Goal: Task Accomplishment & Management: Complete application form

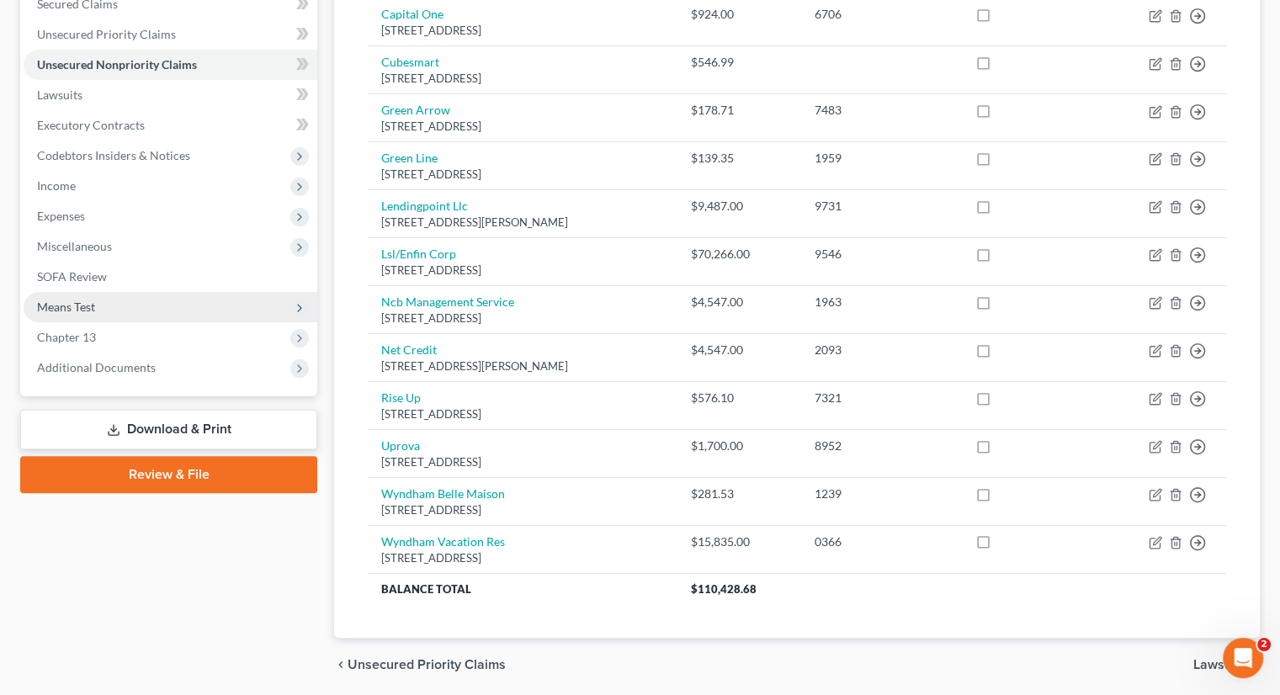
scroll to position [257, 0]
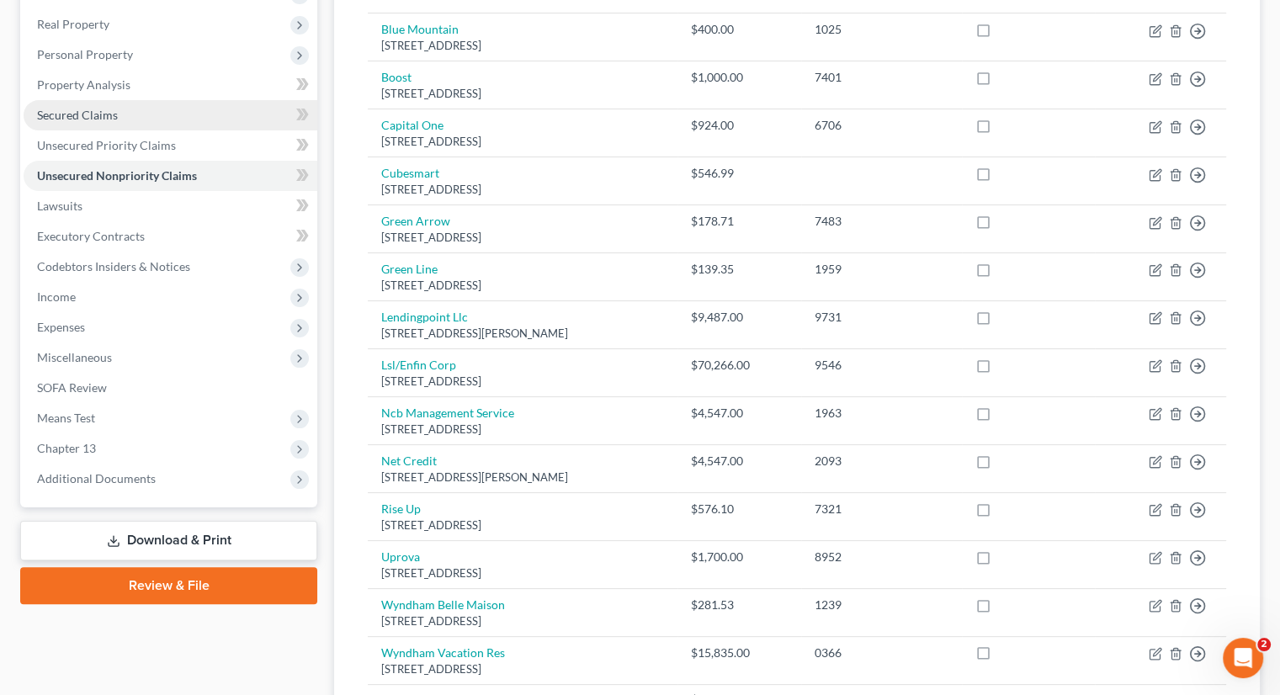
click at [98, 108] on span "Secured Claims" at bounding box center [77, 115] width 81 height 14
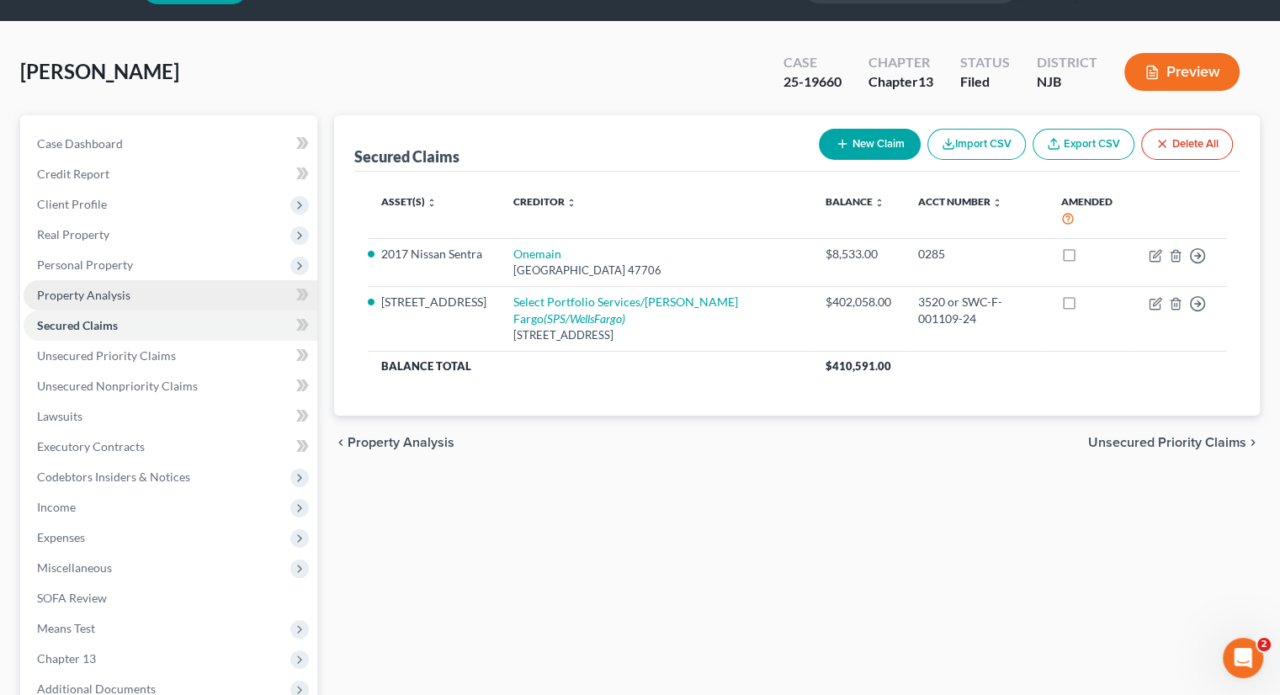
scroll to position [168, 0]
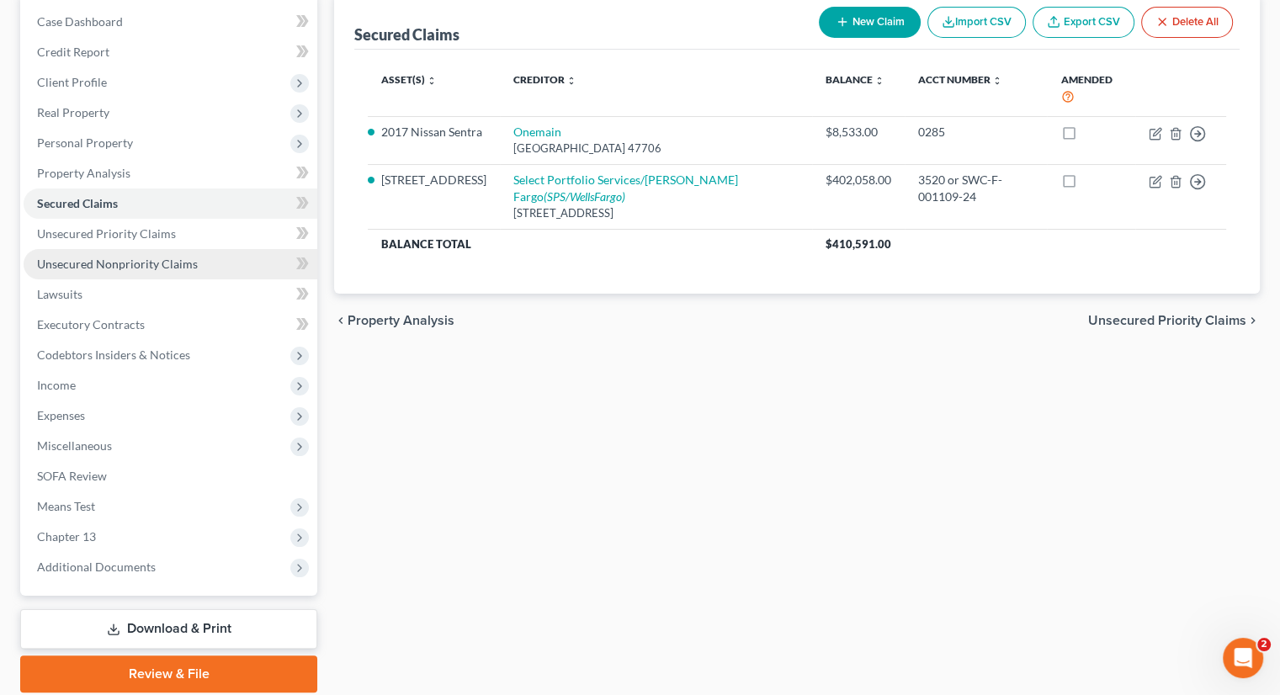
click at [148, 257] on span "Unsecured Nonpriority Claims" at bounding box center [117, 264] width 161 height 14
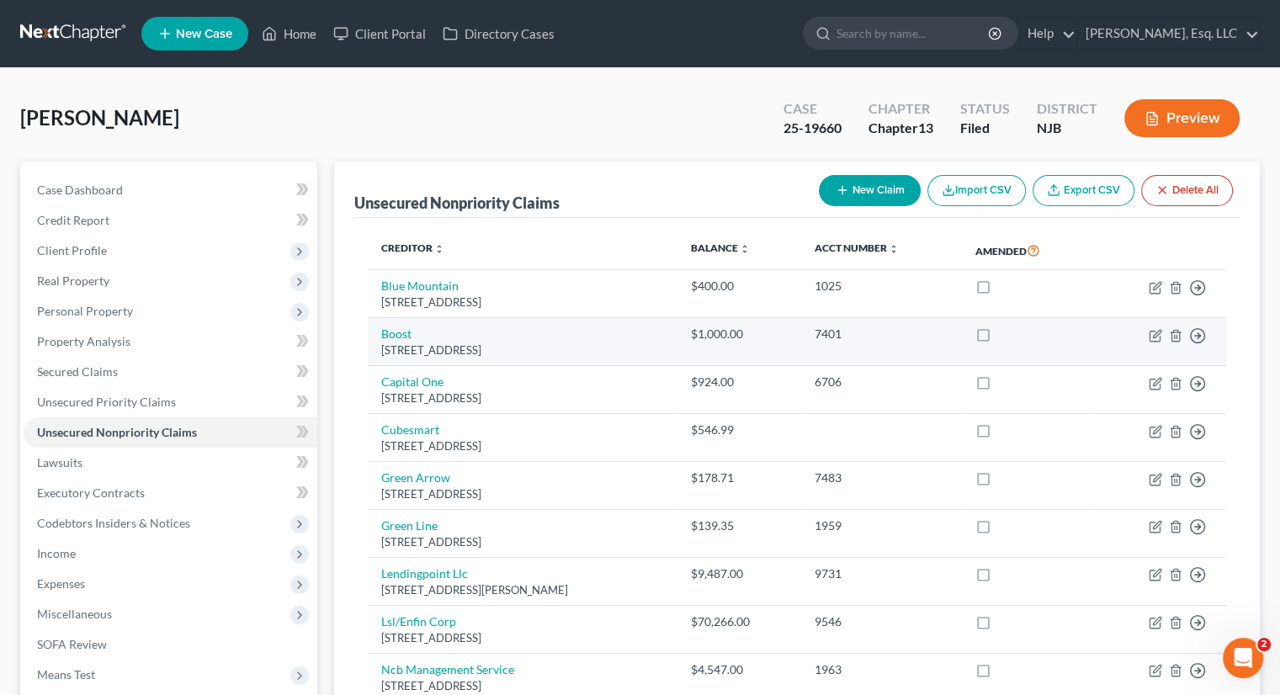
scroll to position [84, 0]
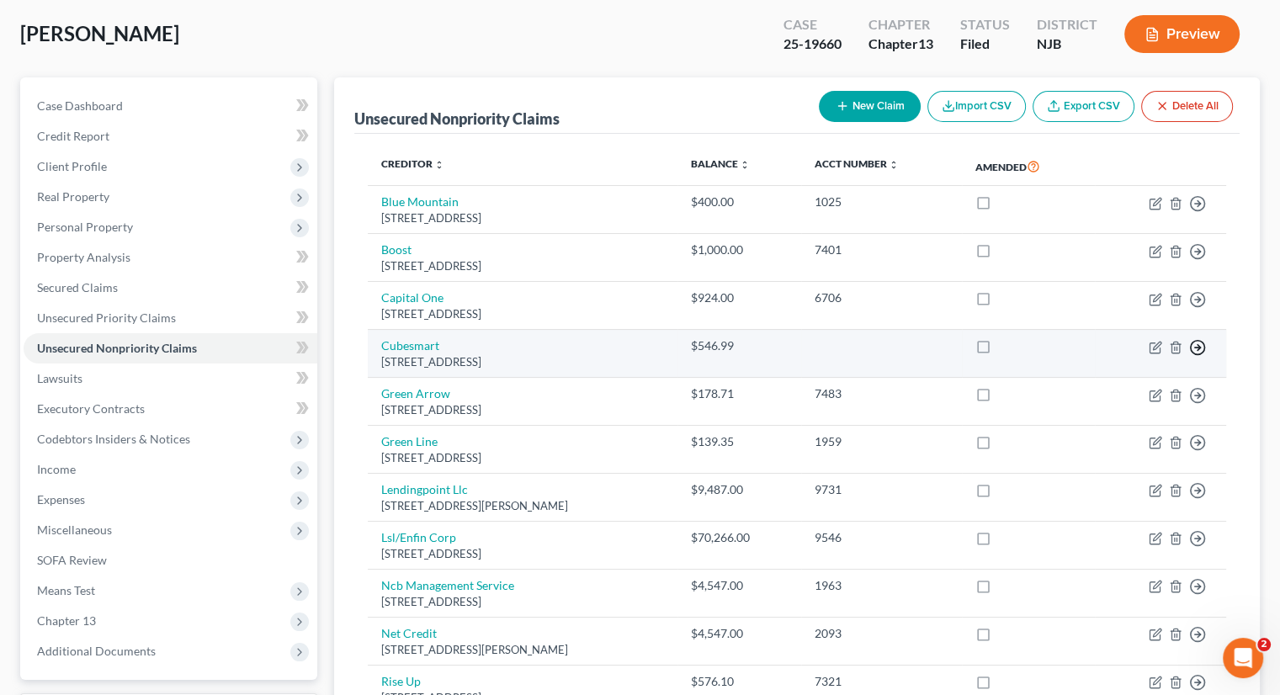
click at [1200, 347] on line "button" at bounding box center [1198, 347] width 6 height 0
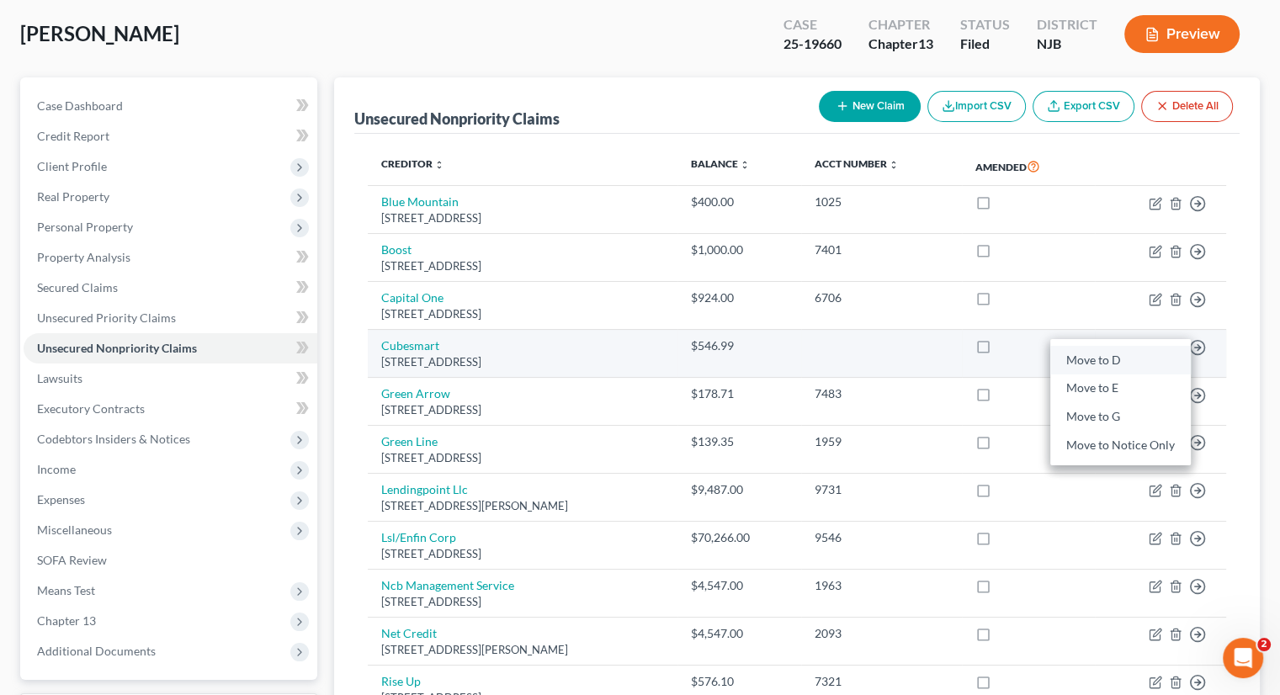
click at [1100, 353] on link "Move to D" at bounding box center [1120, 360] width 140 height 29
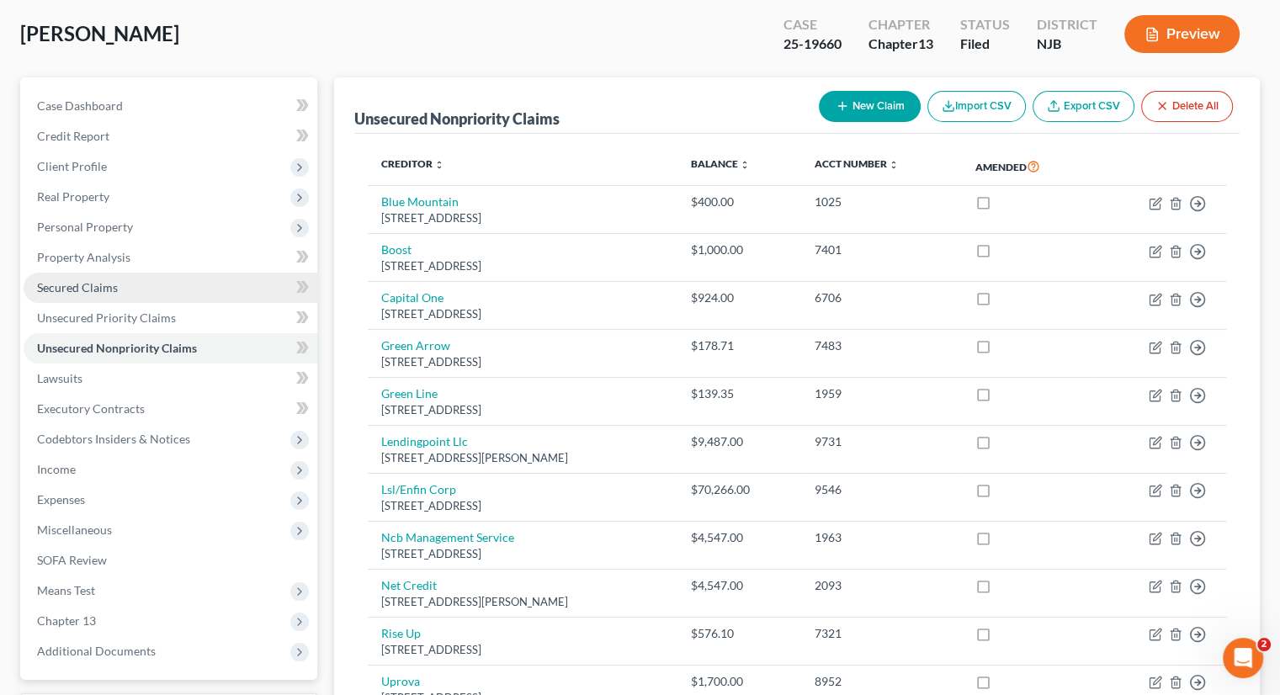
click at [98, 294] on link "Secured Claims" at bounding box center [171, 288] width 294 height 30
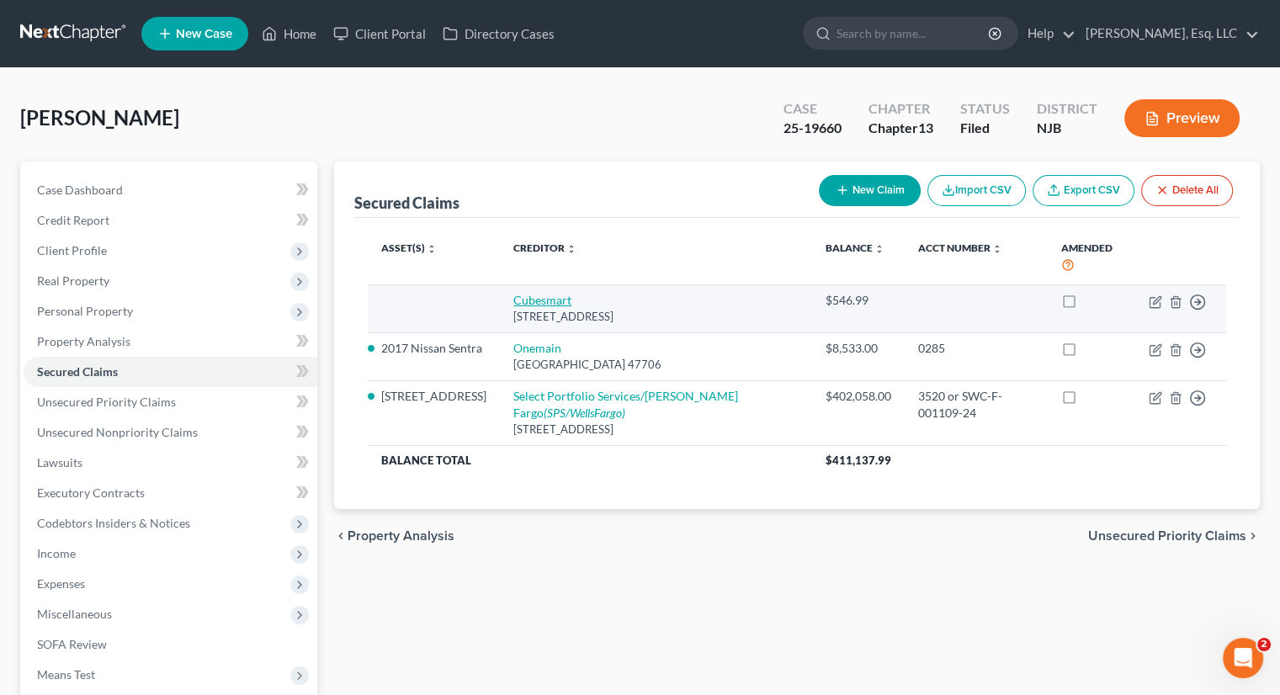
click at [528, 299] on link "Cubesmart" at bounding box center [542, 300] width 58 height 14
select select "33"
select select "0"
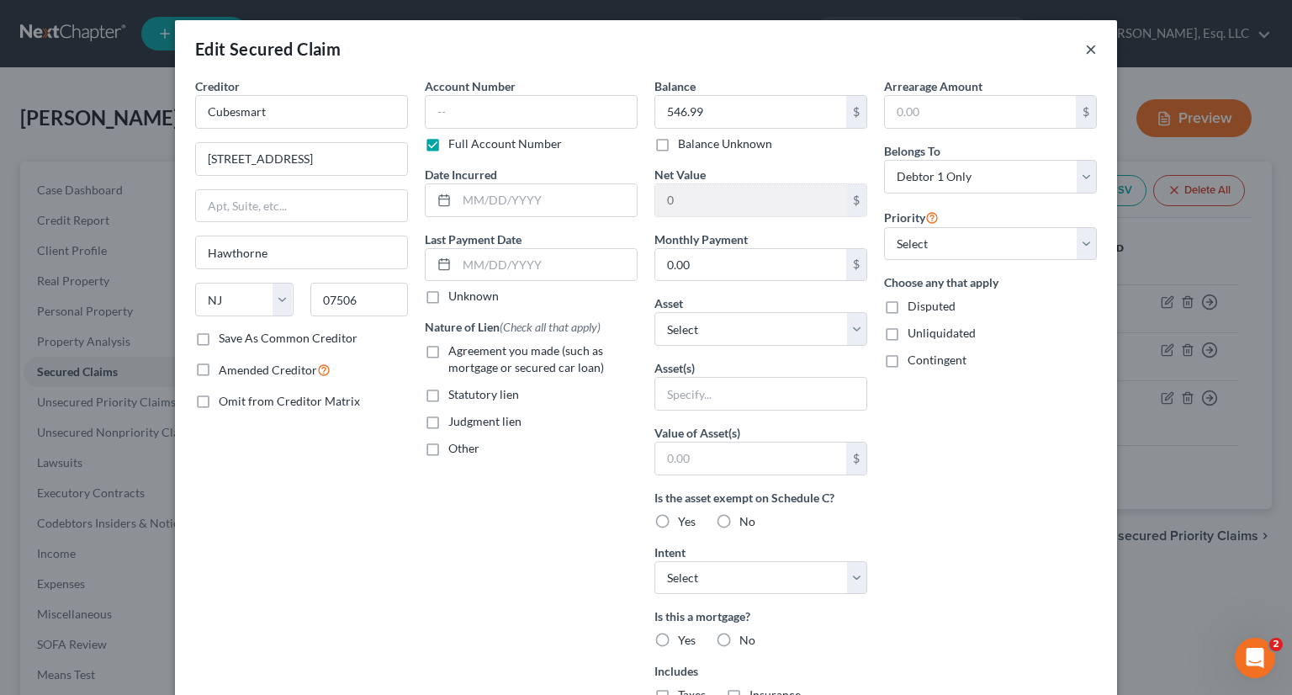
click at [1090, 50] on button "×" at bounding box center [1091, 49] width 12 height 20
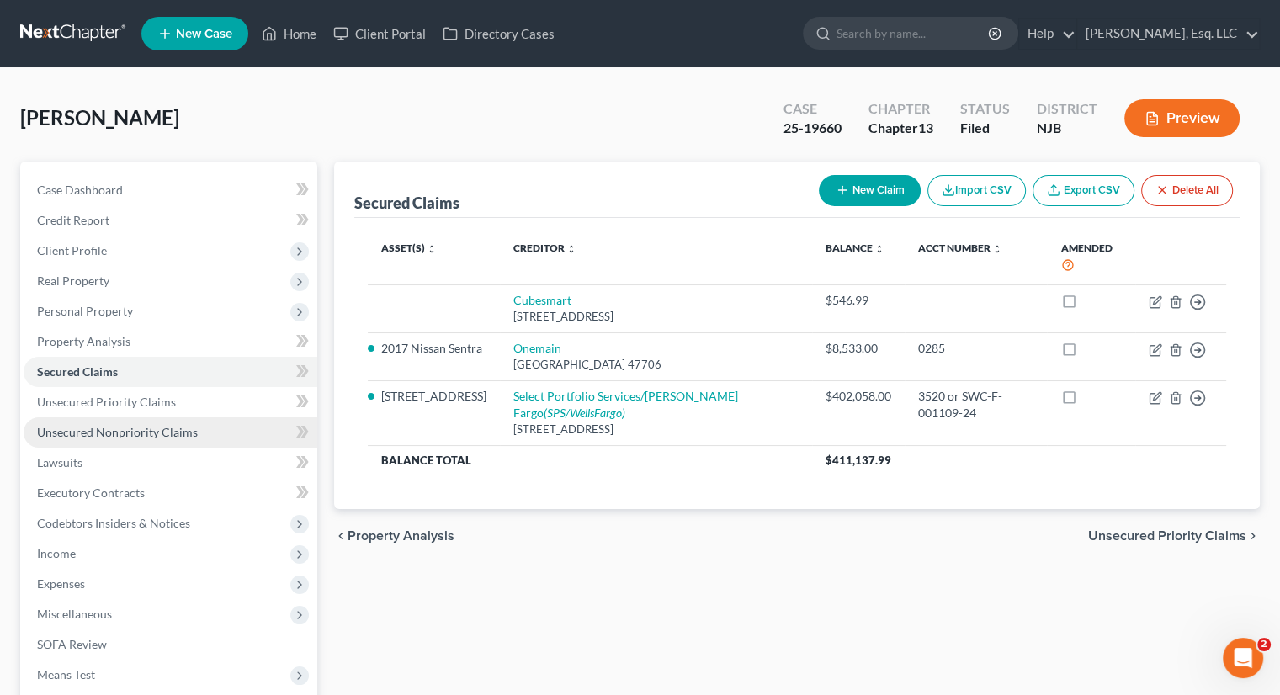
click at [143, 427] on span "Unsecured Nonpriority Claims" at bounding box center [117, 432] width 161 height 14
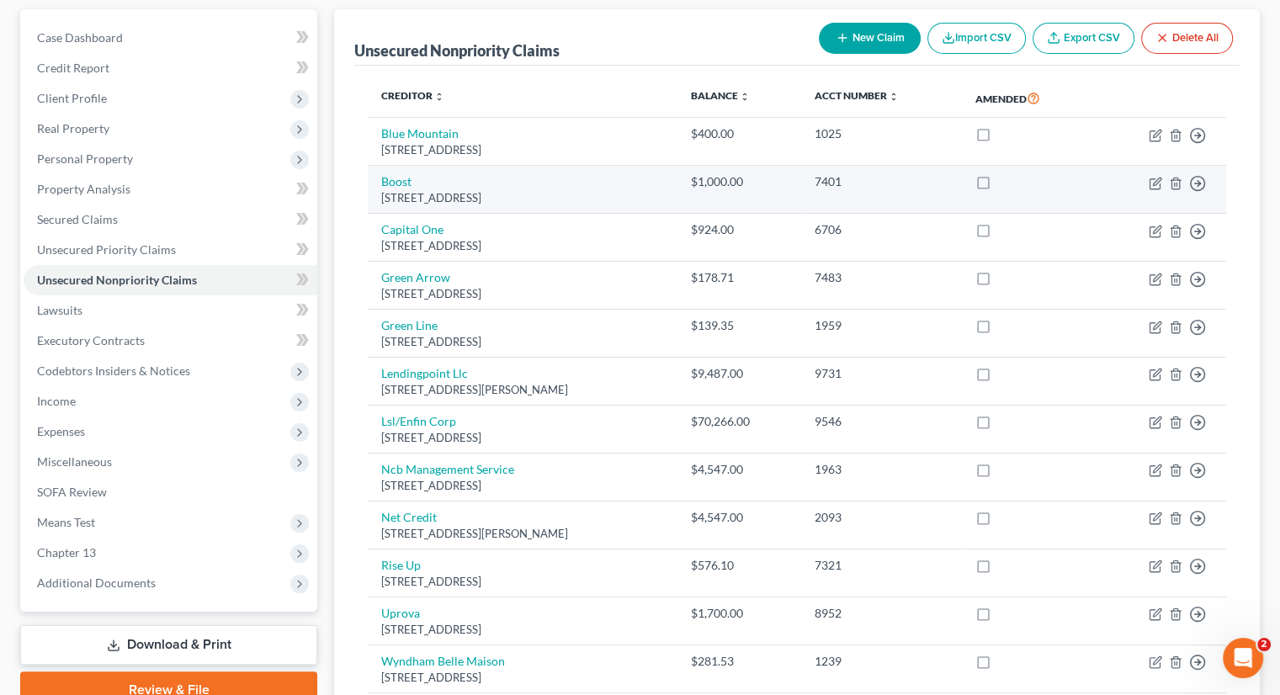
scroll to position [252, 0]
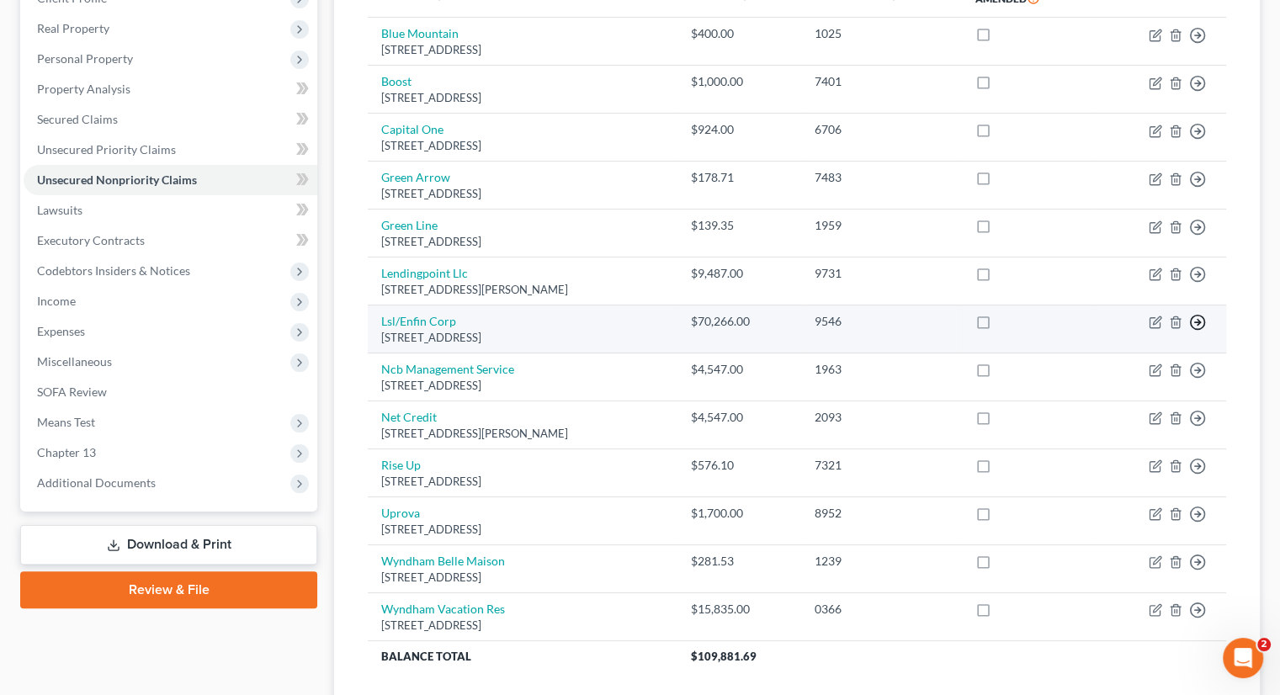
click at [1192, 318] on icon "button" at bounding box center [1197, 322] width 17 height 17
click at [1144, 326] on link "Move to D" at bounding box center [1120, 335] width 140 height 29
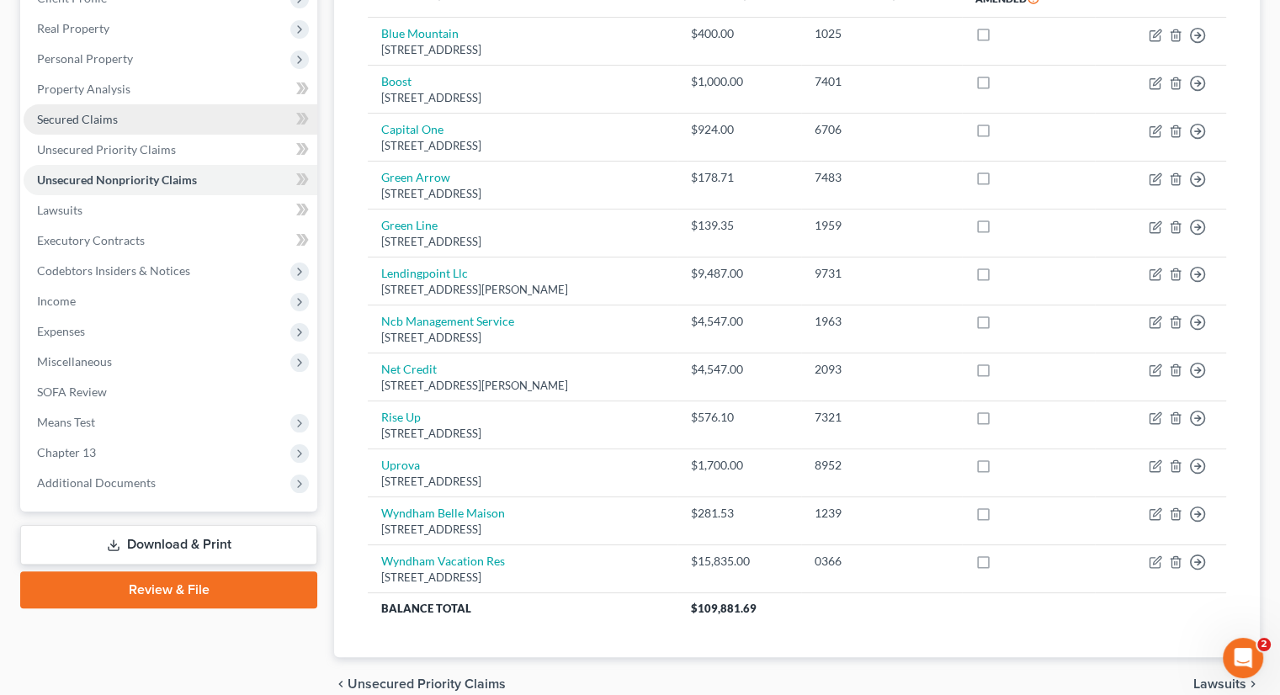
click at [135, 116] on link "Secured Claims" at bounding box center [171, 119] width 294 height 30
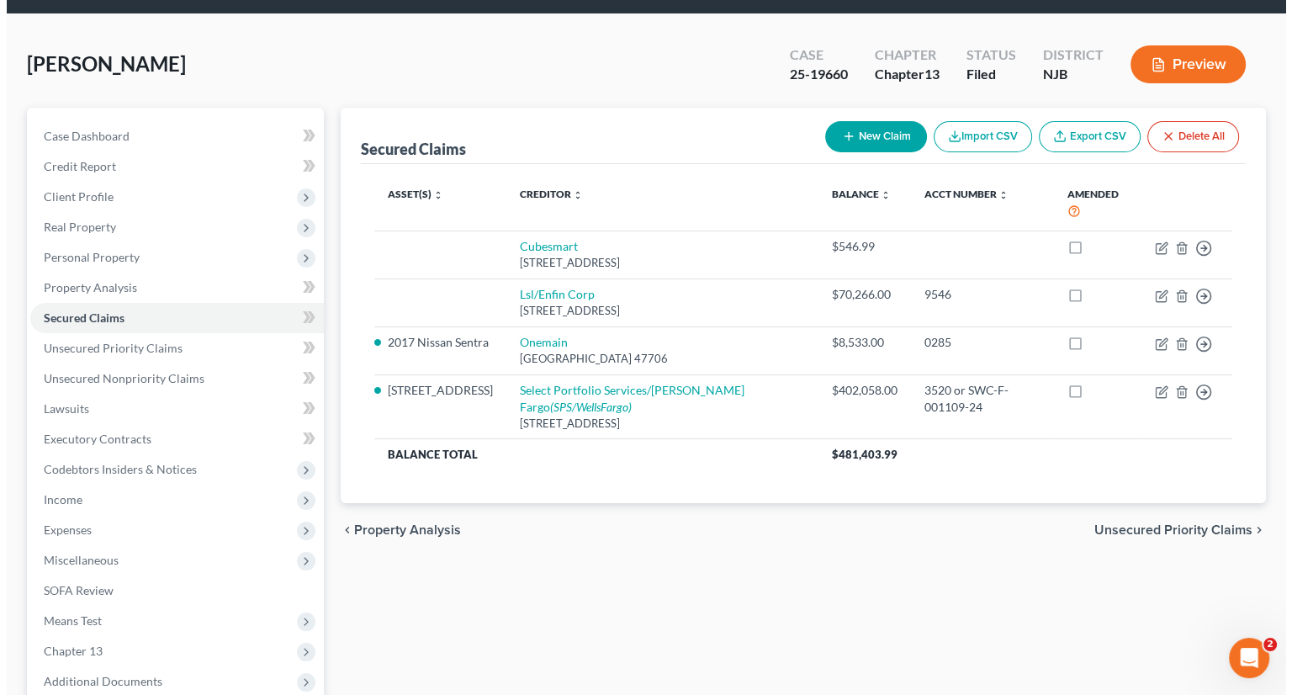
scroll to position [84, 0]
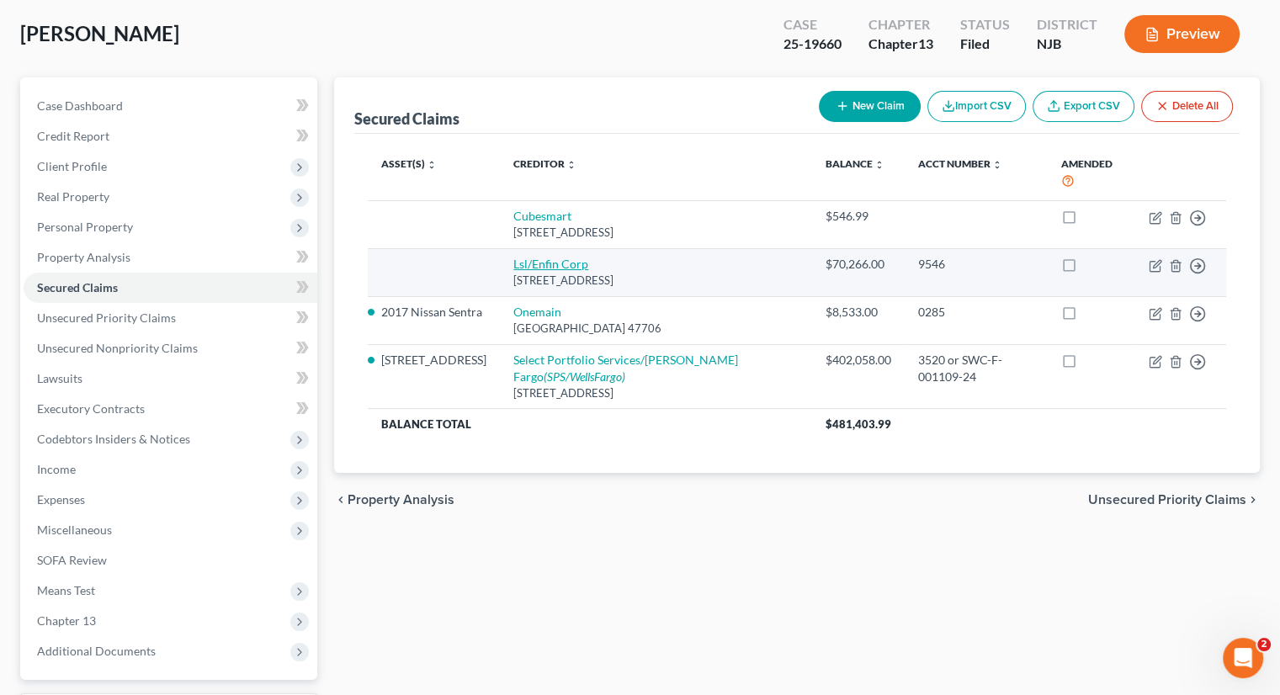
click at [542, 264] on link "Lsl/Enfin Corp" at bounding box center [550, 264] width 75 height 14
select select "43"
select select "0"
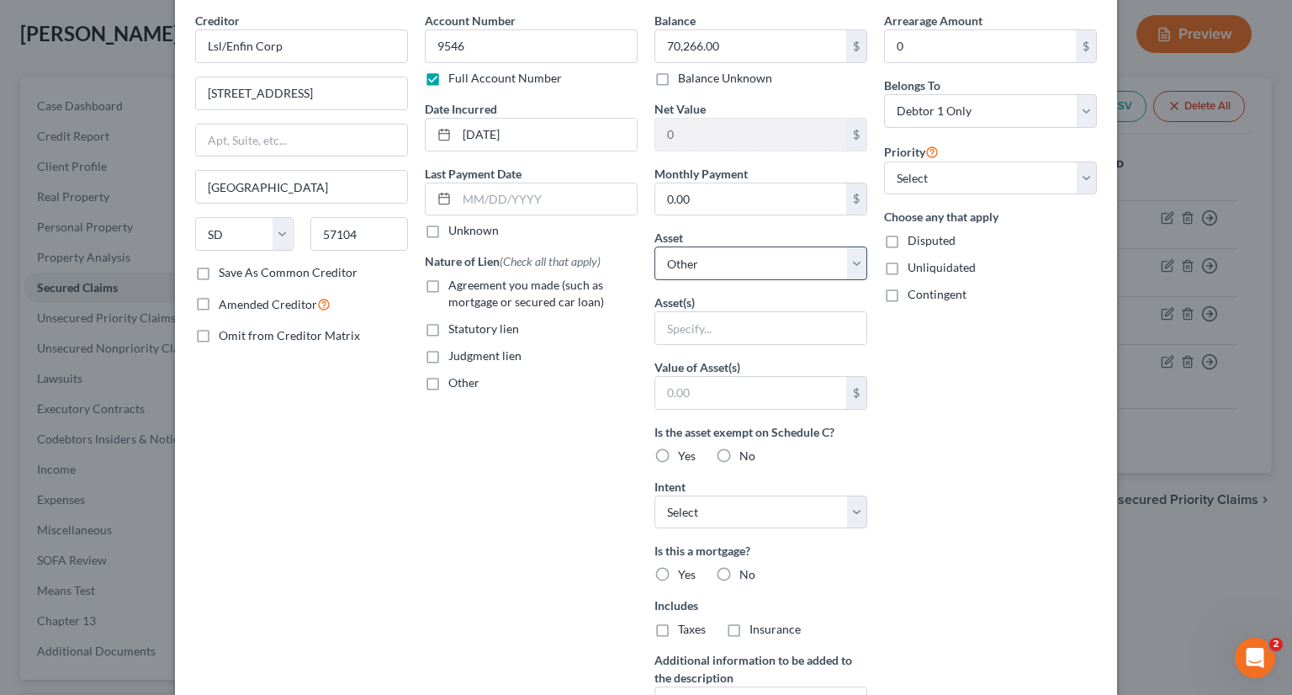
scroll to position [168, 0]
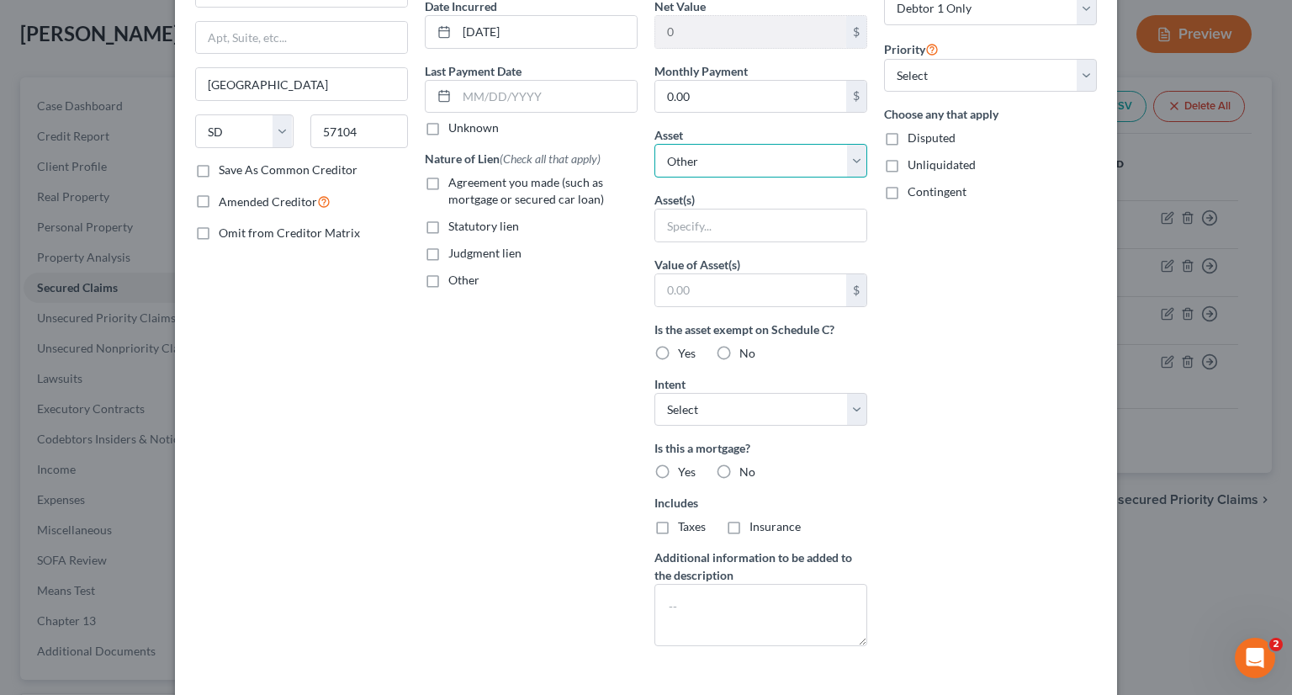
click at [844, 159] on select "Select Other Multiple Assets 2017 Nissan Sentra - $4918.0 Clothing - clothing a…" at bounding box center [761, 161] width 213 height 34
click at [784, 129] on div "Asset * Select Other Multiple Assets 2017 Nissan Sentra - $4918.0 Clothing - cl…" at bounding box center [761, 151] width 213 height 51
click at [826, 165] on select "Select Other Multiple Assets 2017 Nissan Sentra - $4918.0 Clothing - clothing a…" at bounding box center [761, 161] width 213 height 34
select select "6"
click at [655, 178] on select "Select Other Multiple Assets 2017 Nissan Sentra - $4918.0 Clothing - clothing a…" at bounding box center [761, 161] width 213 height 34
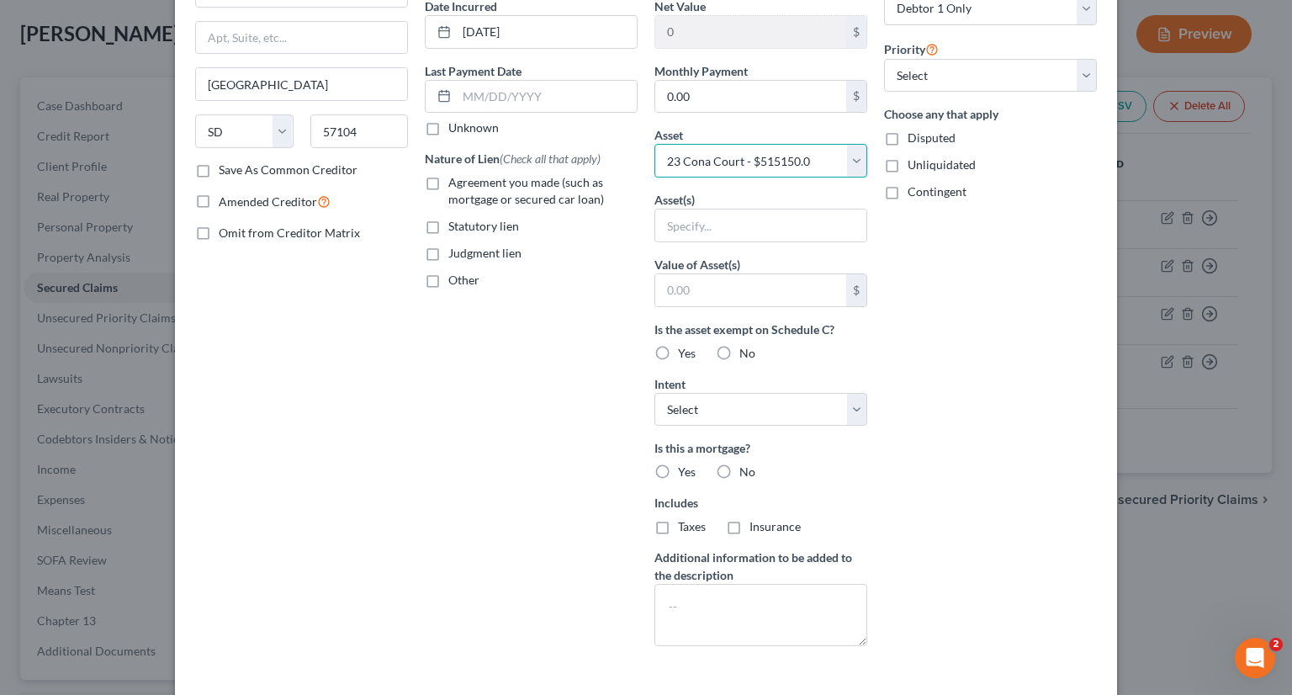
scroll to position [102, 0]
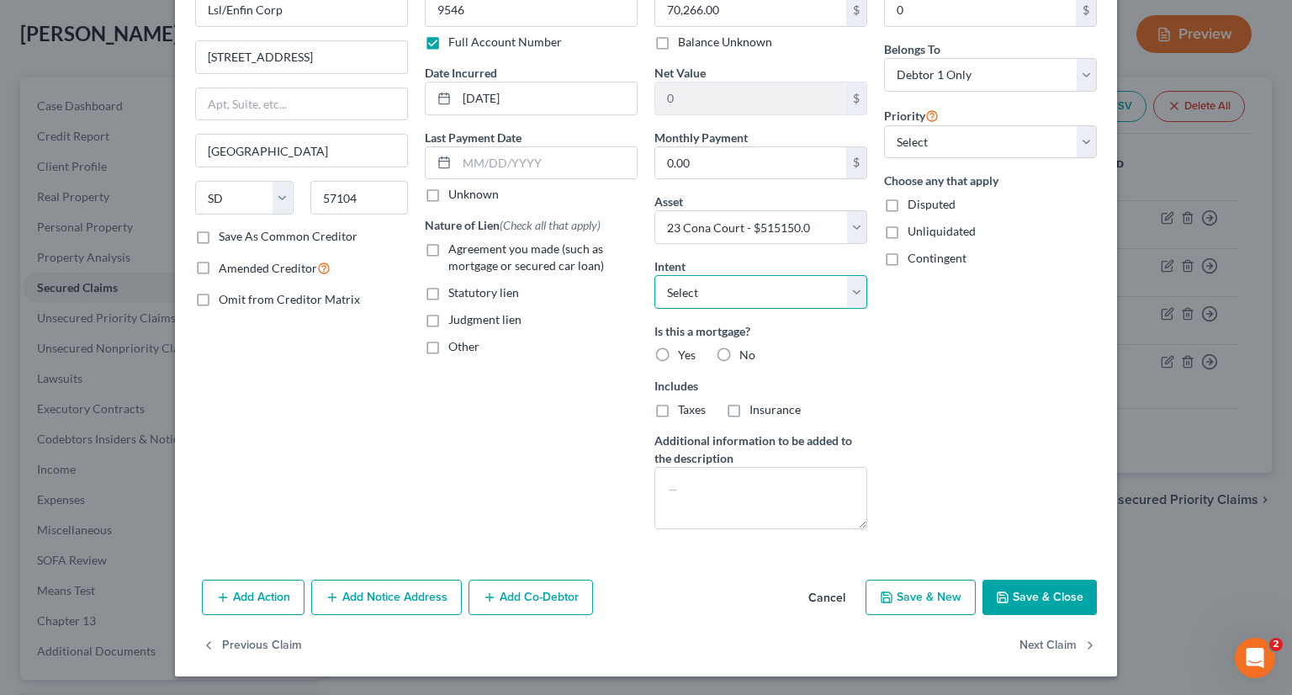
click at [702, 295] on select "Select Surrender Redeem Reaffirm Avoid Other" at bounding box center [761, 292] width 213 height 34
select select "2"
click at [655, 275] on select "Select Surrender Redeem Reaffirm Avoid Other" at bounding box center [761, 292] width 213 height 34
click at [740, 351] on label "No" at bounding box center [748, 355] width 16 height 17
click at [746, 351] on input "No" at bounding box center [751, 352] width 11 height 11
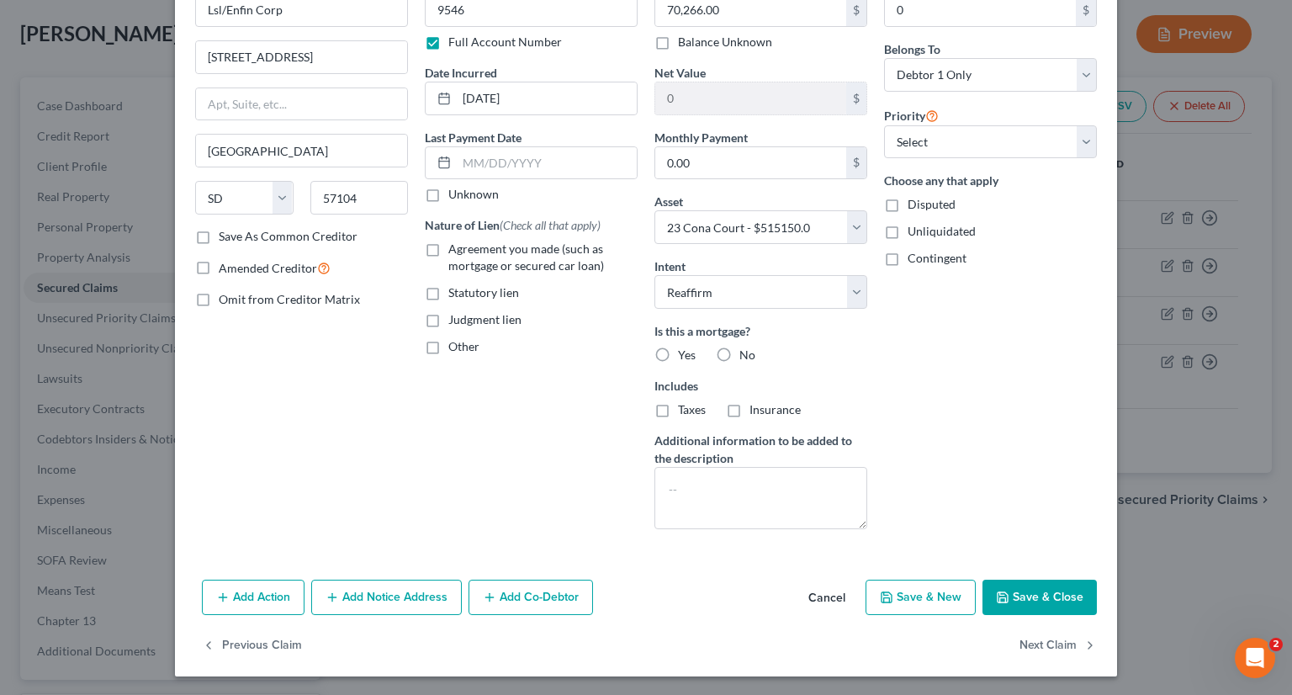
radio input "true"
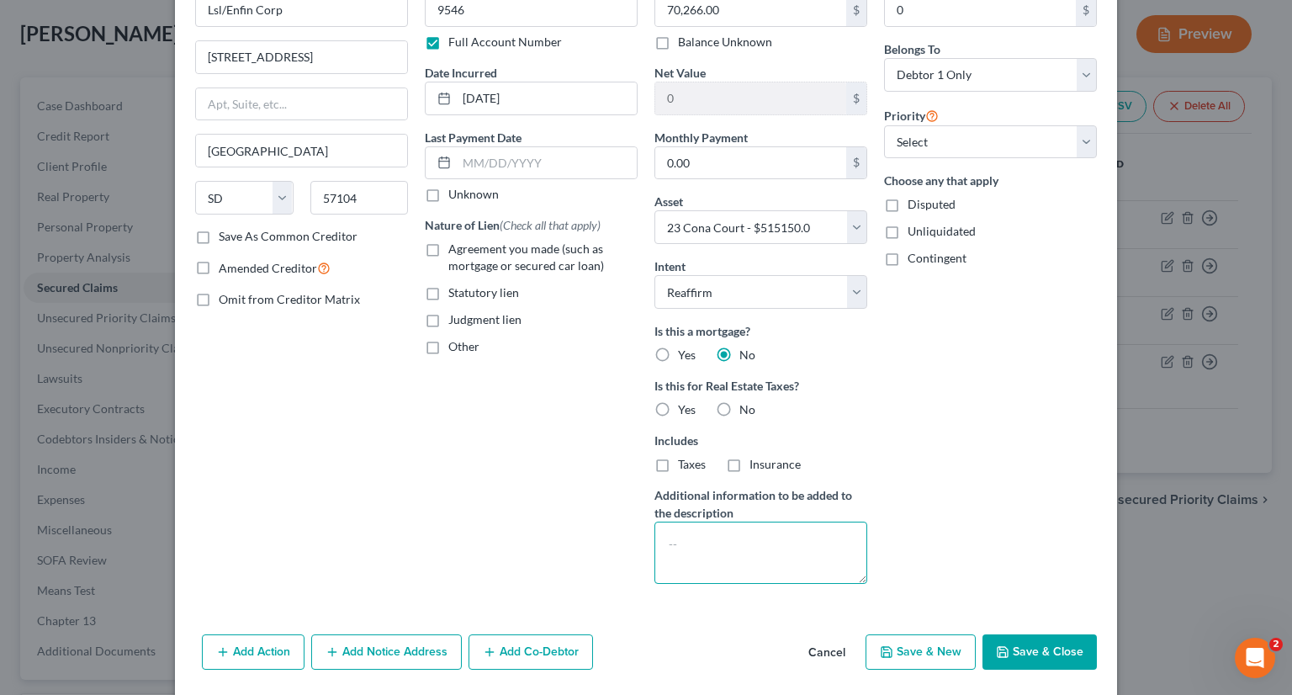
click at [675, 543] on textarea at bounding box center [761, 553] width 213 height 62
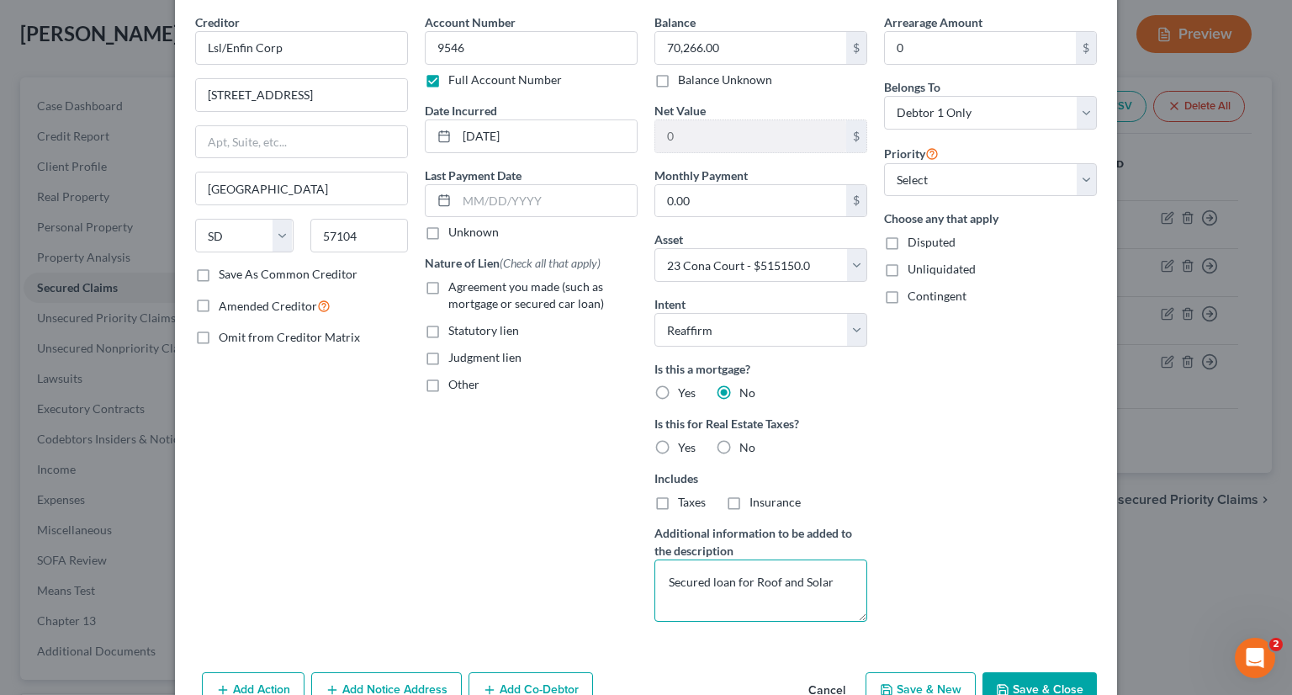
scroll to position [0, 0]
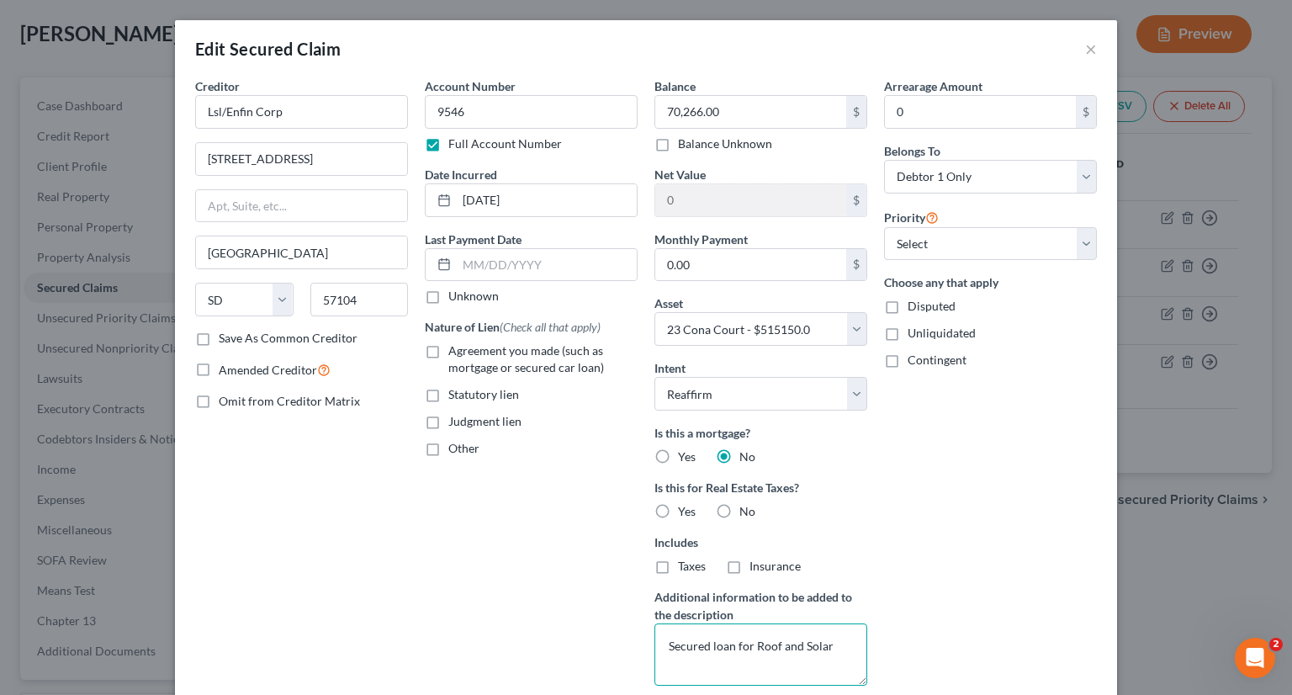
click at [831, 635] on textarea "Secured loan for Roof and Solar" at bounding box center [761, 654] width 213 height 62
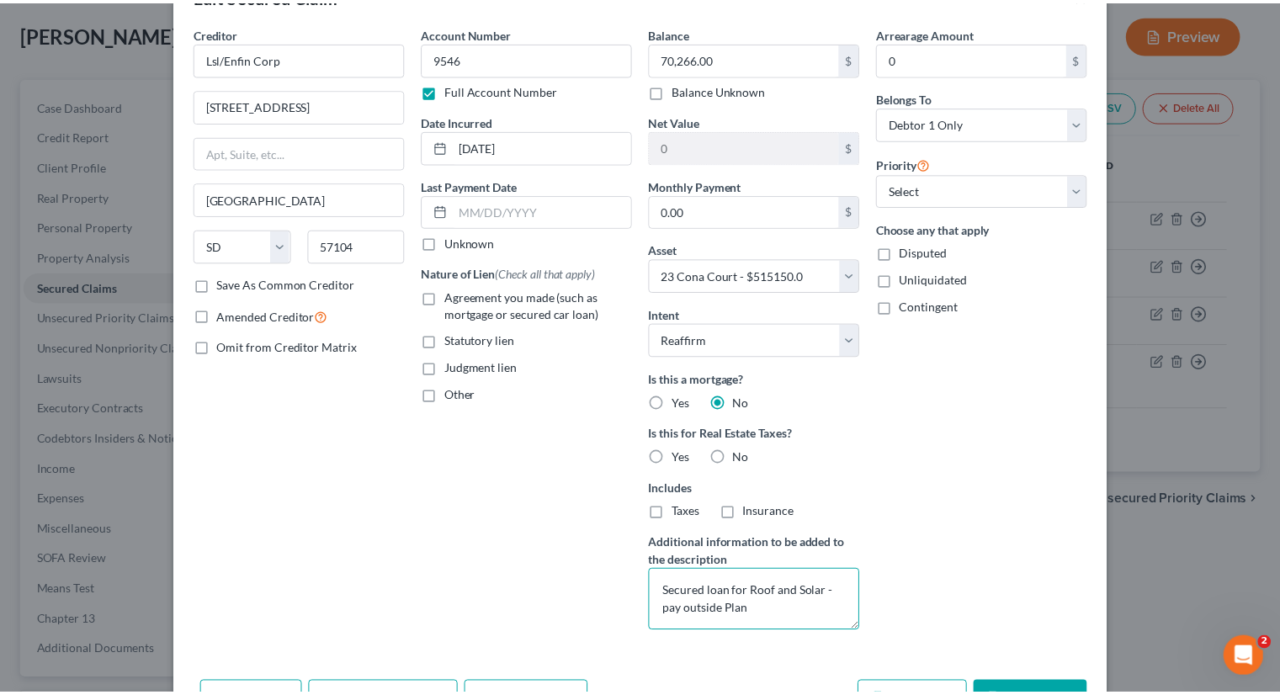
scroll to position [156, 0]
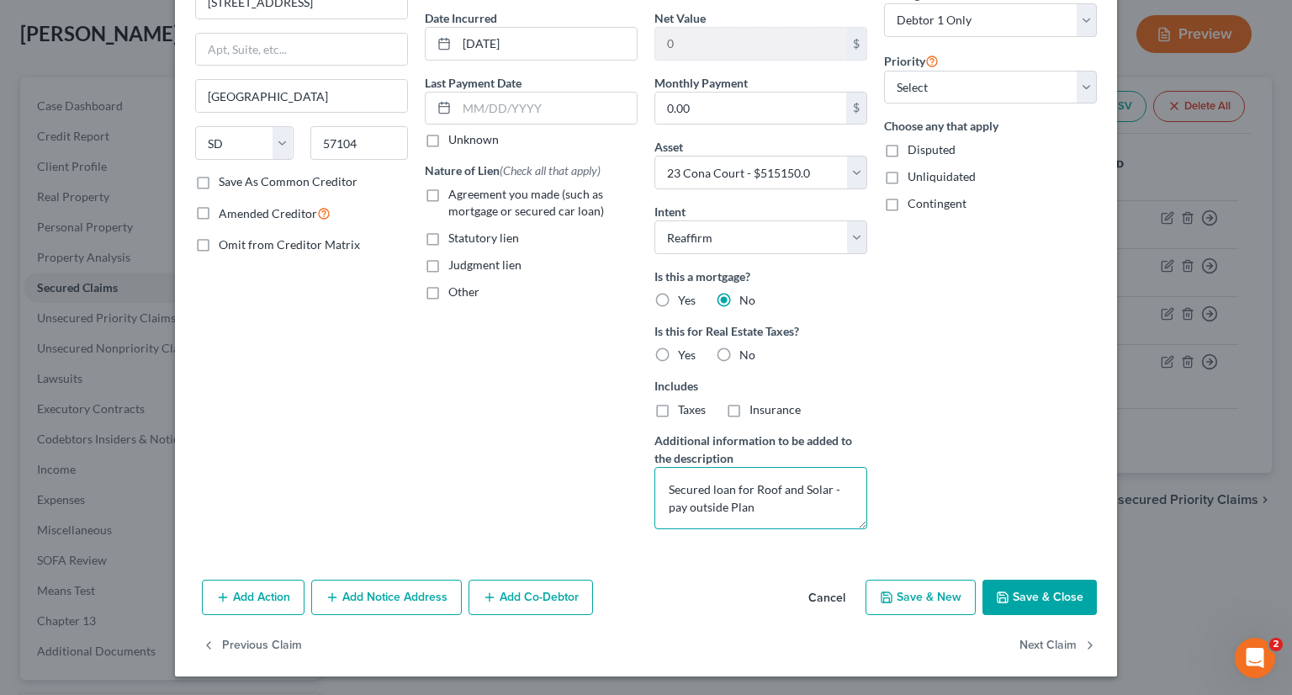
click at [830, 485] on textarea "Secured loan for Roof and Solar - pay outside Plan" at bounding box center [761, 498] width 213 height 62
type textarea "Secured loan for Roof and Solar - current; pay outside Plan"
click at [1050, 88] on select "Select 2nd 3rd 4th 5th 6th 7th 8th 9th 10th 11th 12th 13th 14th 15th 16th 17th …" at bounding box center [990, 88] width 213 height 34
select select "0"
click at [884, 71] on select "Select 2nd 3rd 4th 5th 6th 7th 8th 9th 10th 11th 12th 13th 14th 15th 16th 17th …" at bounding box center [990, 88] width 213 height 34
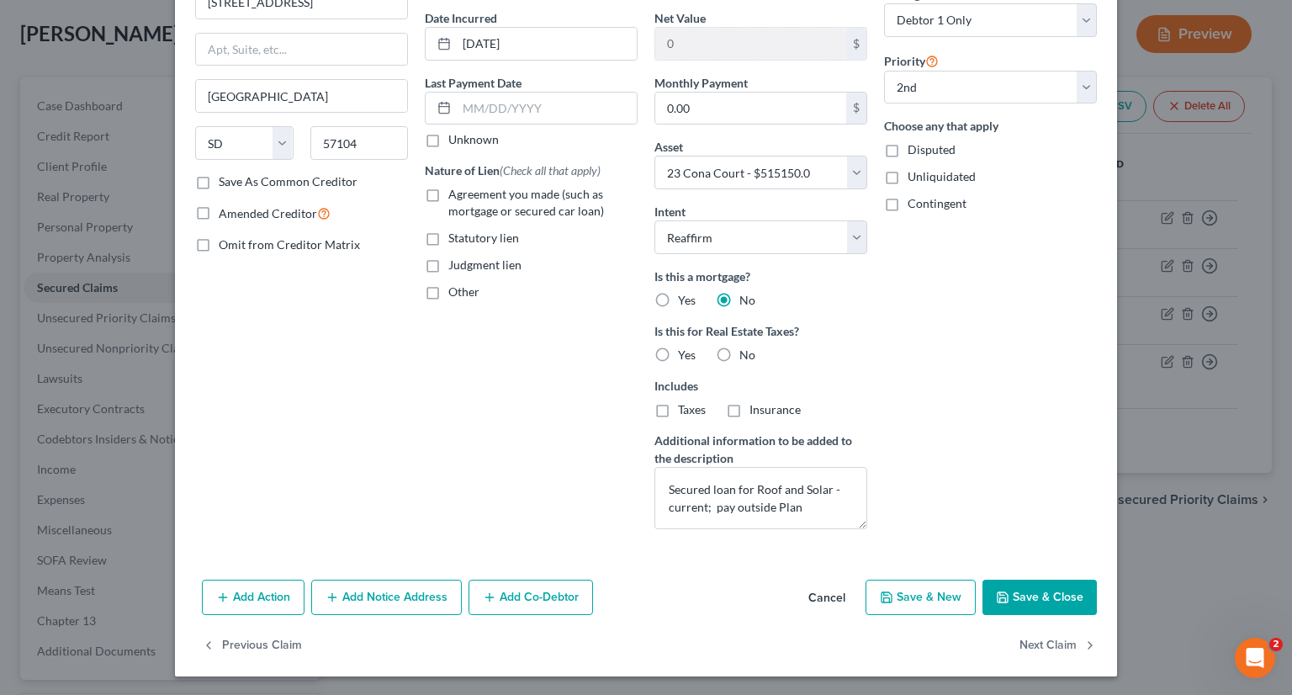
click at [1036, 591] on button "Save & Close" at bounding box center [1040, 597] width 114 height 35
select select
select select "1"
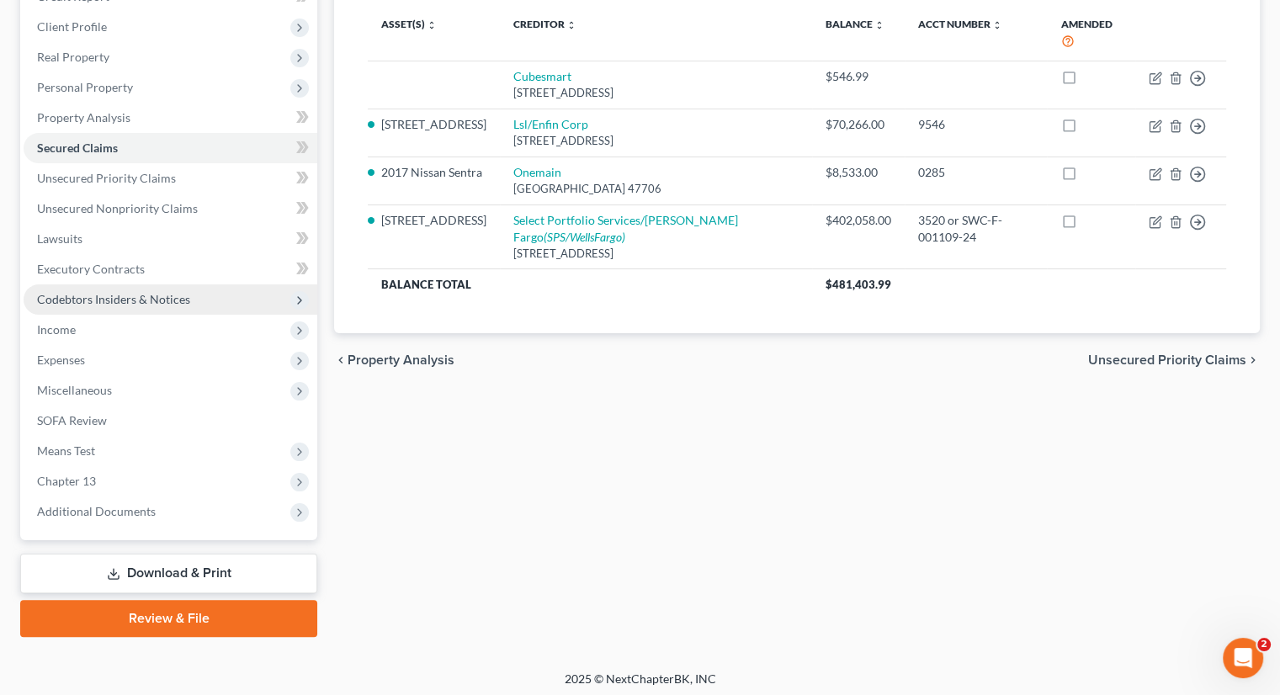
scroll to position [229, 0]
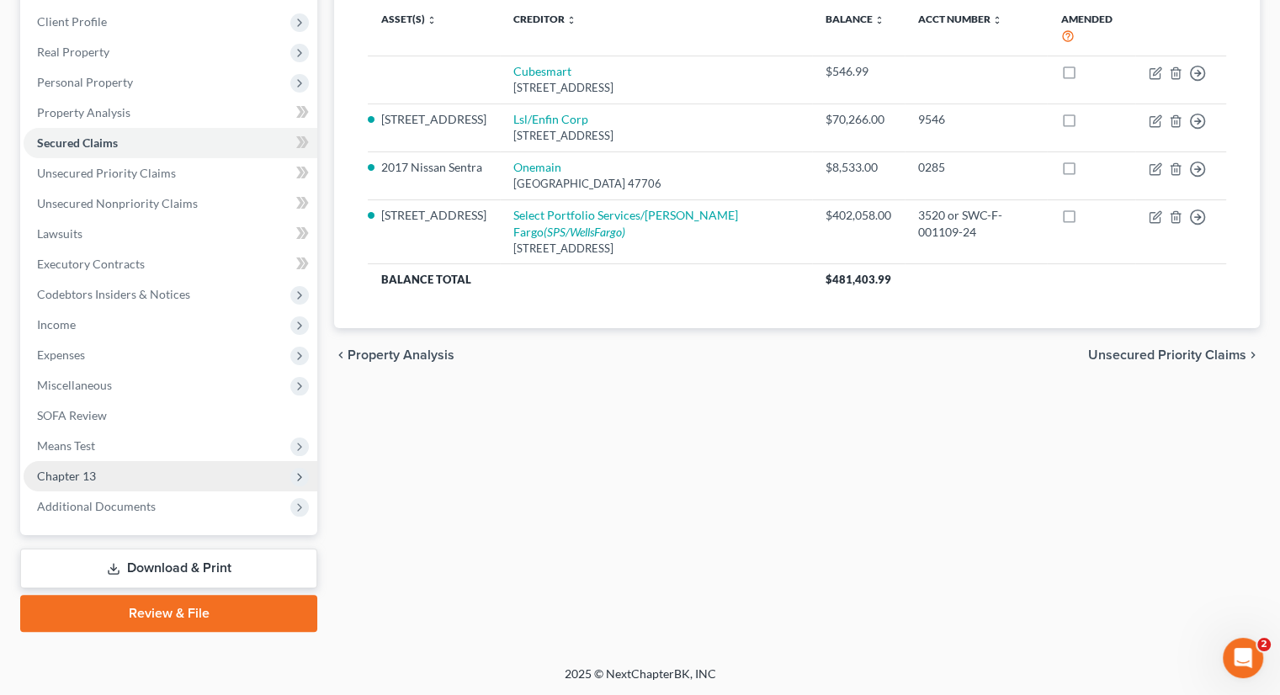
click at [77, 472] on span "Chapter 13" at bounding box center [66, 476] width 59 height 14
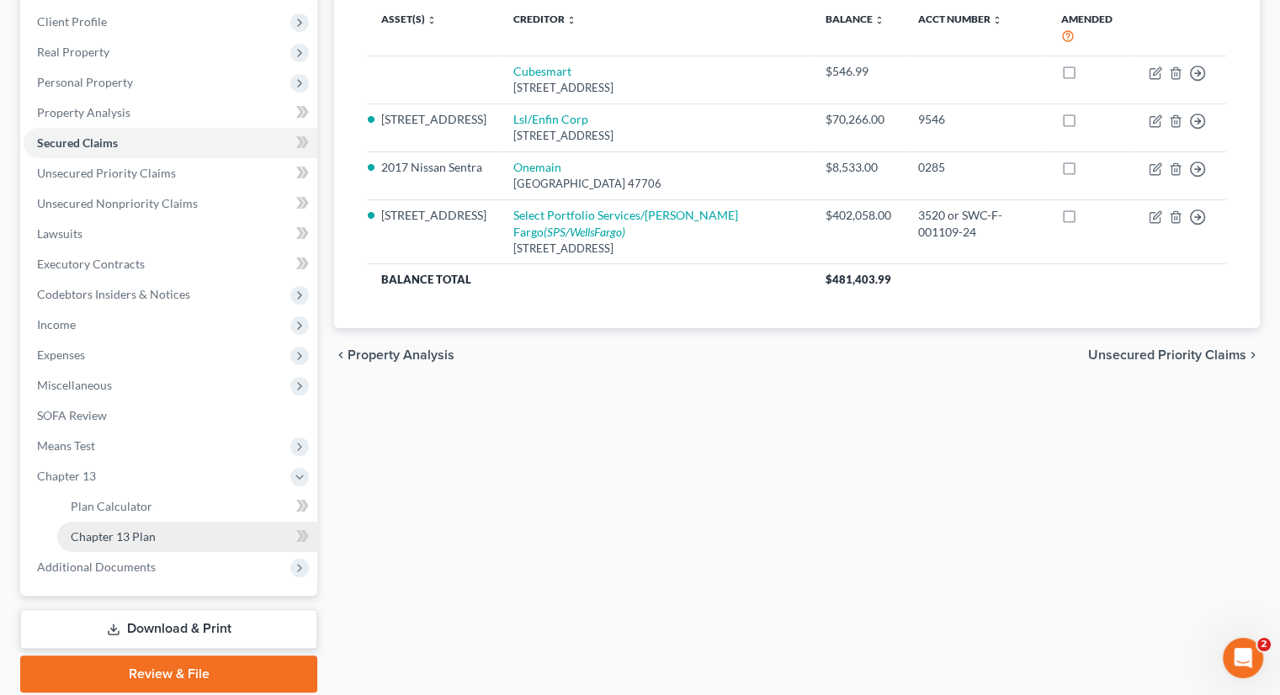
click at [151, 536] on span "Chapter 13 Plan" at bounding box center [113, 536] width 85 height 14
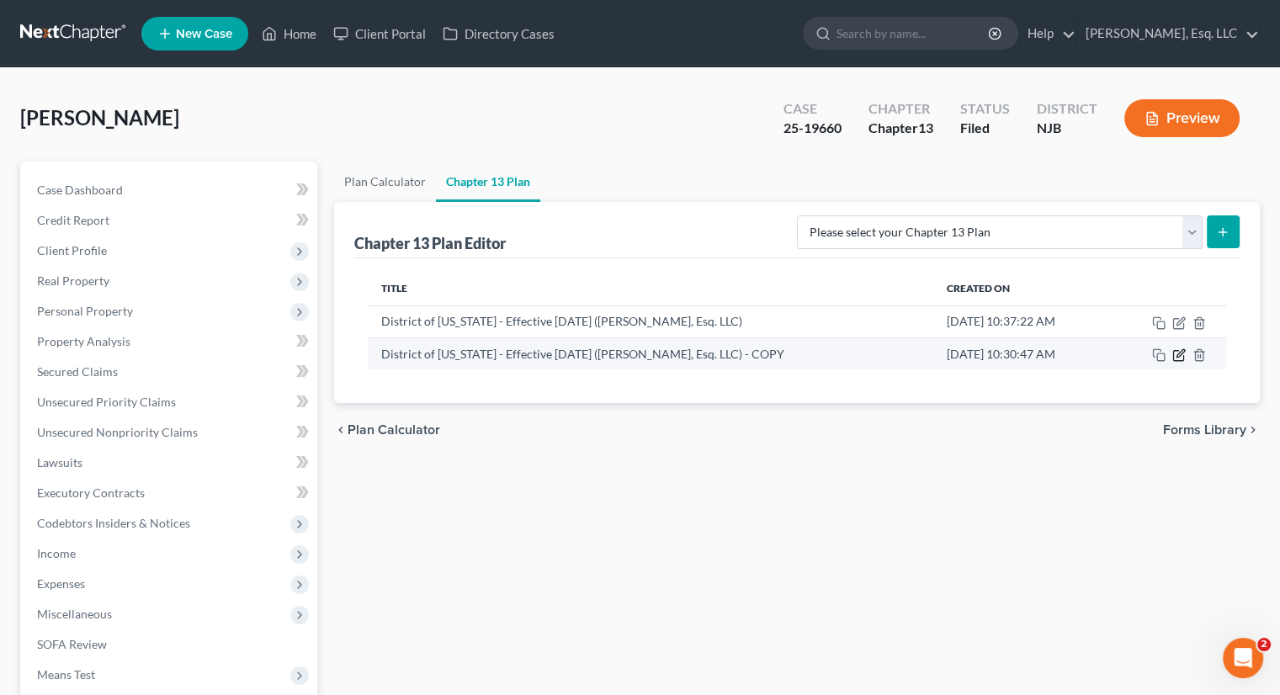
click at [1177, 352] on icon "button" at bounding box center [1178, 354] width 13 height 13
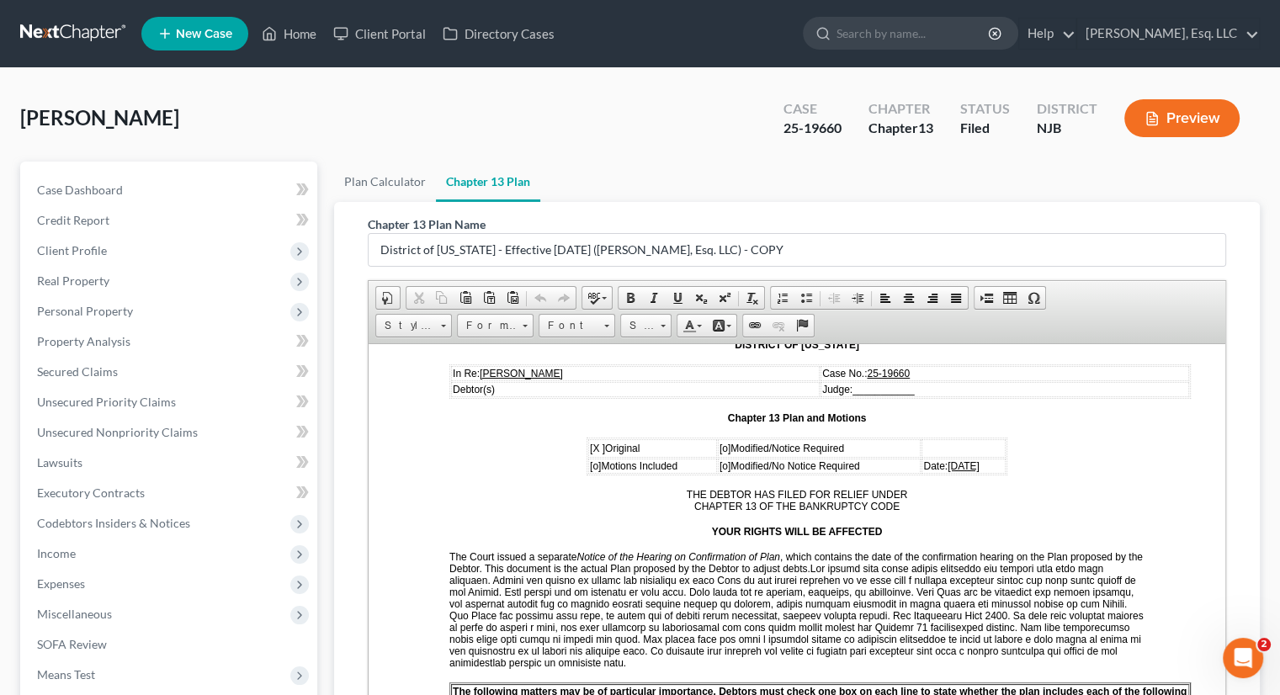
scroll to position [421, 0]
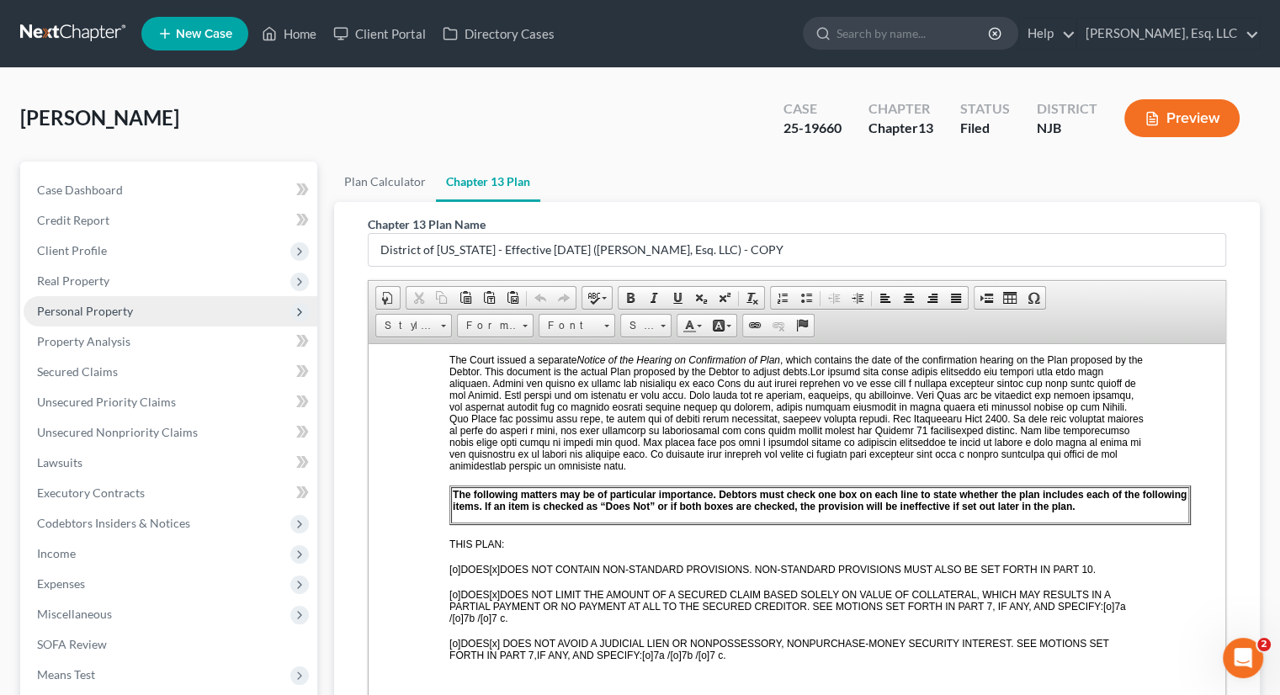
click at [91, 302] on span "Personal Property" at bounding box center [171, 311] width 294 height 30
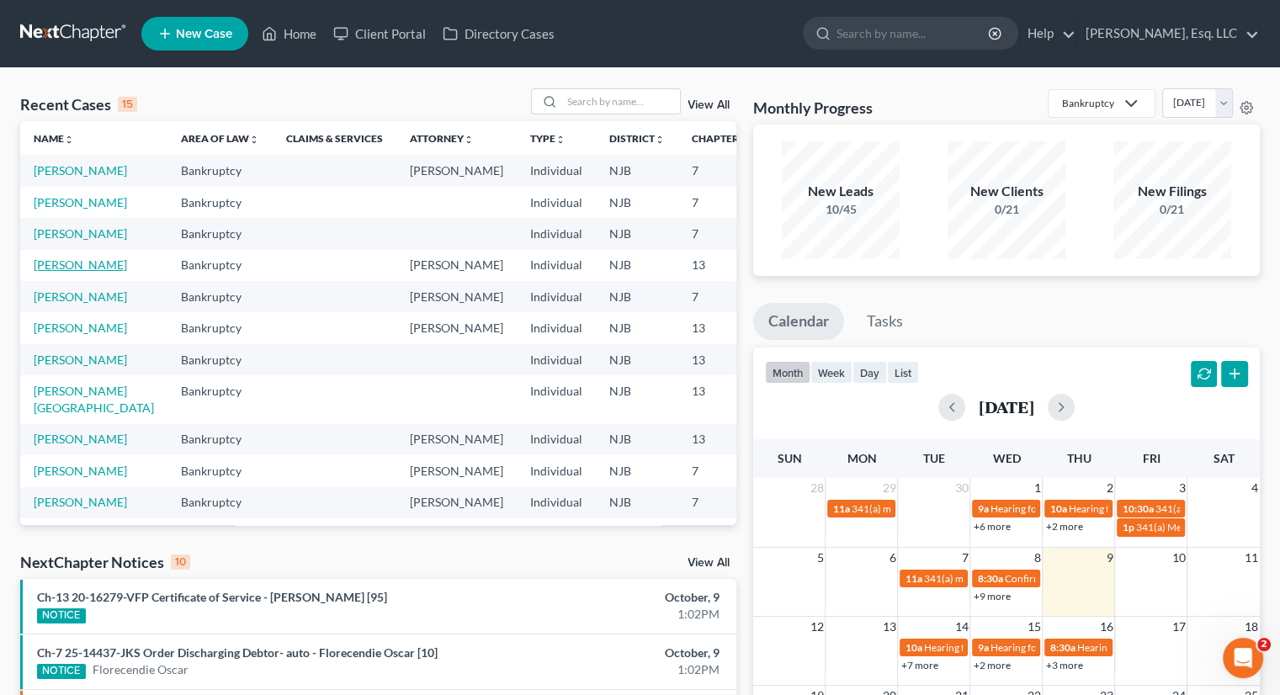
click at [58, 272] on link "[PERSON_NAME]" at bounding box center [80, 264] width 93 height 14
select select "0"
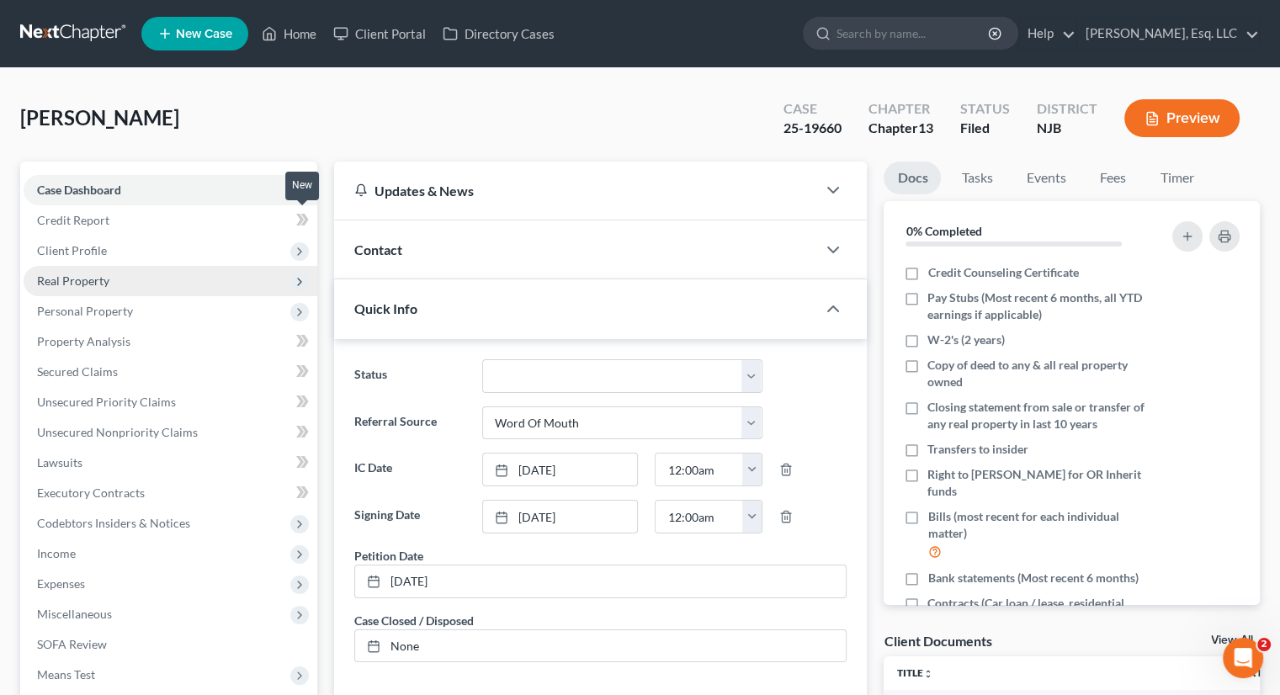
scroll to position [404, 0]
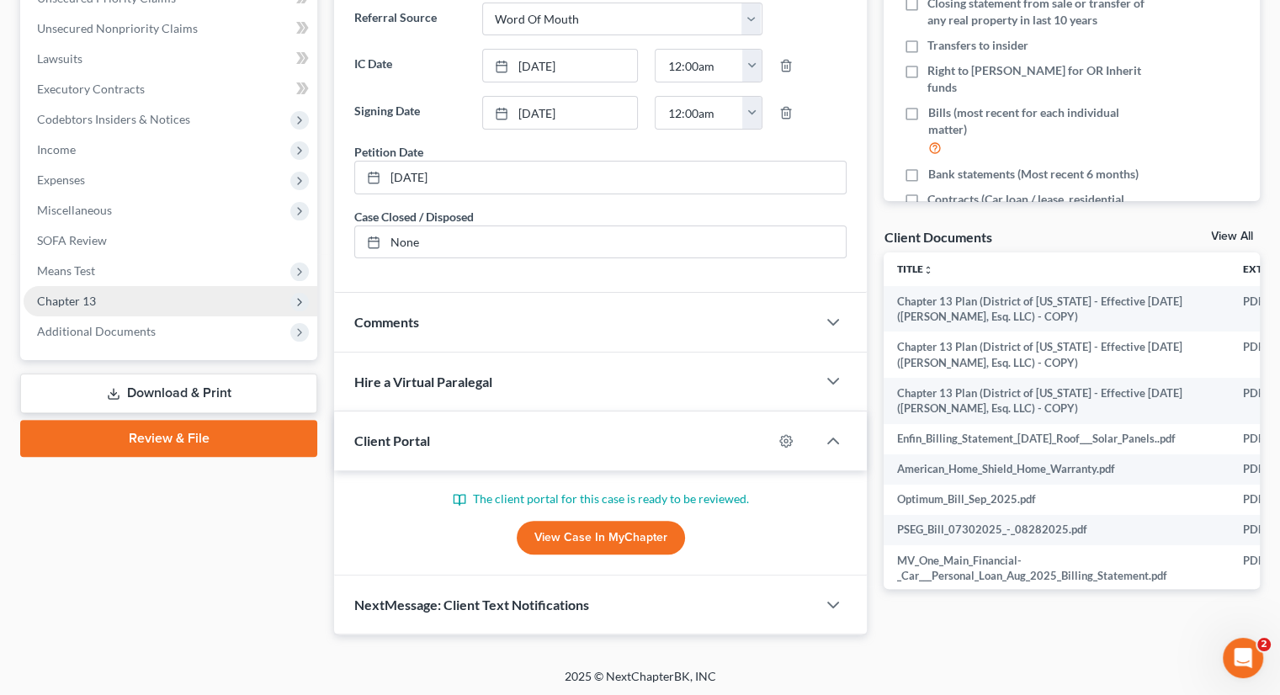
click at [87, 295] on span "Chapter 13" at bounding box center [66, 301] width 59 height 14
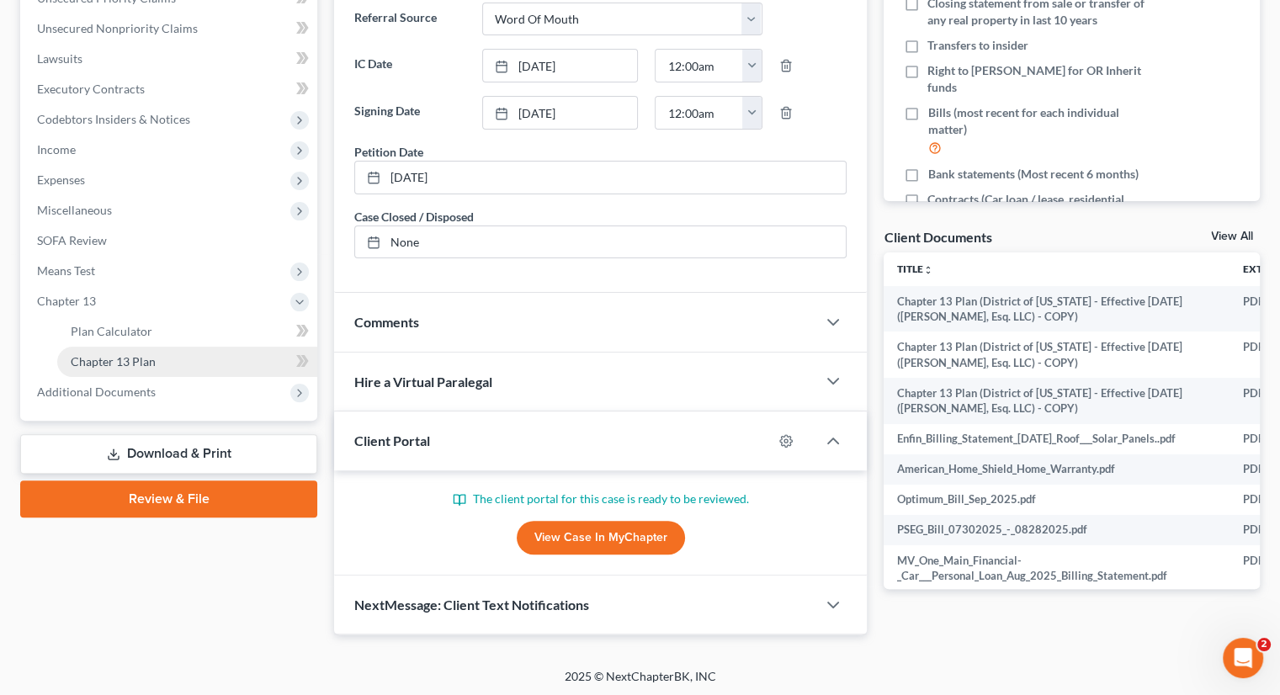
click at [139, 358] on span "Chapter 13 Plan" at bounding box center [113, 361] width 85 height 14
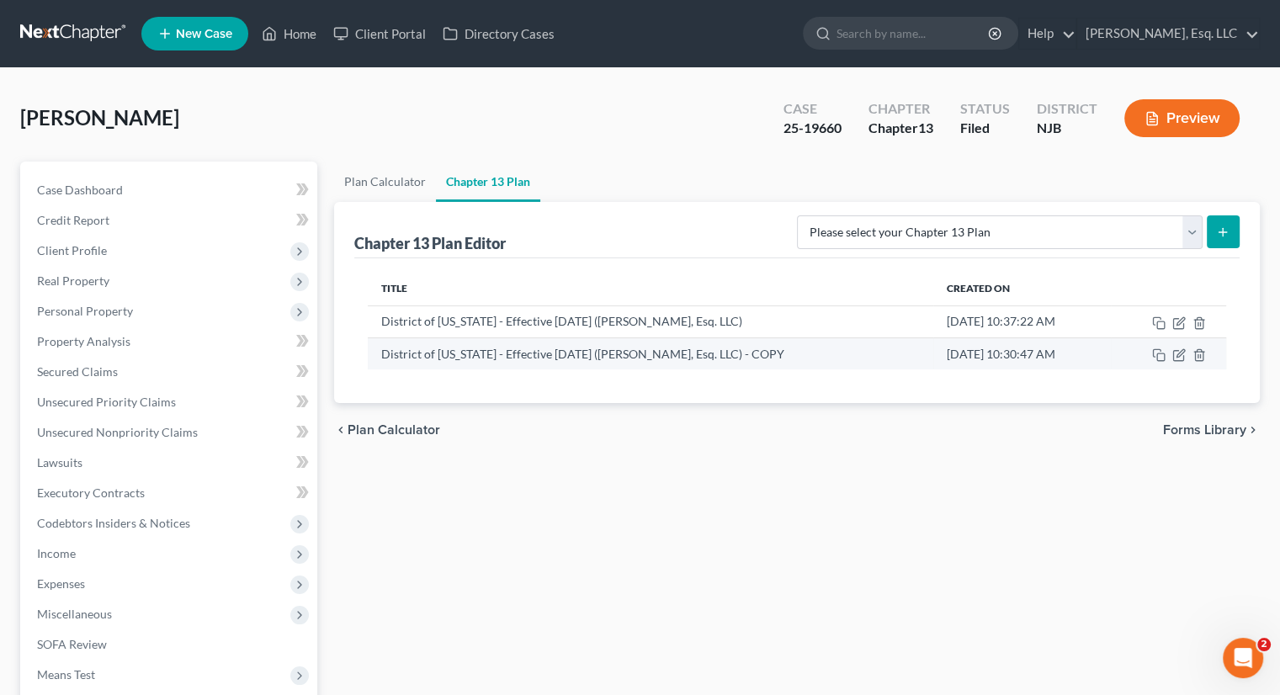
click at [1157, 361] on td at bounding box center [1168, 353] width 115 height 32
click at [1158, 351] on icon "button" at bounding box center [1158, 354] width 13 height 13
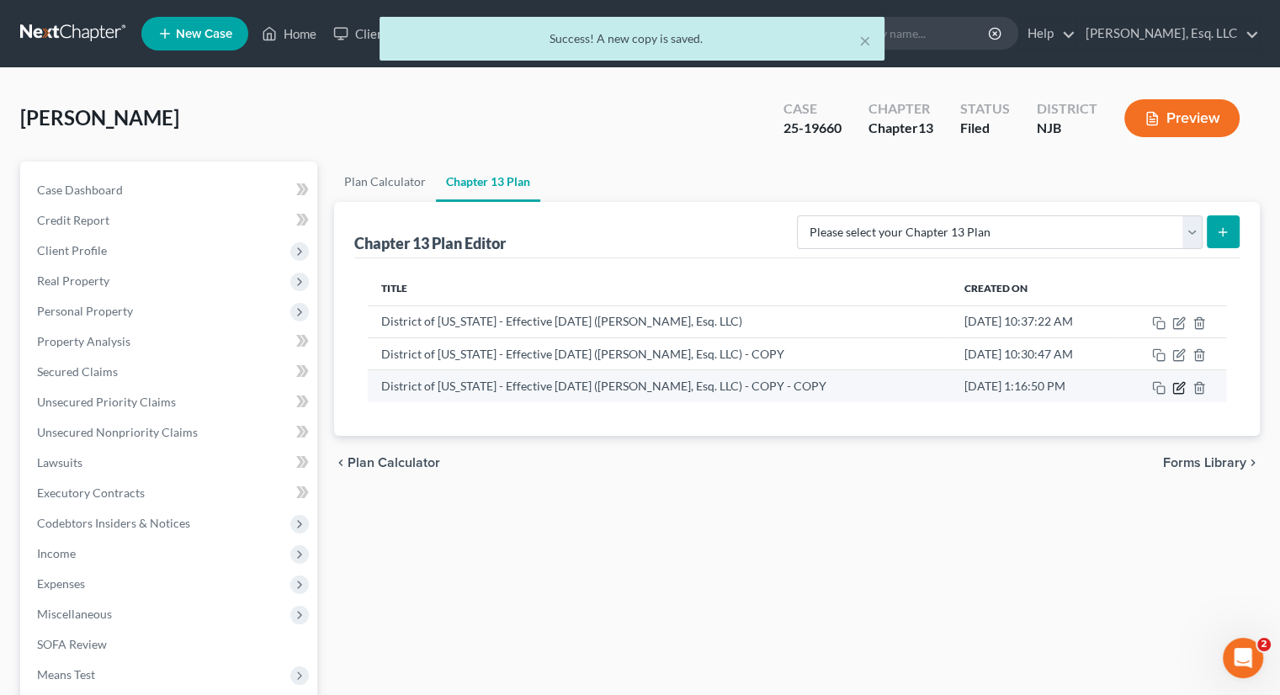
click at [1174, 388] on icon "button" at bounding box center [1178, 387] width 13 height 13
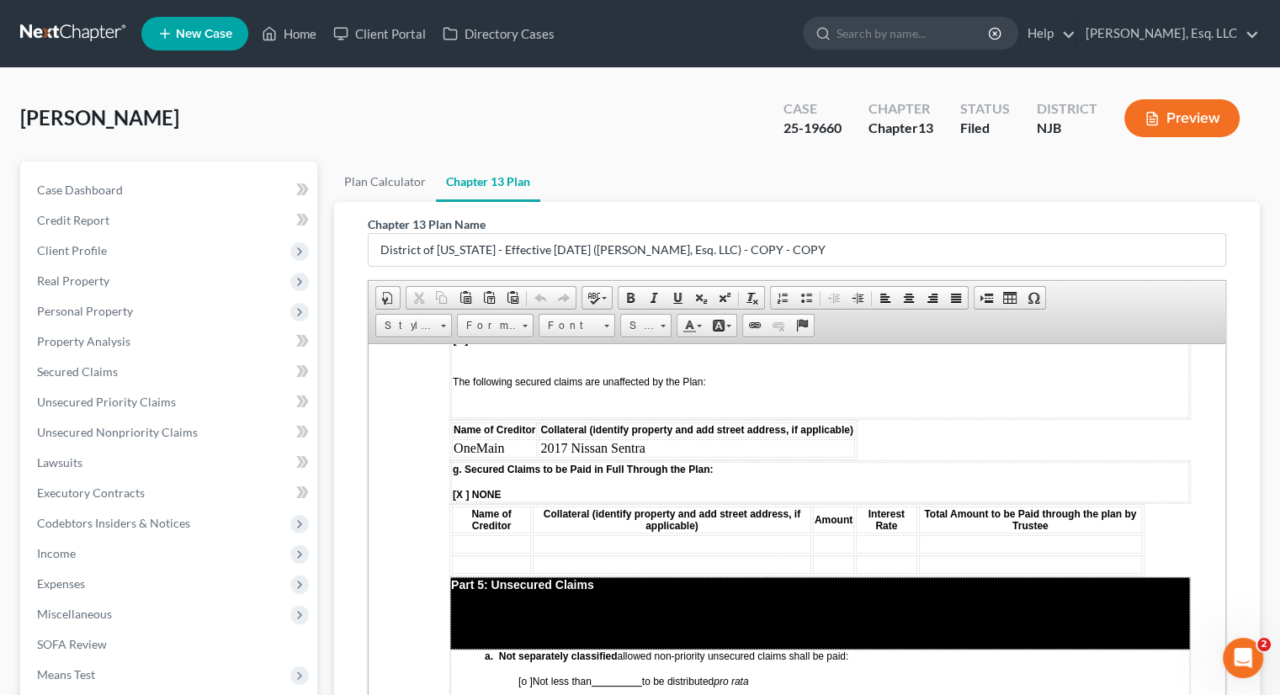
scroll to position [2840, 0]
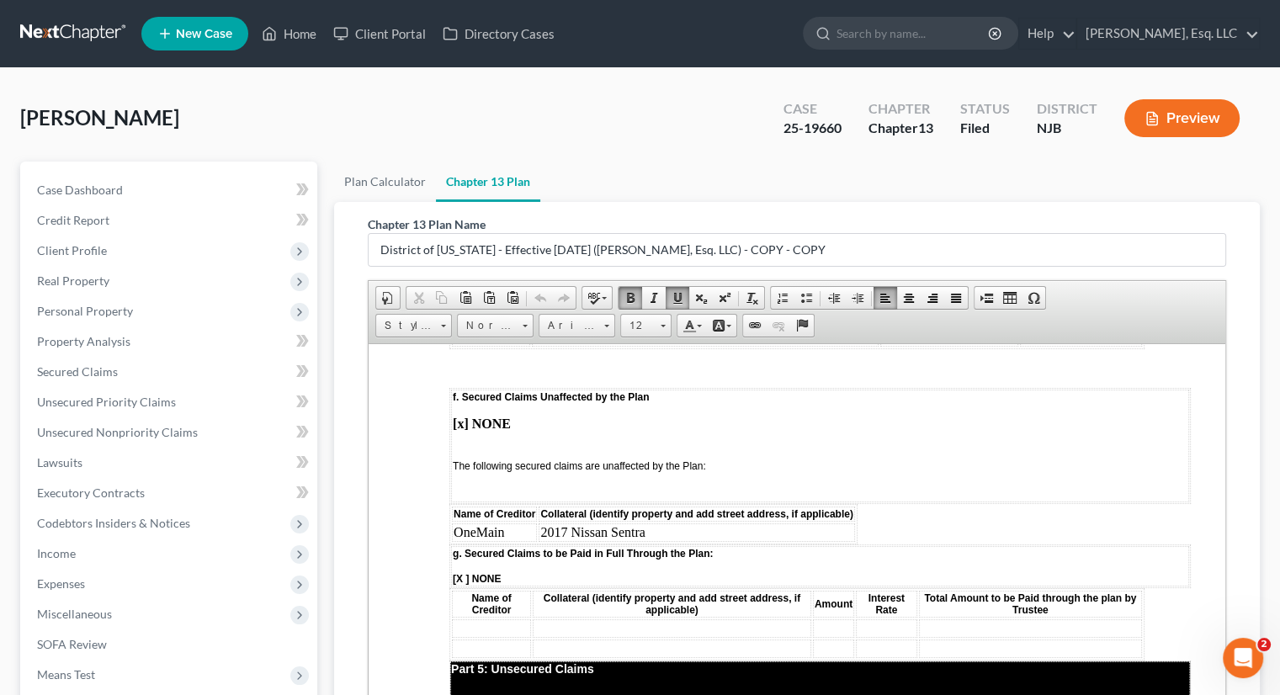
click at [848, 522] on td "2017 Nissan Sentra" at bounding box center [695, 531] width 315 height 19
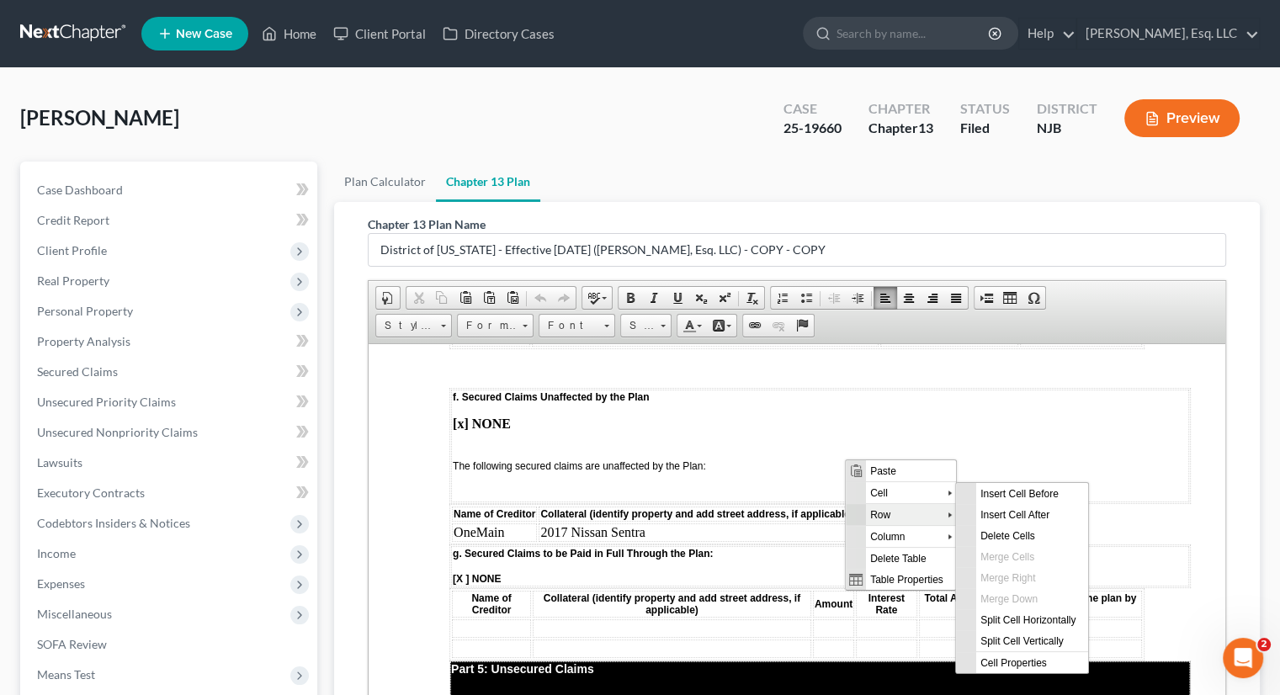
scroll to position [0, 0]
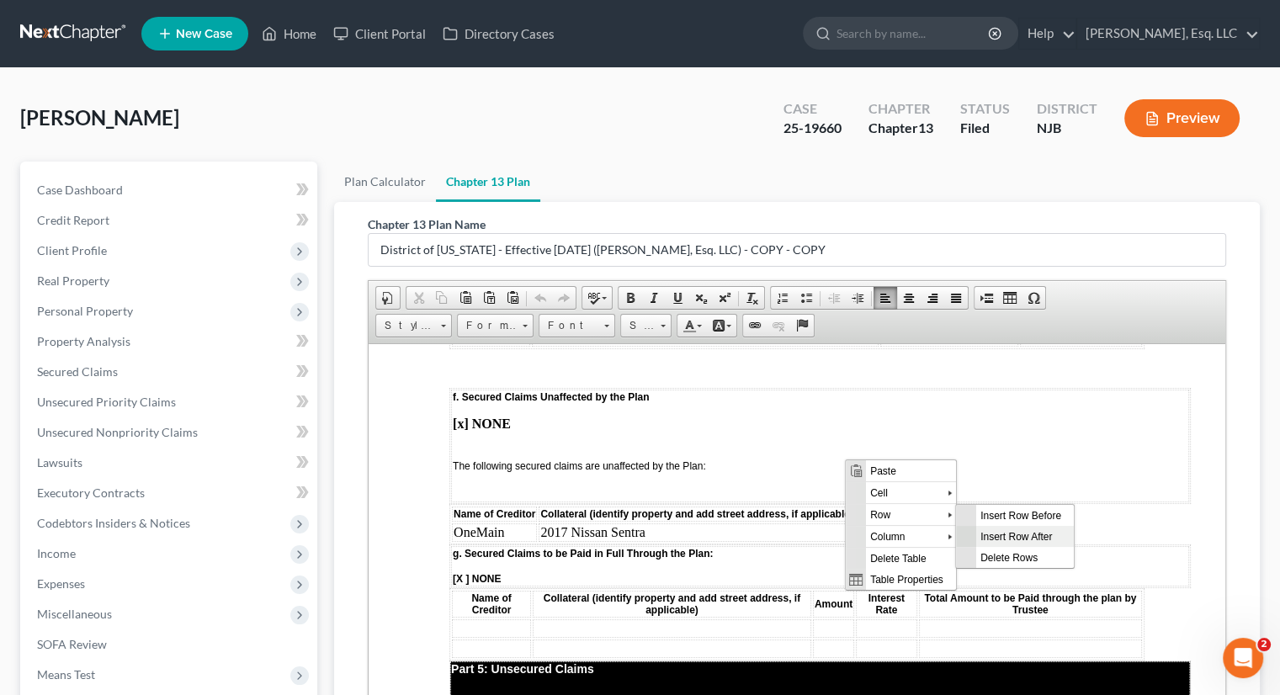
click at [1015, 531] on span "Insert Row After" at bounding box center [1024, 536] width 98 height 21
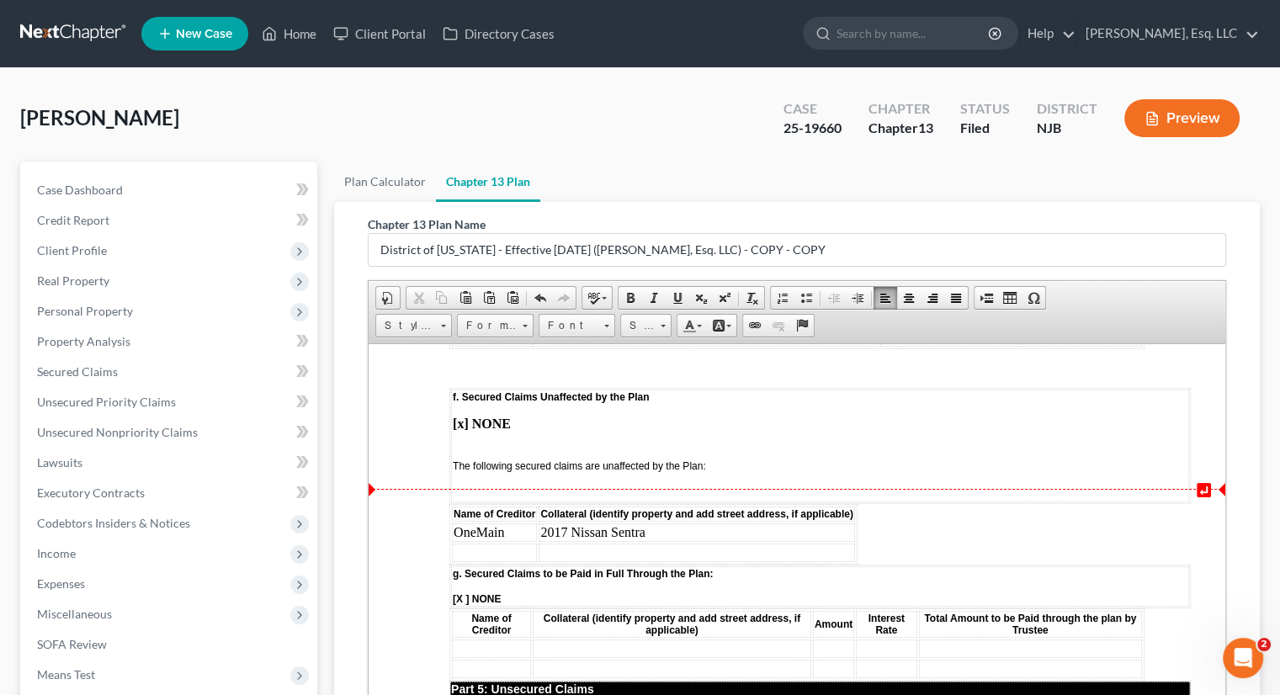
click at [485, 543] on td at bounding box center [494, 552] width 85 height 19
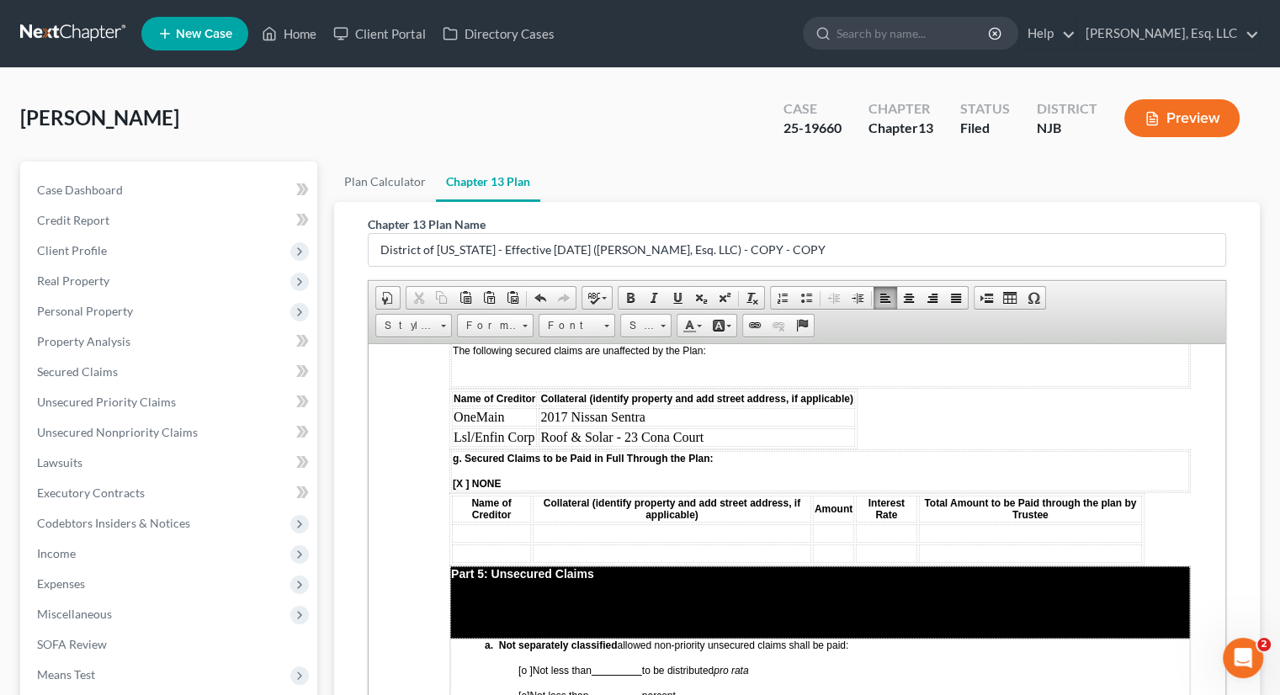
scroll to position [3009, 0]
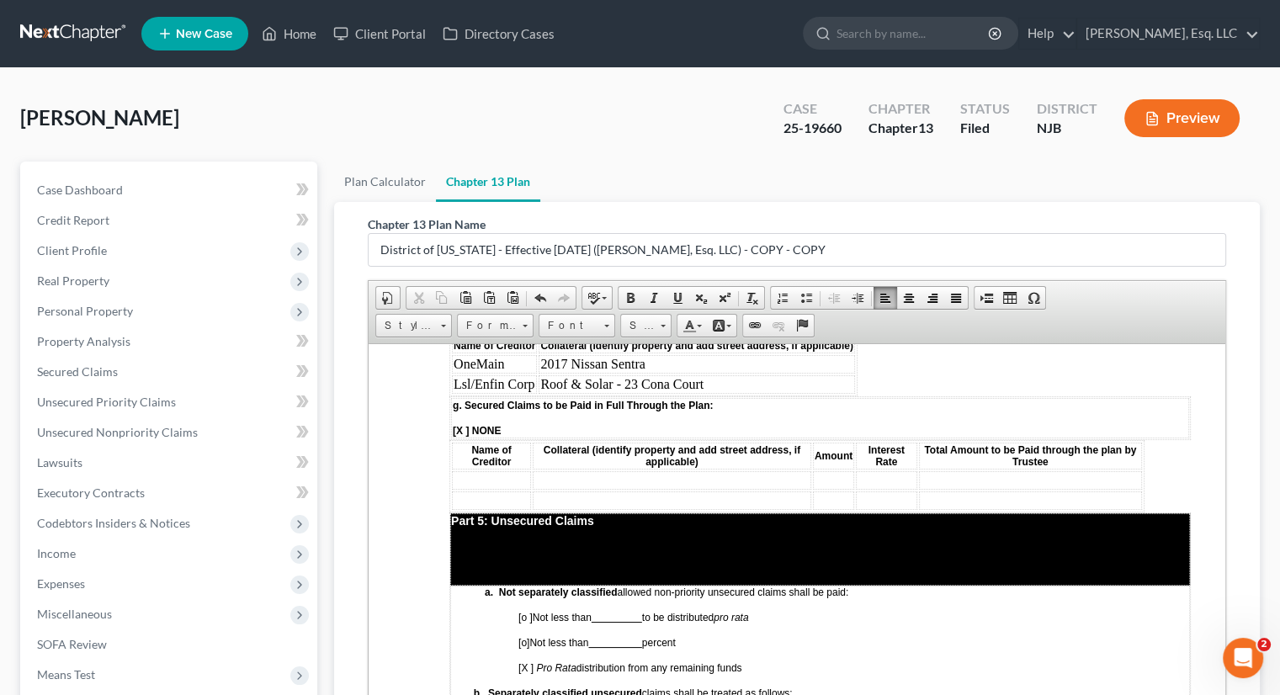
click at [1035, 661] on p "[X ] Pro Rata distribution from any remaining funds" at bounding box center [853, 667] width 671 height 12
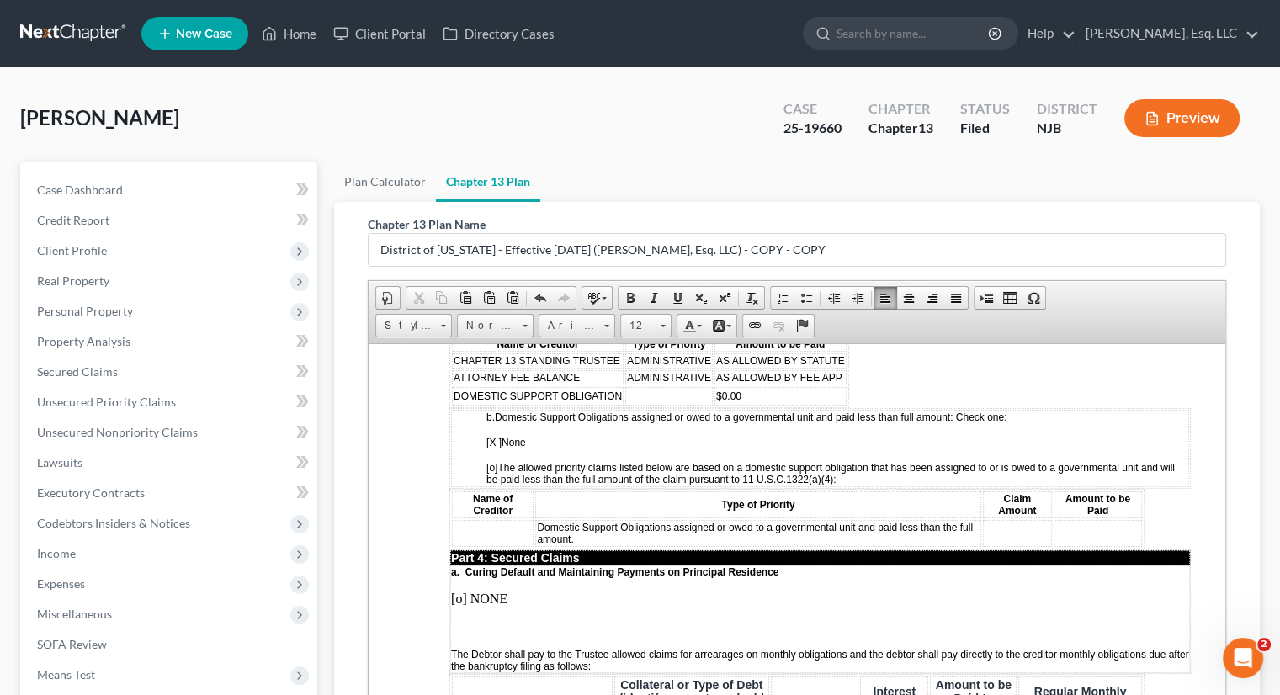
scroll to position [1074, 0]
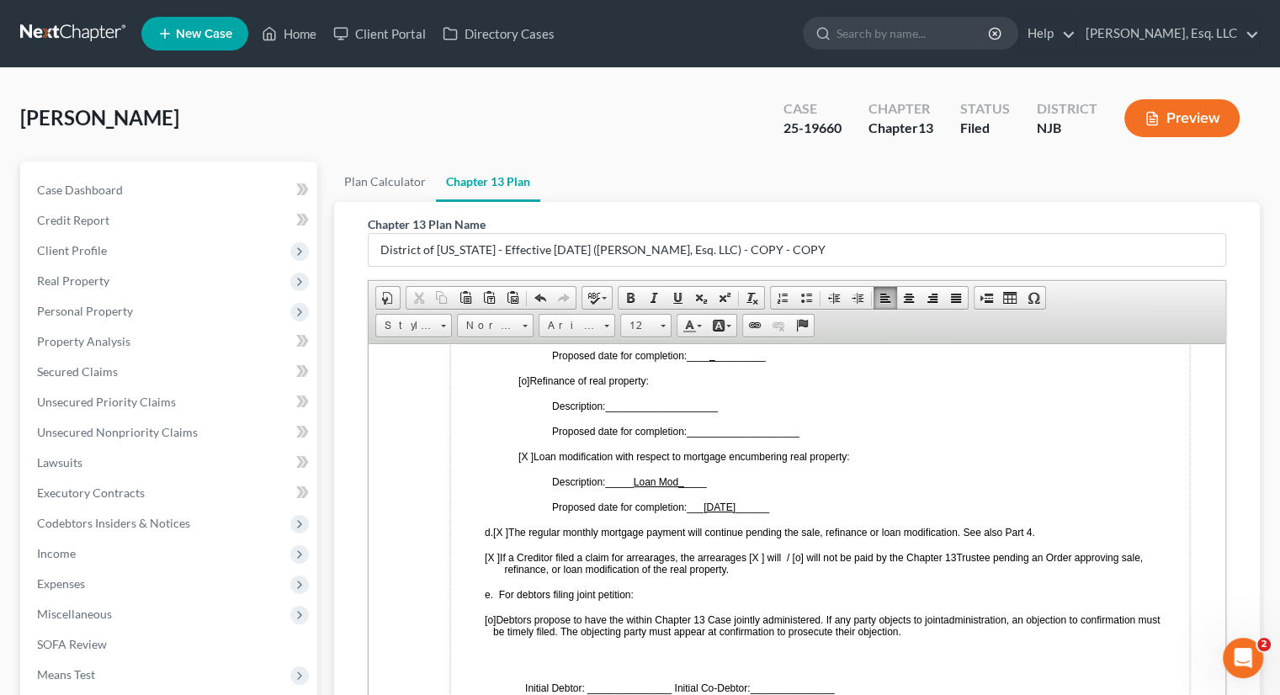
click at [1227, 444] on div "Chapter 13 Plan Name District of [US_STATE] - Effective [DATE] ([PERSON_NAME], …" at bounding box center [796, 485] width 885 height 566
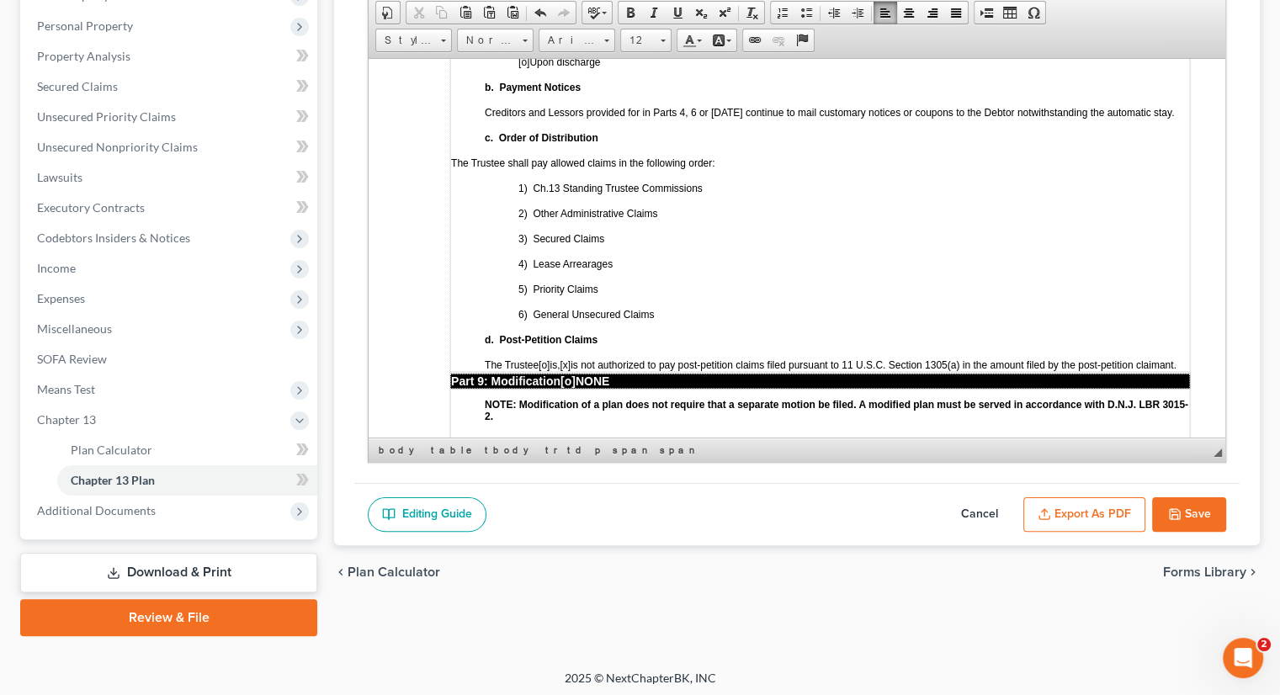
scroll to position [289, 0]
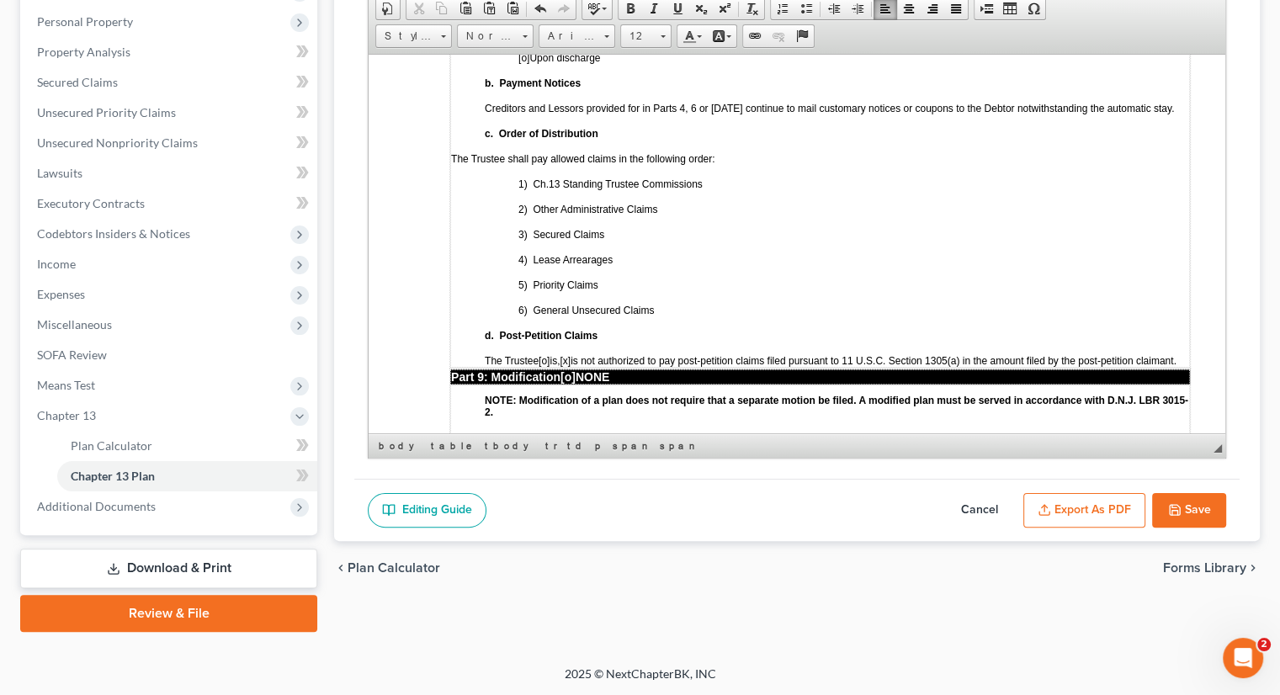
click at [1184, 504] on button "Save" at bounding box center [1189, 510] width 74 height 35
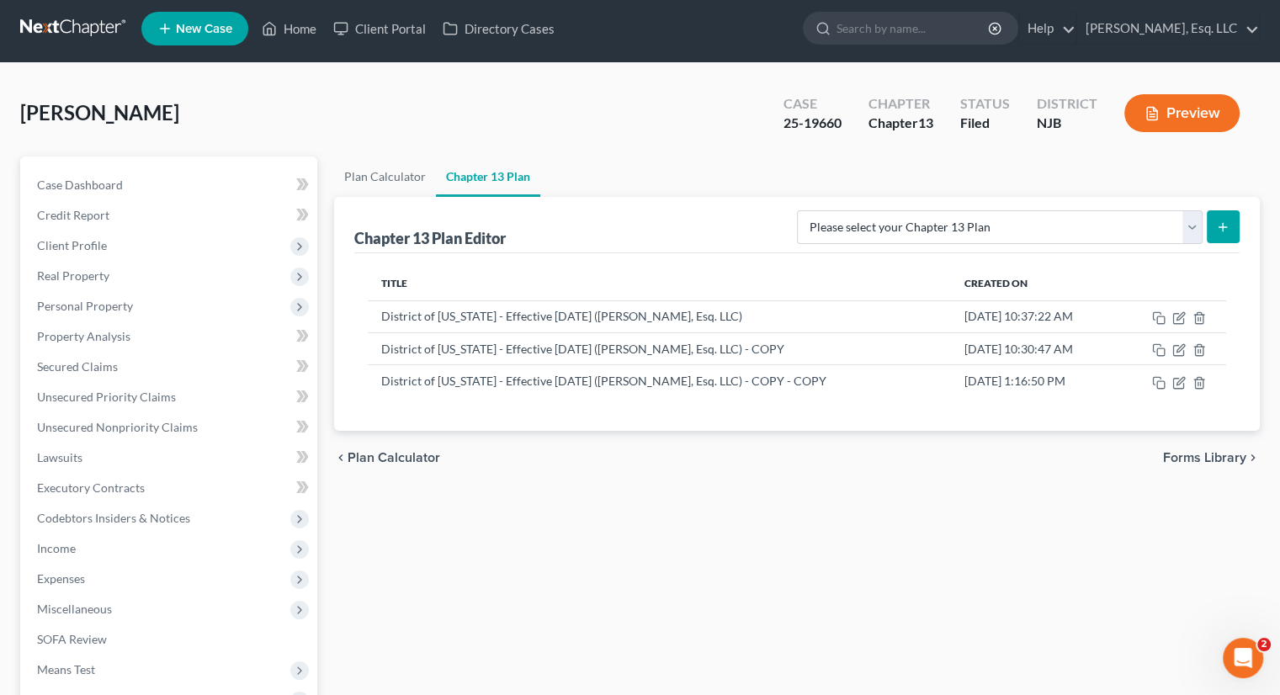
scroll to position [0, 0]
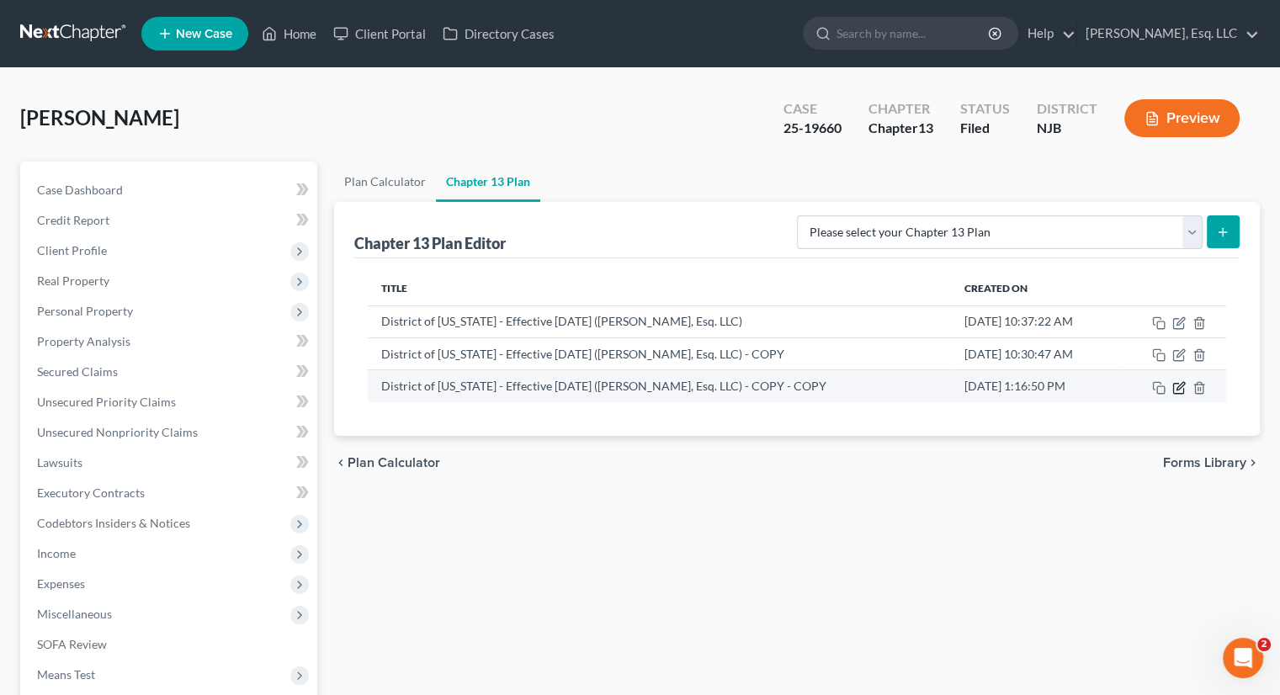
click at [1178, 382] on icon "button" at bounding box center [1178, 387] width 13 height 13
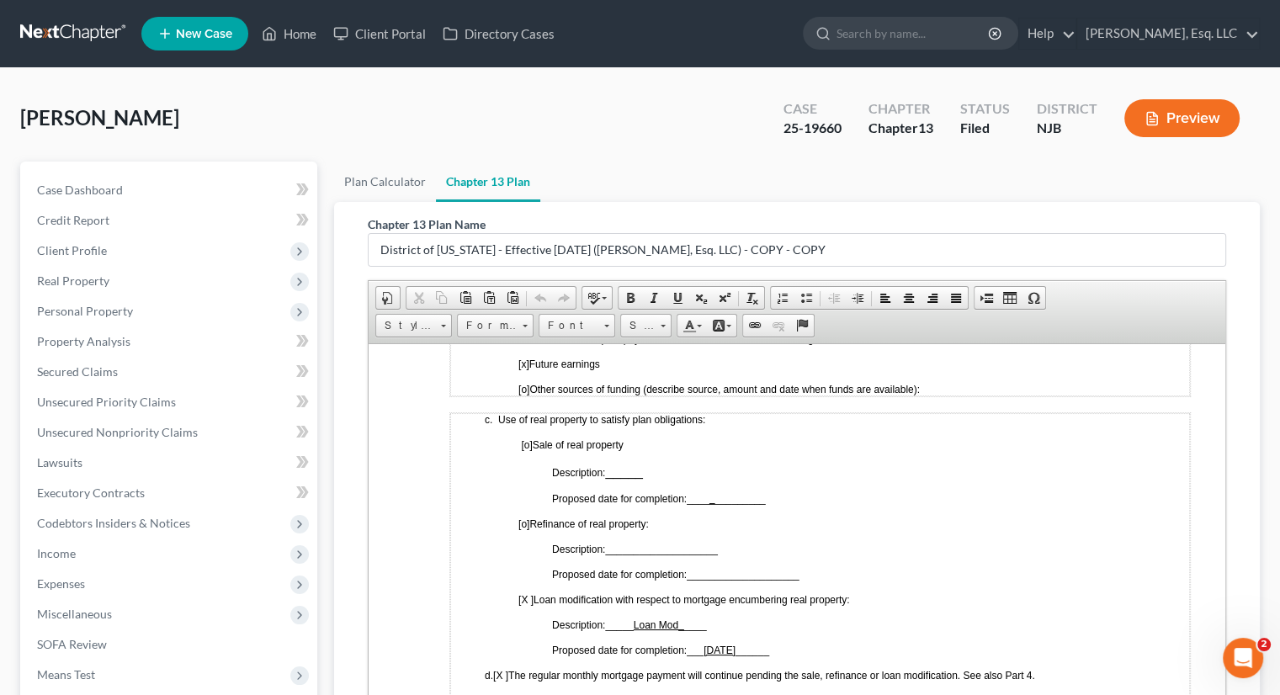
scroll to position [841, 0]
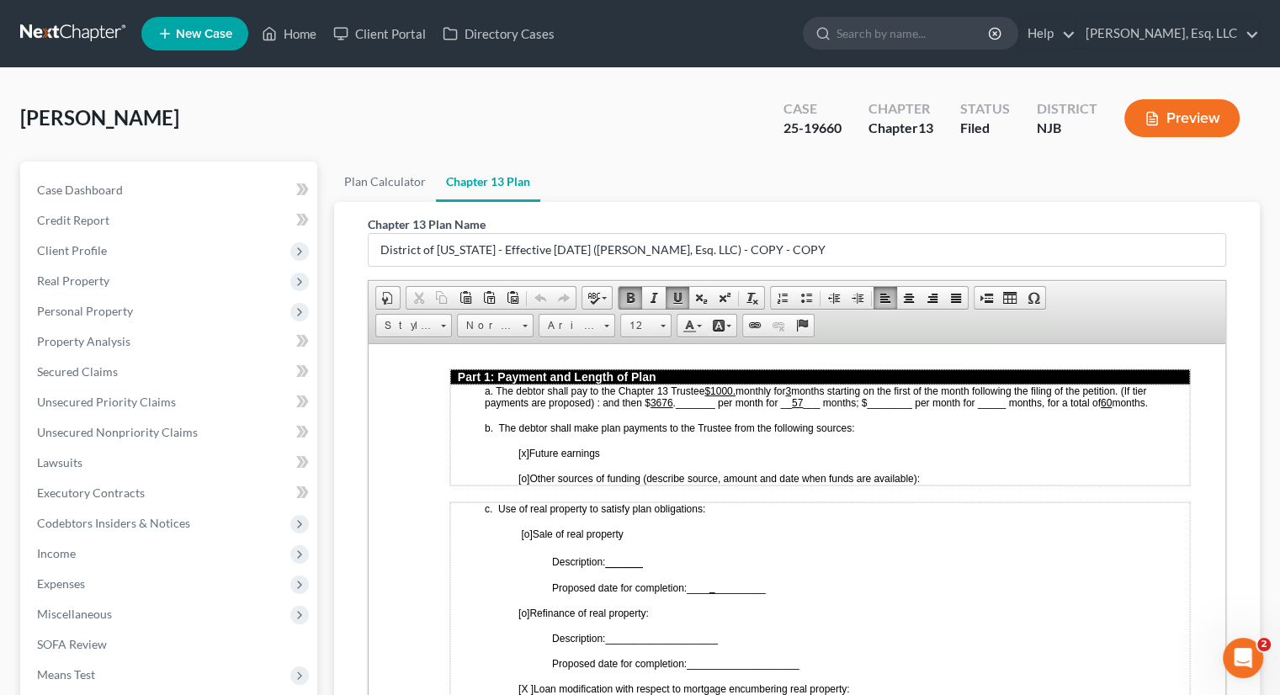
click at [526, 472] on span "[o]" at bounding box center [523, 478] width 11 height 12
click at [920, 472] on span "[X ] Other sources of funding (describe source, amount and date when funds are …" at bounding box center [719, 478] width 402 height 12
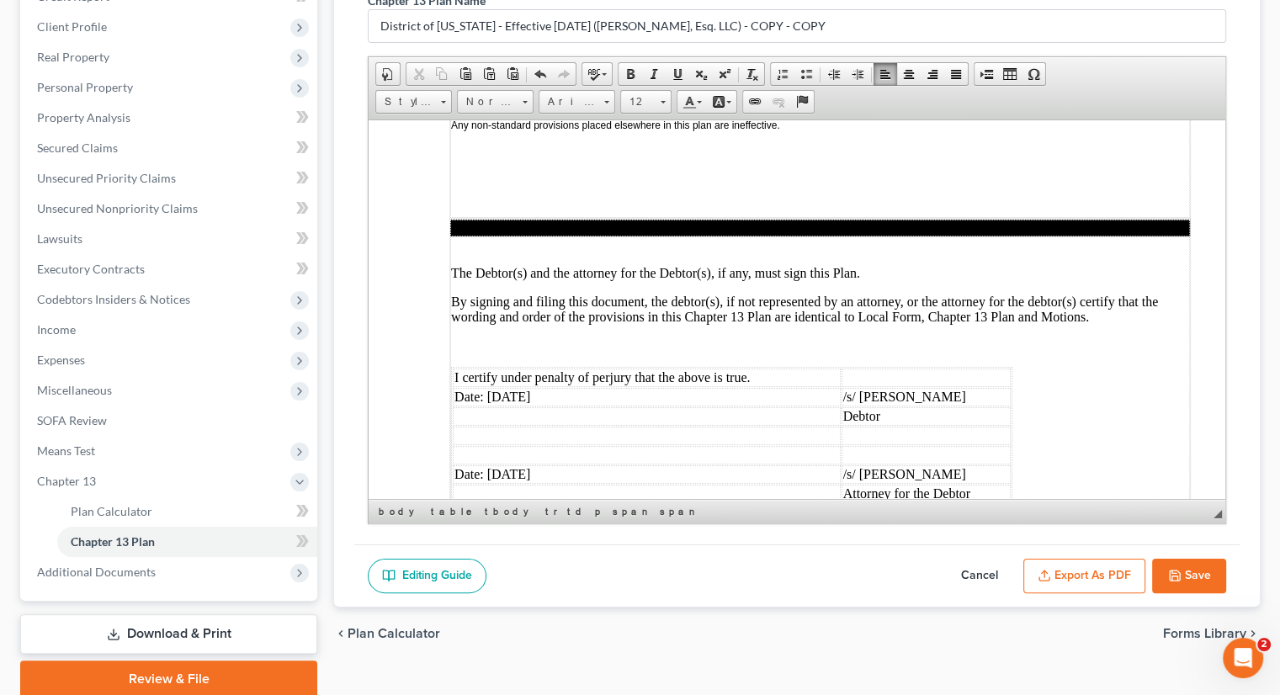
scroll to position [289, 0]
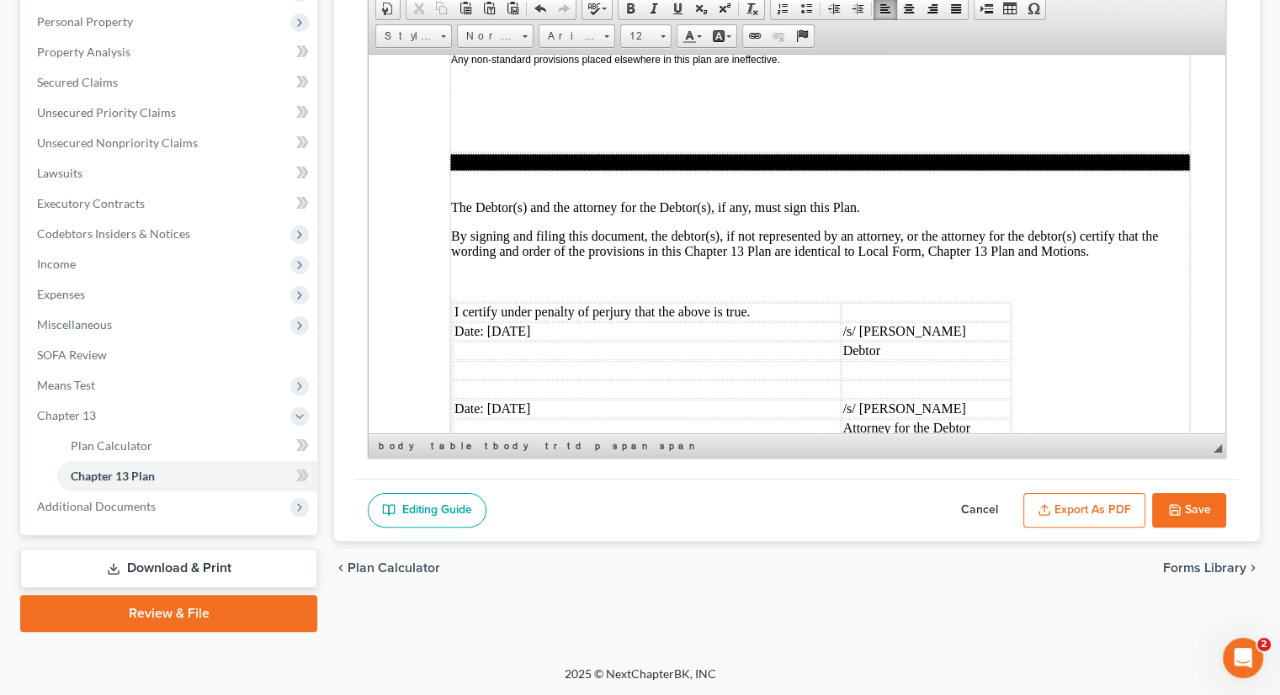
click at [1188, 505] on button "Save" at bounding box center [1189, 510] width 74 height 35
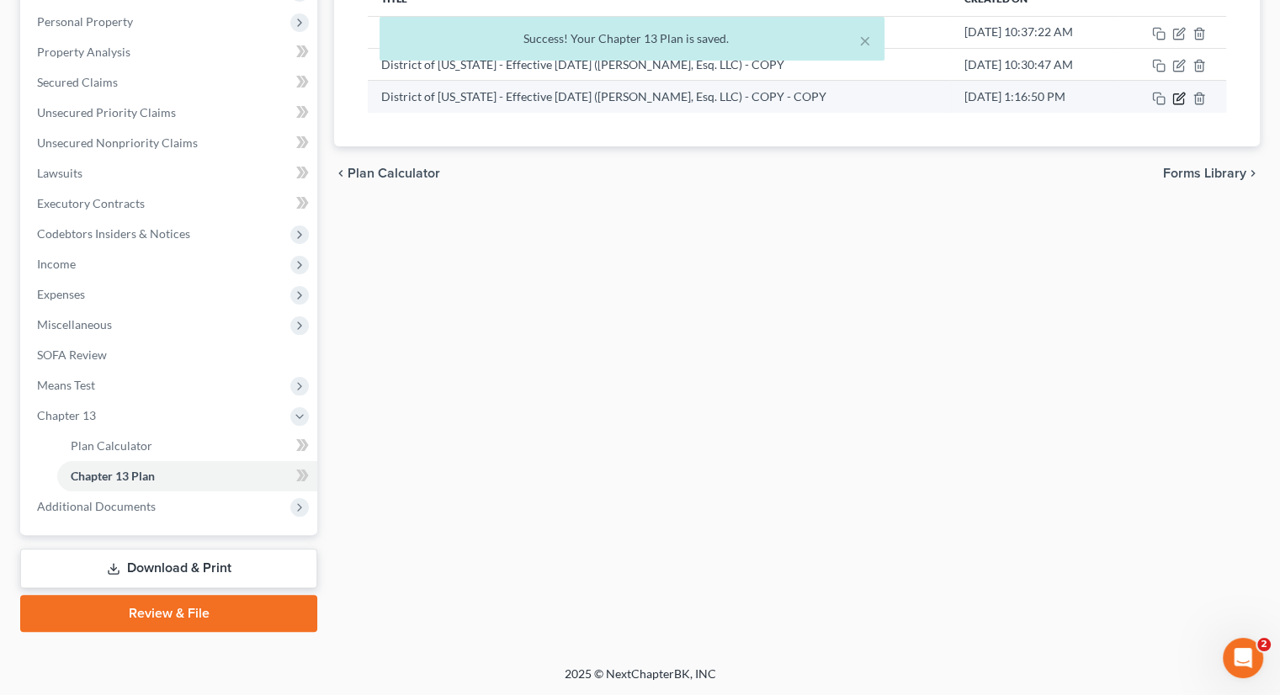
click at [1176, 95] on icon "button" at bounding box center [1178, 98] width 13 height 13
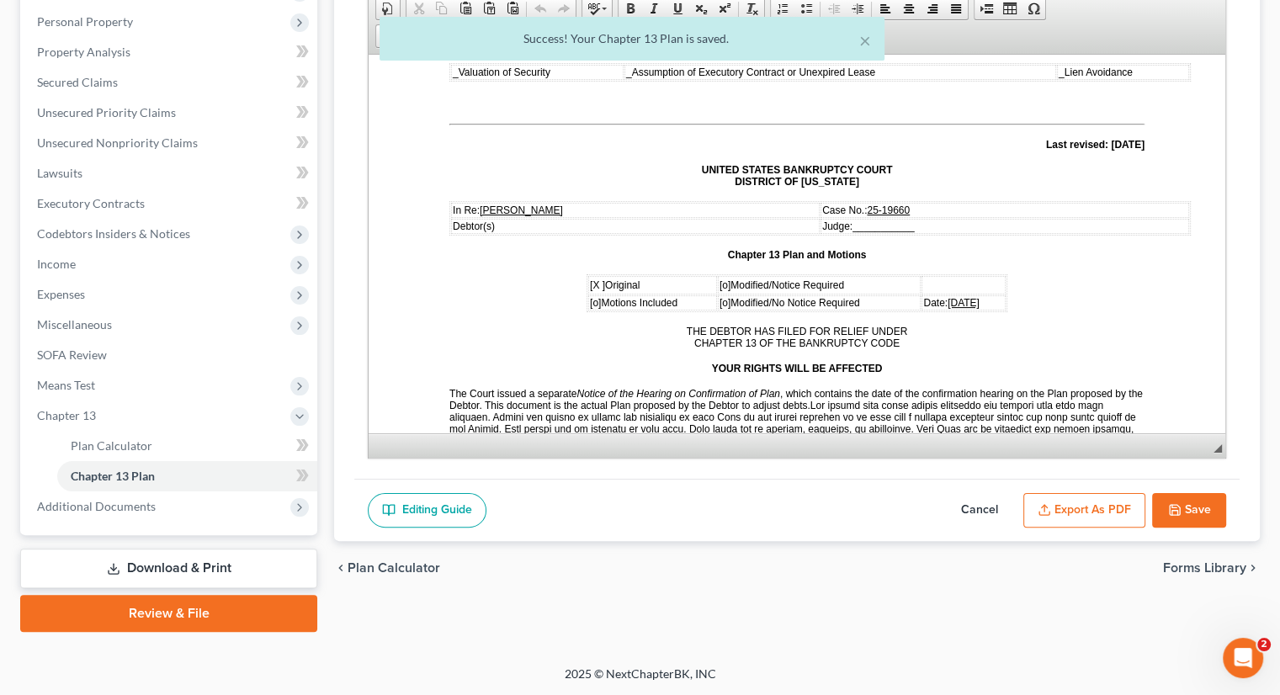
scroll to position [252, 0]
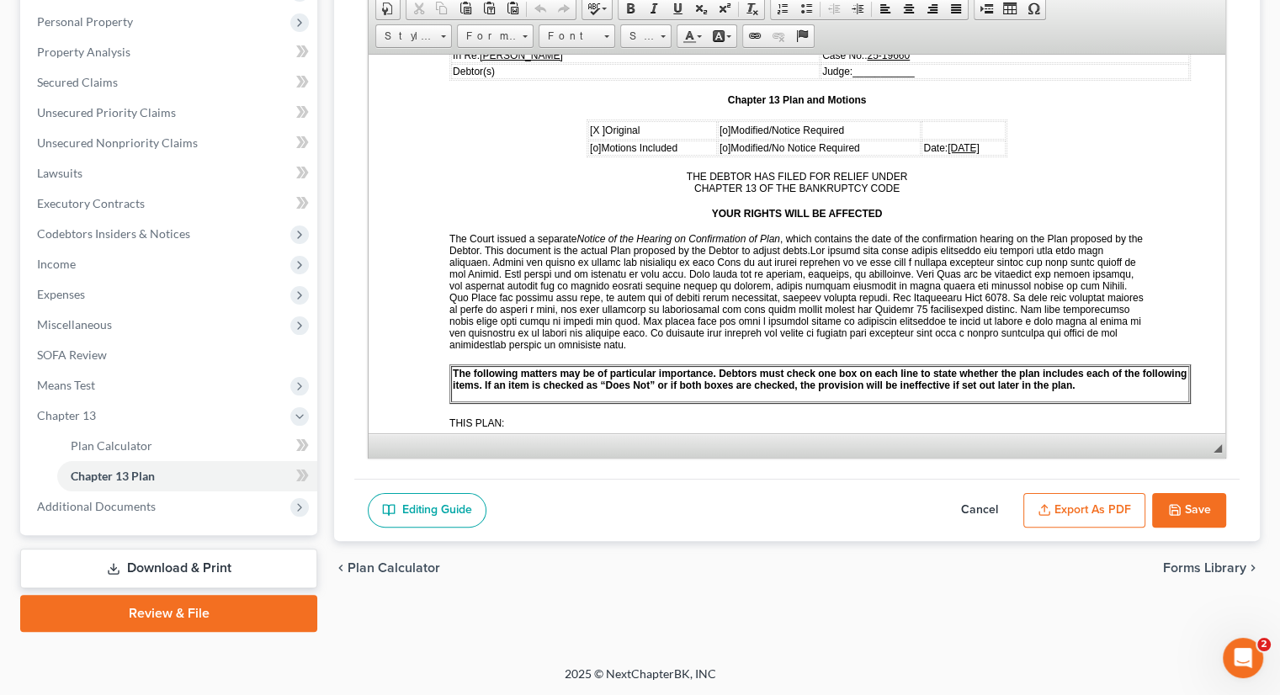
click at [1182, 500] on button "Save" at bounding box center [1189, 510] width 74 height 35
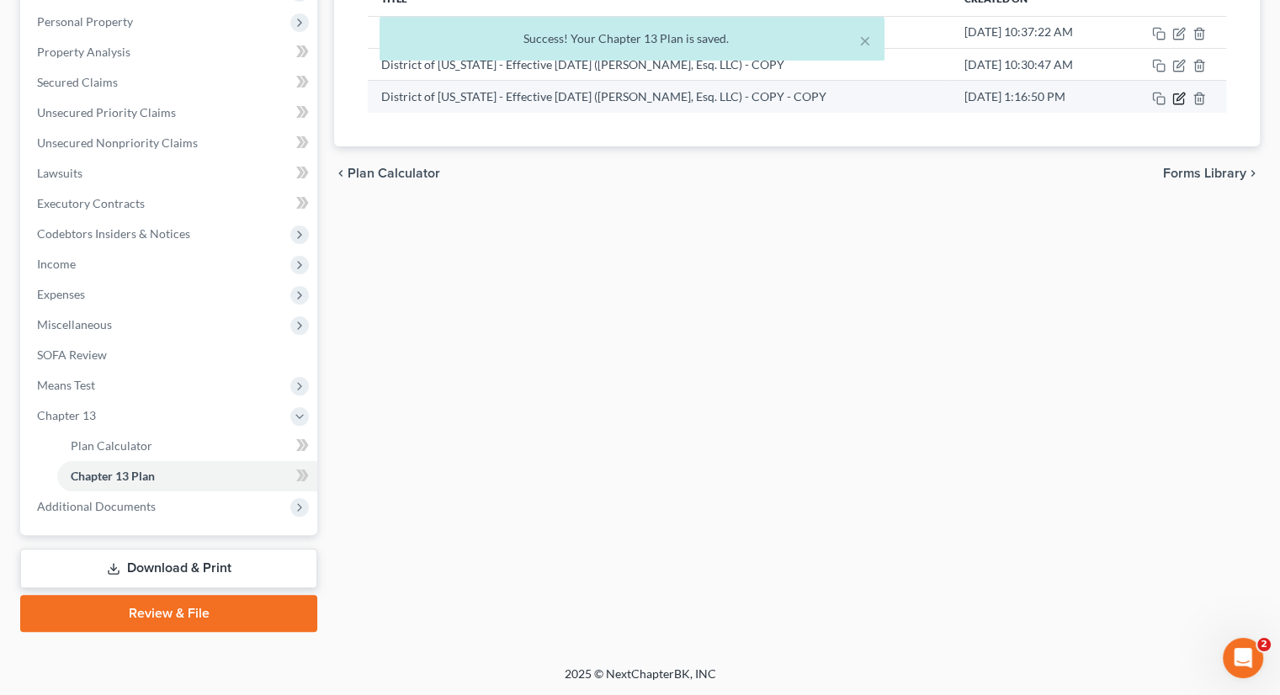
click at [1175, 95] on icon "button" at bounding box center [1178, 98] width 13 height 13
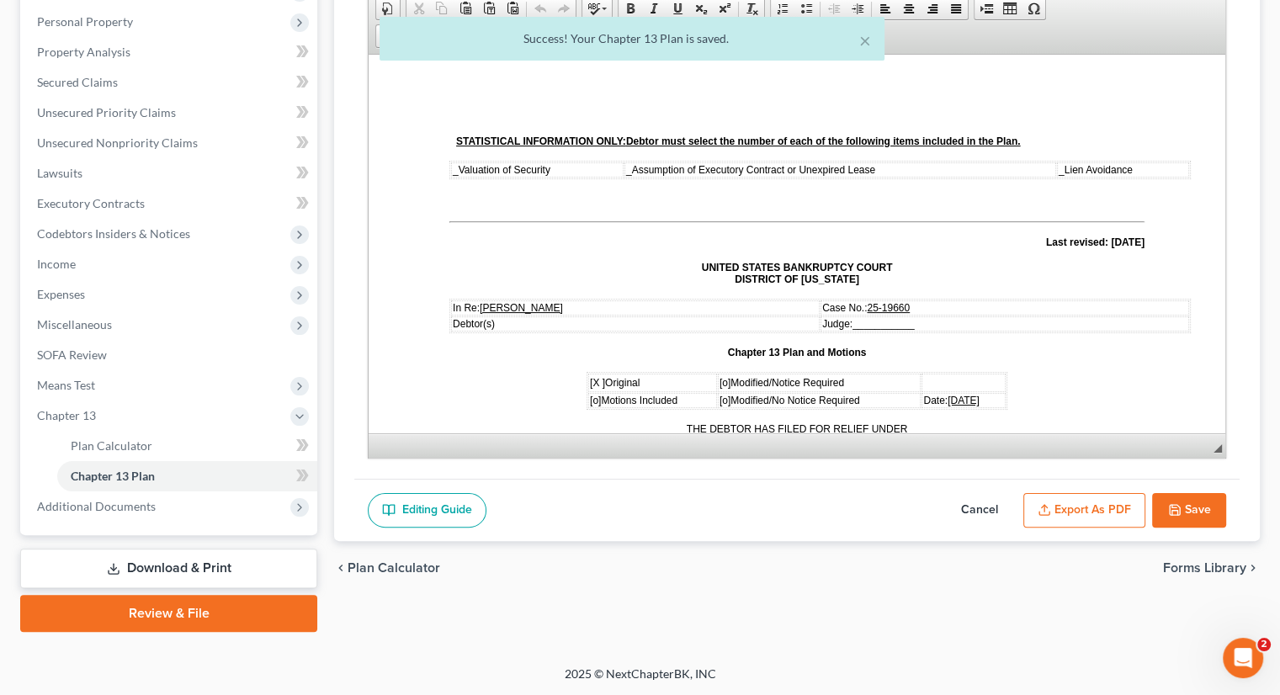
scroll to position [0, 0]
click at [1063, 501] on button "Export as PDF" at bounding box center [1084, 510] width 122 height 35
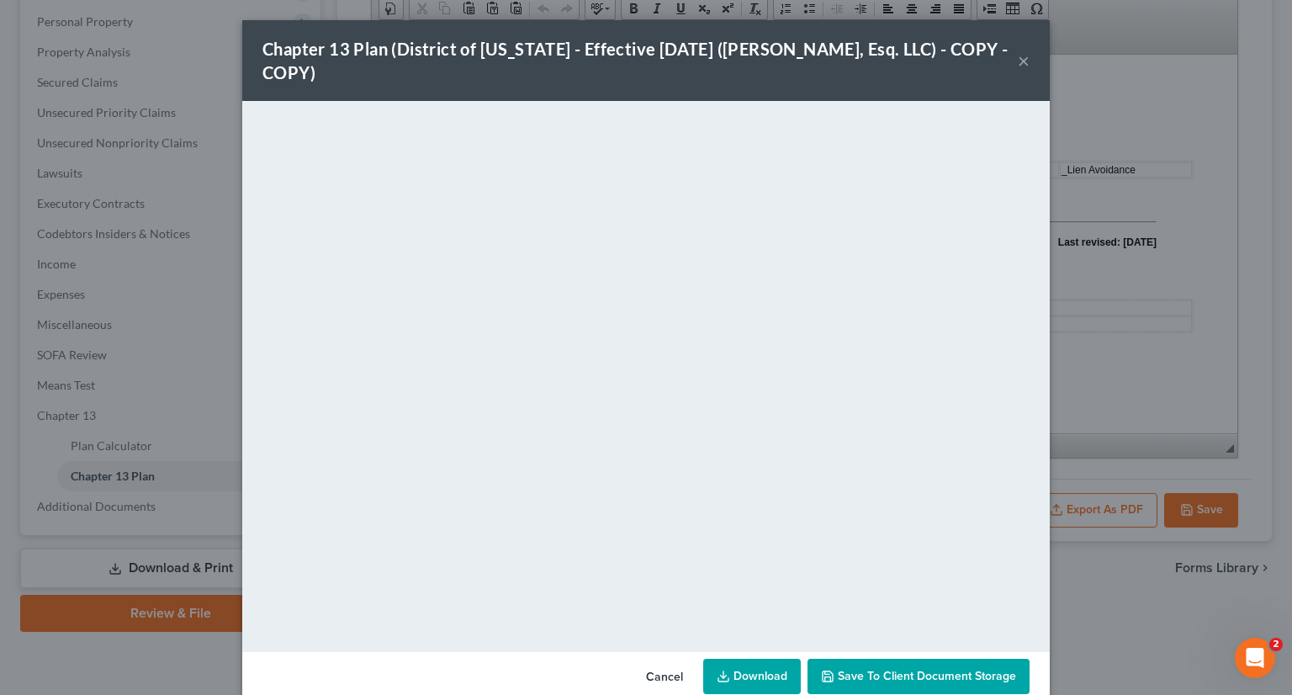
click at [902, 676] on span "Save to Client Document Storage" at bounding box center [927, 676] width 178 height 14
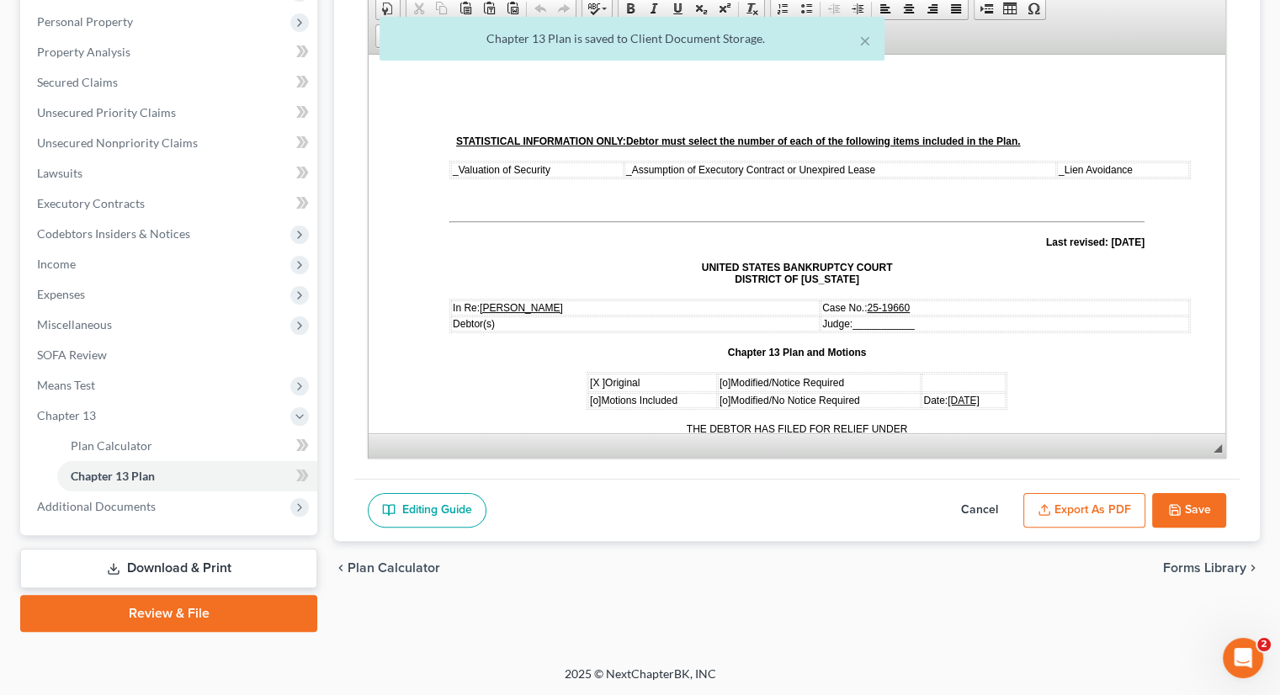
click at [1077, 517] on button "Export as PDF" at bounding box center [1084, 510] width 122 height 35
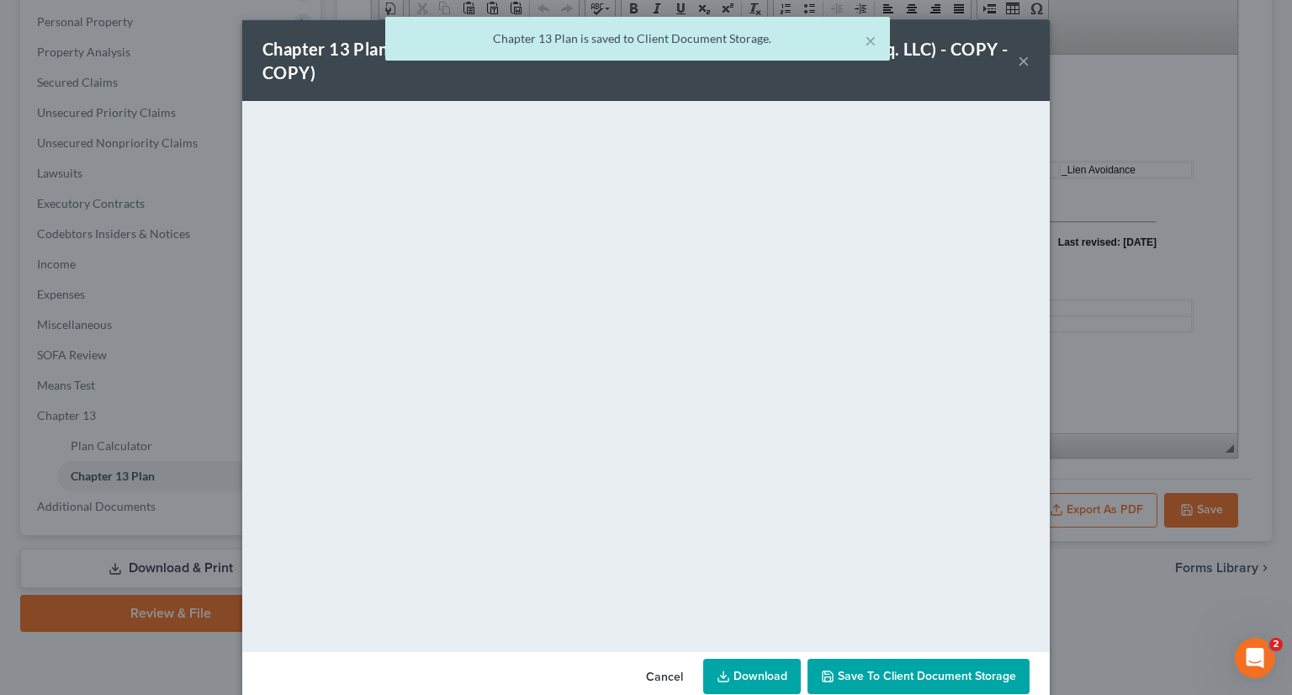
click at [750, 675] on link "Download" at bounding box center [752, 676] width 98 height 35
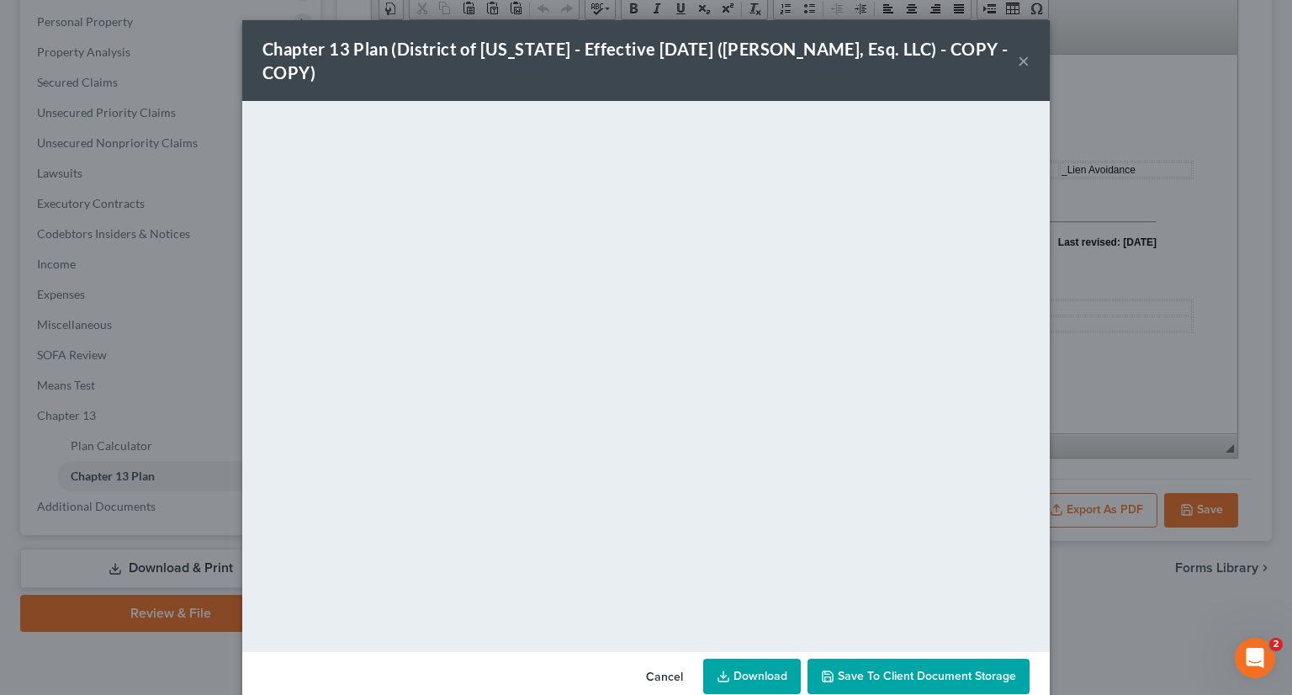
click at [1018, 60] on button "×" at bounding box center [1024, 60] width 12 height 20
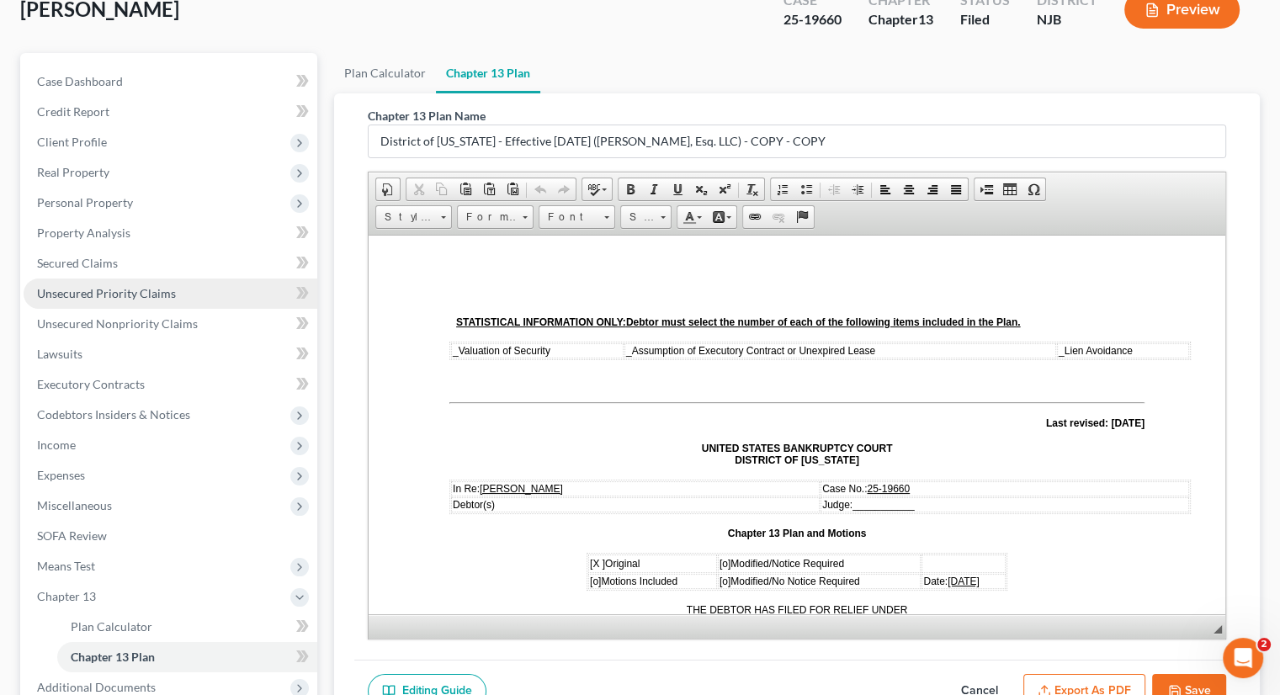
scroll to position [289, 0]
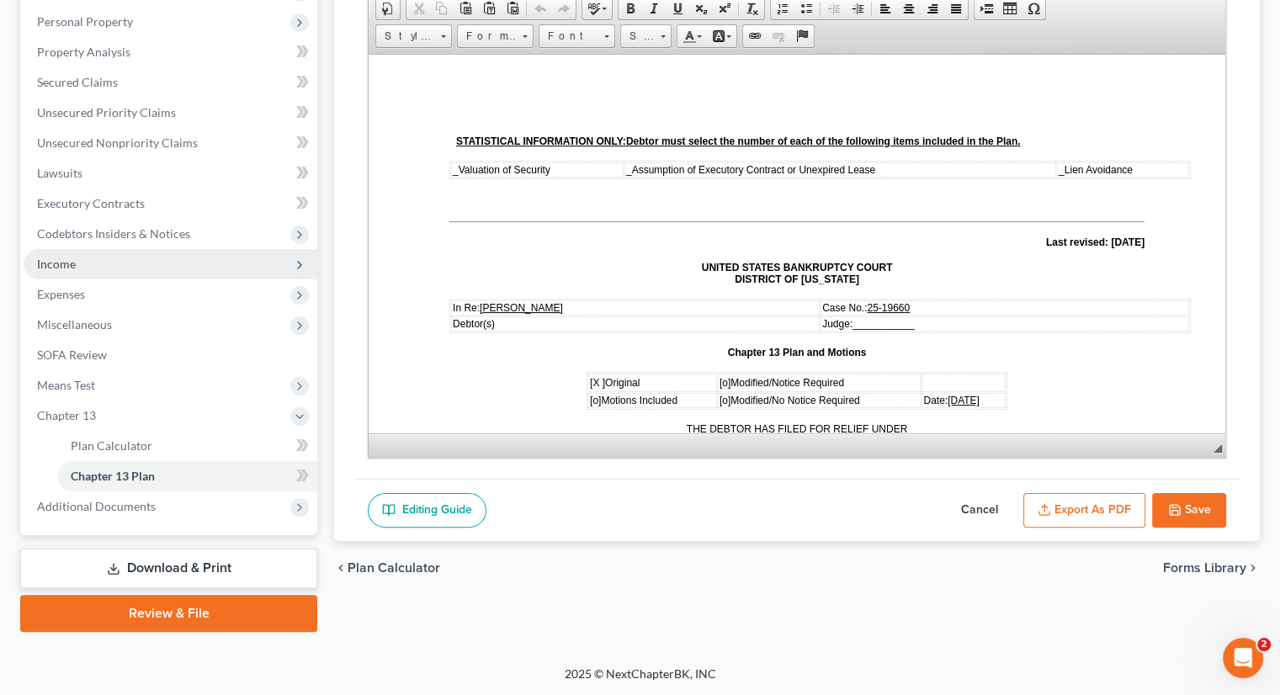
click at [71, 257] on span "Income" at bounding box center [56, 264] width 39 height 14
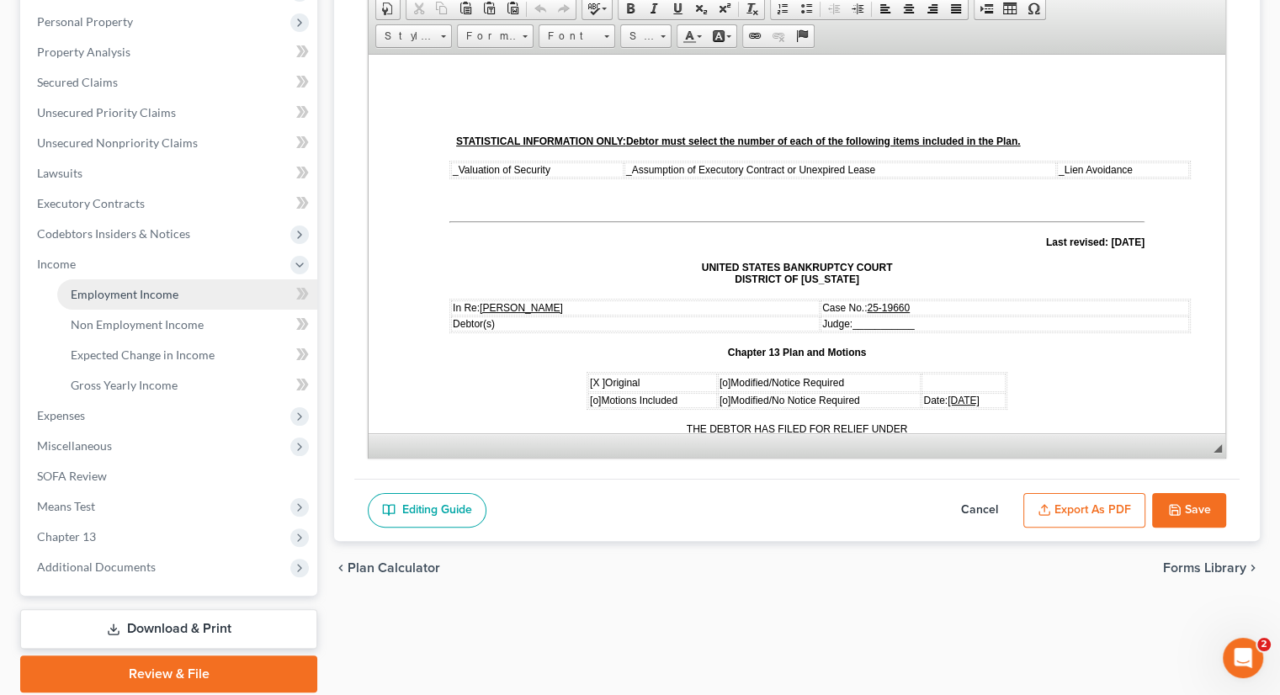
click at [151, 294] on span "Employment Income" at bounding box center [125, 294] width 108 height 14
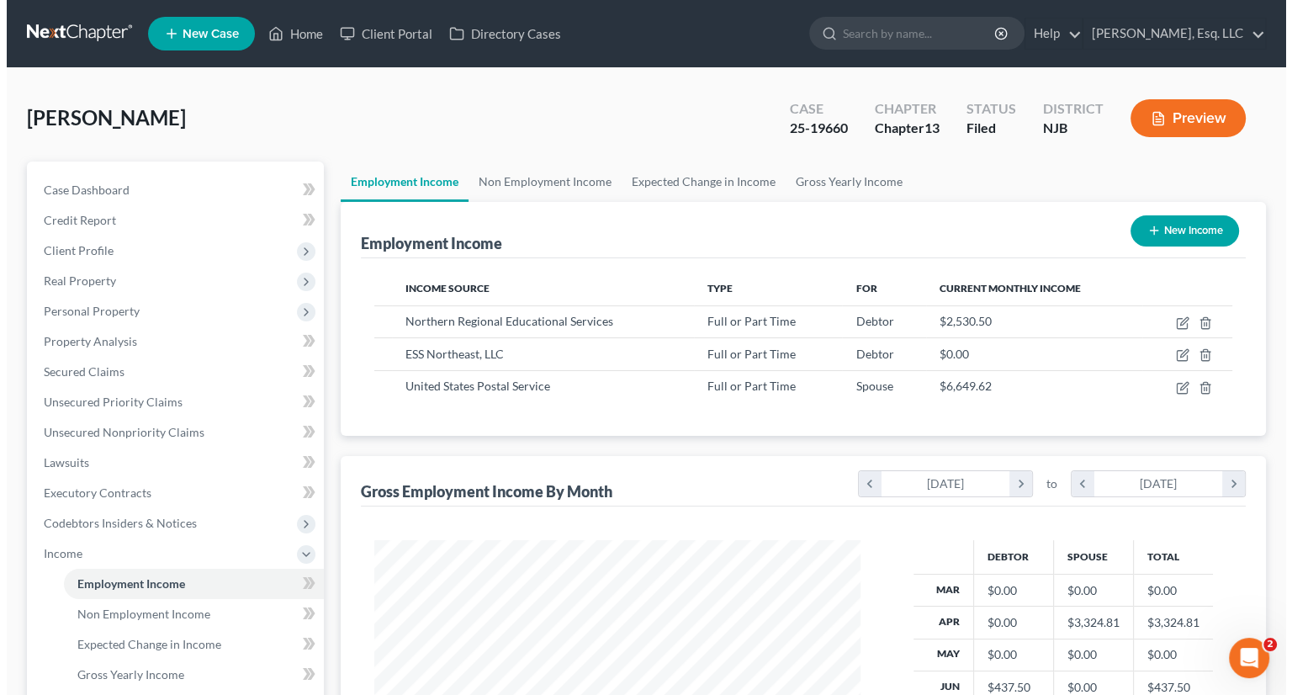
scroll to position [300, 519]
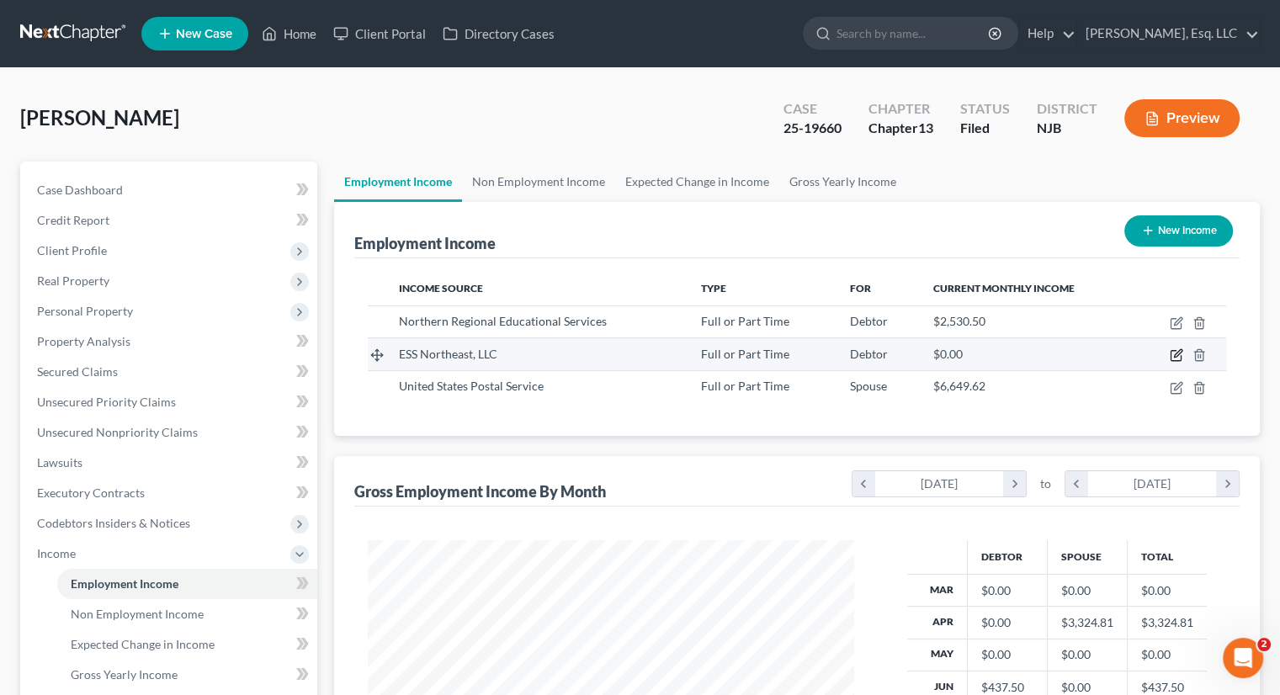
click at [1180, 355] on icon "button" at bounding box center [1175, 356] width 10 height 10
select select "0"
select select "44"
select select "2"
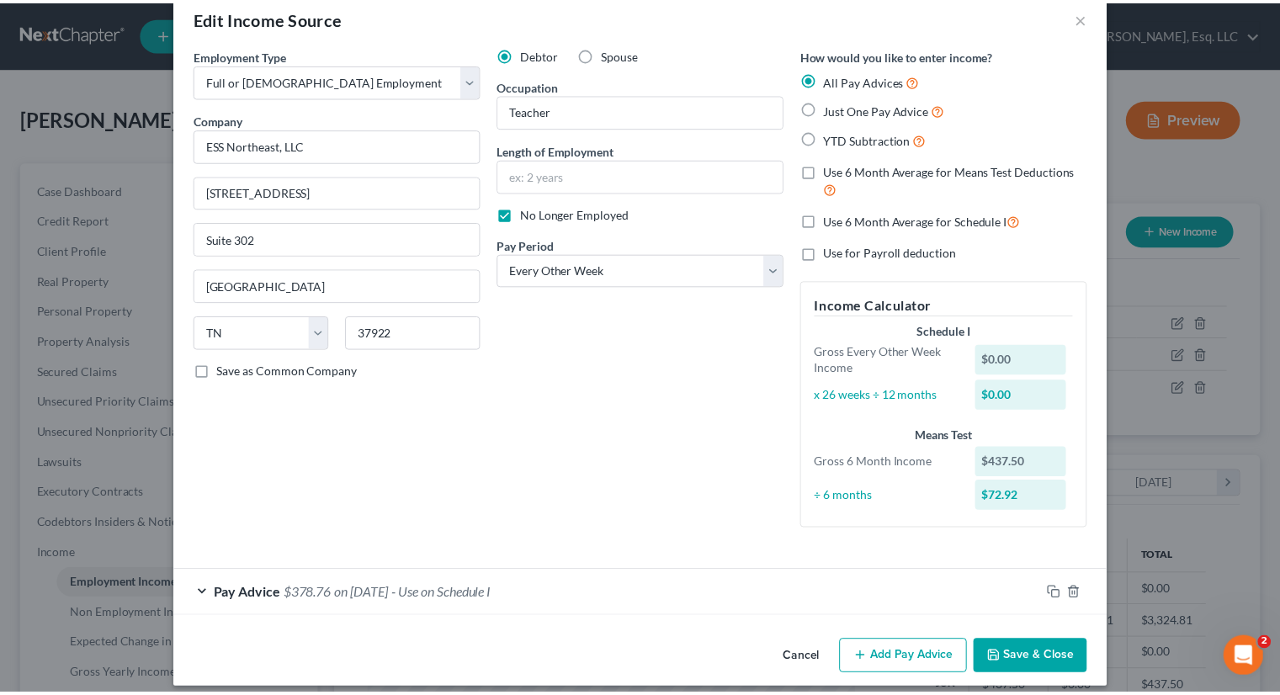
scroll to position [45, 0]
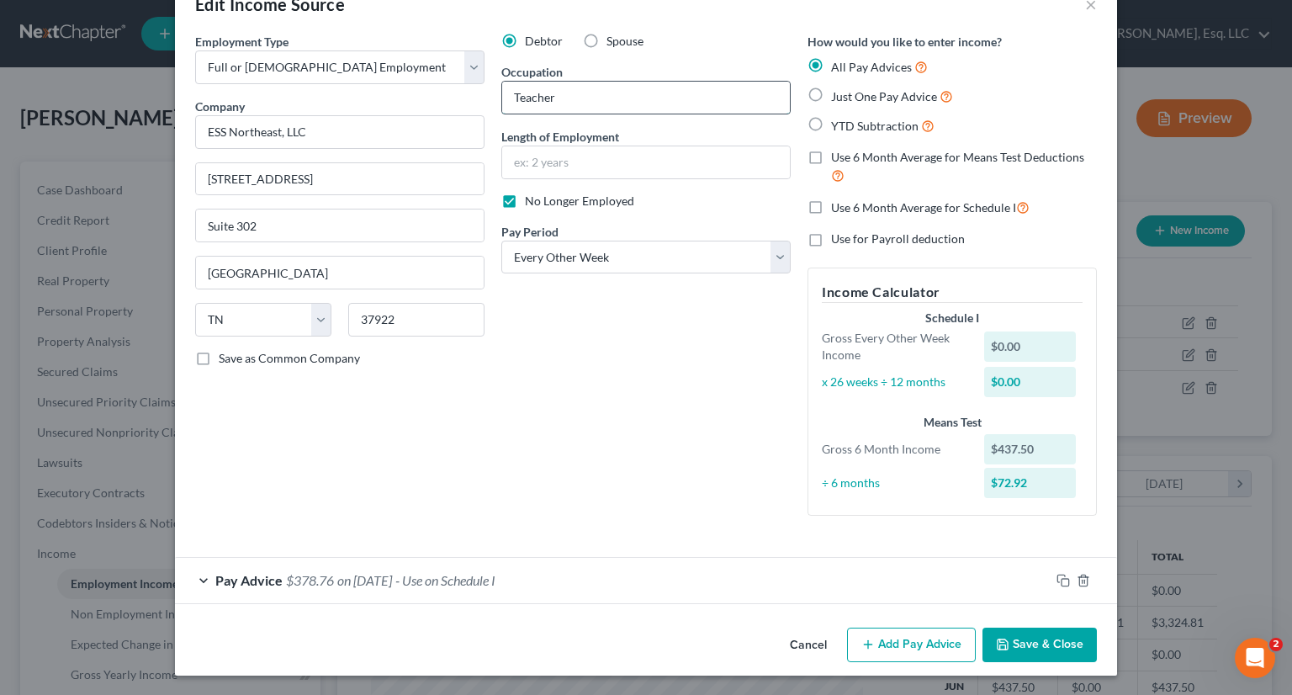
click at [505, 93] on input "Teacher" at bounding box center [646, 98] width 288 height 32
type input "Substitute Teacher"
click at [525, 199] on label "No Longer Employed" at bounding box center [579, 201] width 109 height 17
click at [532, 199] on input "No Longer Employed" at bounding box center [537, 198] width 11 height 11
checkbox input "false"
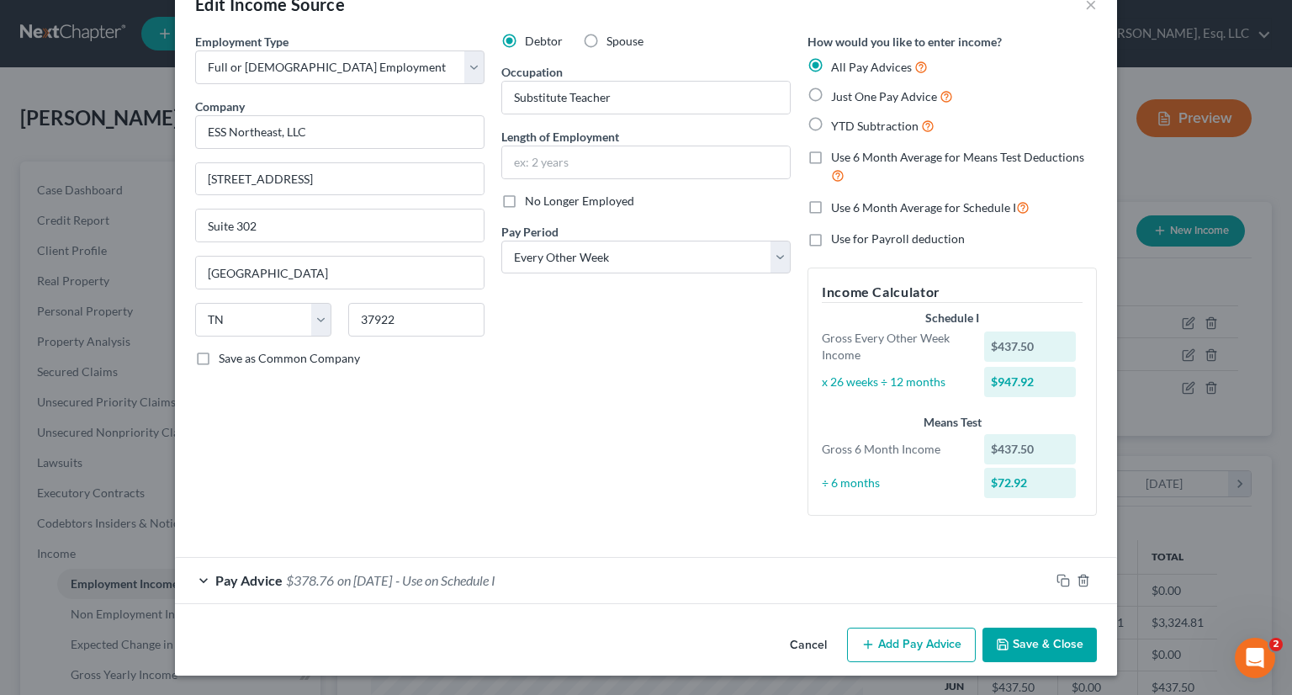
click at [1018, 650] on button "Save & Close" at bounding box center [1040, 645] width 114 height 35
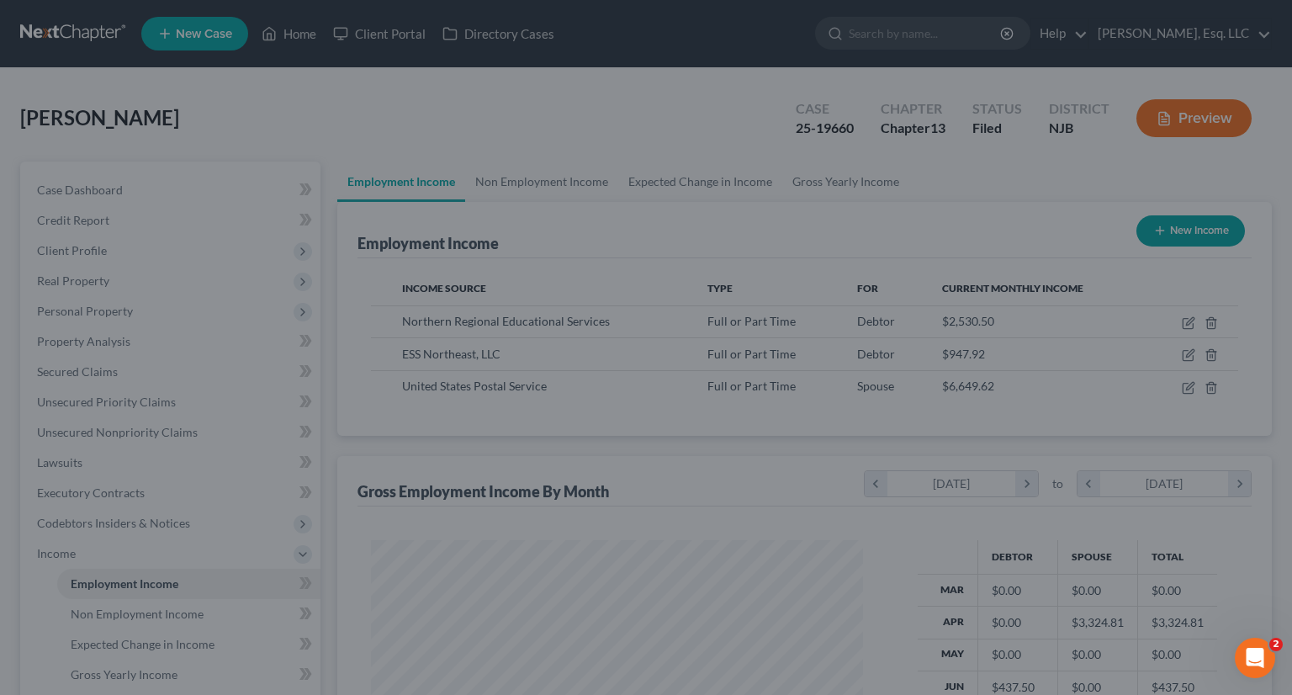
scroll to position [841013, 840793]
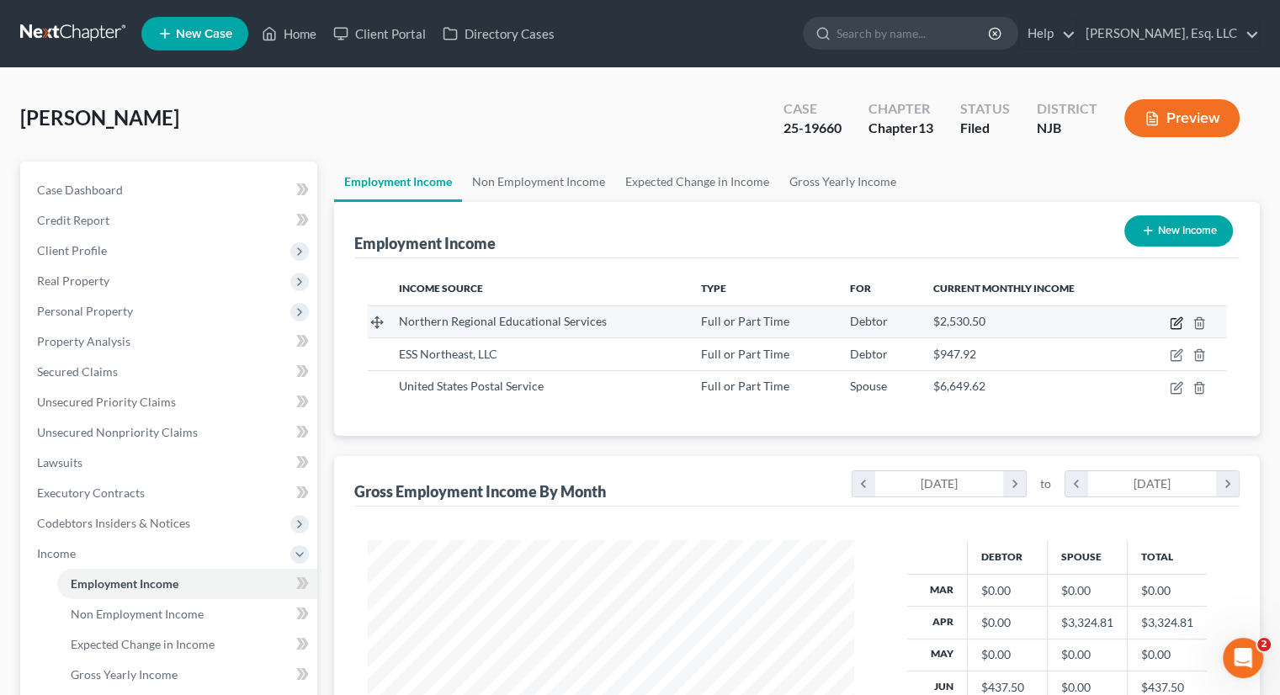
click at [1180, 321] on icon "button" at bounding box center [1175, 322] width 13 height 13
select select "0"
select select "33"
select select "1"
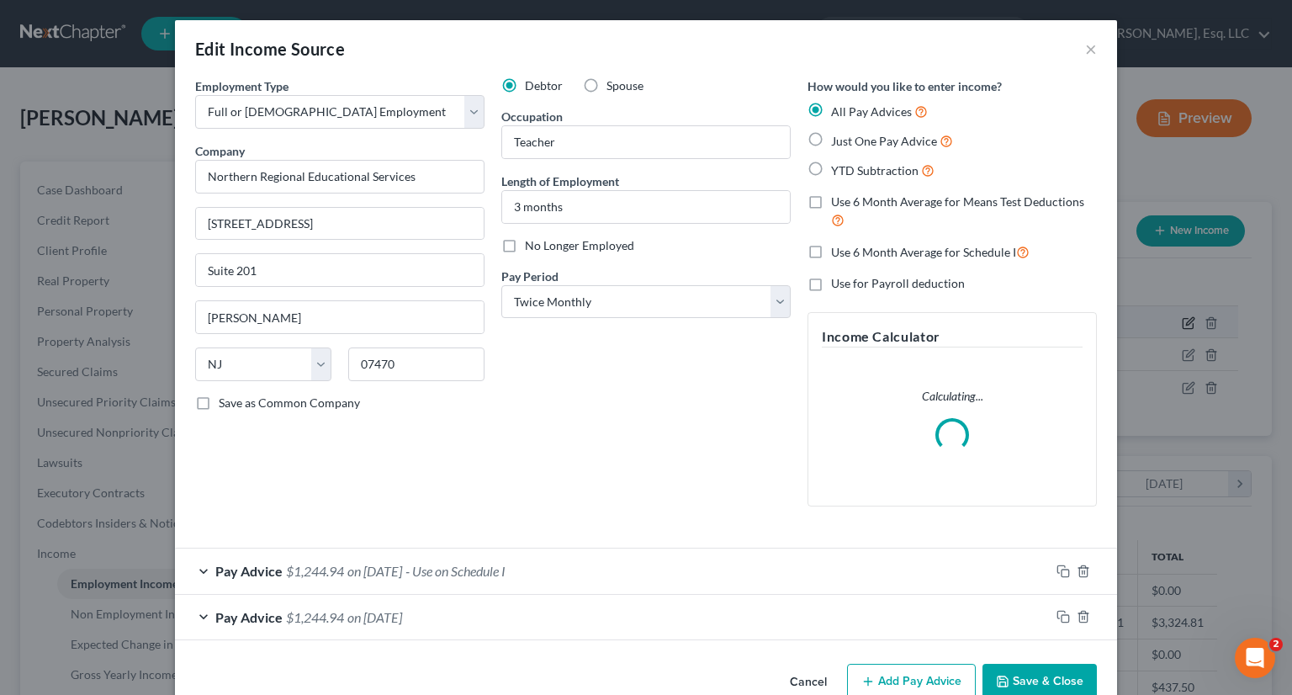
scroll to position [300, 525]
click at [505, 138] on input "Teacher" at bounding box center [646, 142] width 288 height 32
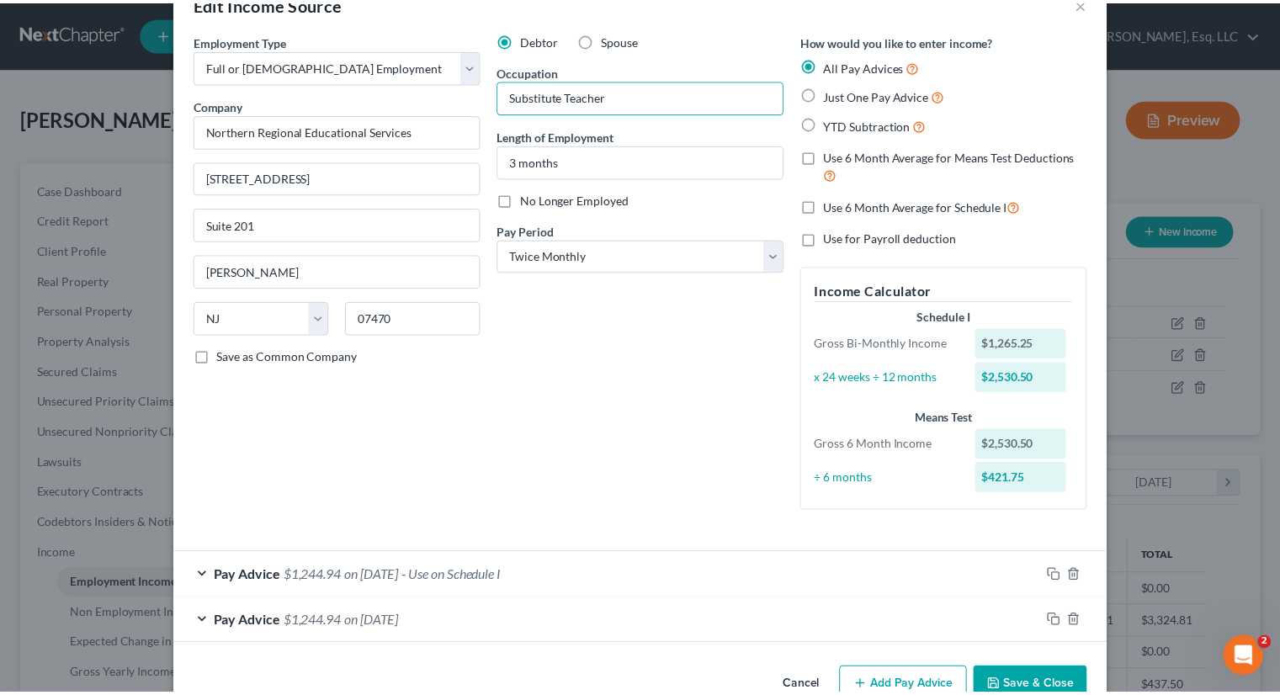
scroll to position [87, 0]
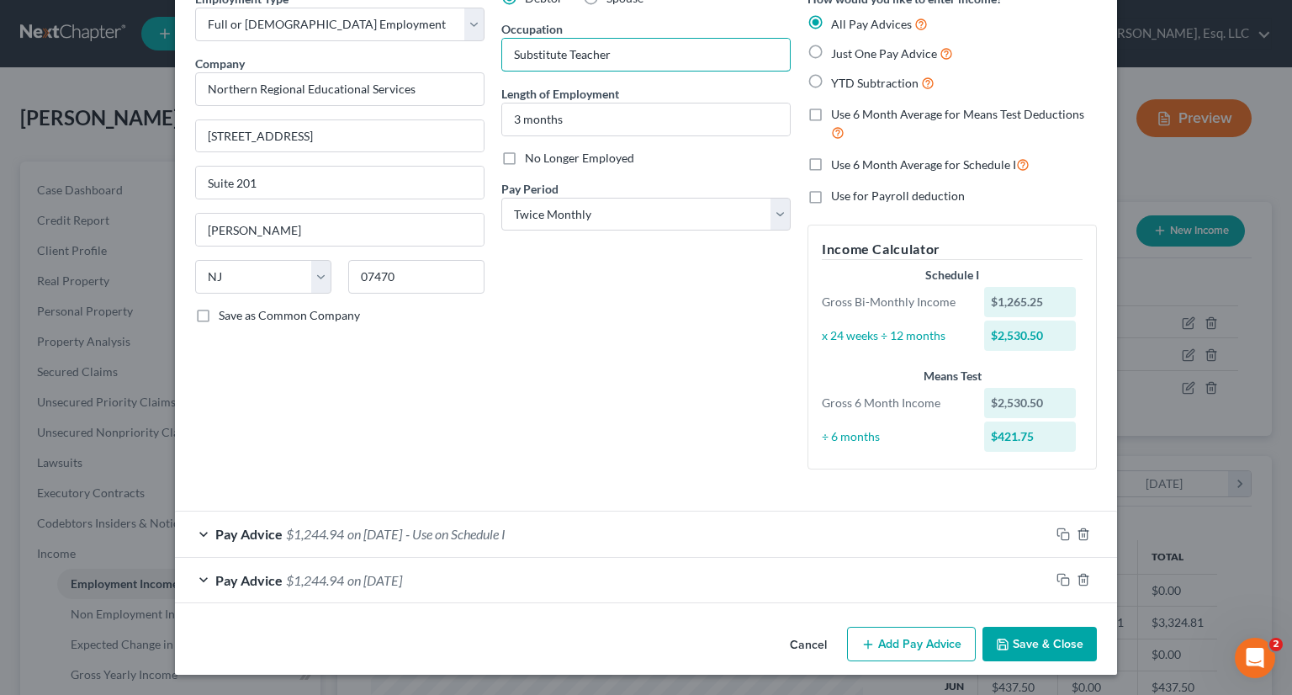
type input "Substitute Teacher"
click at [1026, 641] on button "Save & Close" at bounding box center [1040, 644] width 114 height 35
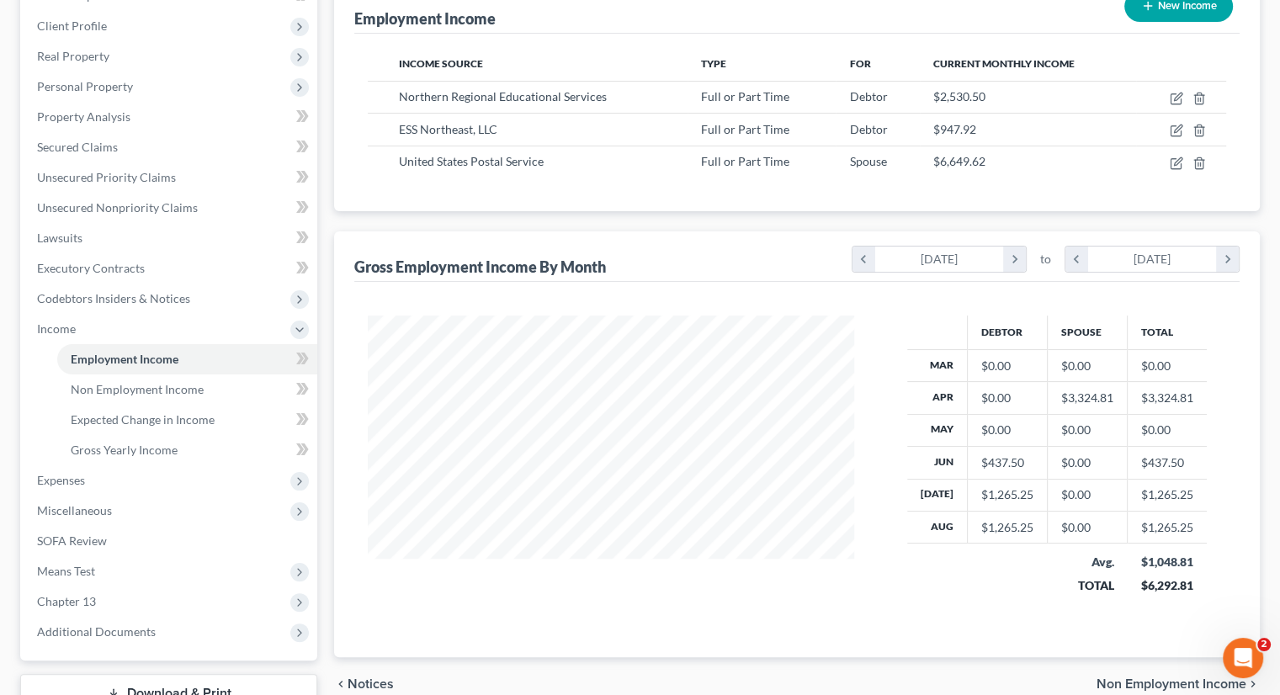
scroll to position [350, 0]
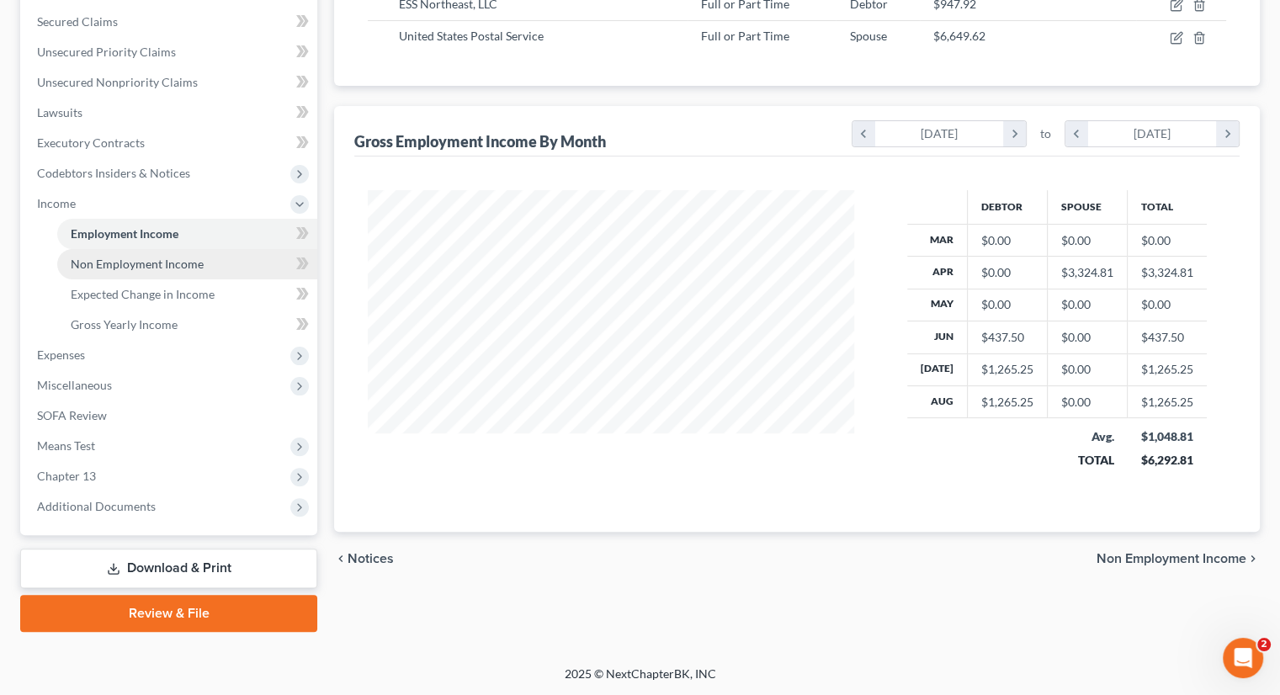
click at [170, 263] on span "Non Employment Income" at bounding box center [137, 264] width 133 height 14
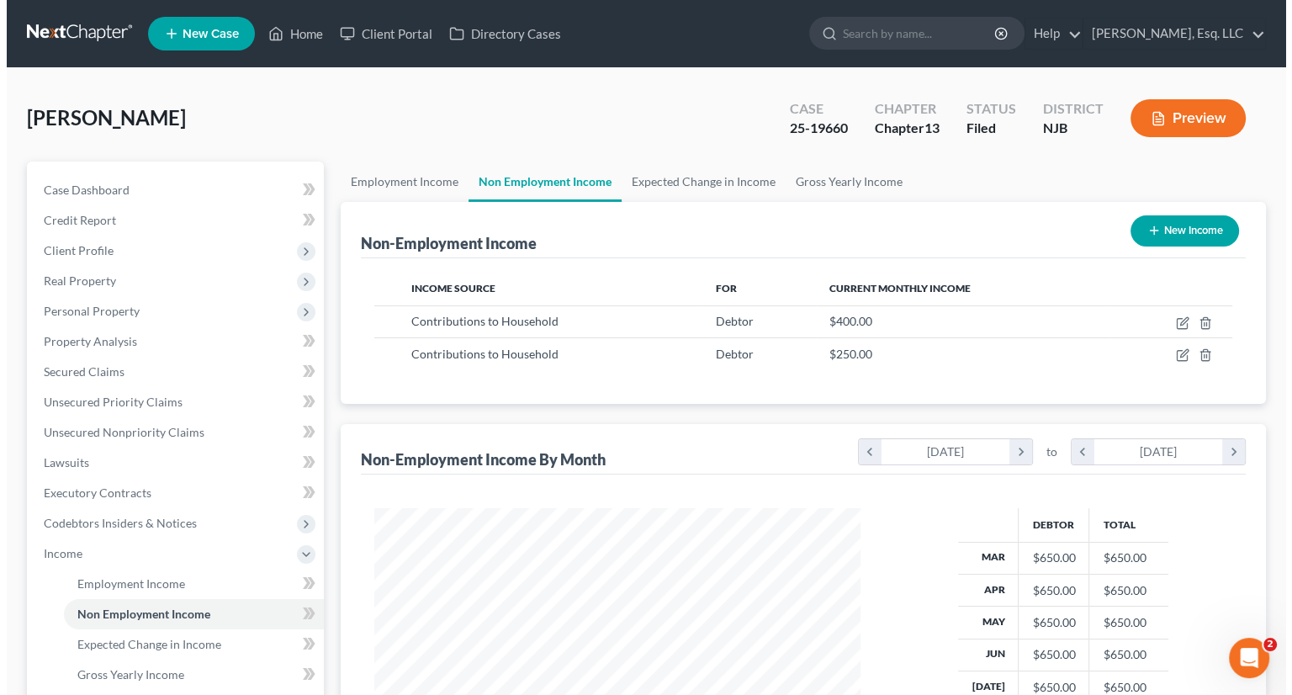
scroll to position [300, 519]
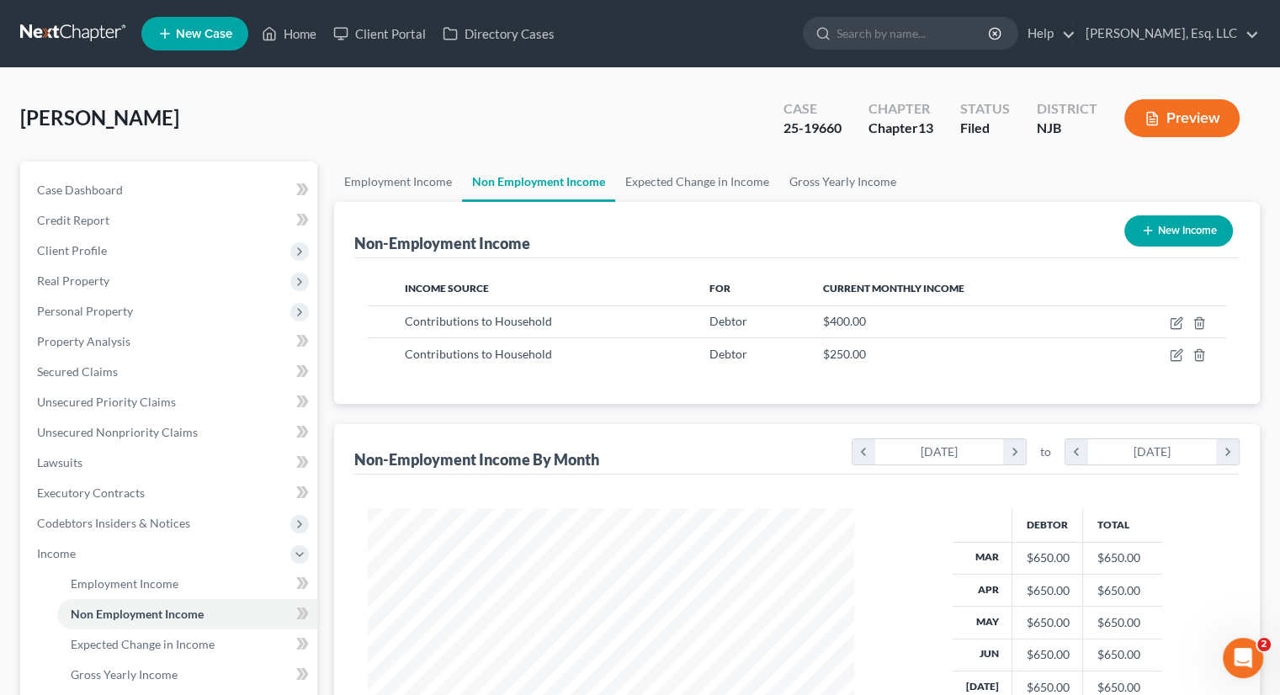
click at [1158, 227] on button "New Income" at bounding box center [1178, 230] width 109 height 31
select select "0"
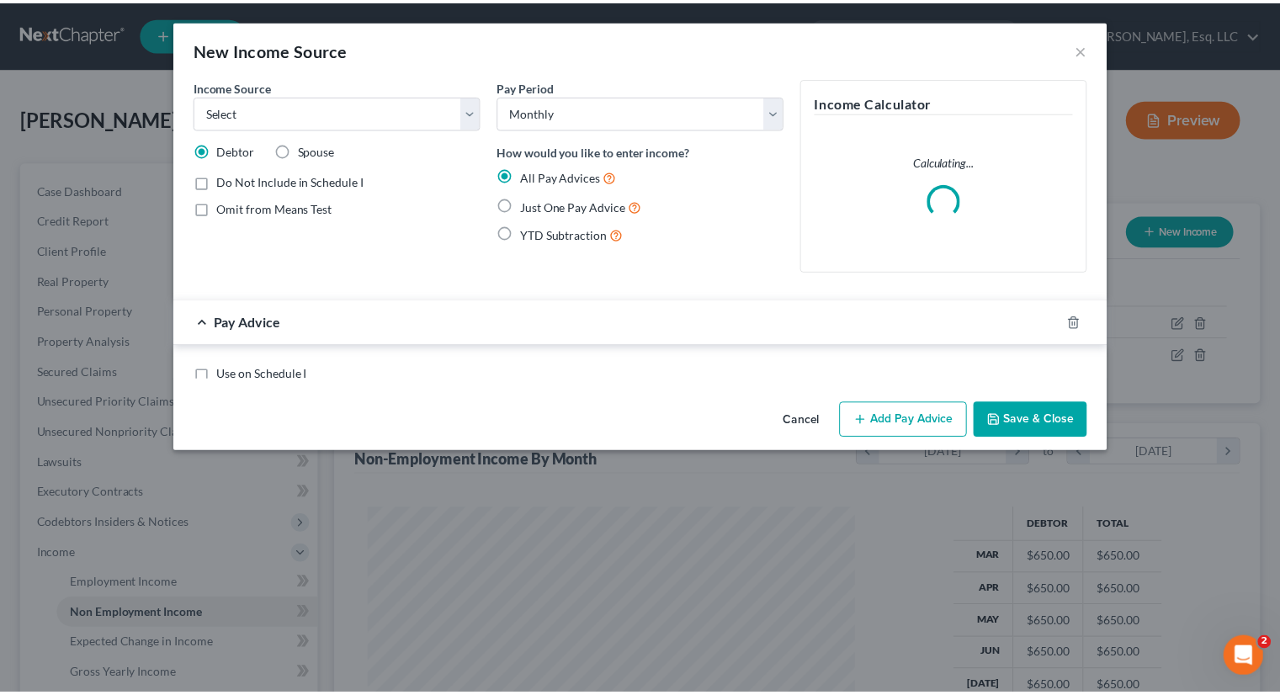
scroll to position [300, 525]
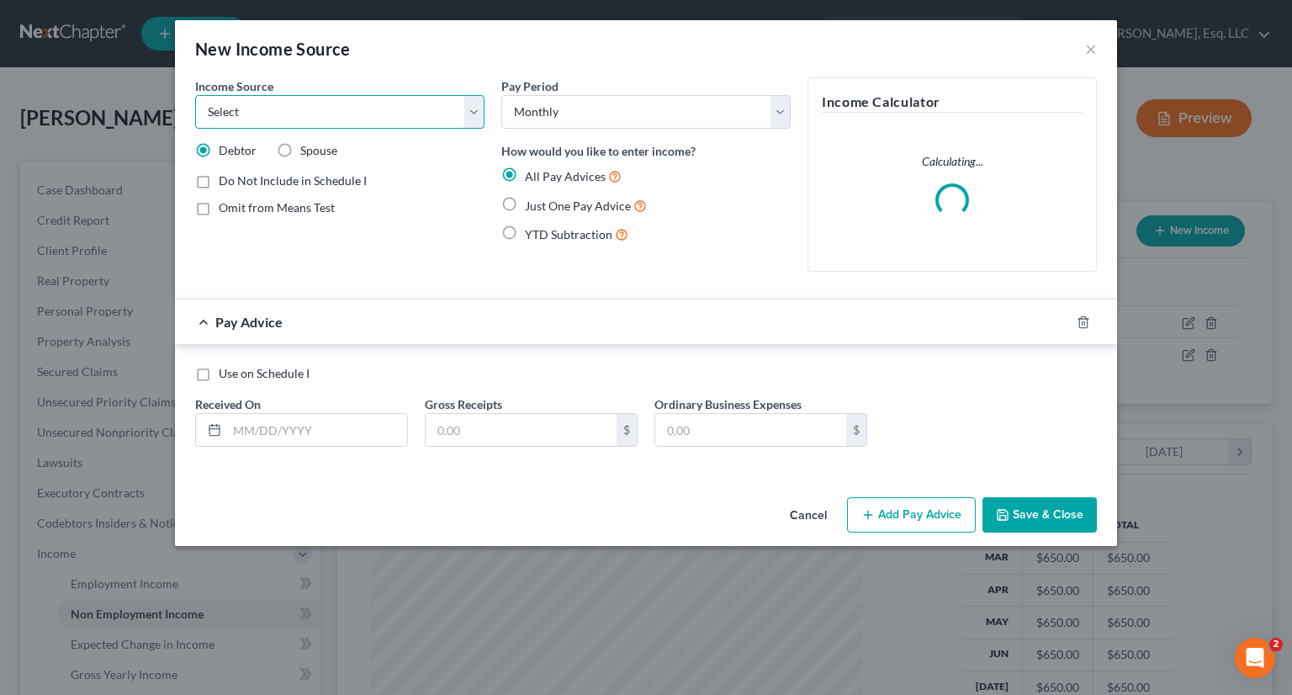
click at [342, 114] on select "Select Unemployment Disability (from employer) Pension Retirement Social Securi…" at bounding box center [339, 112] width 289 height 34
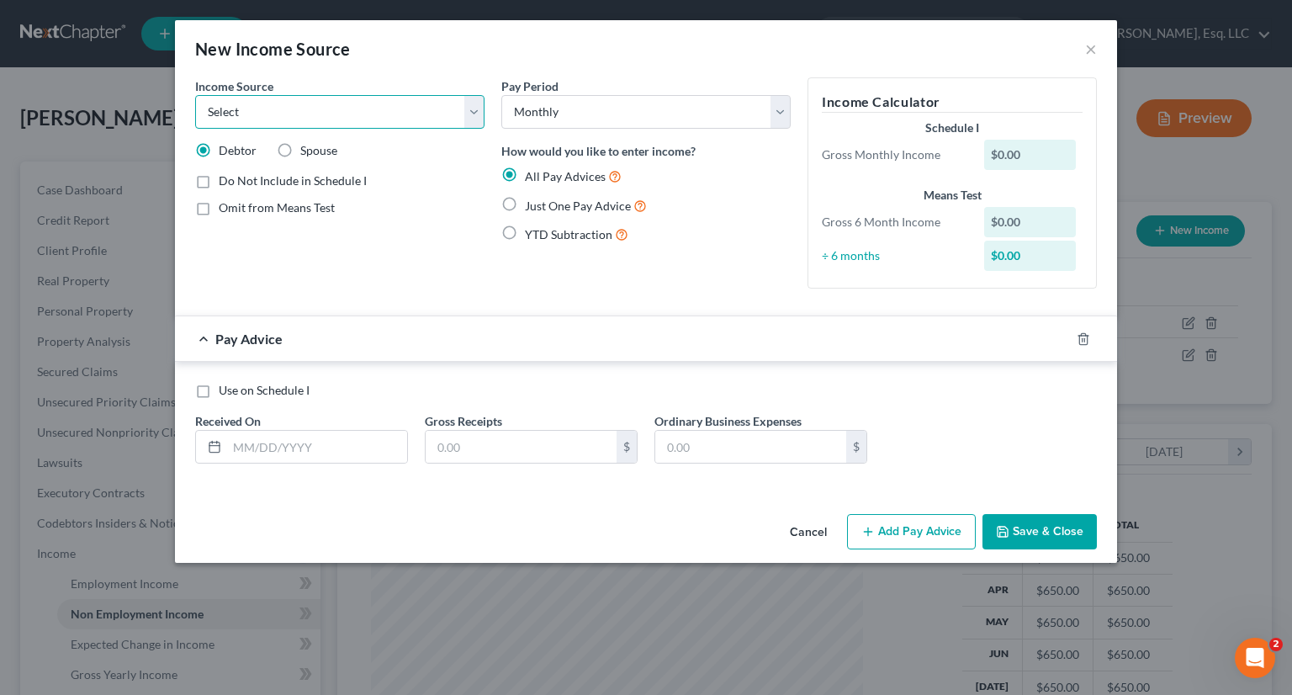
select select "2"
click at [195, 95] on select "Select Unemployment Disability (from employer) Pension Retirement Social Securi…" at bounding box center [339, 112] width 289 height 34
click at [525, 196] on label "Just One Pay Advice" at bounding box center [586, 205] width 122 height 19
click at [532, 196] on input "Just One Pay Advice" at bounding box center [537, 201] width 11 height 11
radio input "true"
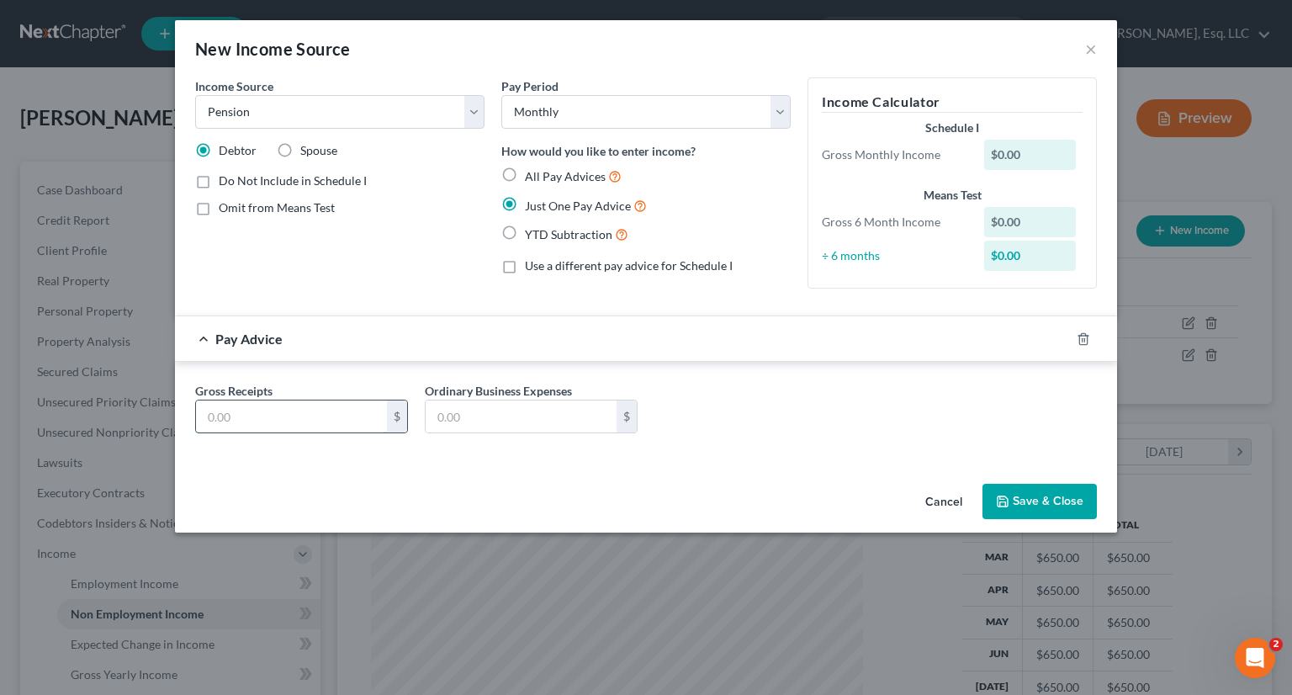
click at [223, 420] on input "text" at bounding box center [291, 416] width 191 height 32
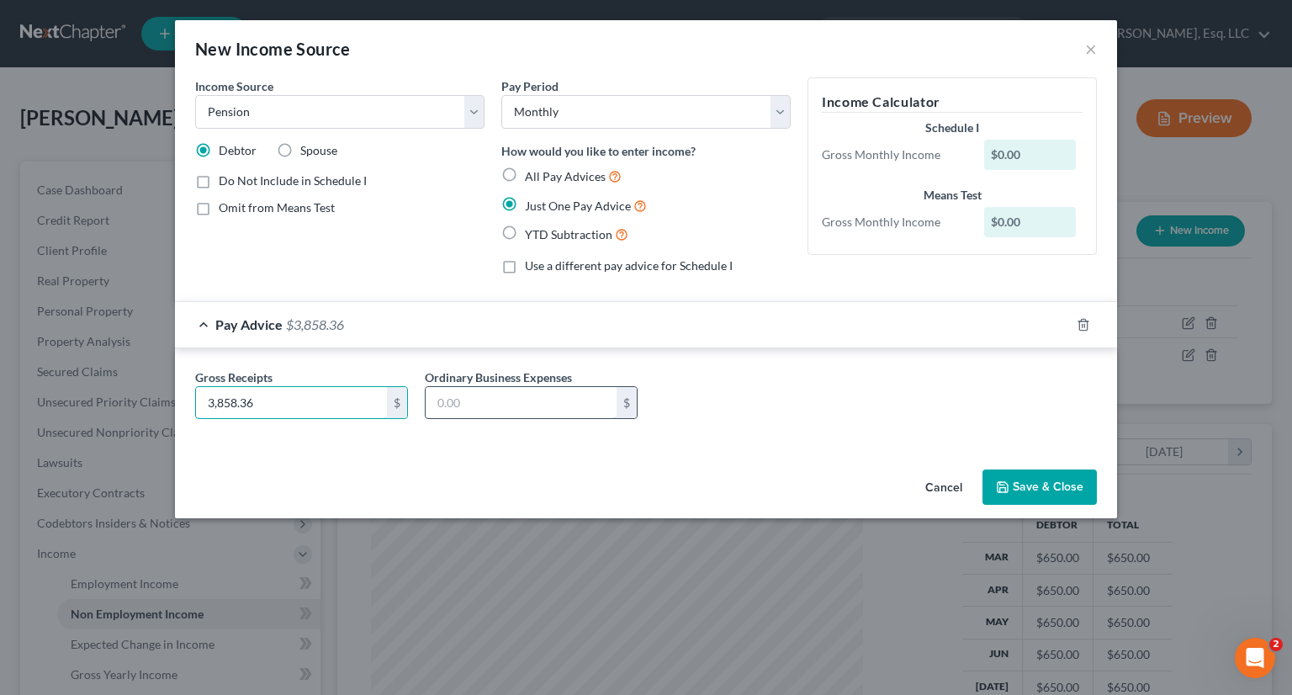
type input "3,858.36"
click at [538, 411] on input "text" at bounding box center [521, 403] width 191 height 32
click at [851, 447] on div "Income Source * Select Unemployment Disability (from employer) Pension Retireme…" at bounding box center [646, 269] width 942 height 385
drag, startPoint x: 475, startPoint y: 405, endPoint x: 496, endPoint y: 404, distance: 21.9
click at [475, 405] on input "text" at bounding box center [521, 403] width 191 height 32
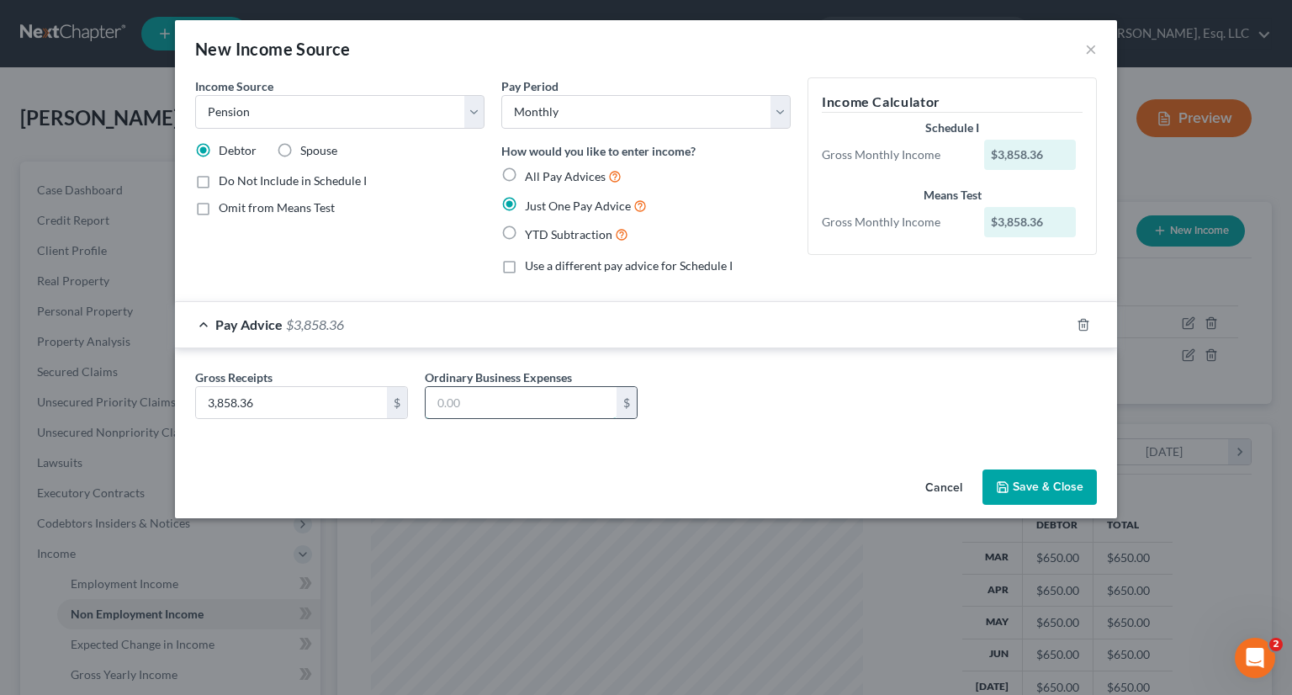
type input "0.00"
click at [1022, 492] on button "Save & Close" at bounding box center [1040, 486] width 114 height 35
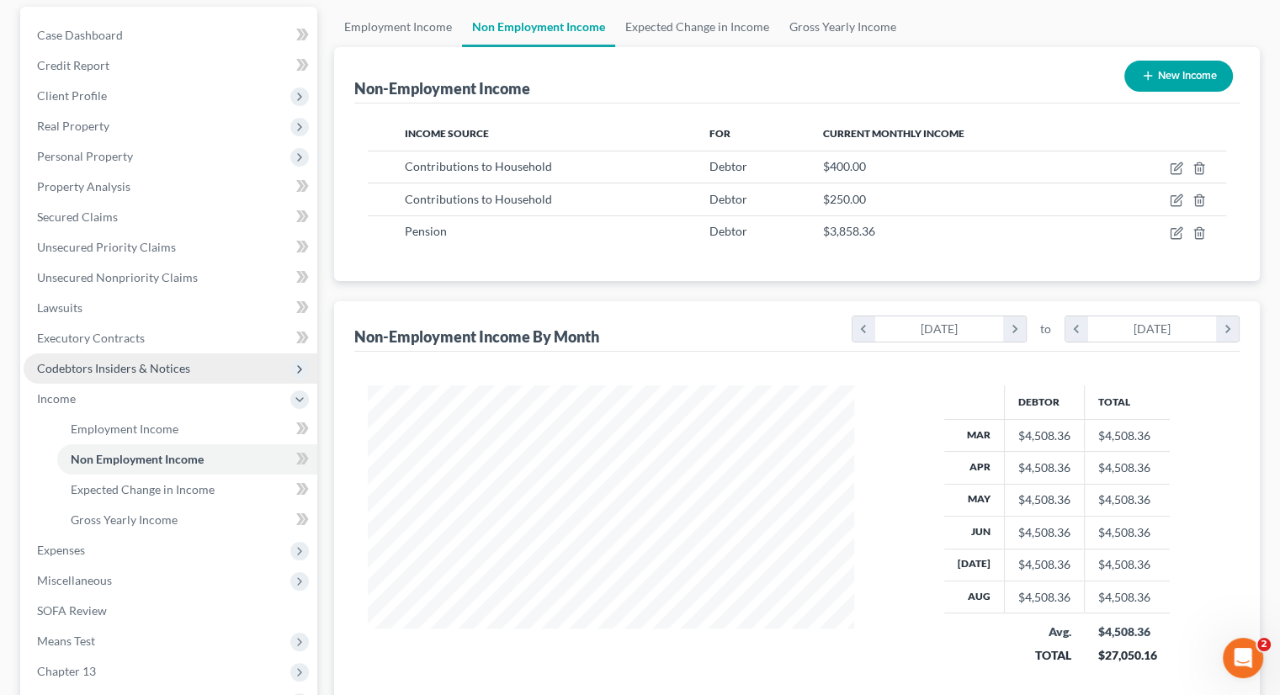
scroll to position [252, 0]
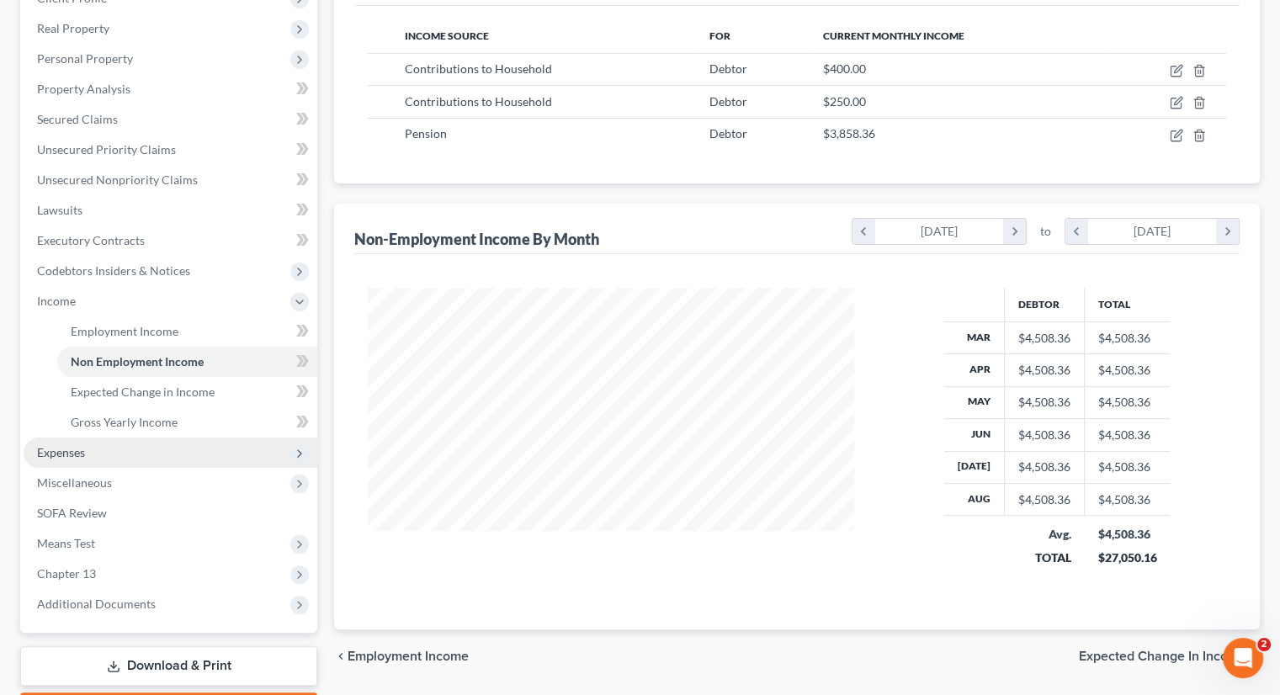
click at [100, 448] on span "Expenses" at bounding box center [171, 452] width 294 height 30
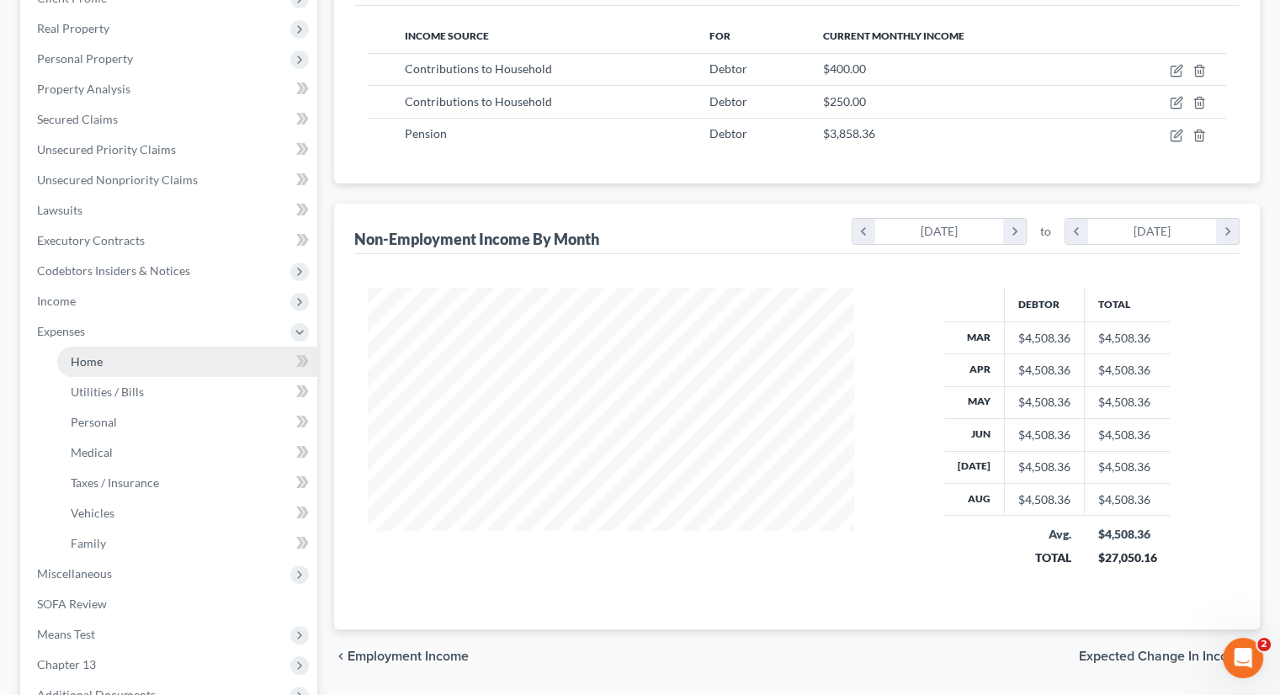
click at [135, 354] on link "Home" at bounding box center [187, 362] width 260 height 30
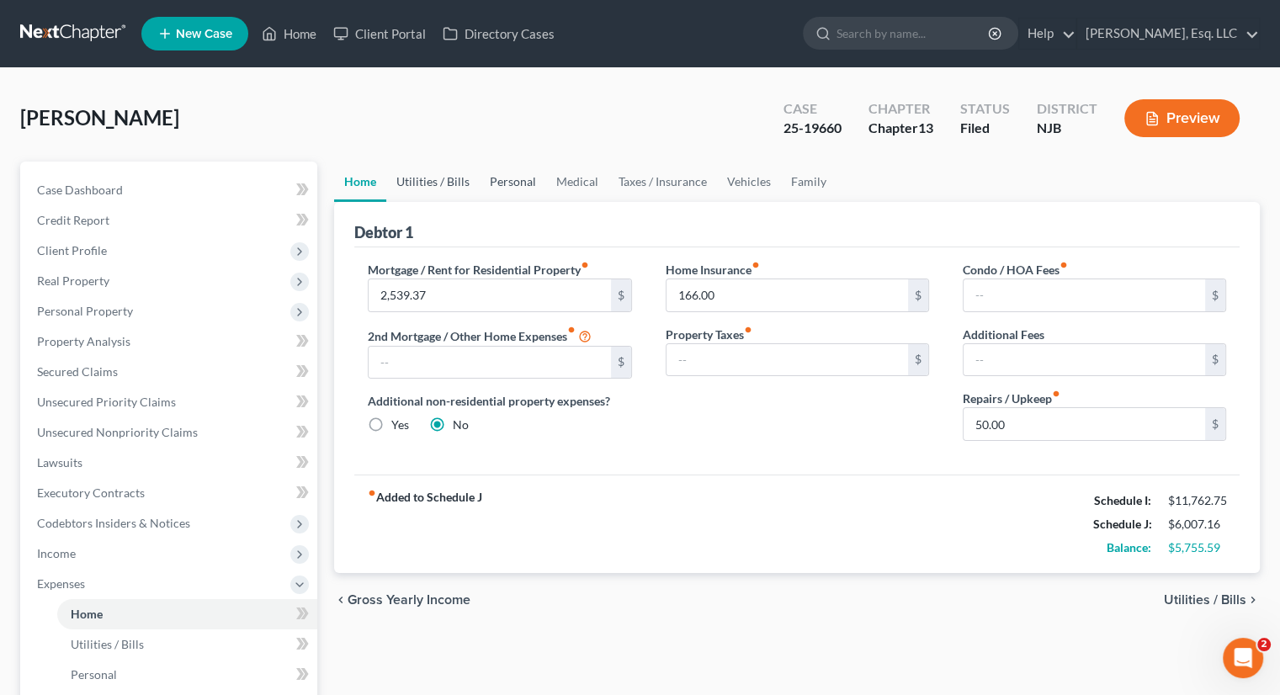
drag, startPoint x: 423, startPoint y: 176, endPoint x: 483, endPoint y: 179, distance: 59.8
click at [423, 175] on link "Utilities / Bills" at bounding box center [432, 182] width 93 height 40
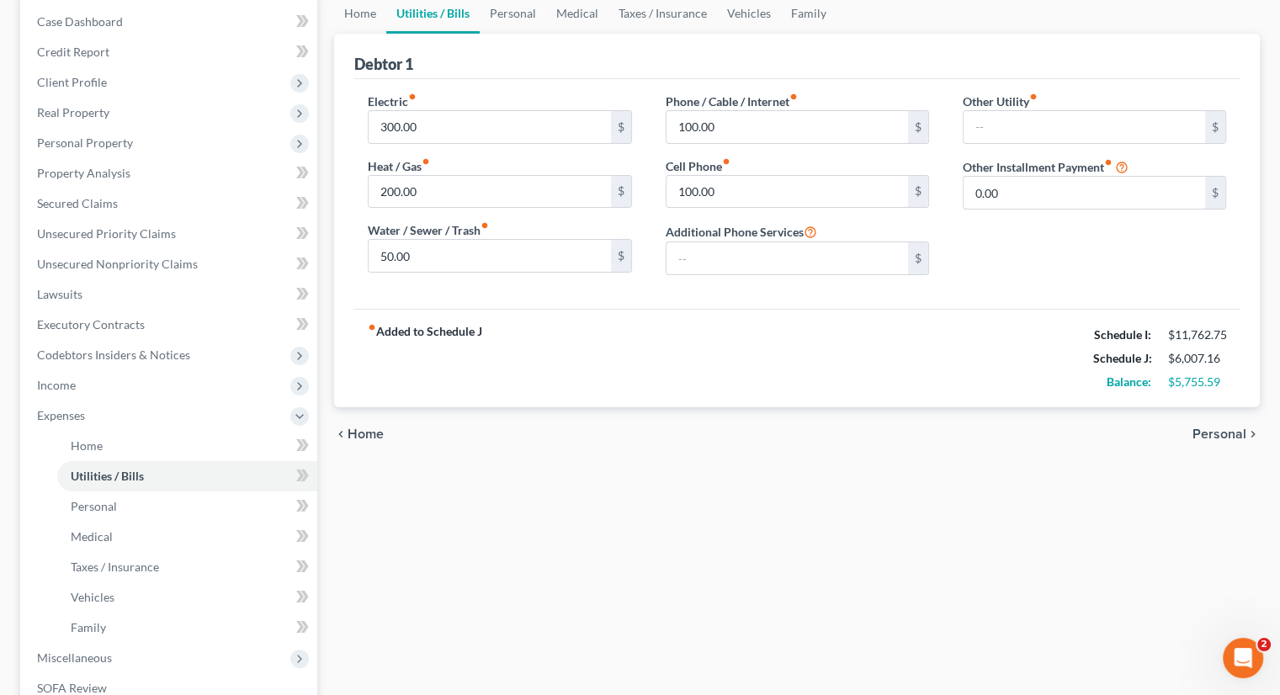
scroll to position [252, 0]
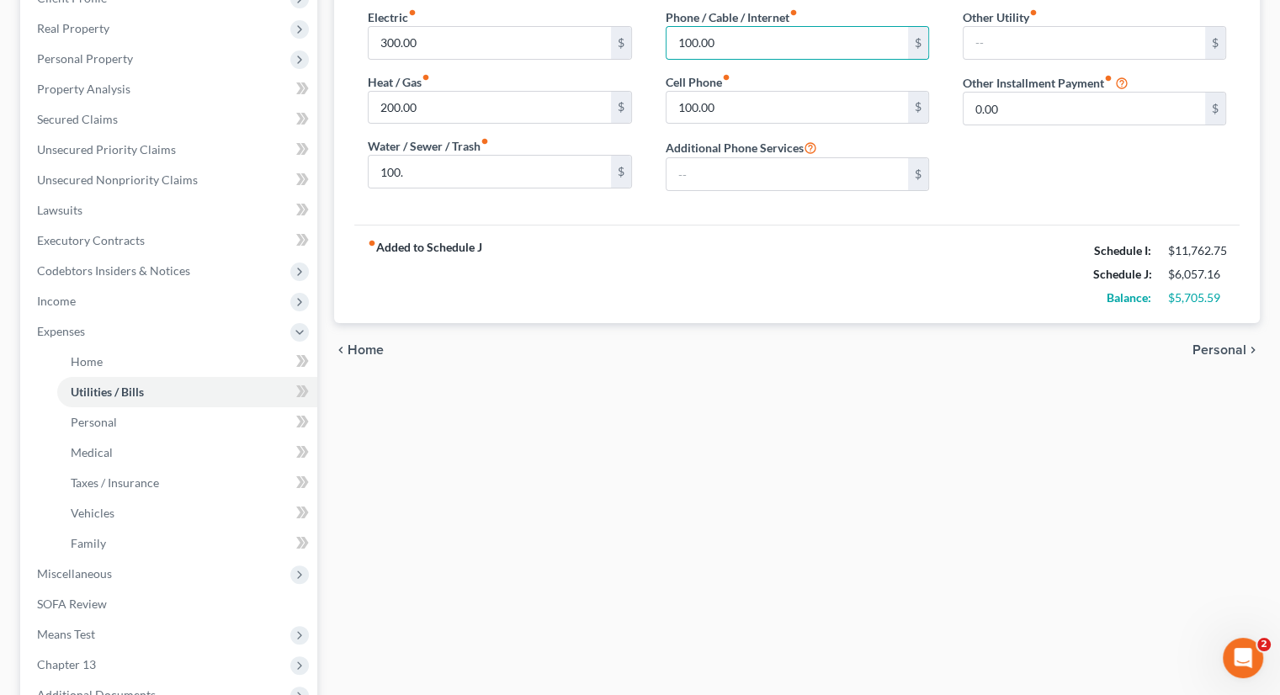
click at [710, 253] on div "fiber_manual_record Added to Schedule J Schedule I: $11,762.75 Schedule J: $6,0…" at bounding box center [796, 274] width 885 height 98
type input "175."
click at [683, 295] on div "fiber_manual_record Added to Schedule J Schedule I: $11,762.75 Schedule J: $6,1…" at bounding box center [796, 274] width 885 height 98
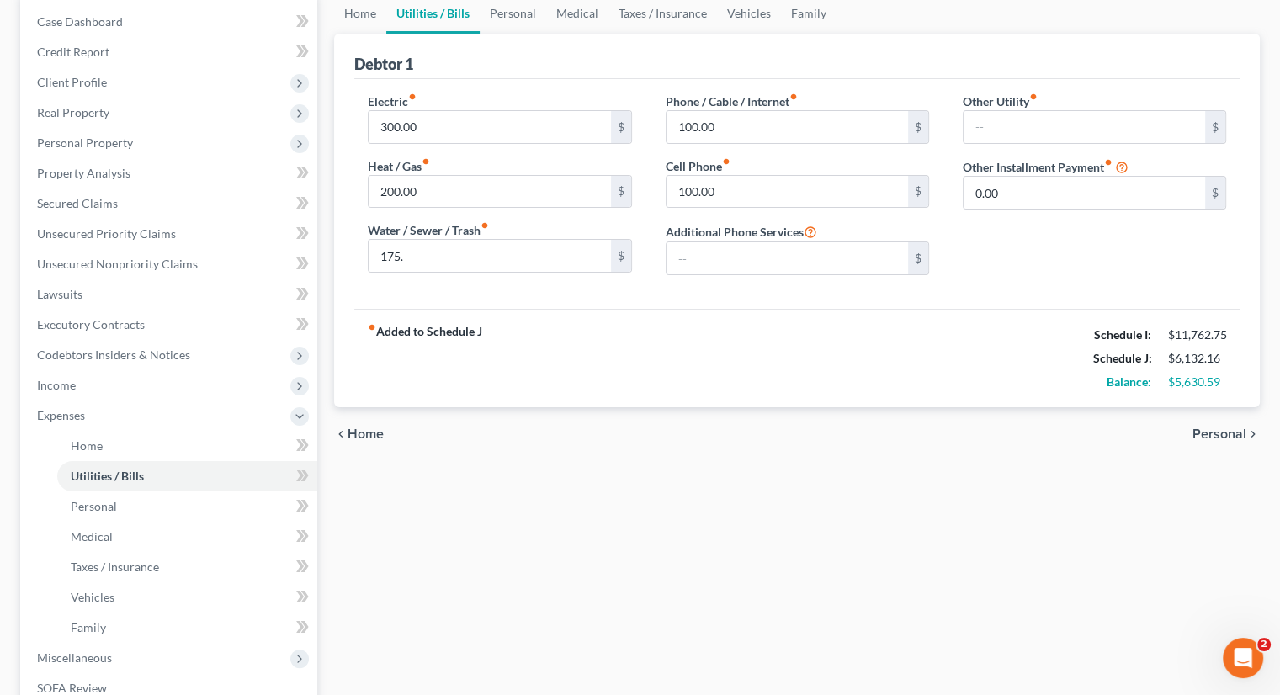
scroll to position [0, 0]
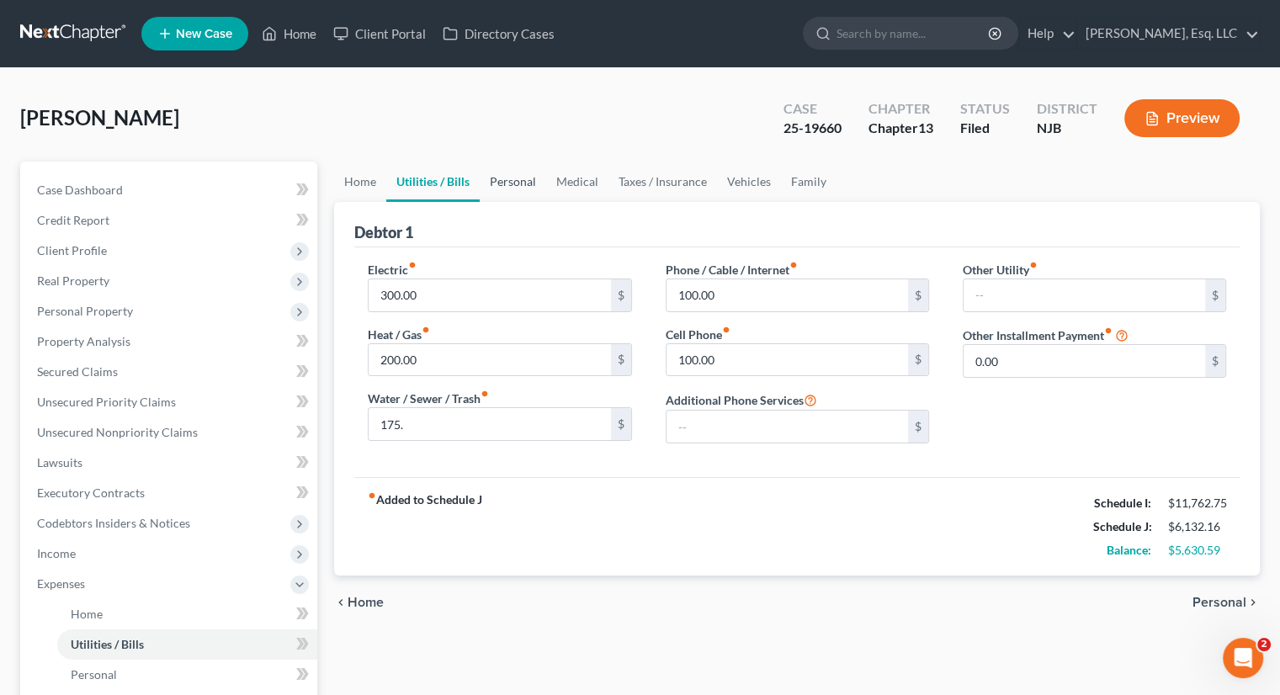
click at [509, 178] on link "Personal" at bounding box center [513, 182] width 66 height 40
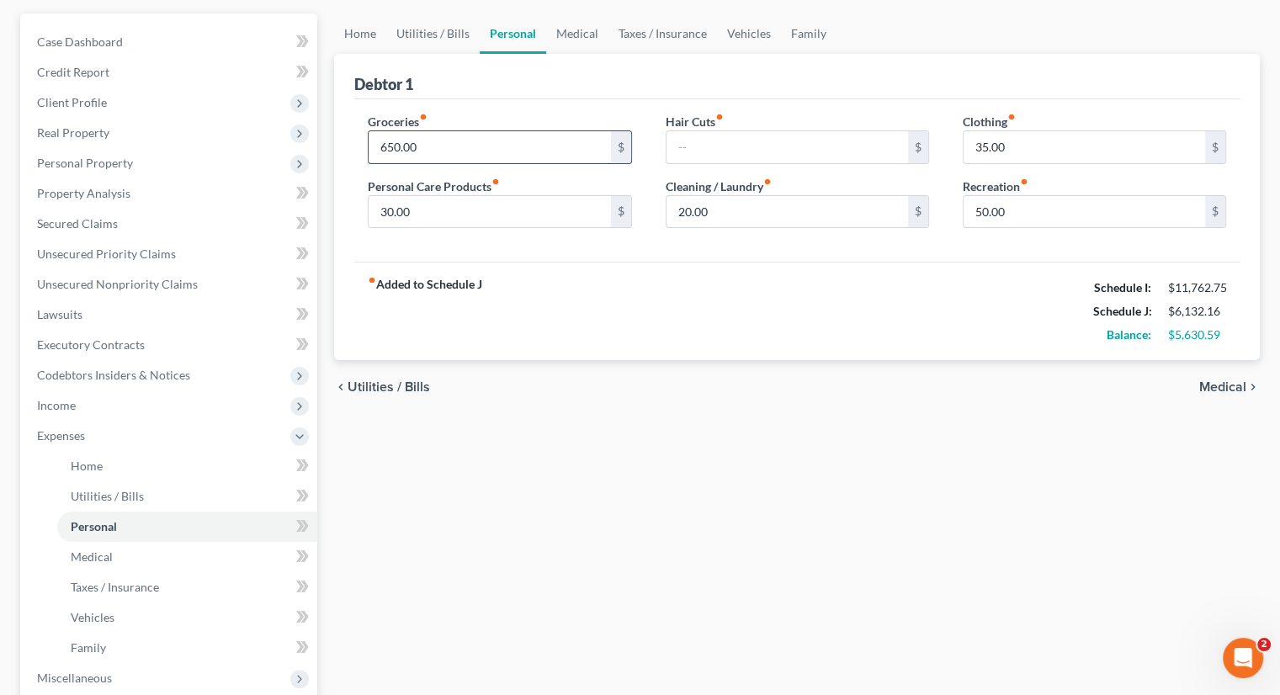
scroll to position [168, 0]
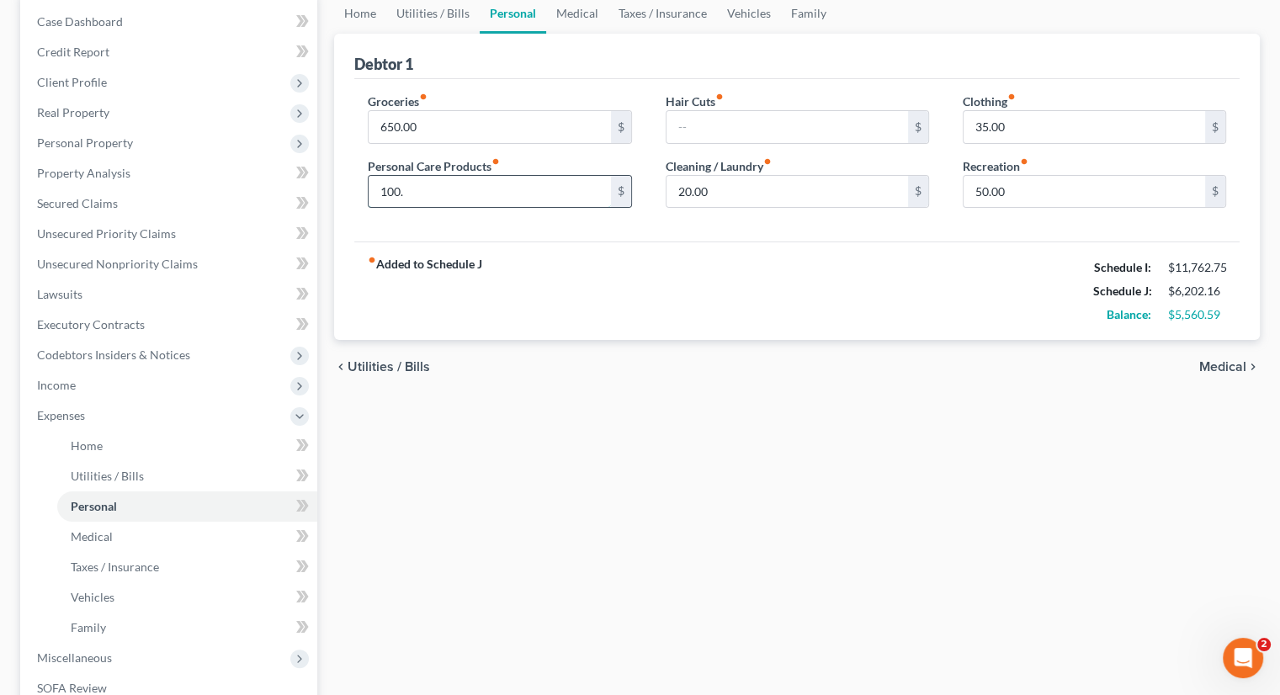
type input "100."
click at [689, 131] on input "text" at bounding box center [786, 127] width 241 height 32
type input "8"
type input "1,000."
click at [689, 120] on input "text" at bounding box center [786, 127] width 241 height 32
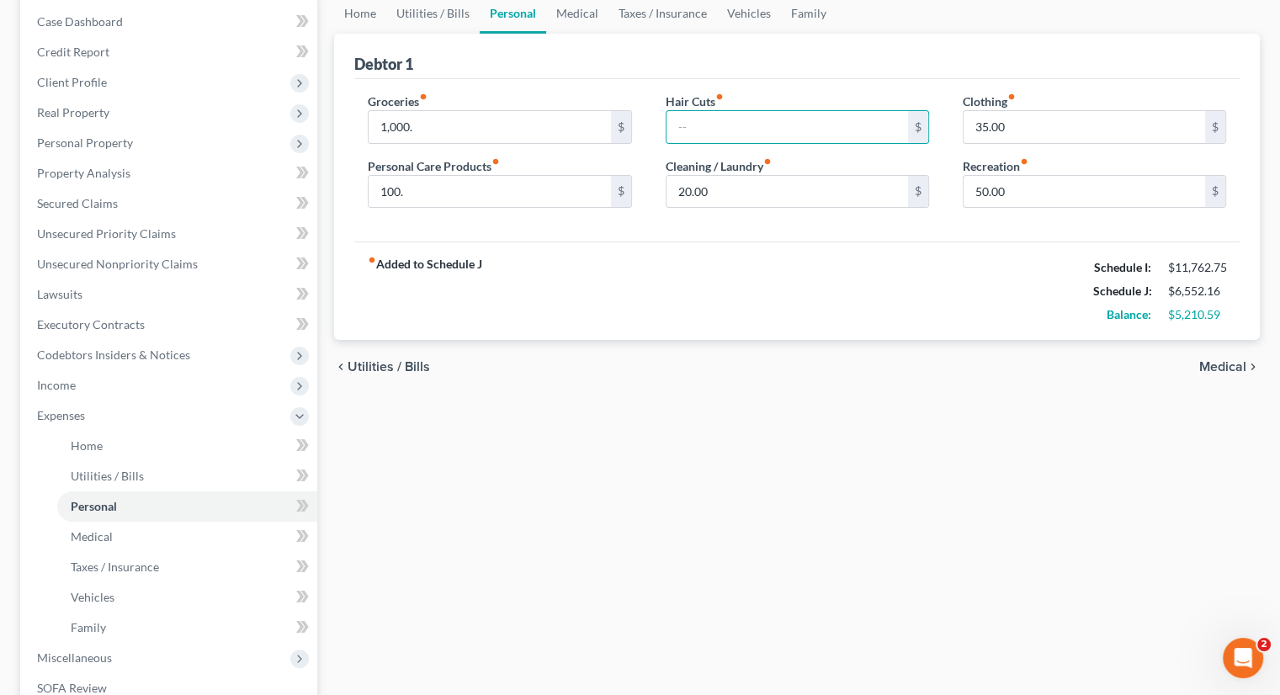
click at [659, 284] on div "fiber_manual_record Added to Schedule J Schedule I: $11,762.75 Schedule J: $6,5…" at bounding box center [796, 290] width 885 height 98
click at [687, 130] on input "text" at bounding box center [786, 127] width 241 height 32
type input "1"
type input "120."
type input "75."
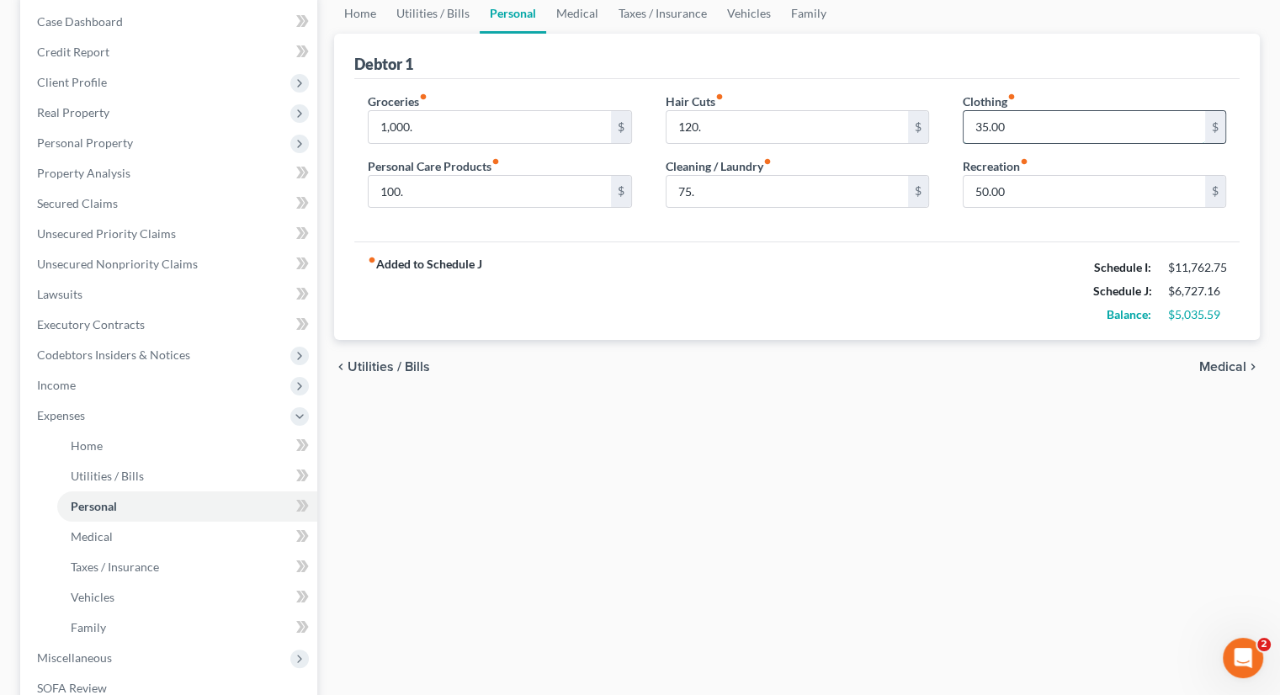
click at [1111, 132] on input "35.00" at bounding box center [1083, 127] width 241 height 32
click at [747, 227] on div "Groceries fiber_manual_record 1,000. $ Personal Care Products fiber_manual_reco…" at bounding box center [796, 160] width 885 height 163
type input "100."
click at [818, 251] on div "fiber_manual_record Added to Schedule J Schedule I: $11,762.75 Schedule J: $6,7…" at bounding box center [796, 290] width 885 height 98
click at [1054, 113] on input "35.00" at bounding box center [1083, 127] width 241 height 32
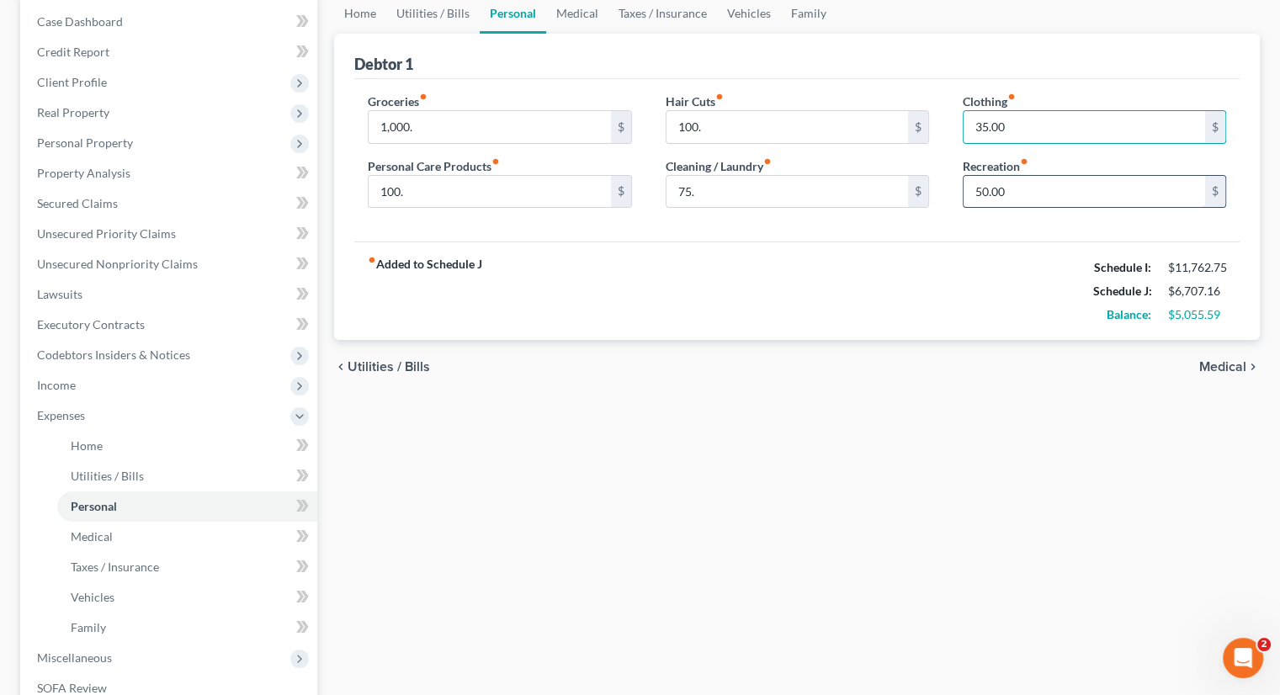
click at [1027, 188] on input "50.00" at bounding box center [1083, 192] width 241 height 32
type input "120."
click at [1047, 315] on div "fiber_manual_record Added to Schedule J Schedule I: $11,762.75 Schedule J: $6,7…" at bounding box center [796, 290] width 885 height 98
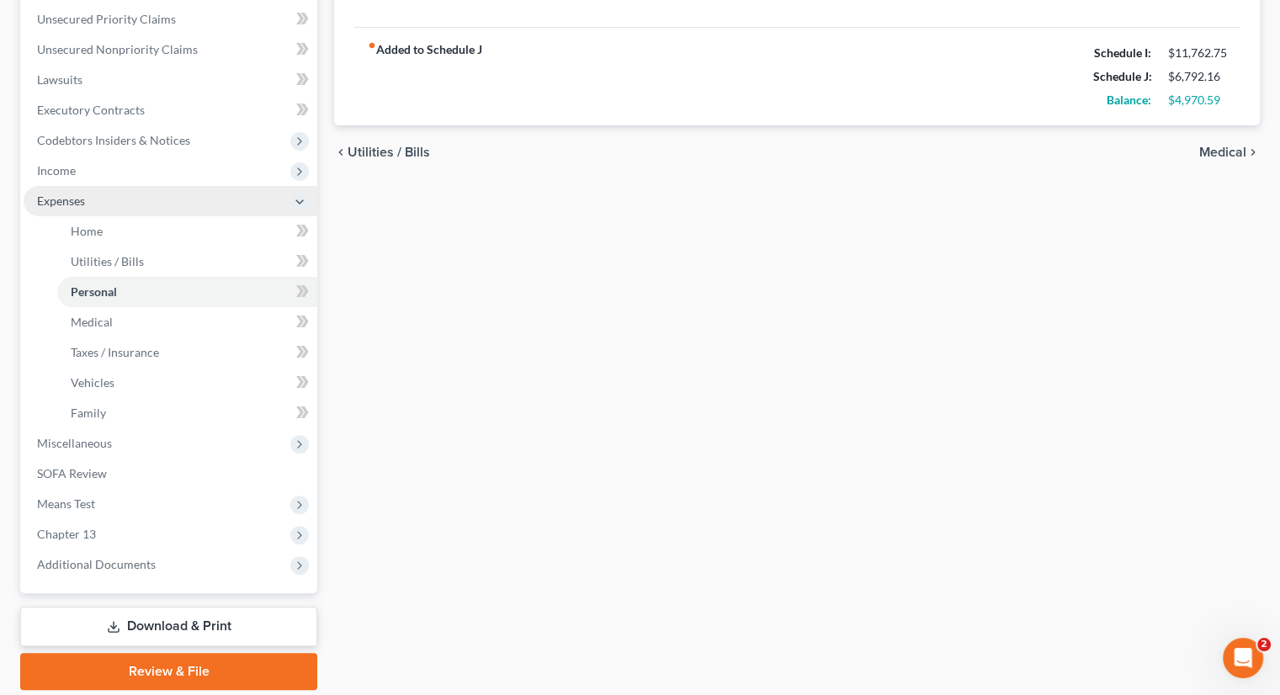
scroll to position [421, 0]
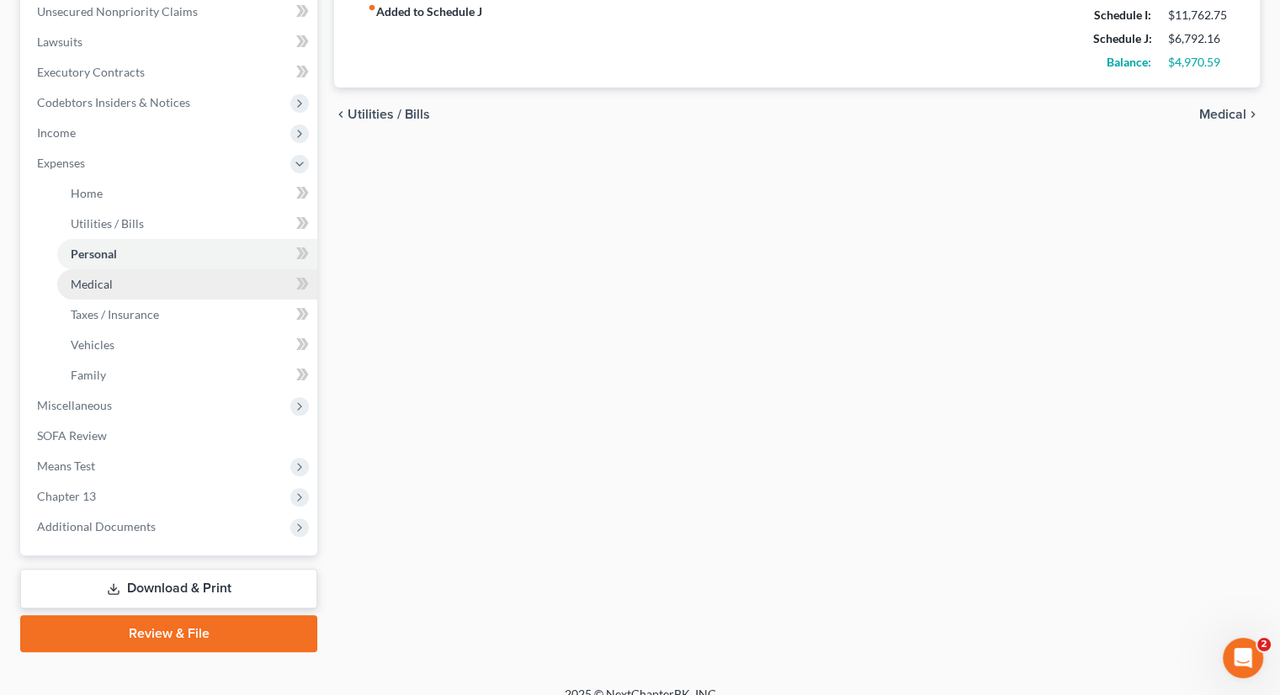
drag, startPoint x: 94, startPoint y: 280, endPoint x: 155, endPoint y: 282, distance: 60.6
click at [94, 280] on span "Medical" at bounding box center [92, 284] width 42 height 14
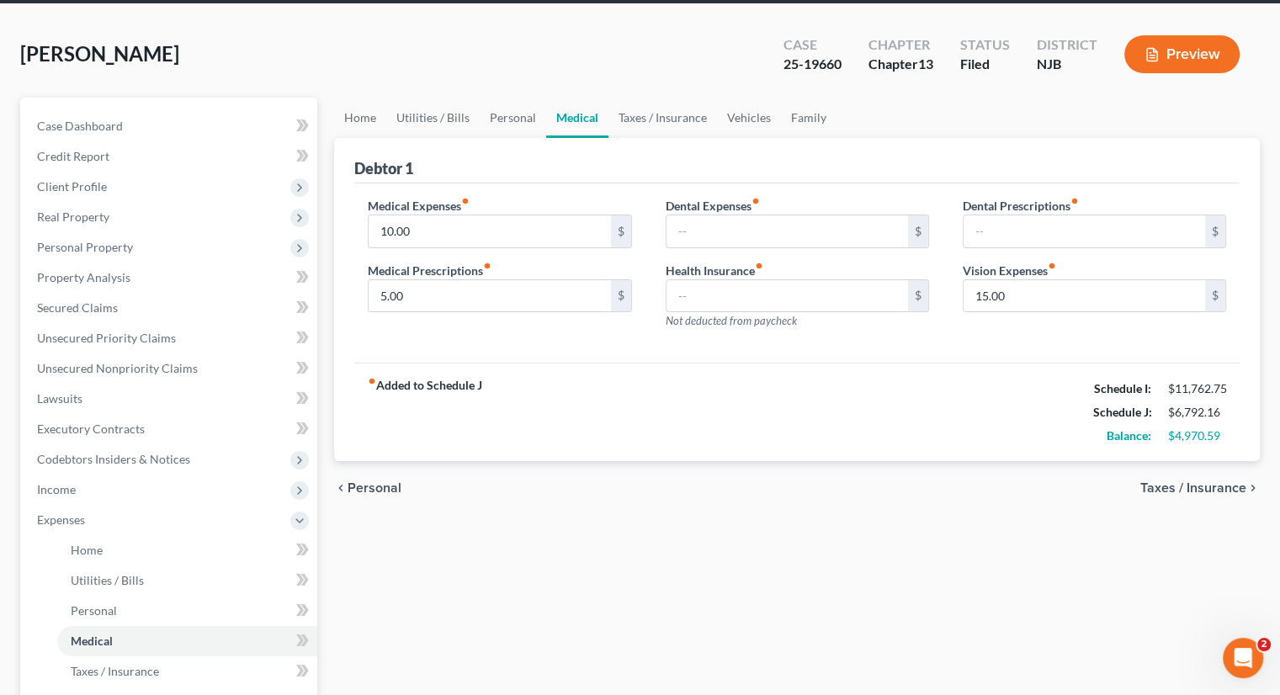
scroll to position [168, 0]
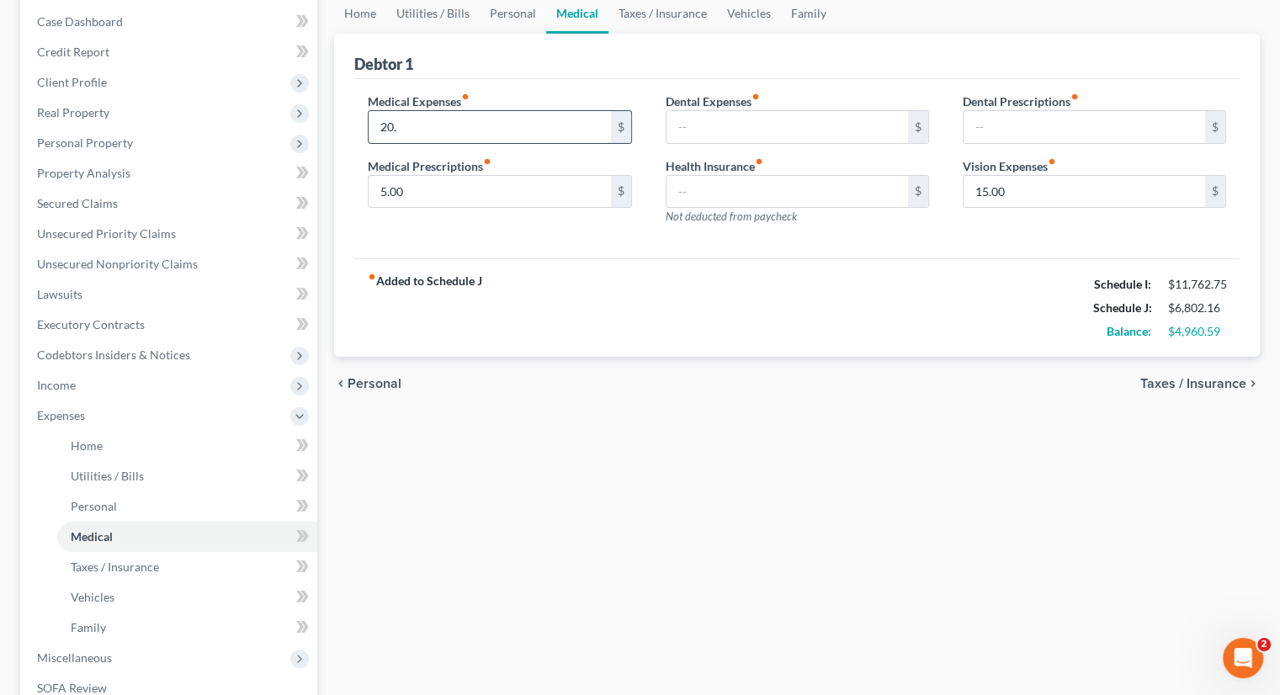
type input "20."
click at [649, 337] on div "fiber_manual_record Added to Schedule J Schedule I: $11,762.75 Schedule J: $6,8…" at bounding box center [796, 307] width 885 height 98
click at [703, 125] on input "text" at bounding box center [786, 127] width 241 height 32
type input "20."
click at [755, 263] on div "fiber_manual_record Added to Schedule J Schedule I: $11,762.75 Schedule J: $6,8…" at bounding box center [796, 307] width 885 height 98
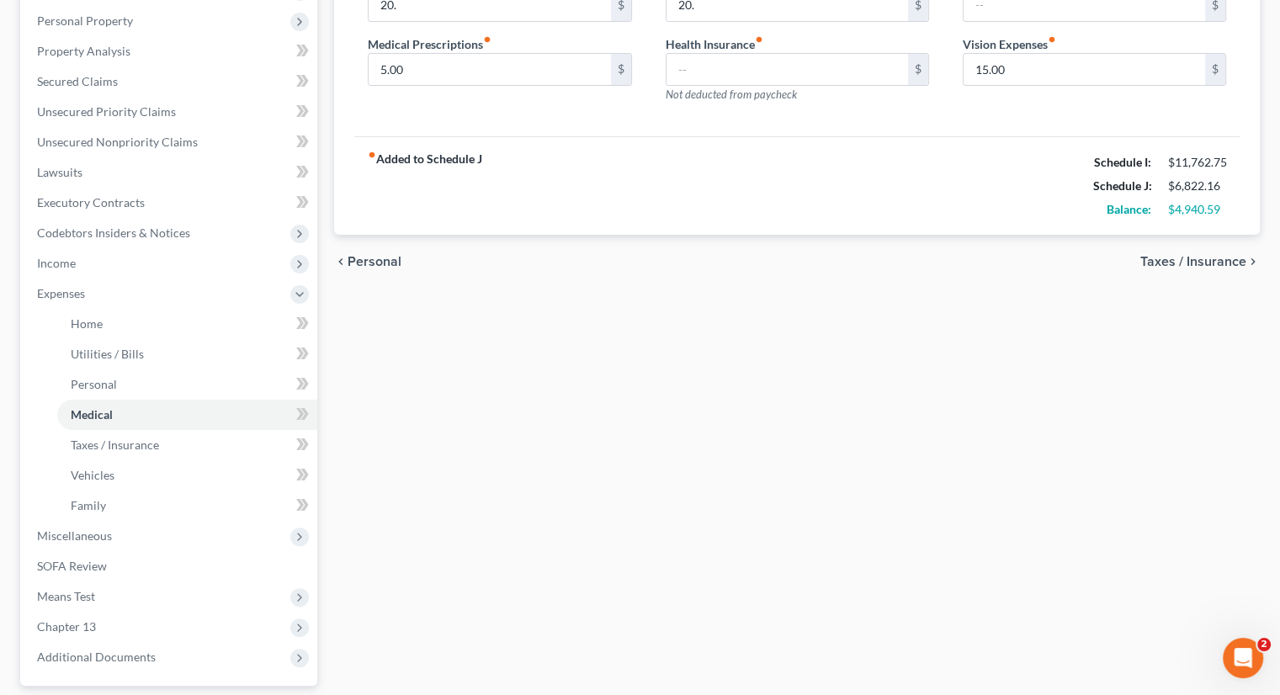
scroll to position [421, 0]
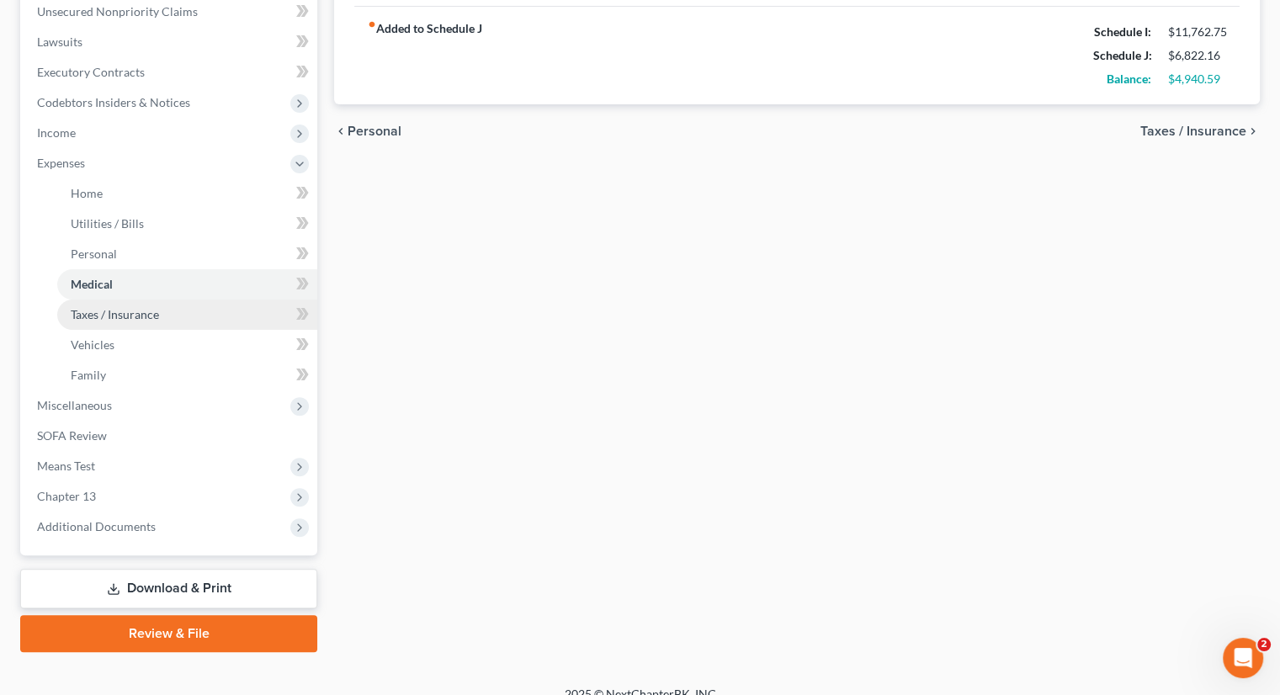
click at [150, 307] on span "Taxes / Insurance" at bounding box center [115, 314] width 88 height 14
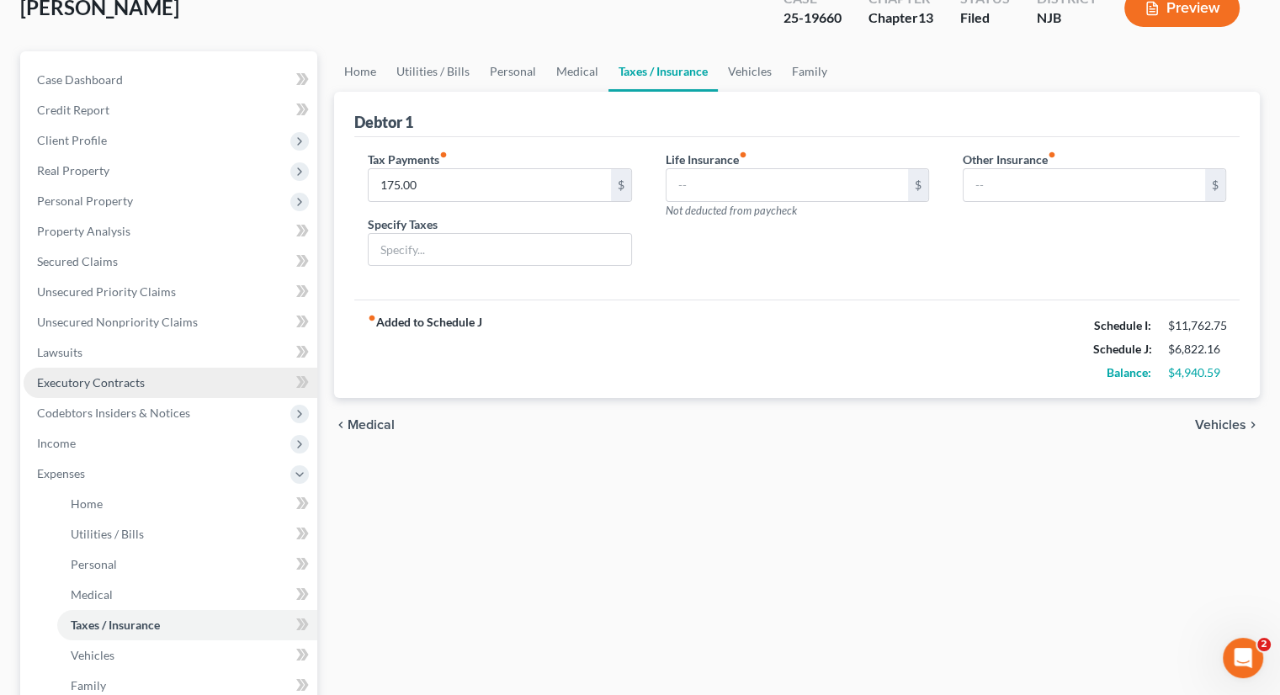
scroll to position [337, 0]
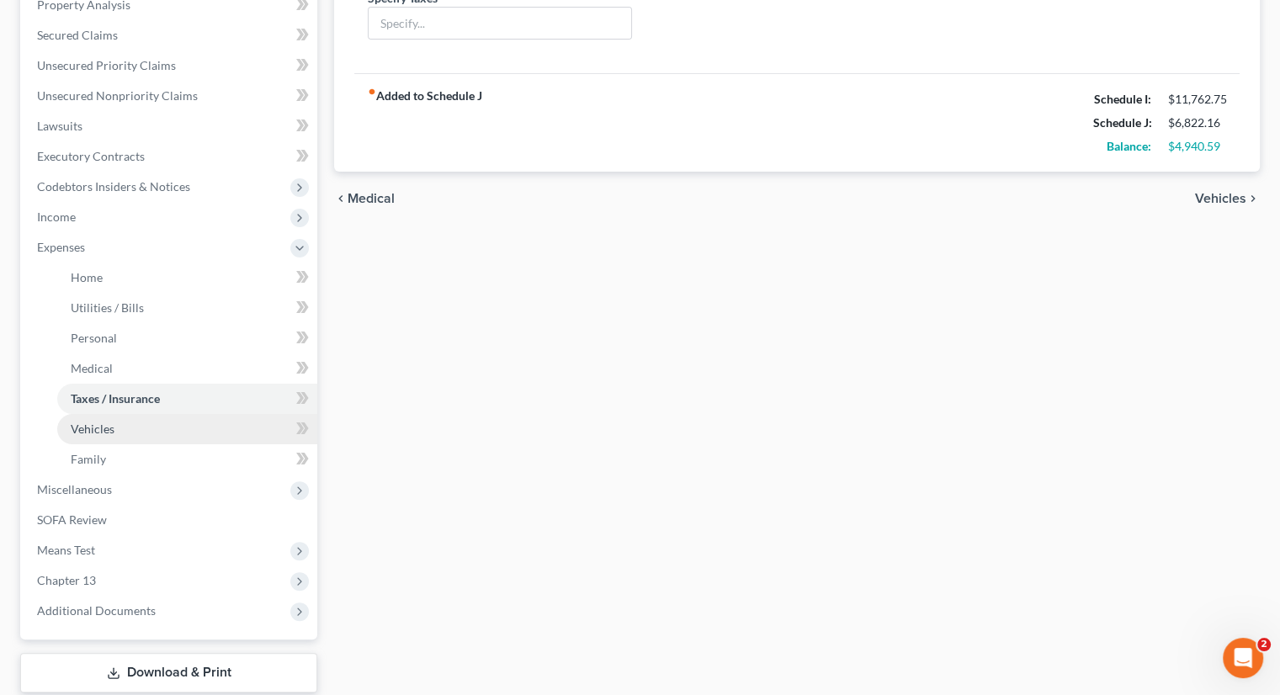
click at [127, 429] on link "Vehicles" at bounding box center [187, 429] width 260 height 30
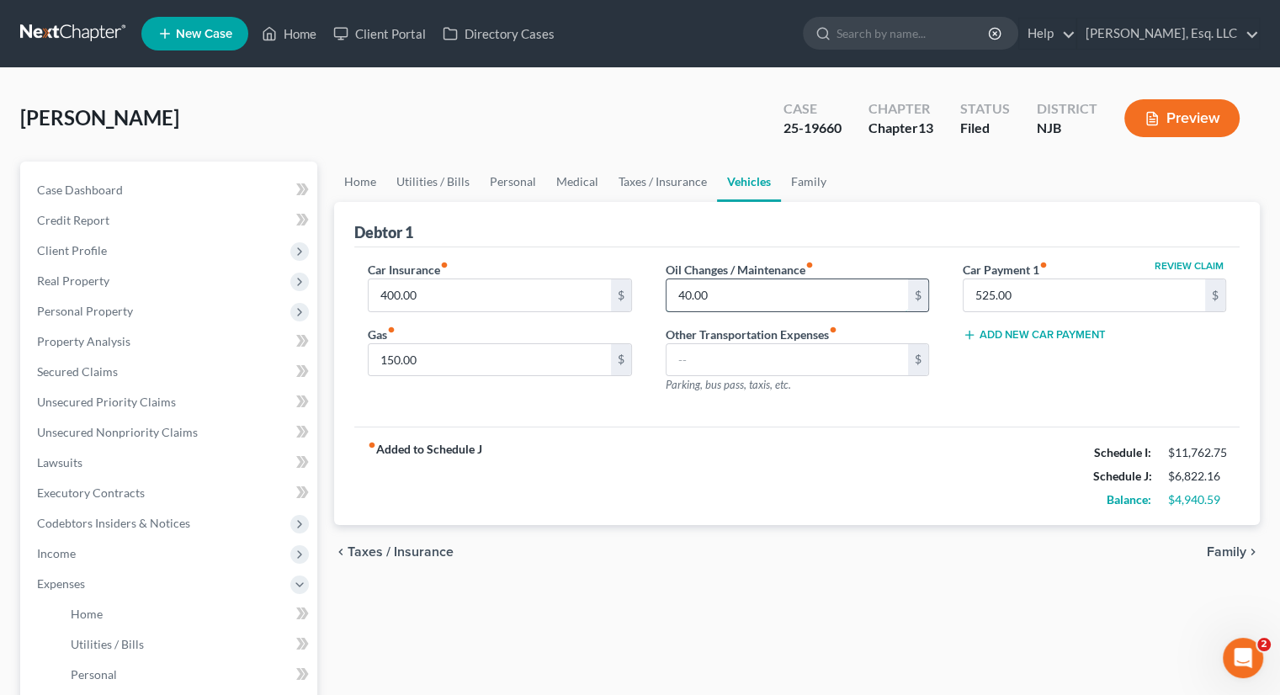
click at [720, 290] on input "40.00" at bounding box center [786, 295] width 241 height 32
type input "100."
click at [602, 471] on div "fiber_manual_record Added to Schedule J Schedule I: $11,762.75 Schedule J: $6,8…" at bounding box center [796, 476] width 885 height 98
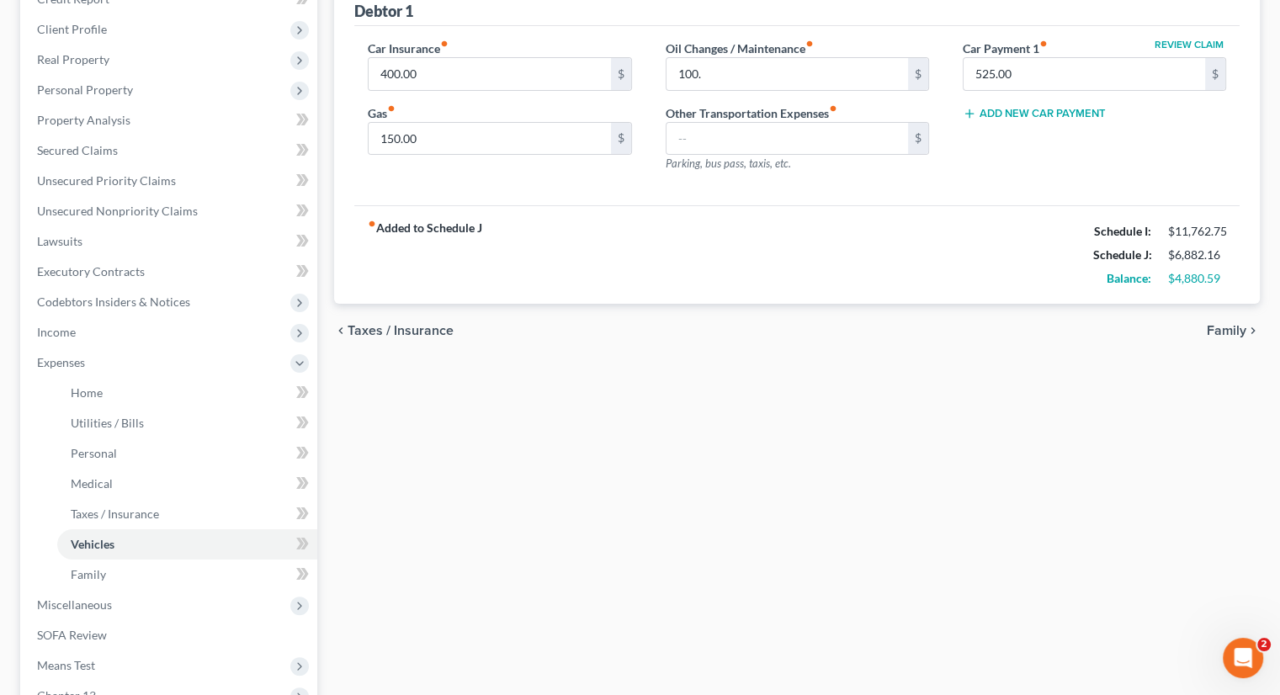
scroll to position [252, 0]
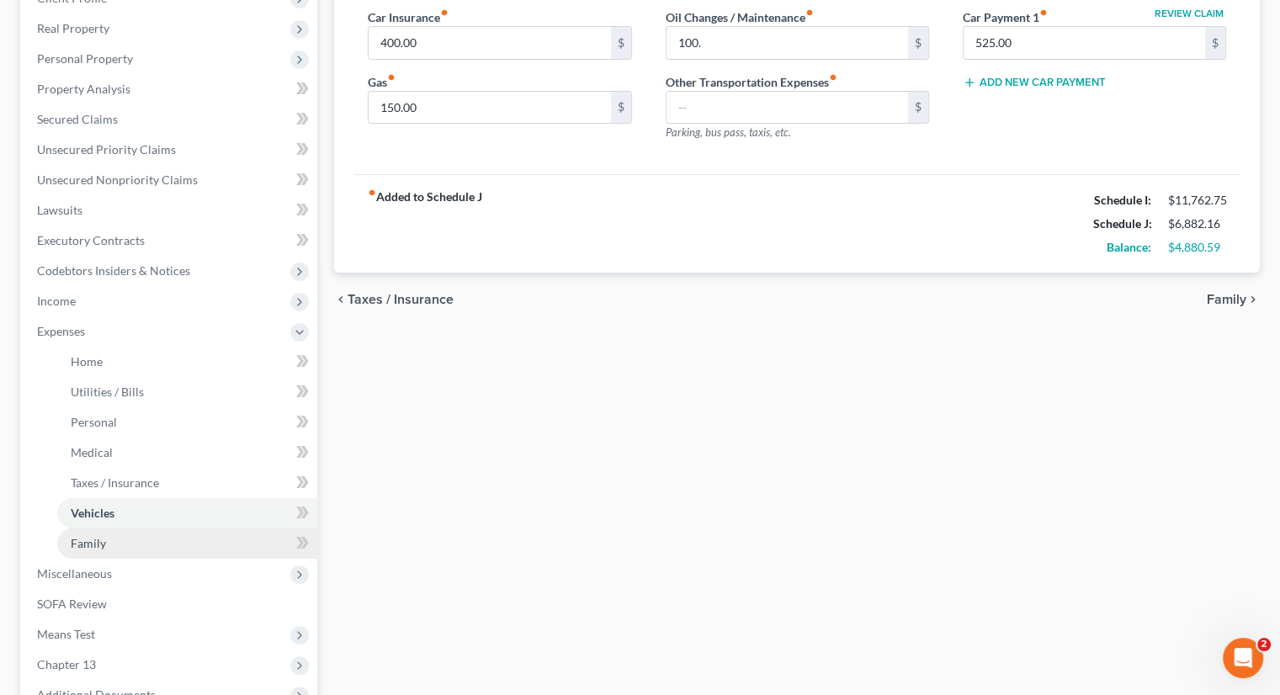
click at [119, 544] on link "Family" at bounding box center [187, 543] width 260 height 30
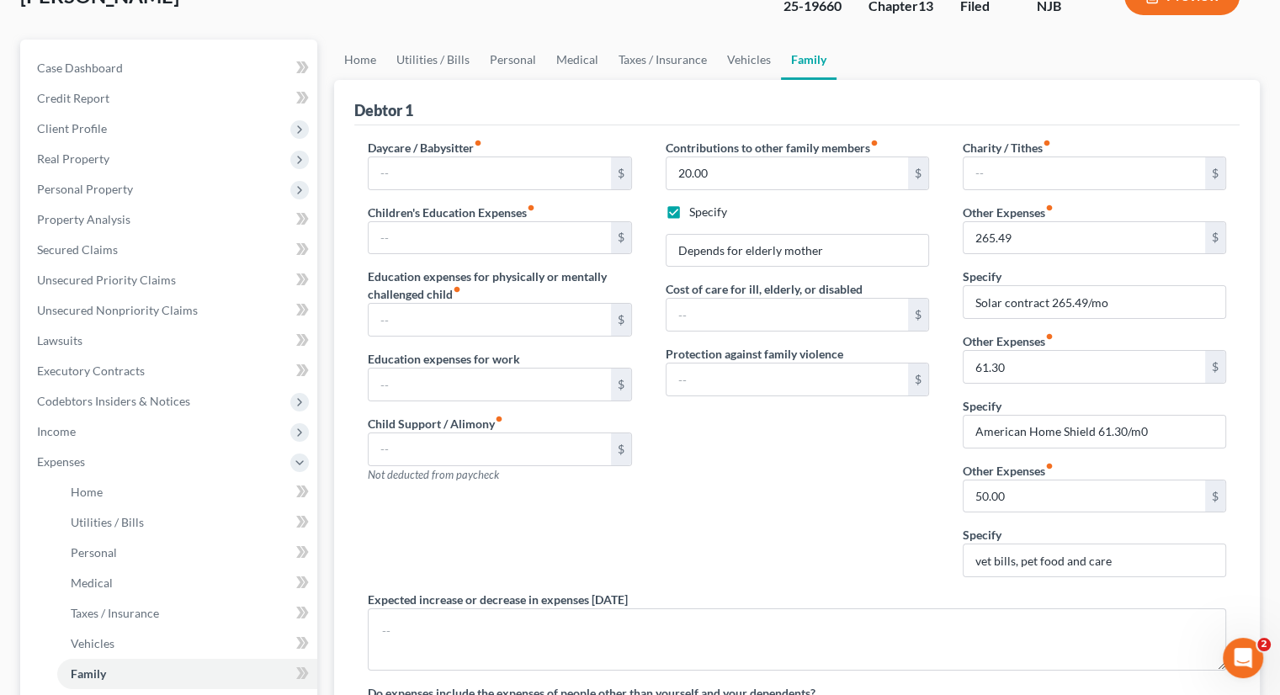
scroll to position [84, 0]
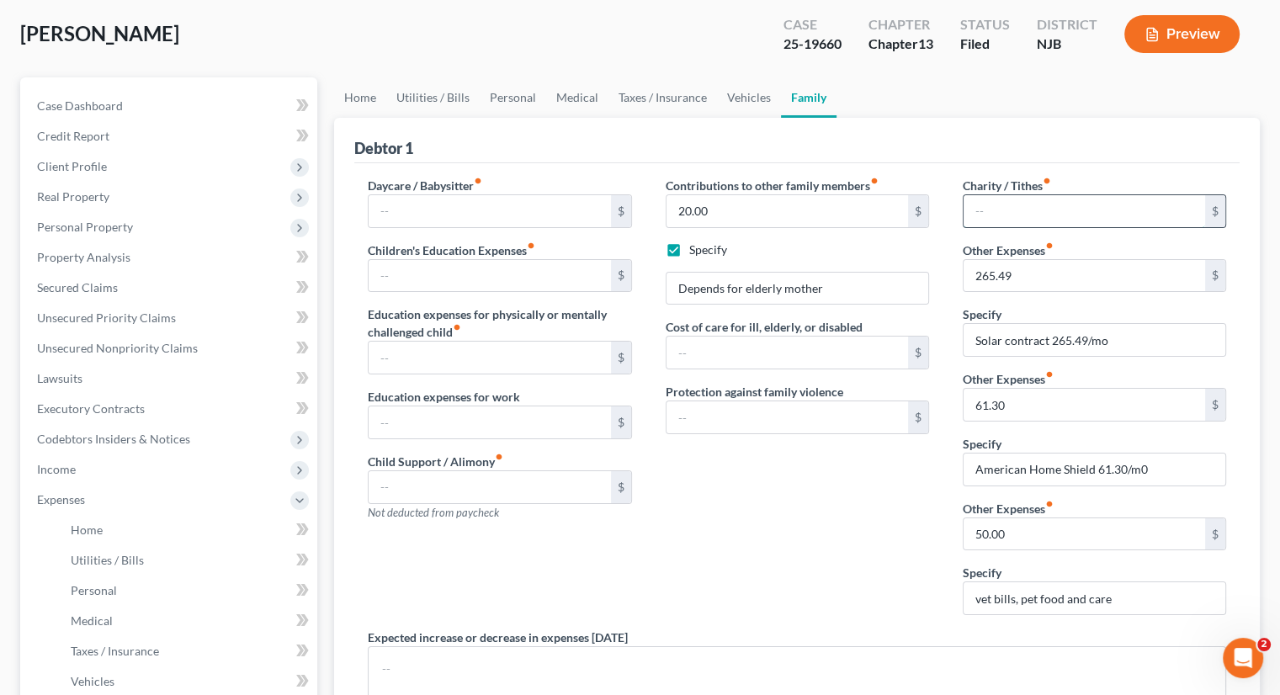
click at [994, 206] on input "text" at bounding box center [1083, 211] width 241 height 32
type input "100."
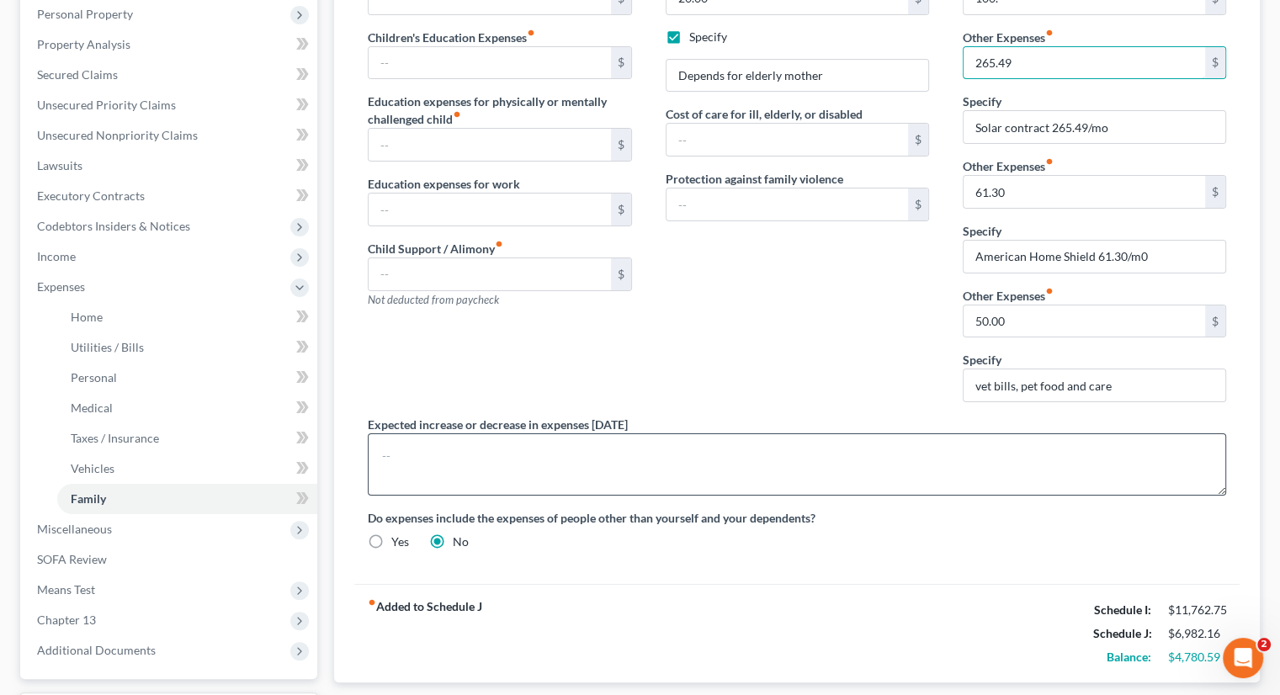
scroll to position [337, 0]
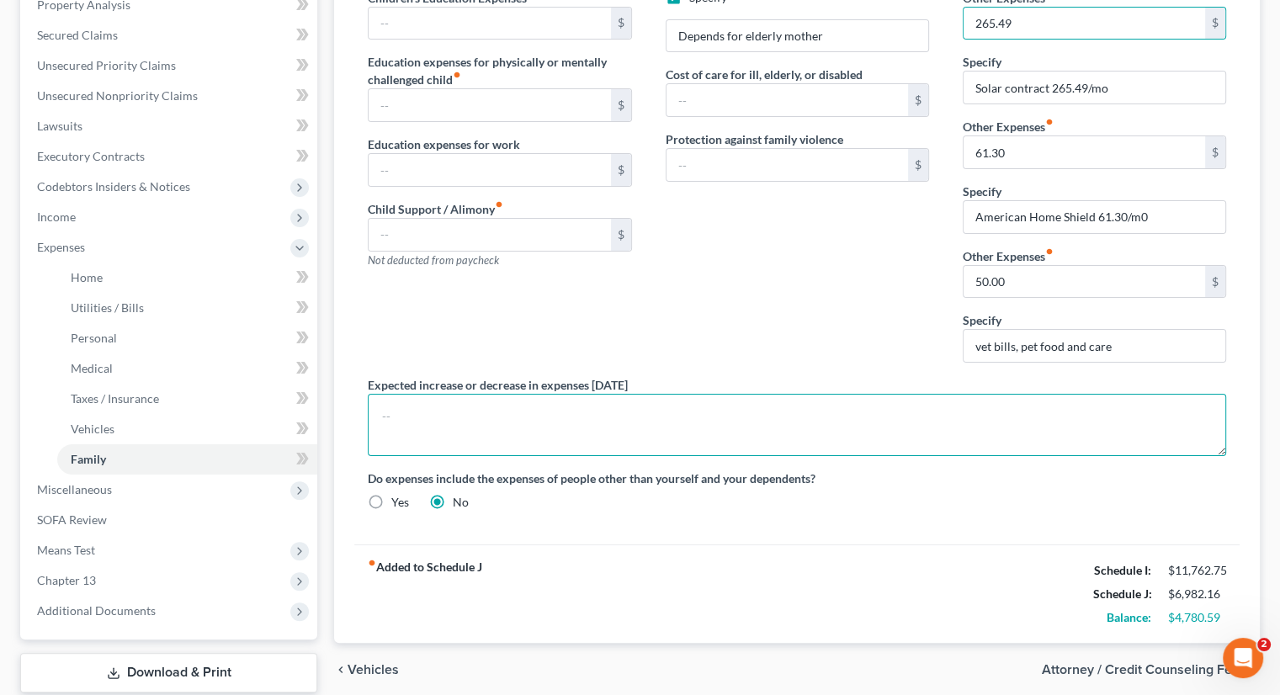
click at [766, 435] on textarea at bounding box center [797, 425] width 858 height 62
type input "120."
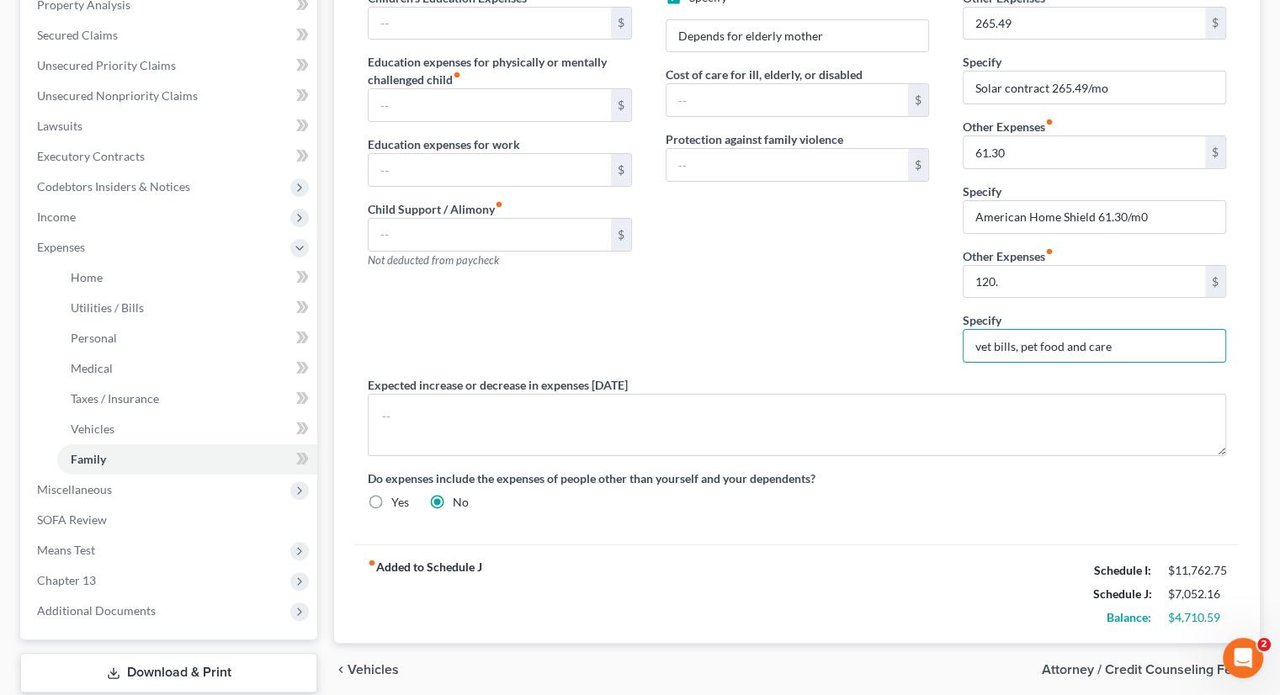
click at [777, 306] on div "Contributions to other family members fiber_manual_record 20.00 $ Specify Depen…" at bounding box center [797, 150] width 297 height 452
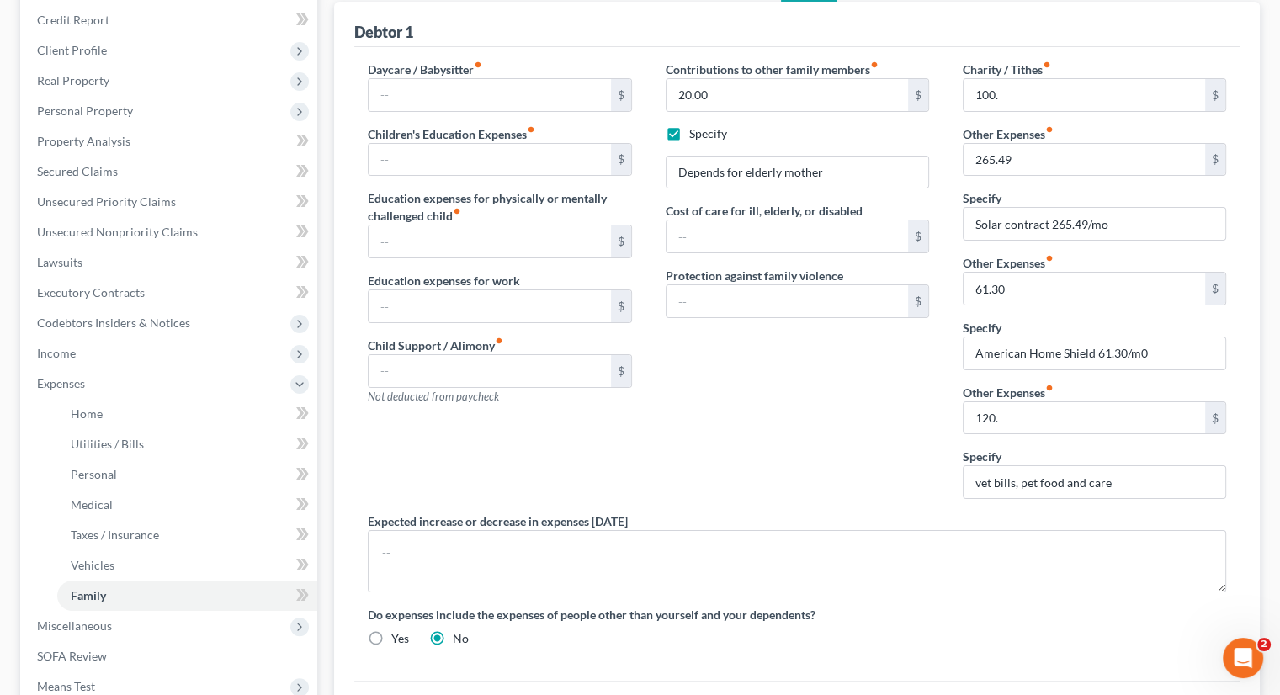
scroll to position [20, 0]
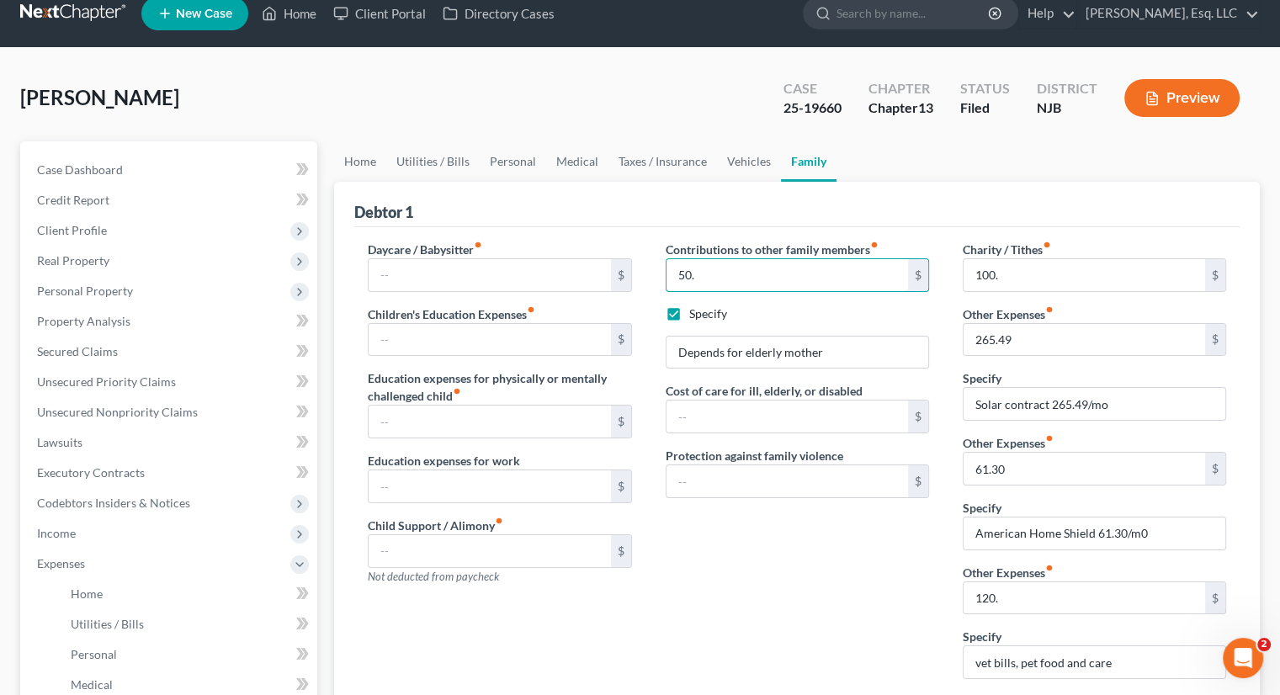
type input "50."
click at [859, 570] on div "Contributions to other family members fiber_manual_record 50. $ Specify Depends…" at bounding box center [797, 467] width 297 height 452
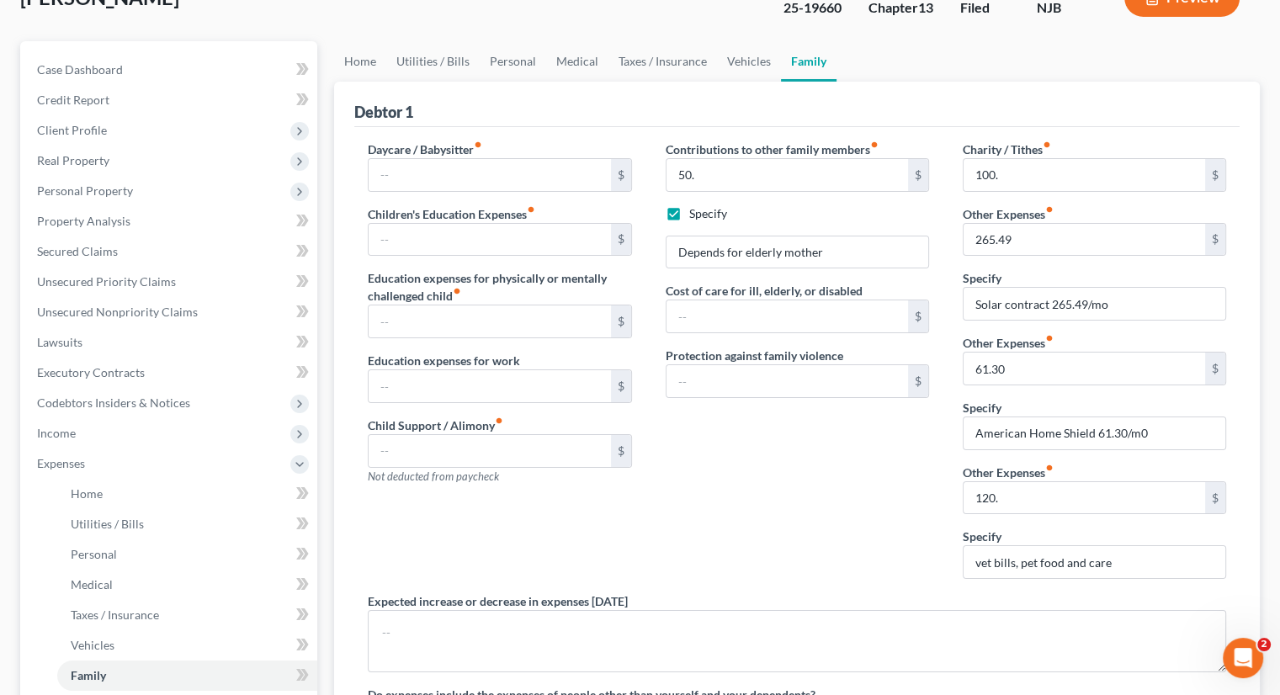
scroll to position [357, 0]
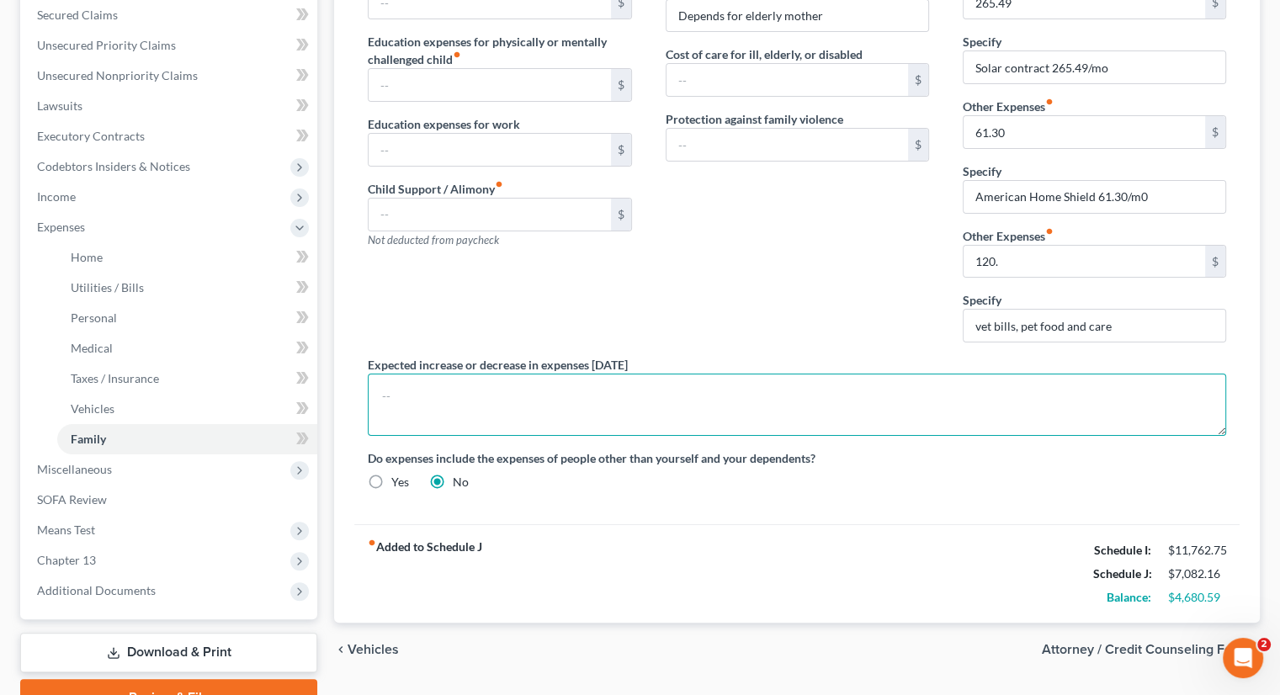
click at [897, 381] on textarea at bounding box center [797, 405] width 858 height 62
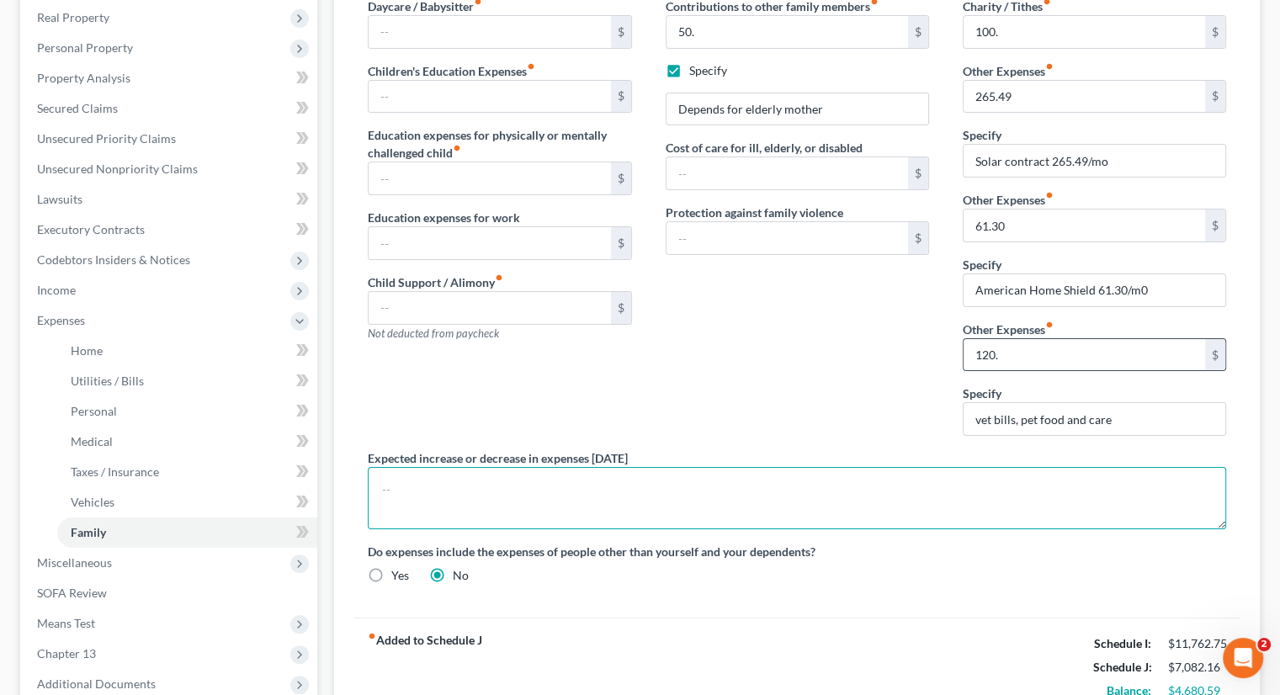
scroll to position [273, 0]
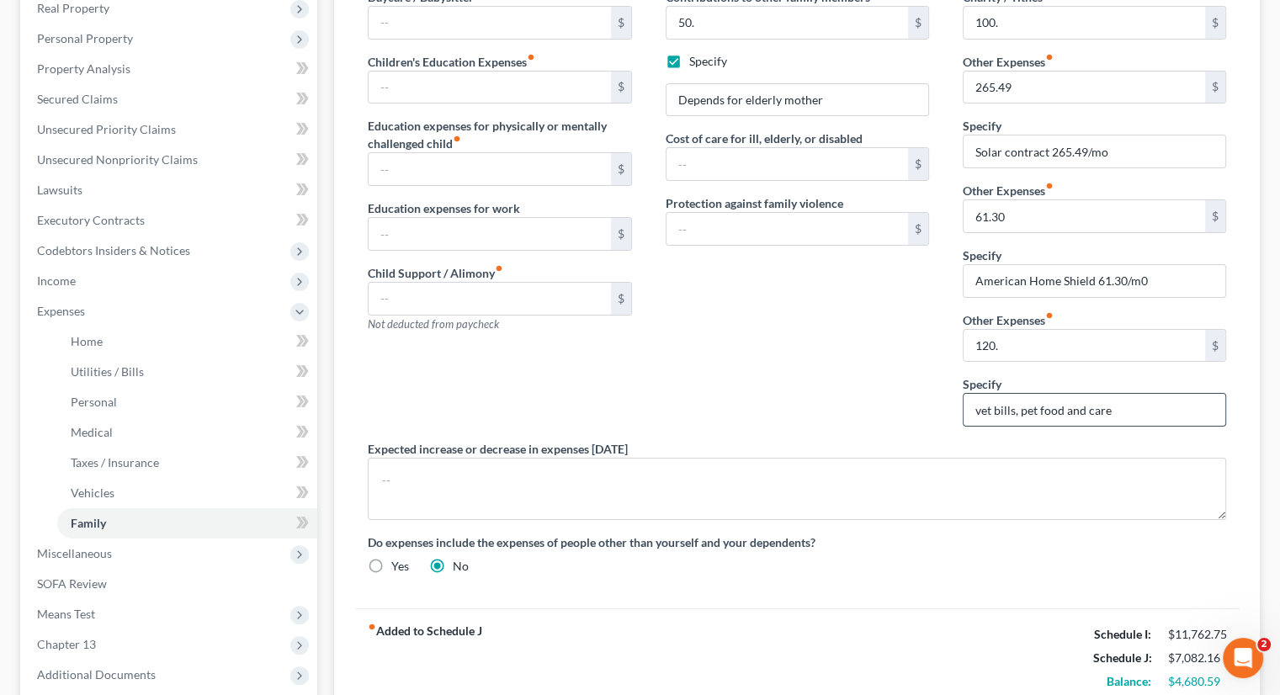
click at [977, 405] on input "vet bills, pet food and care" at bounding box center [1094, 410] width 262 height 32
click at [1142, 405] on input "120. vet bills, pet food and care" at bounding box center [1094, 410] width 262 height 32
type input "120. vet bills, pet food and care"
type input "666."
click at [1148, 406] on input "120. vet bills, pet food and care" at bounding box center [1094, 410] width 262 height 32
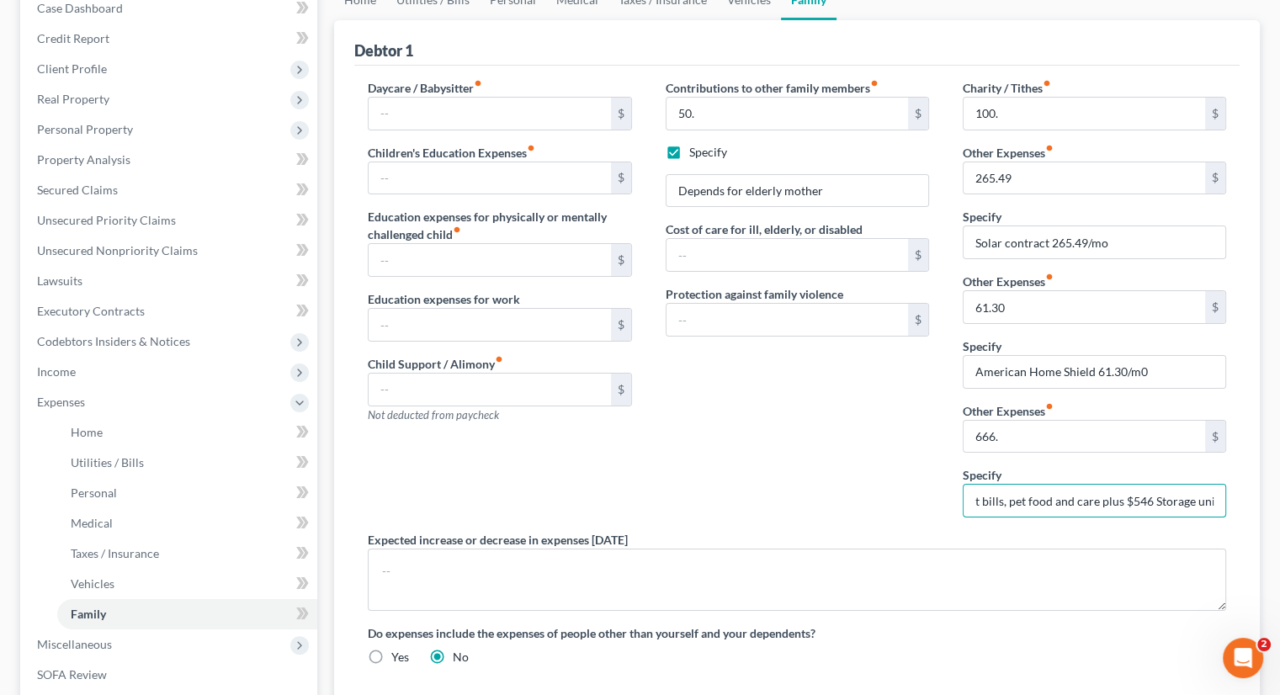
scroll to position [20, 0]
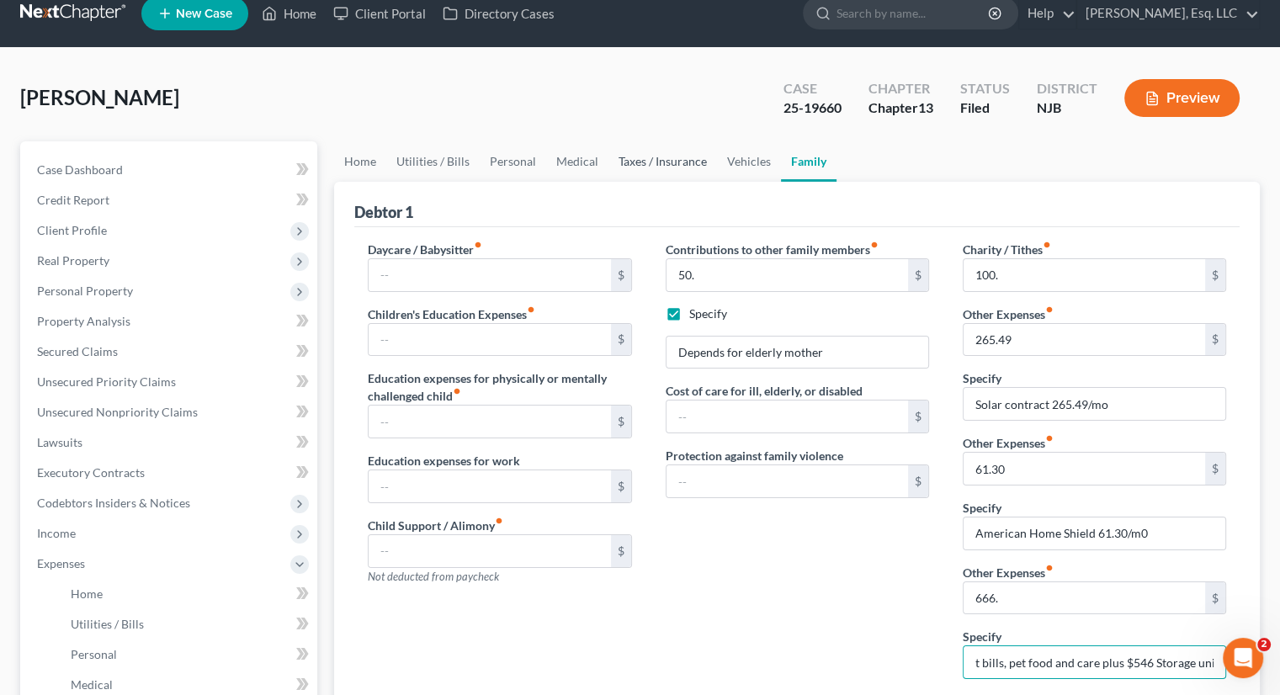
type input "120. vet bills, pet food and care plus $546 Storage unit"
click at [676, 166] on link "Taxes / Insurance" at bounding box center [662, 161] width 109 height 40
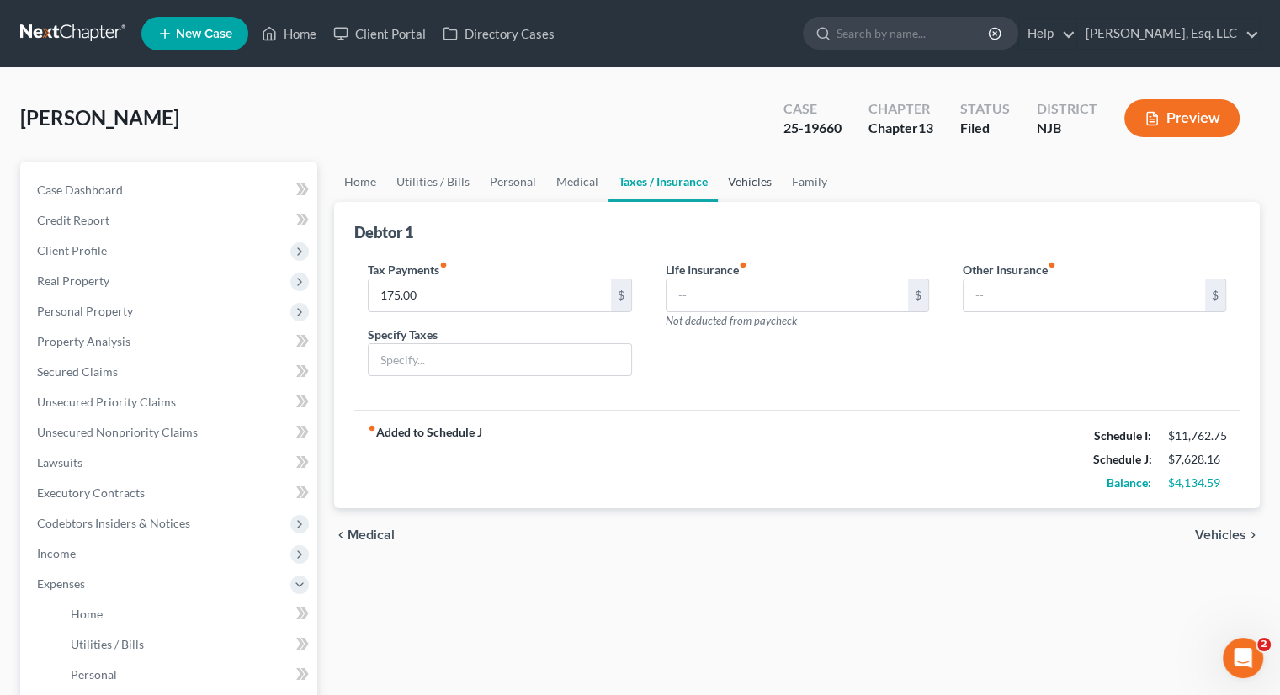
click at [753, 179] on link "Vehicles" at bounding box center [750, 182] width 64 height 40
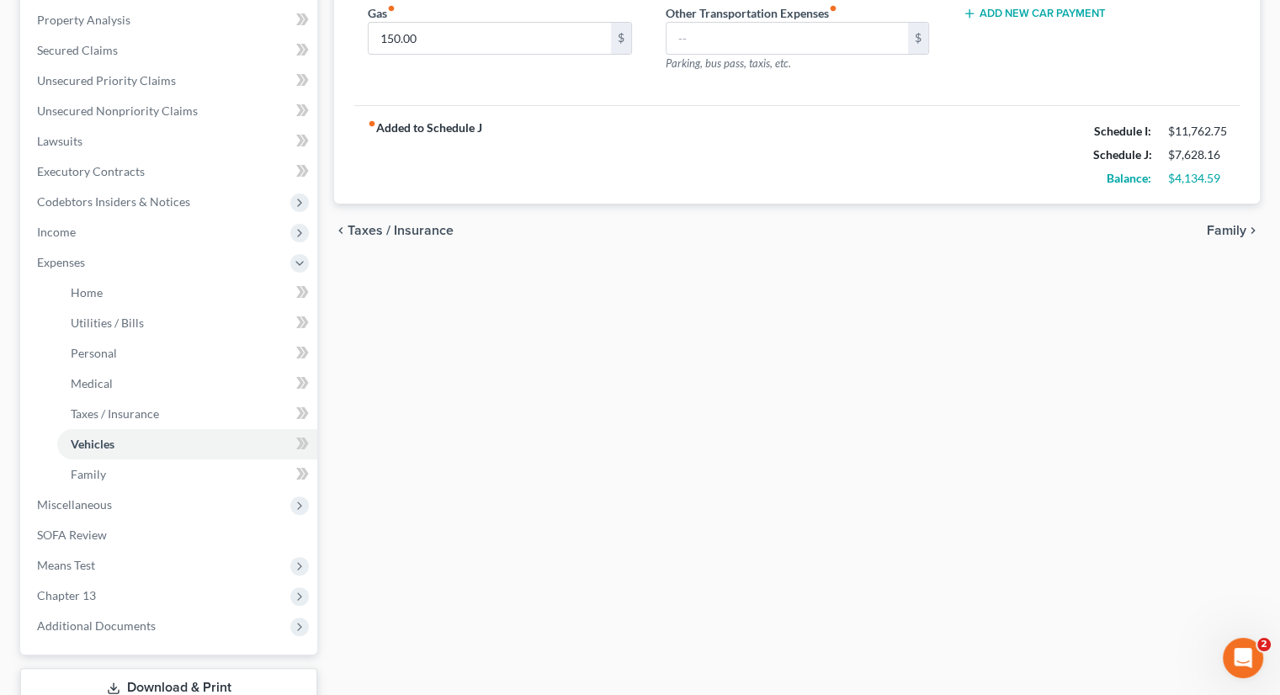
scroll to position [421, 0]
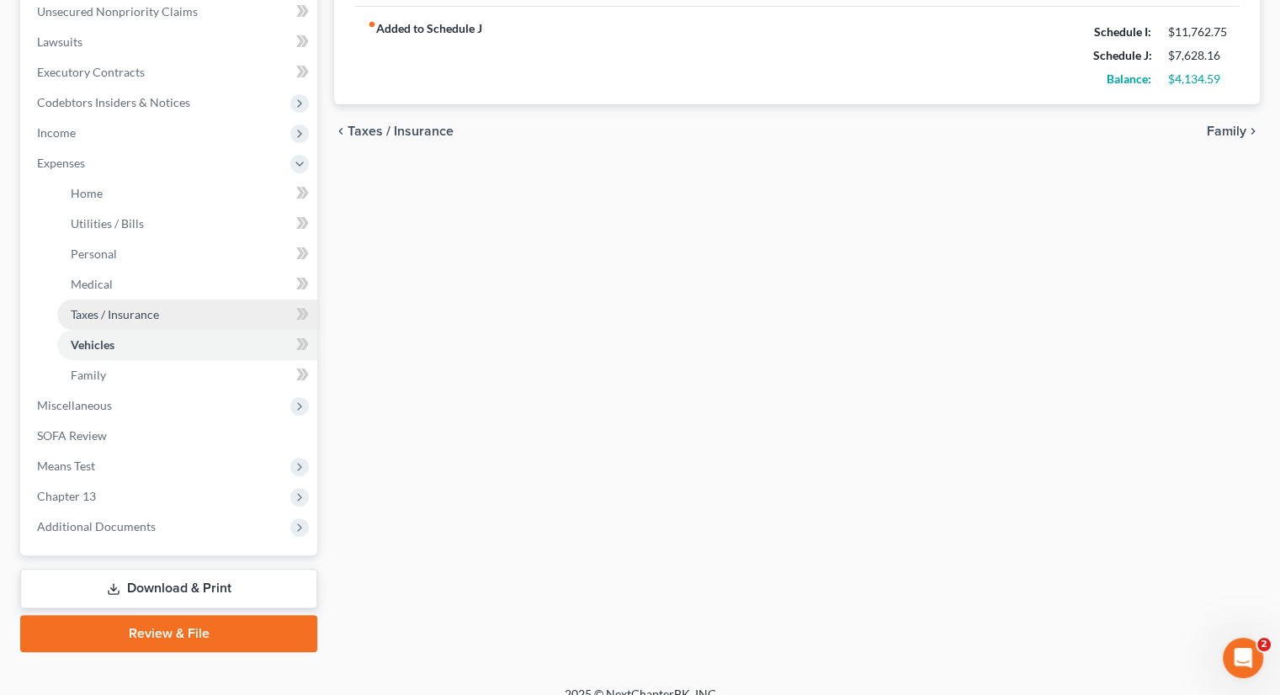
click at [113, 314] on span "Taxes / Insurance" at bounding box center [115, 314] width 88 height 14
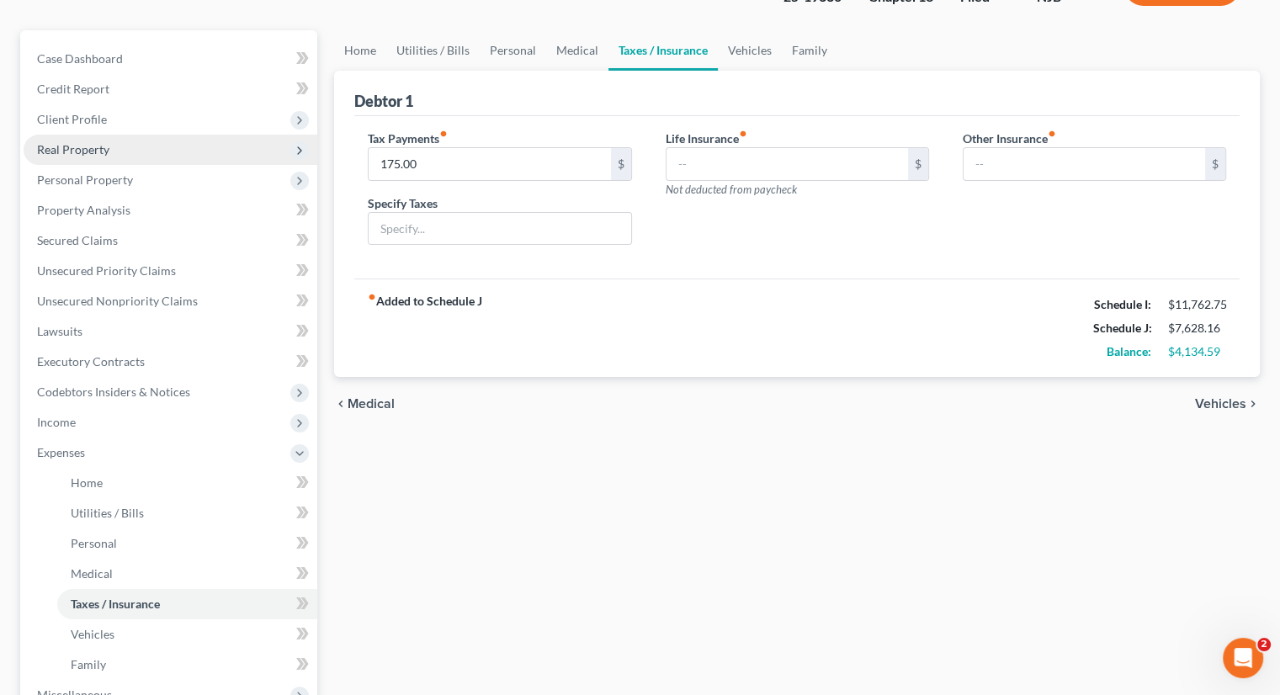
scroll to position [168, 0]
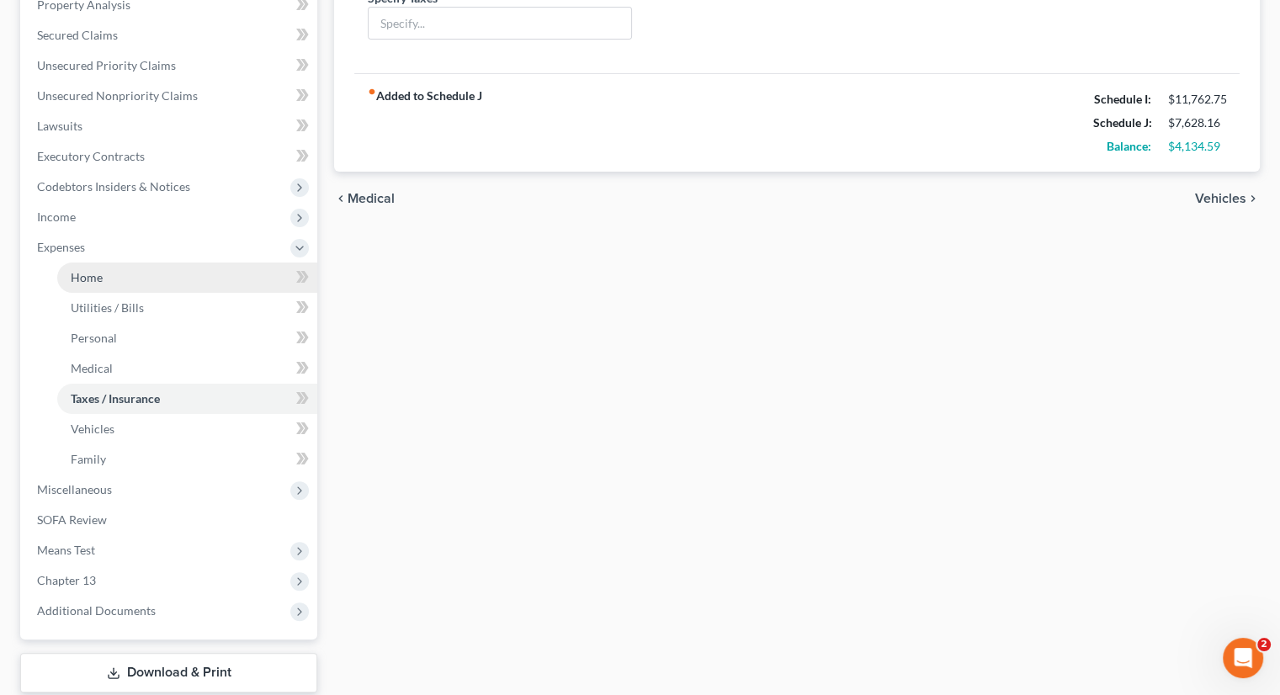
click at [118, 270] on link "Home" at bounding box center [187, 277] width 260 height 30
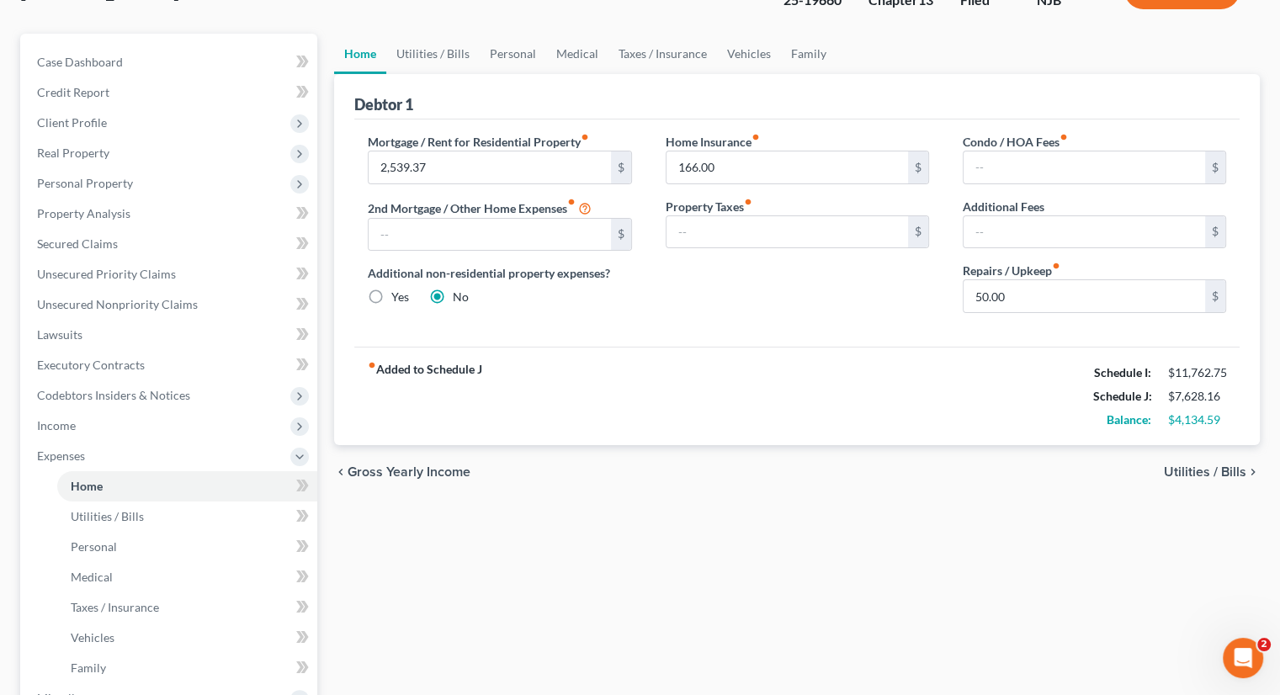
scroll to position [337, 0]
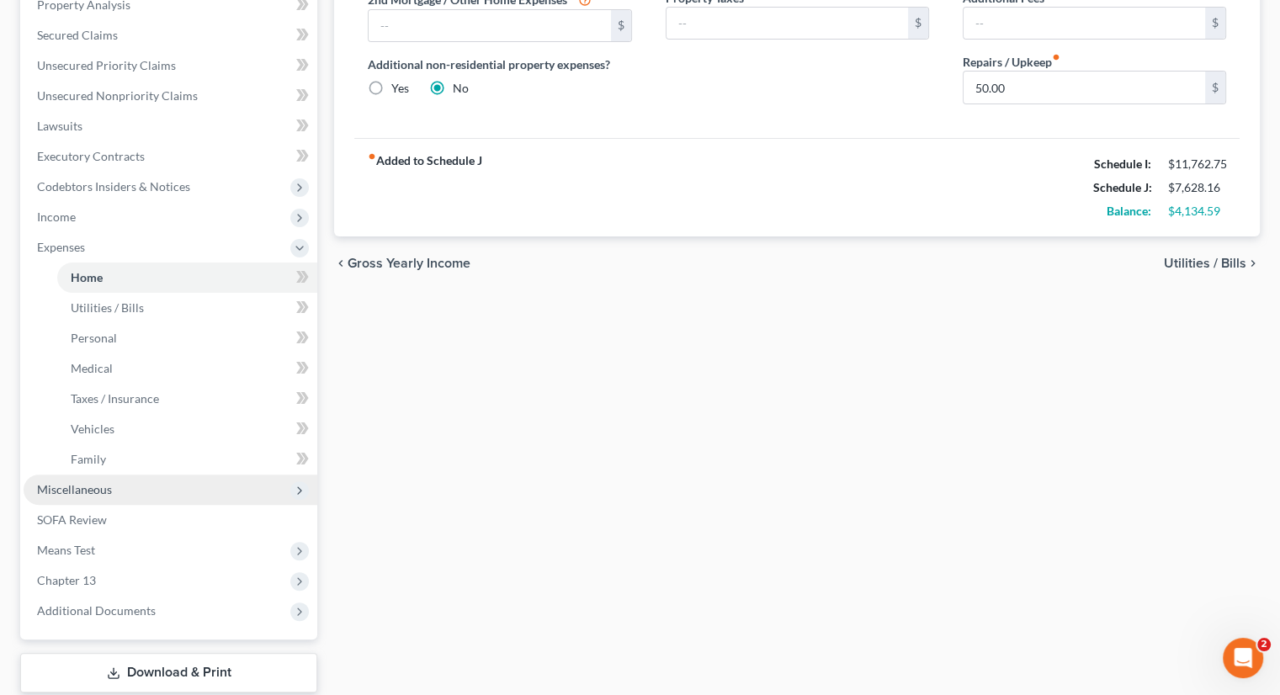
click at [125, 489] on span "Miscellaneous" at bounding box center [171, 490] width 294 height 30
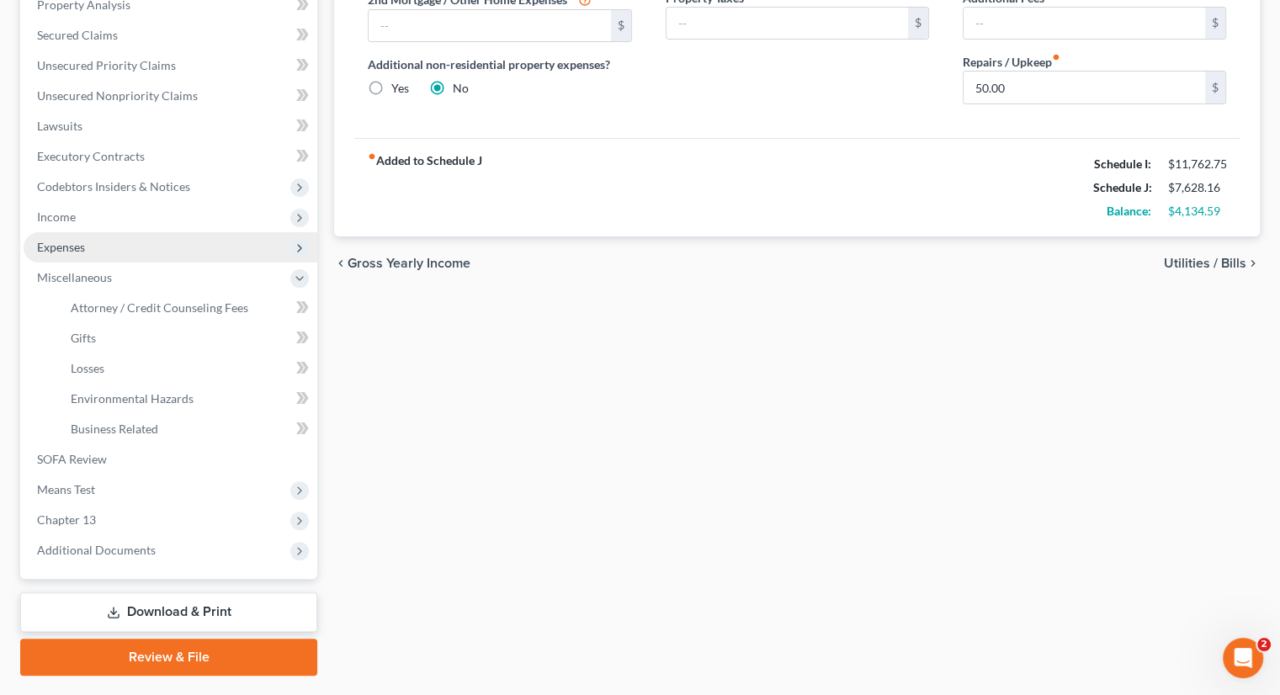
click at [75, 240] on span "Expenses" at bounding box center [61, 247] width 48 height 14
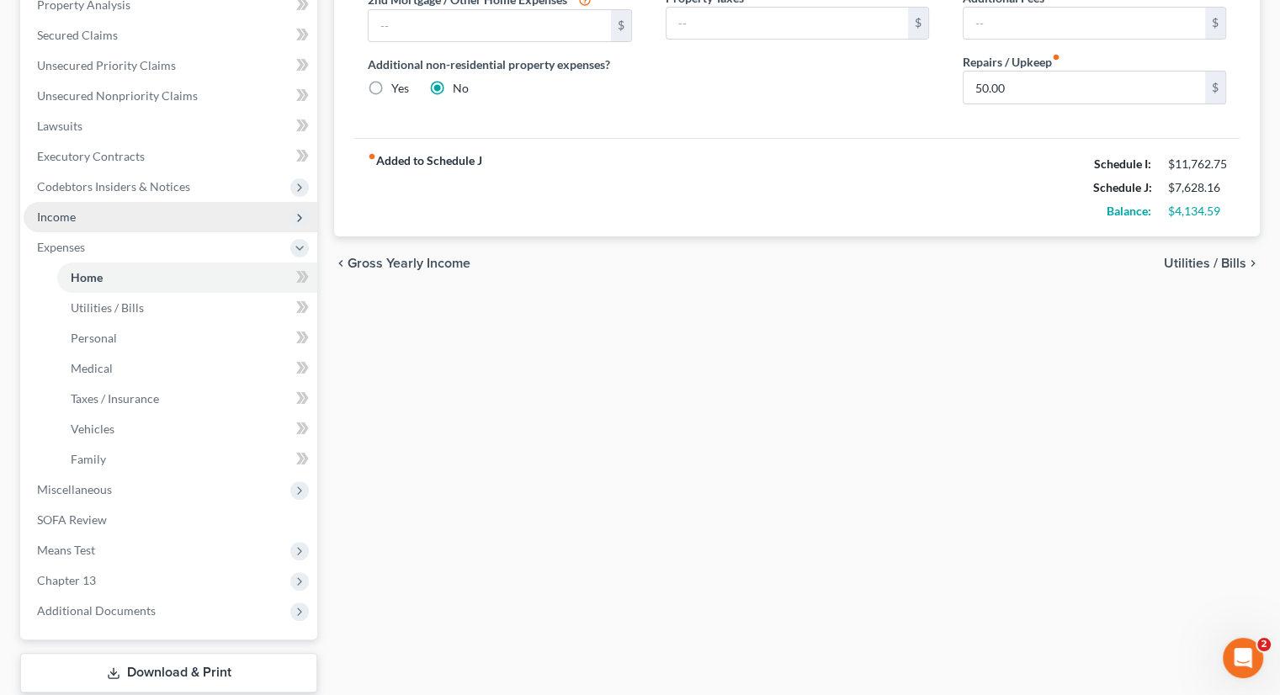
click at [84, 215] on span "Income" at bounding box center [171, 217] width 294 height 30
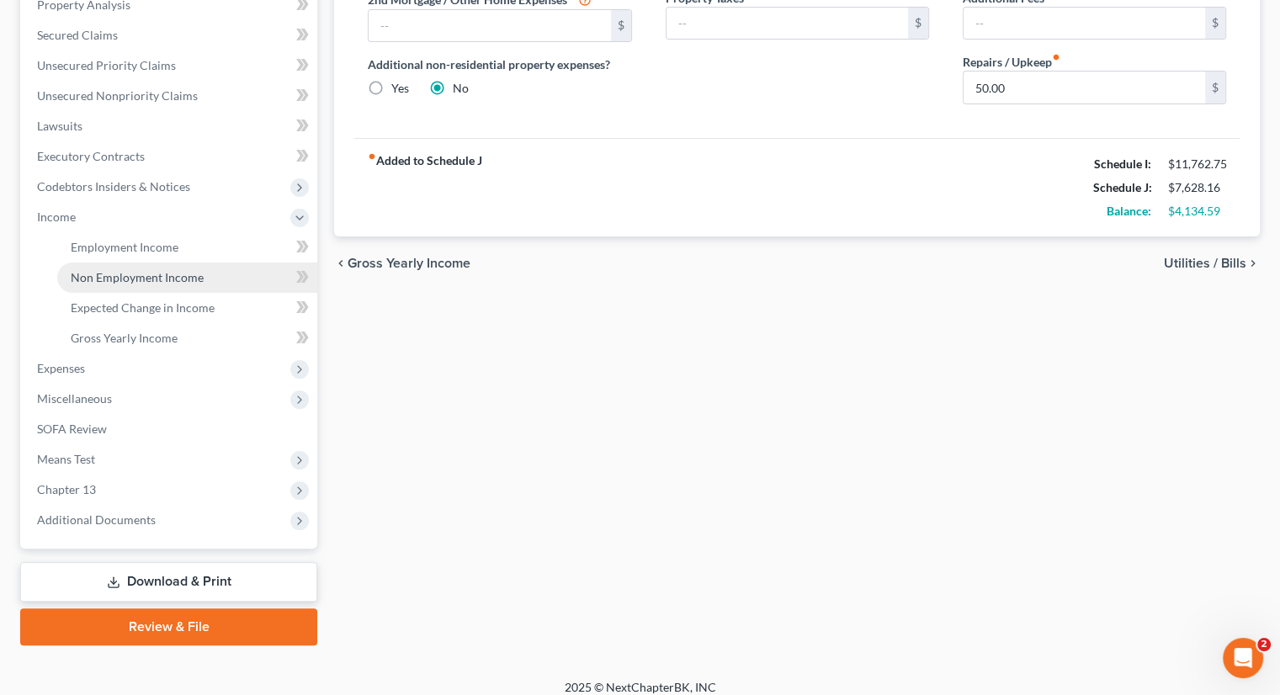
click at [149, 272] on span "Non Employment Income" at bounding box center [137, 277] width 133 height 14
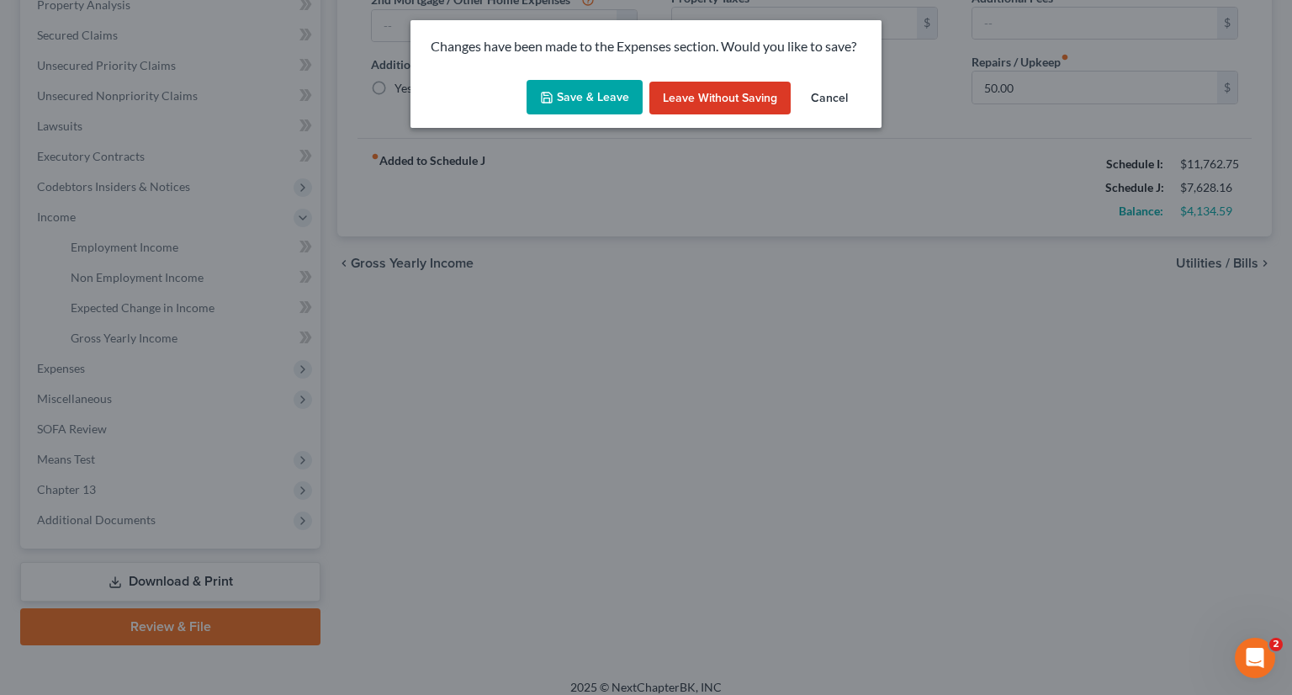
click at [586, 87] on button "Save & Leave" at bounding box center [585, 97] width 116 height 35
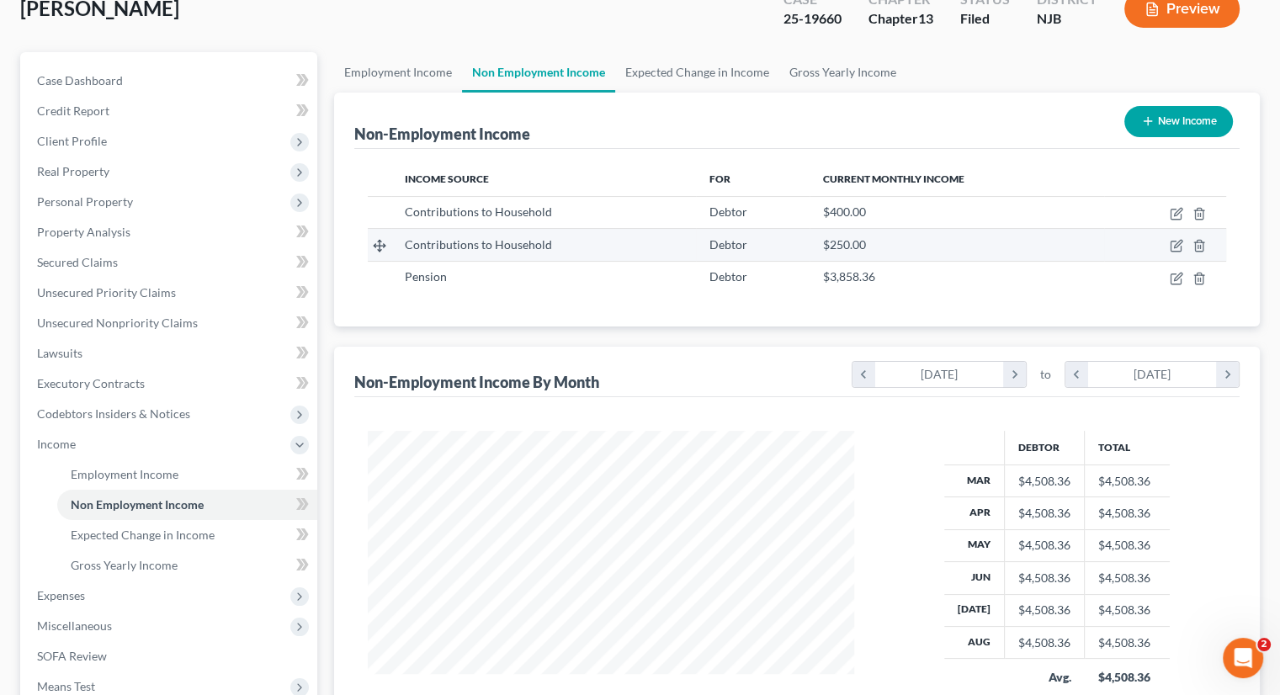
scroll to position [168, 0]
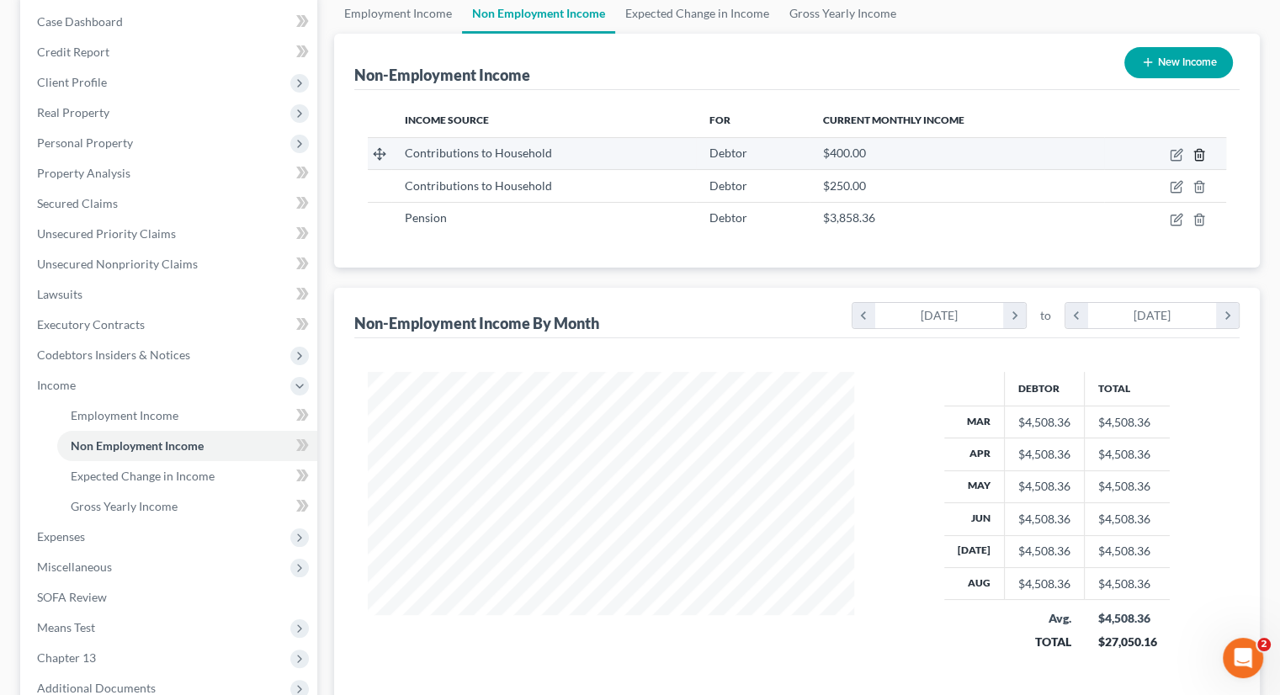
click at [1201, 149] on icon "button" at bounding box center [1199, 154] width 8 height 11
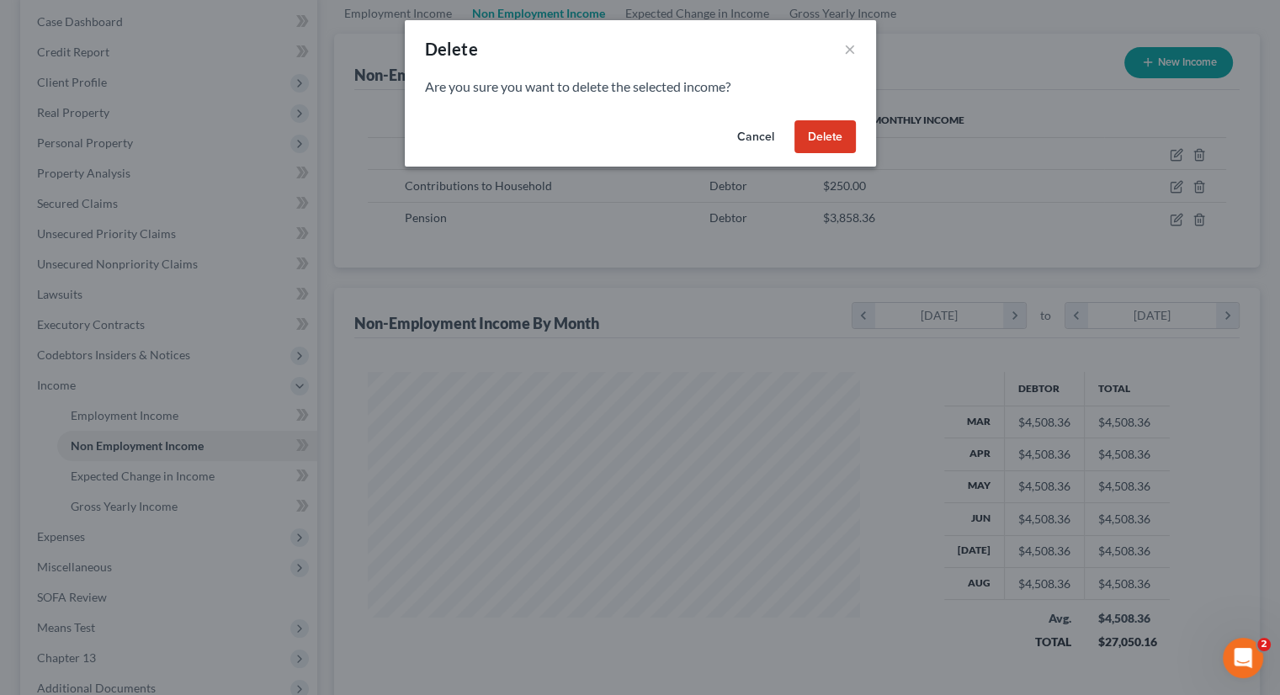
scroll to position [300, 525]
click at [836, 133] on button "Delete" at bounding box center [830, 137] width 61 height 34
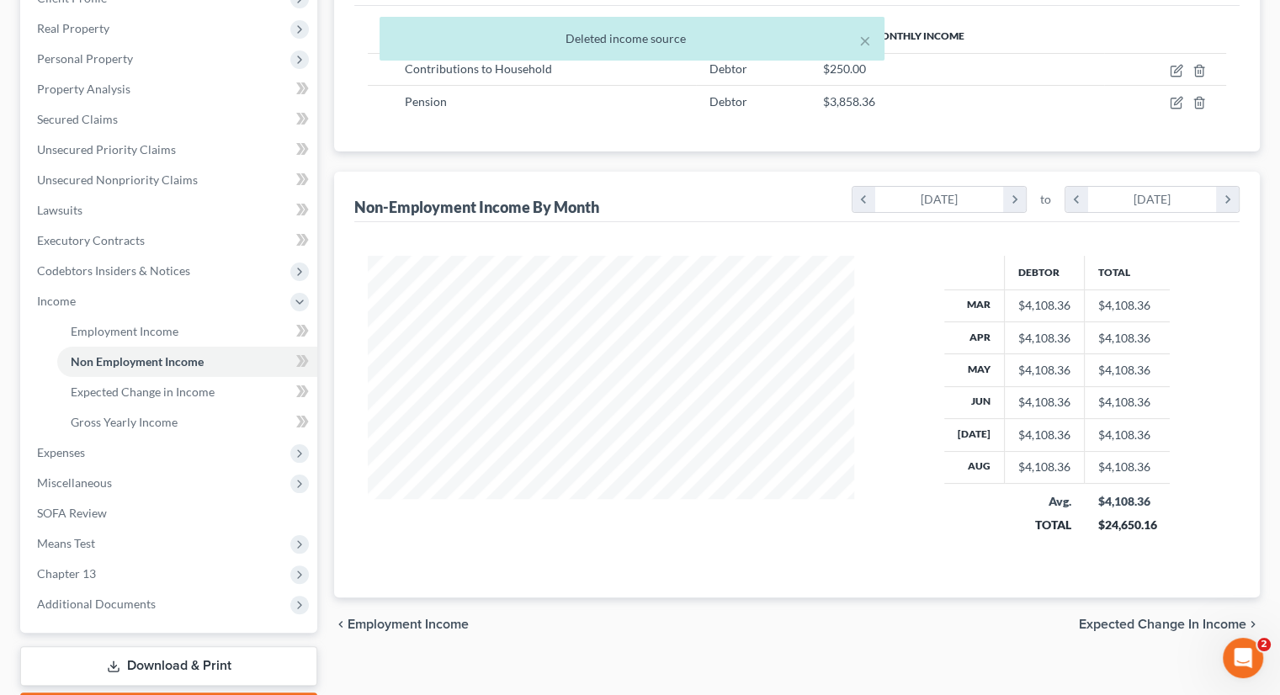
scroll to position [350, 0]
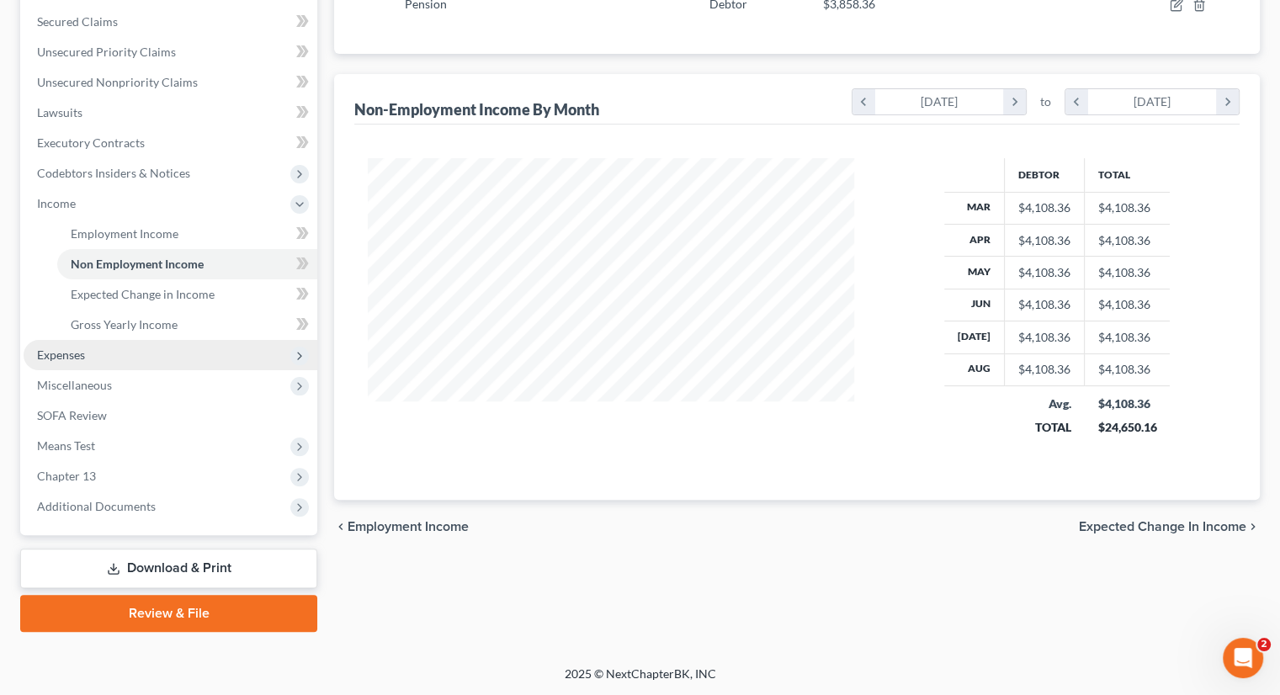
drag, startPoint x: 93, startPoint y: 358, endPoint x: 137, endPoint y: 361, distance: 44.7
click at [94, 358] on span "Expenses" at bounding box center [171, 355] width 294 height 30
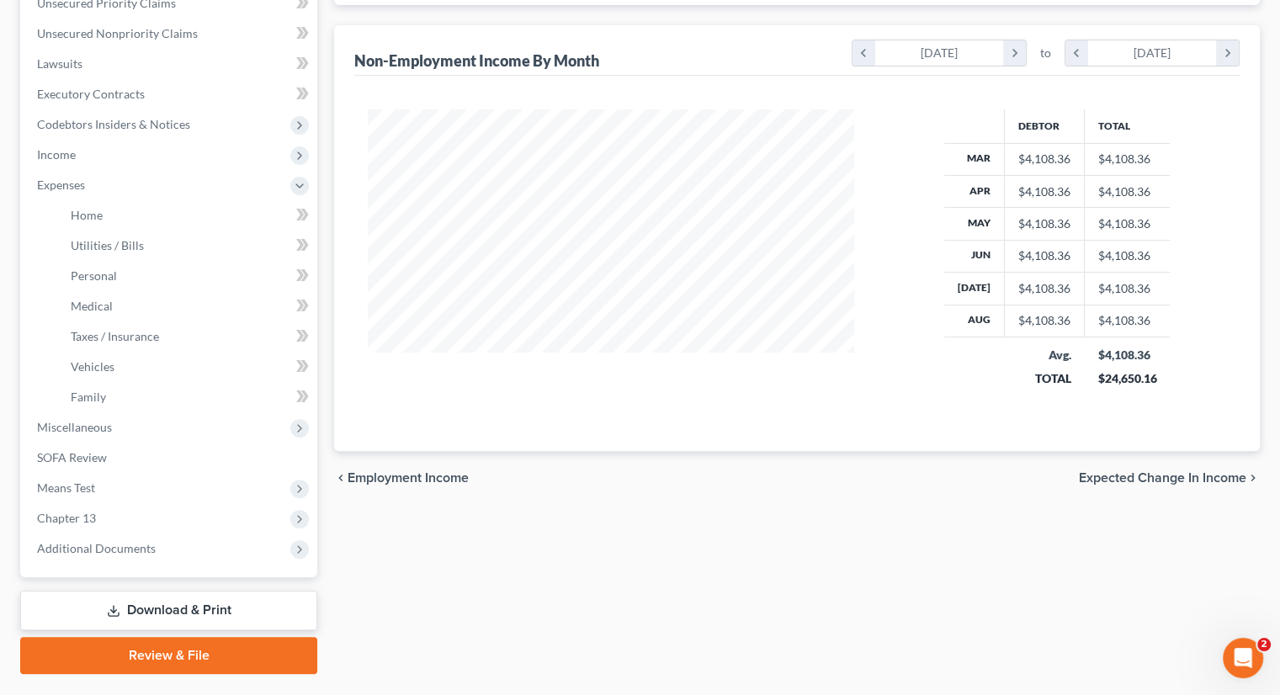
scroll to position [441, 0]
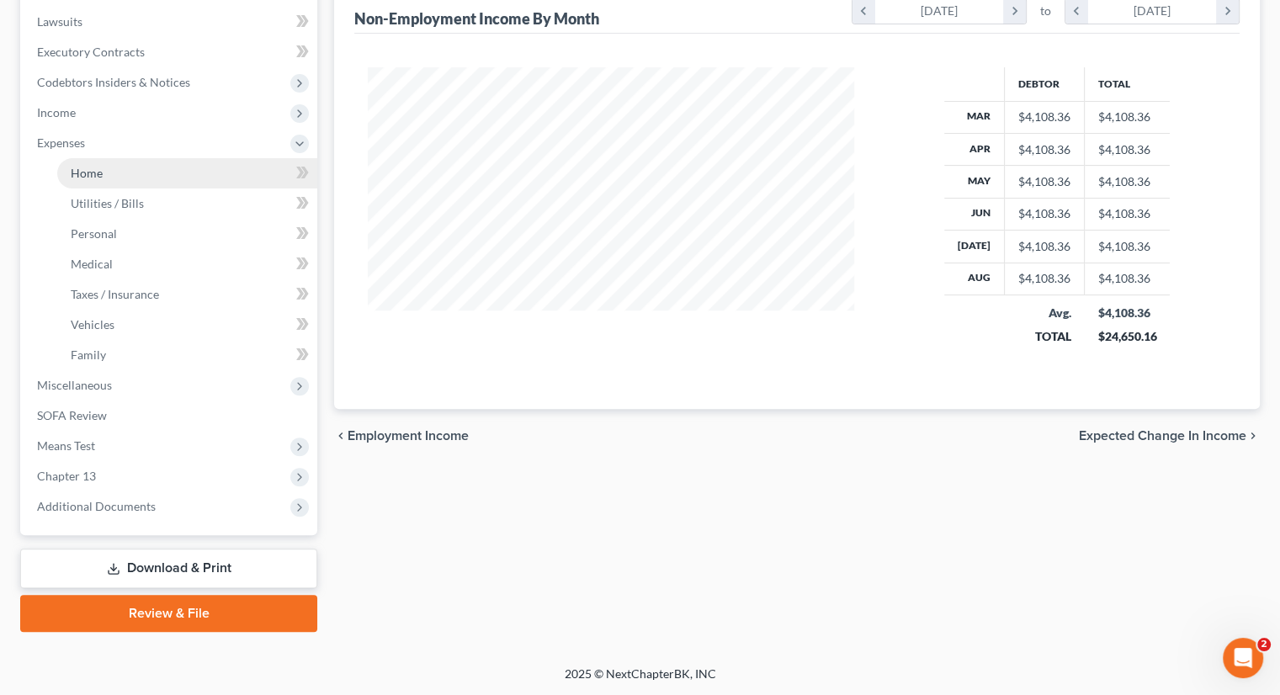
click at [109, 170] on link "Home" at bounding box center [187, 173] width 260 height 30
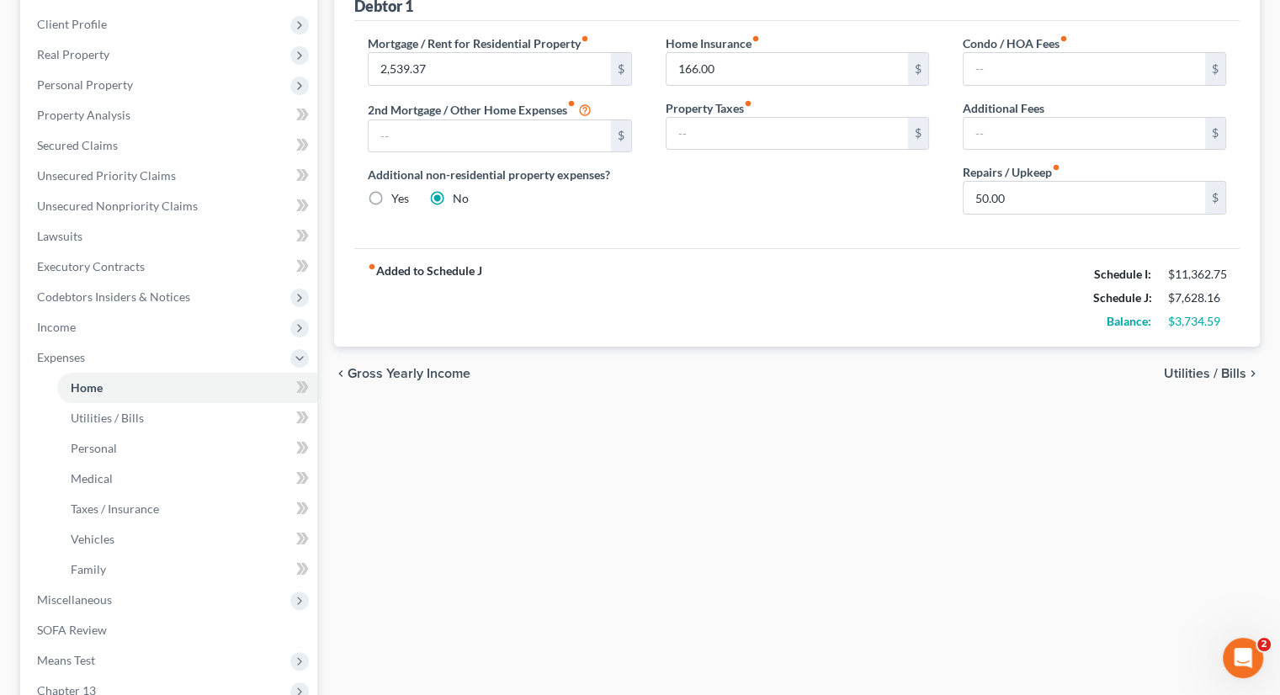
scroll to position [421, 0]
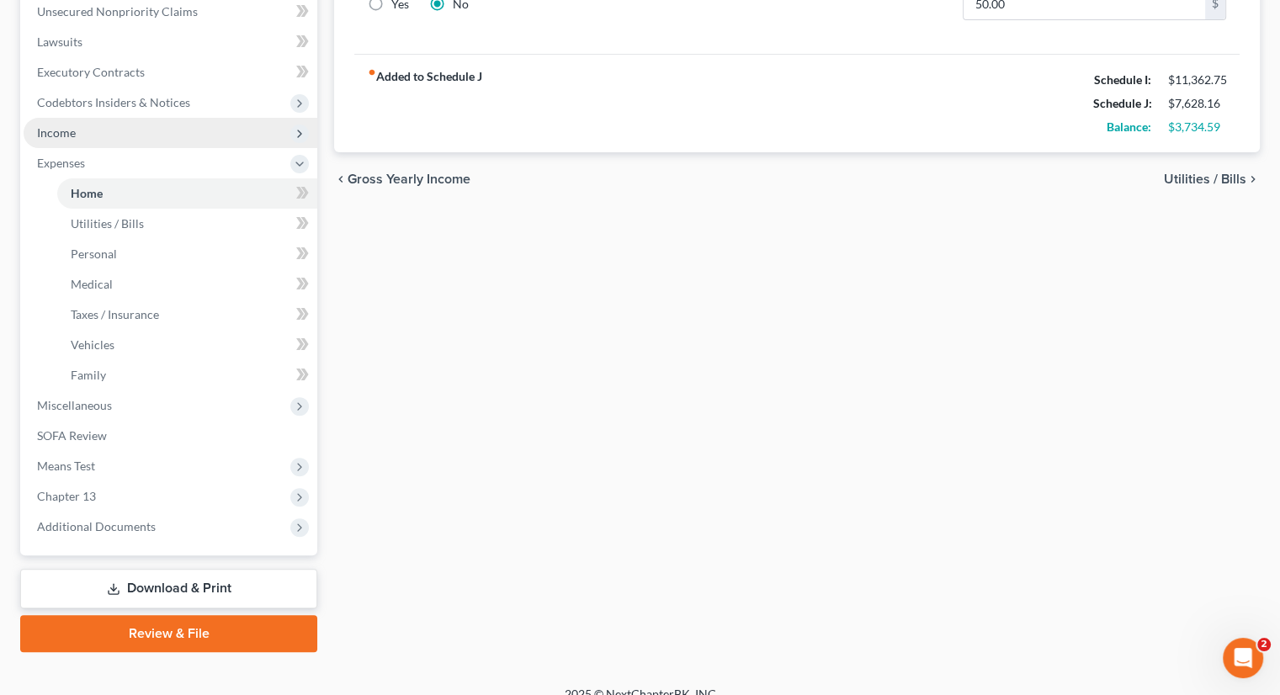
drag, startPoint x: 89, startPoint y: 132, endPoint x: 135, endPoint y: 139, distance: 45.9
click at [89, 132] on span "Income" at bounding box center [171, 133] width 294 height 30
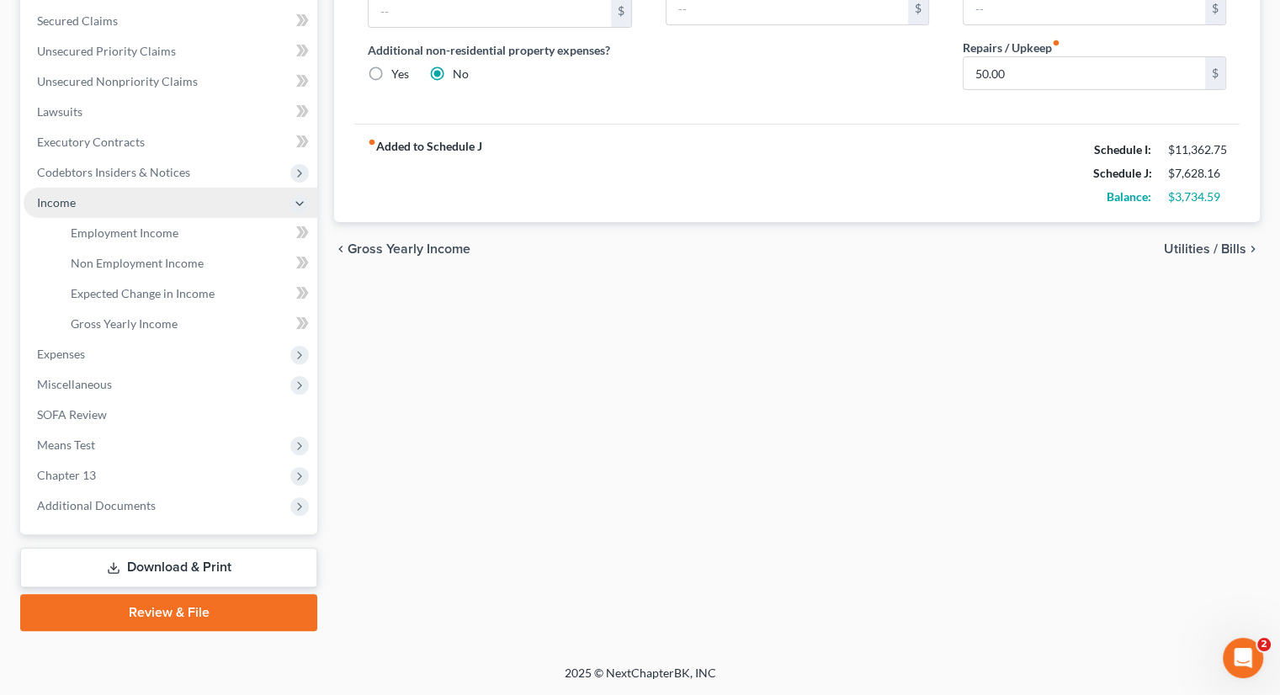
scroll to position [350, 0]
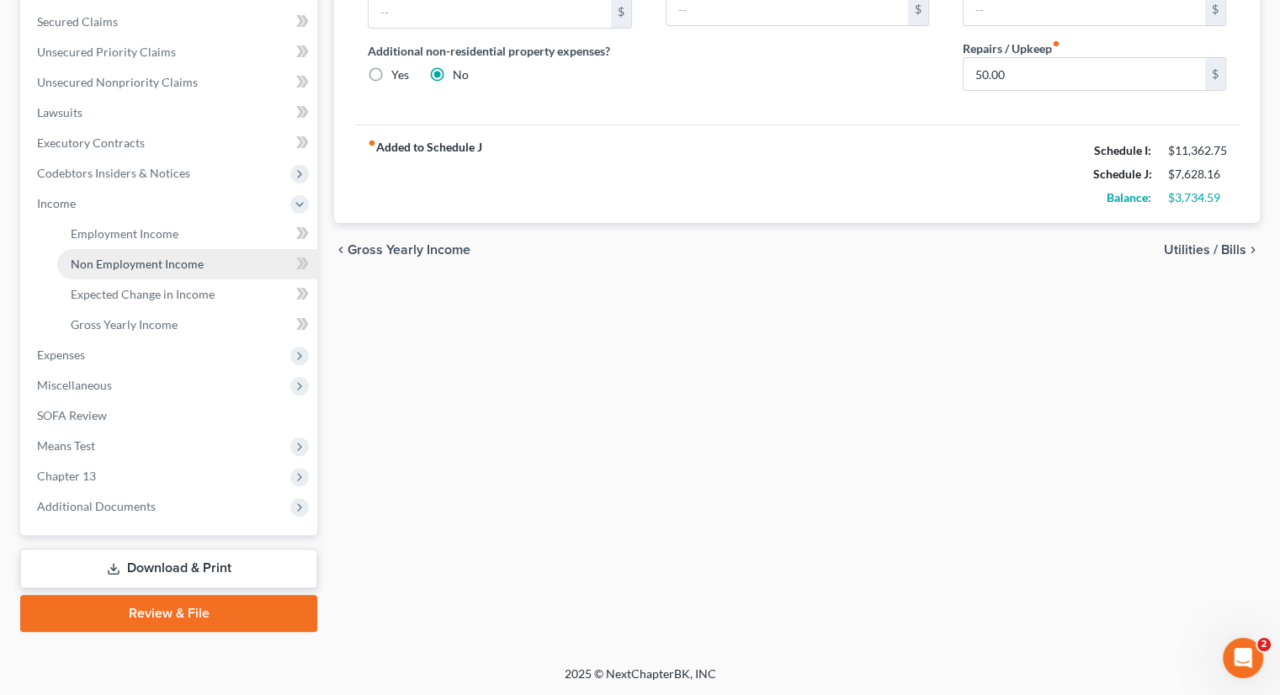
click at [154, 265] on span "Non Employment Income" at bounding box center [137, 264] width 133 height 14
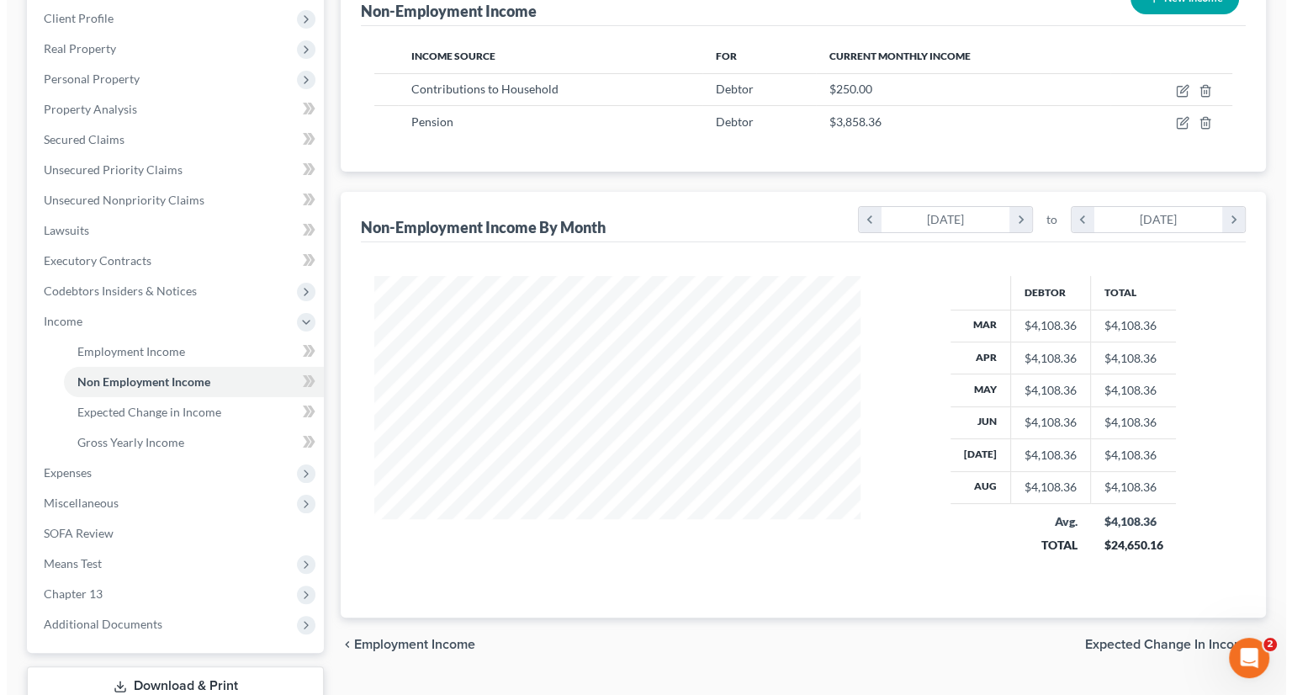
scroll to position [252, 0]
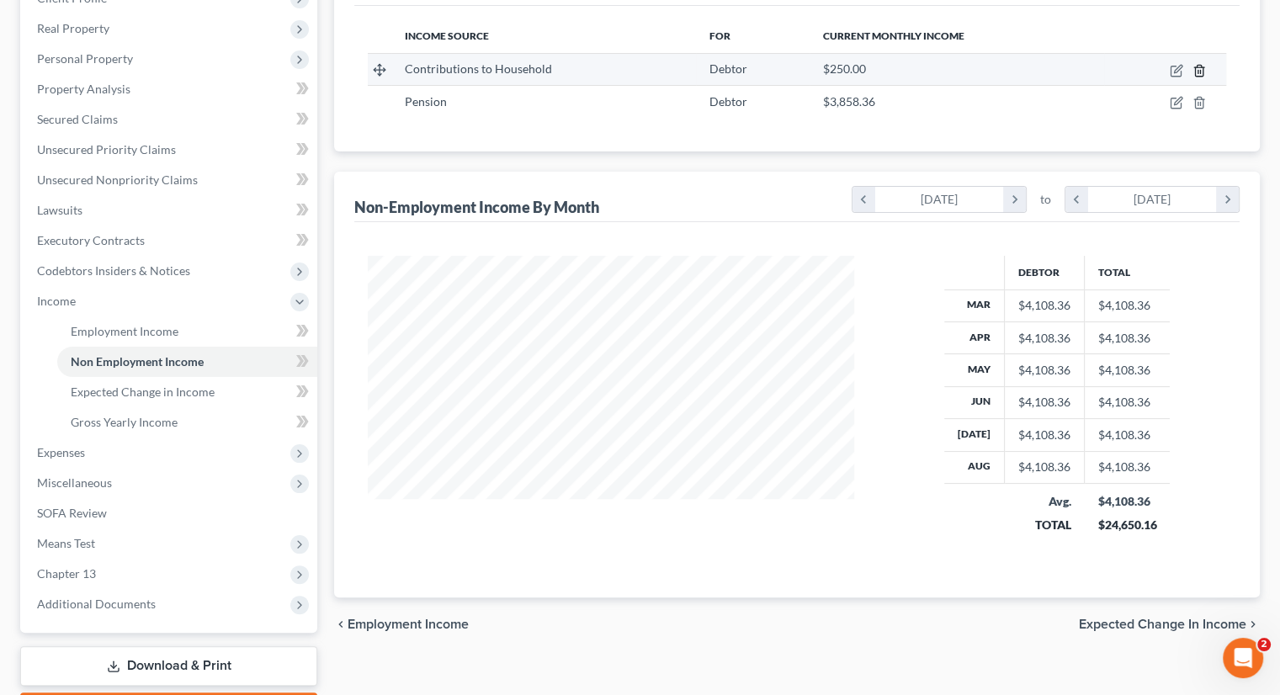
click at [1198, 67] on polyline "button" at bounding box center [1199, 67] width 10 height 0
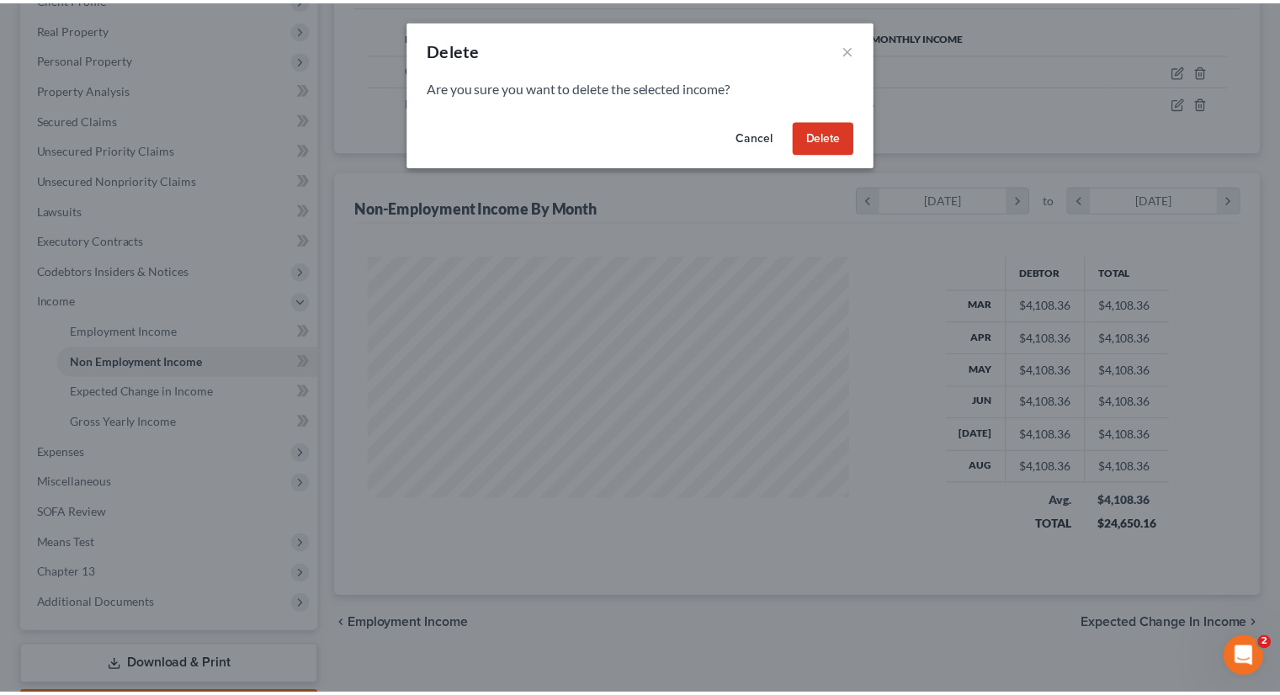
scroll to position [300, 525]
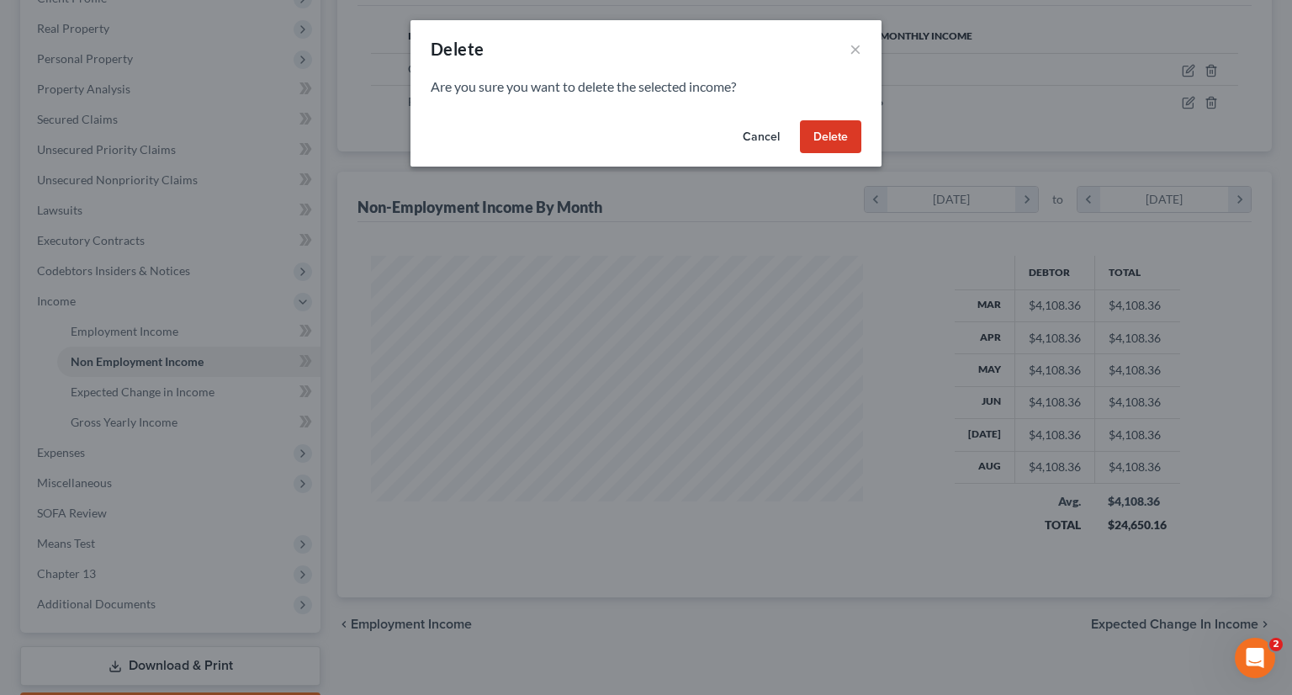
click at [834, 134] on button "Delete" at bounding box center [830, 137] width 61 height 34
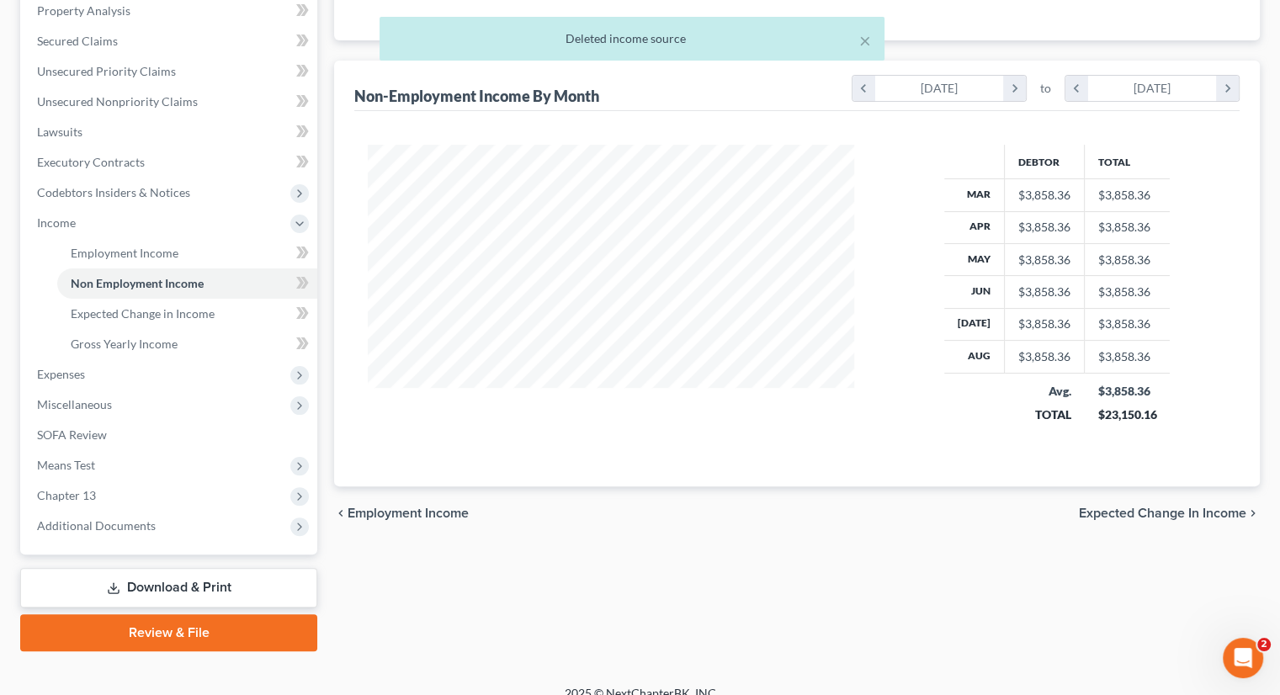
scroll to position [350, 0]
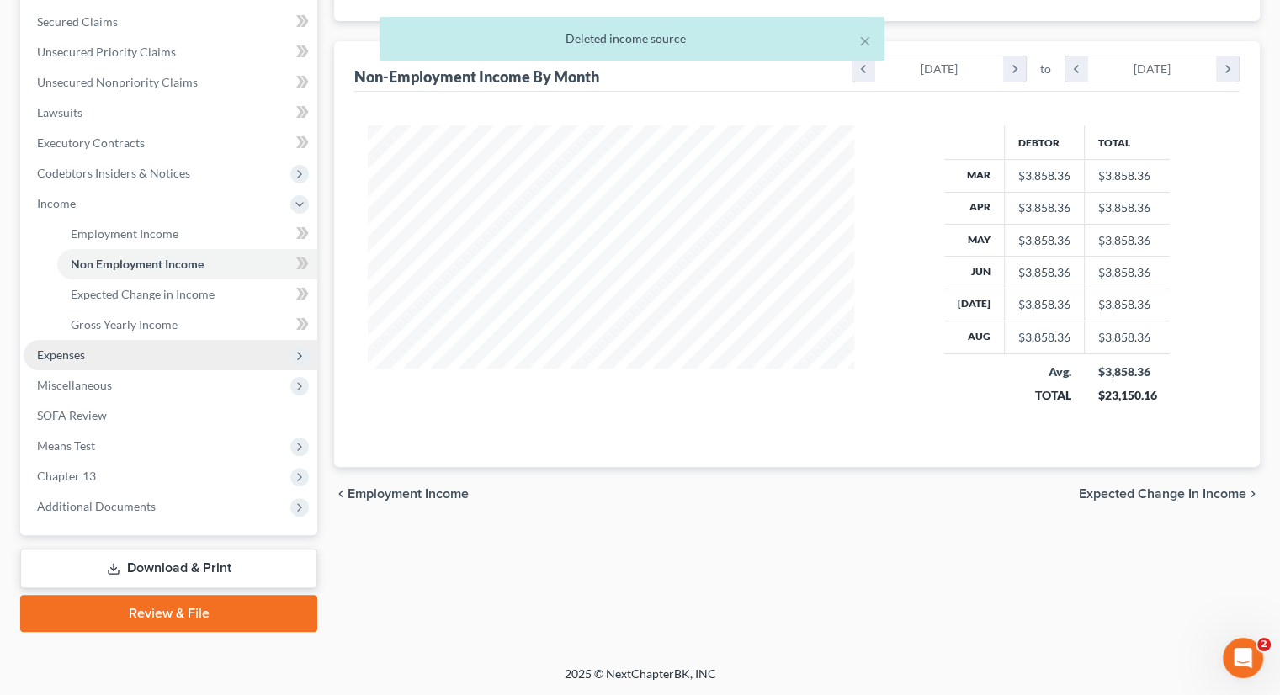
click at [87, 361] on span "Expenses" at bounding box center [171, 355] width 294 height 30
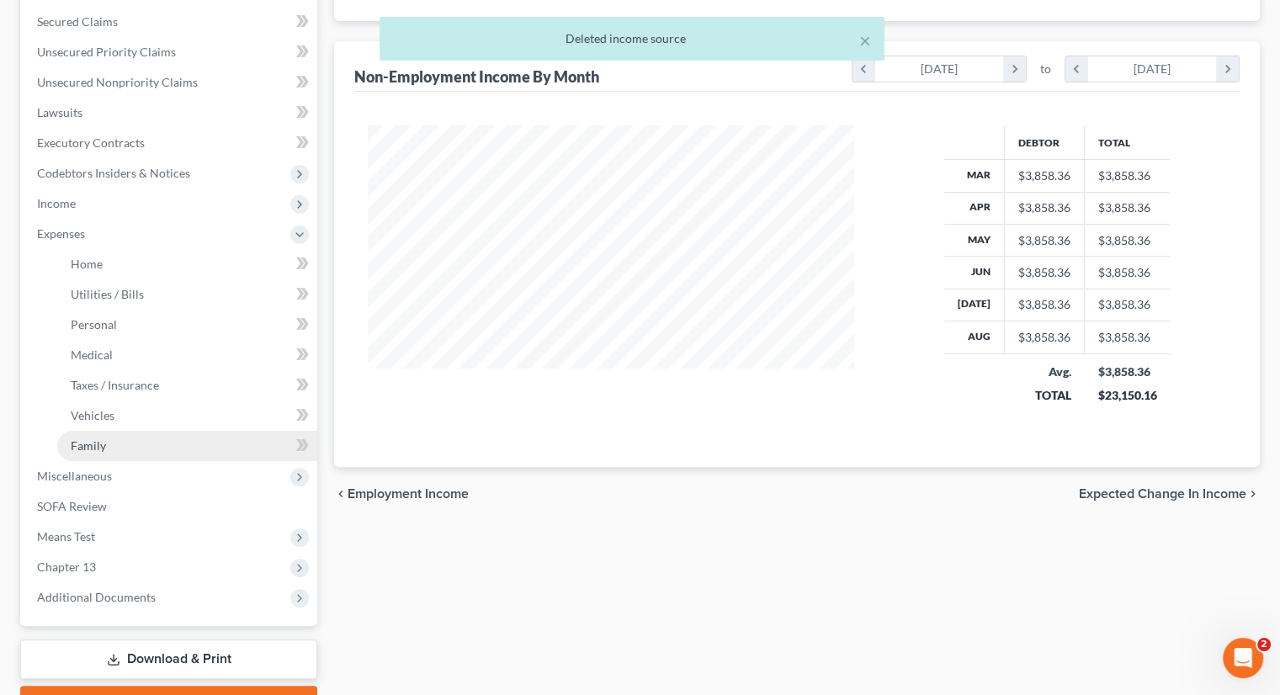
click at [114, 449] on link "Family" at bounding box center [187, 446] width 260 height 30
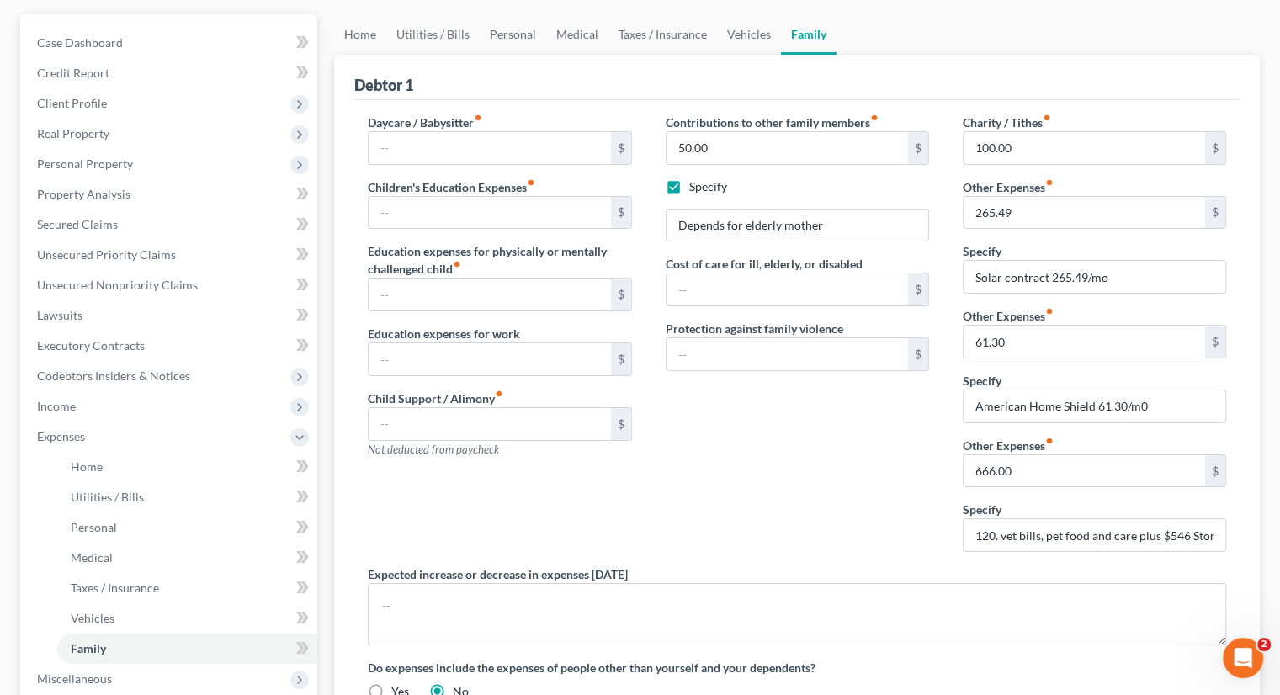
scroll to position [104, 0]
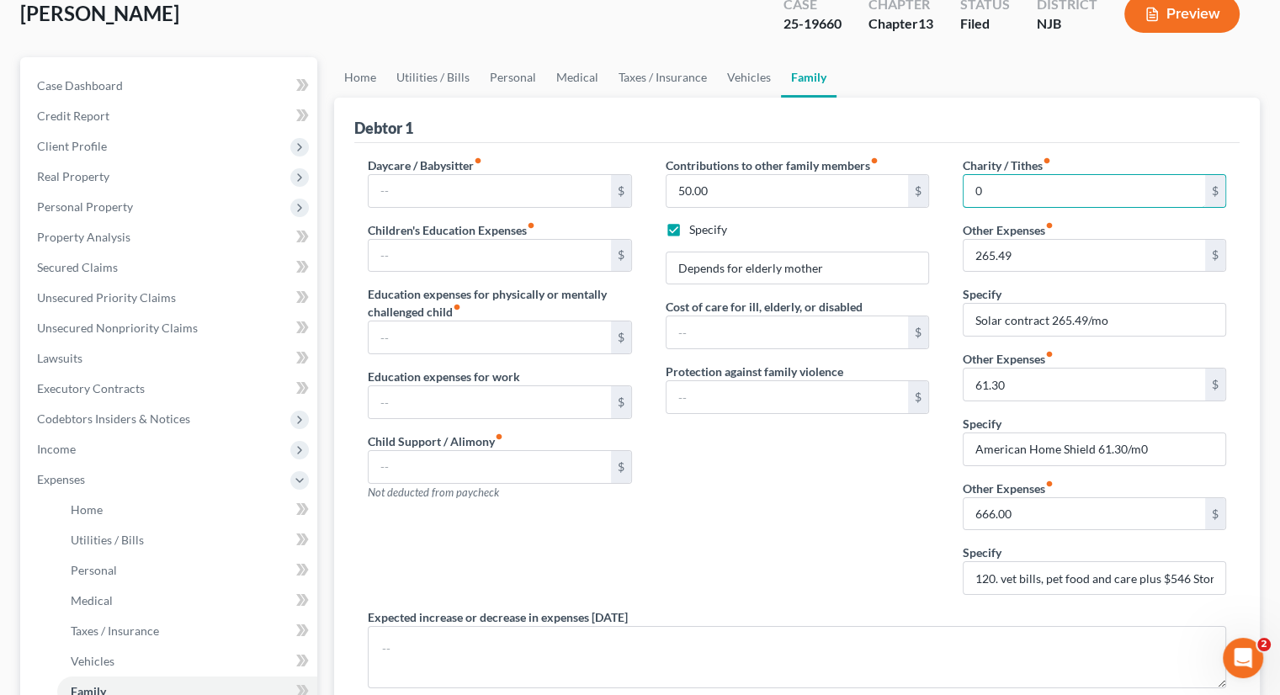
type input "0.00"
click at [730, 529] on div "Contributions to other family members fiber_manual_record 50.00 $ Specify Depen…" at bounding box center [797, 382] width 297 height 452
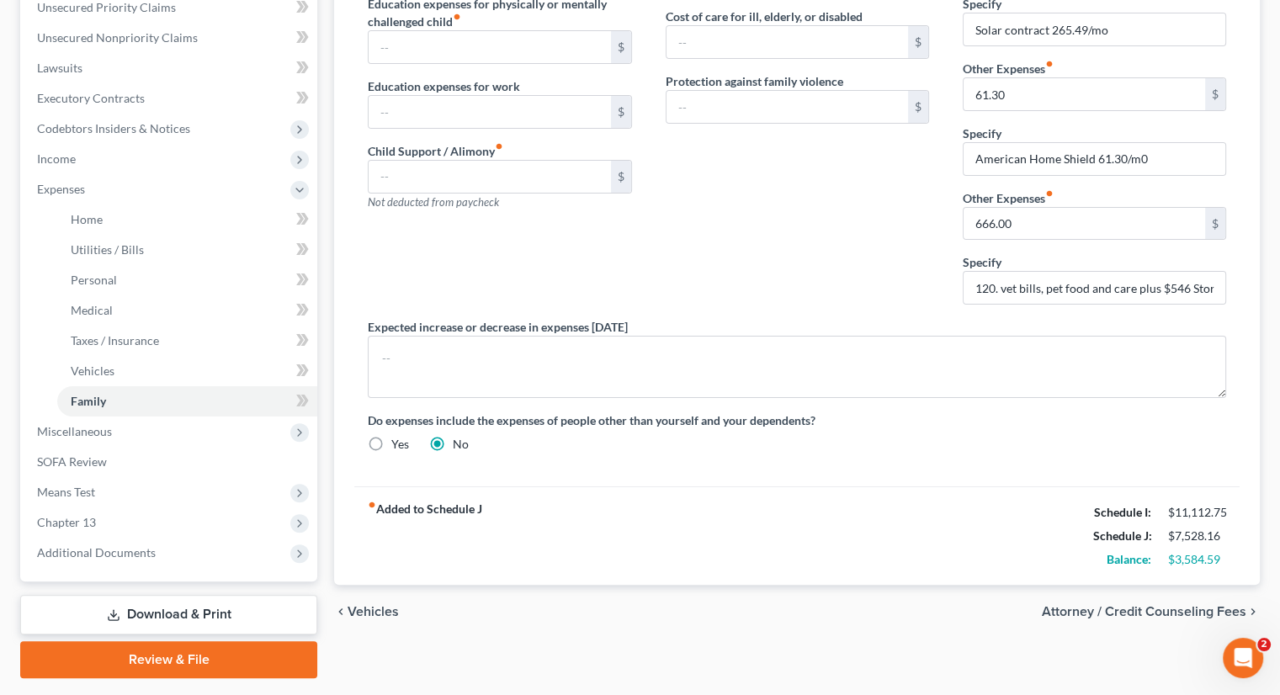
scroll to position [357, 0]
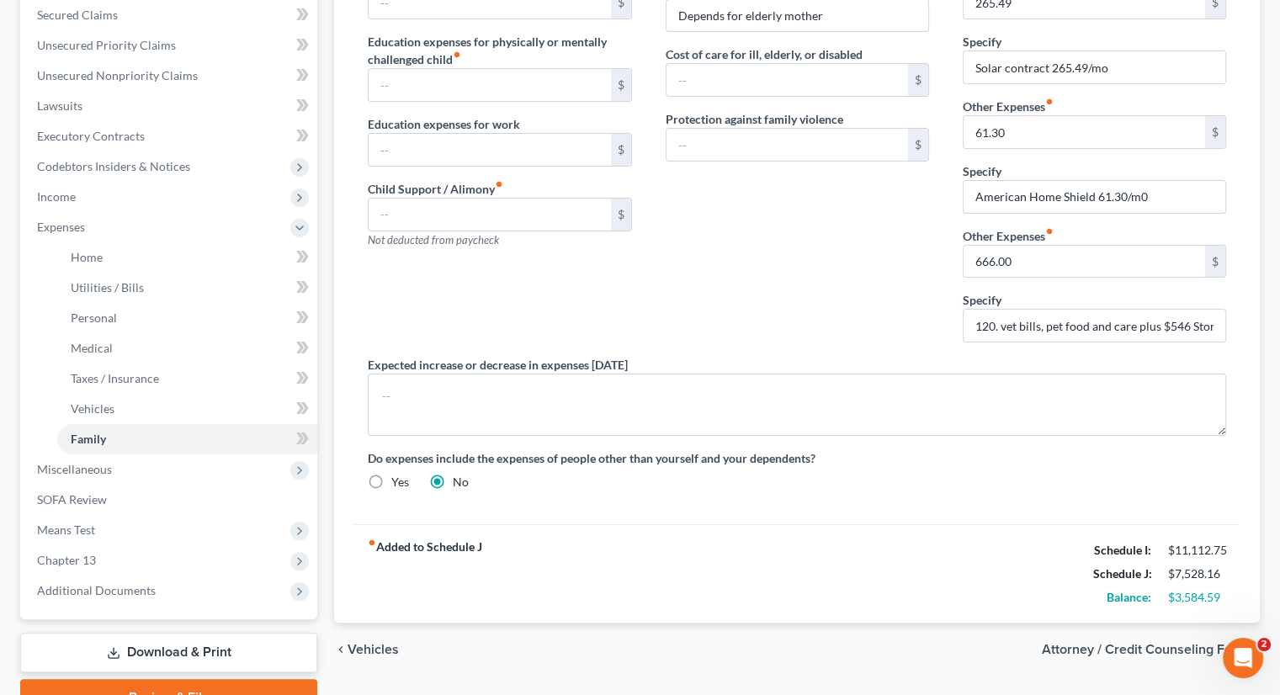
click at [702, 260] on div "Contributions to other family members fiber_manual_record 50.00 $ Specify Depen…" at bounding box center [797, 130] width 297 height 452
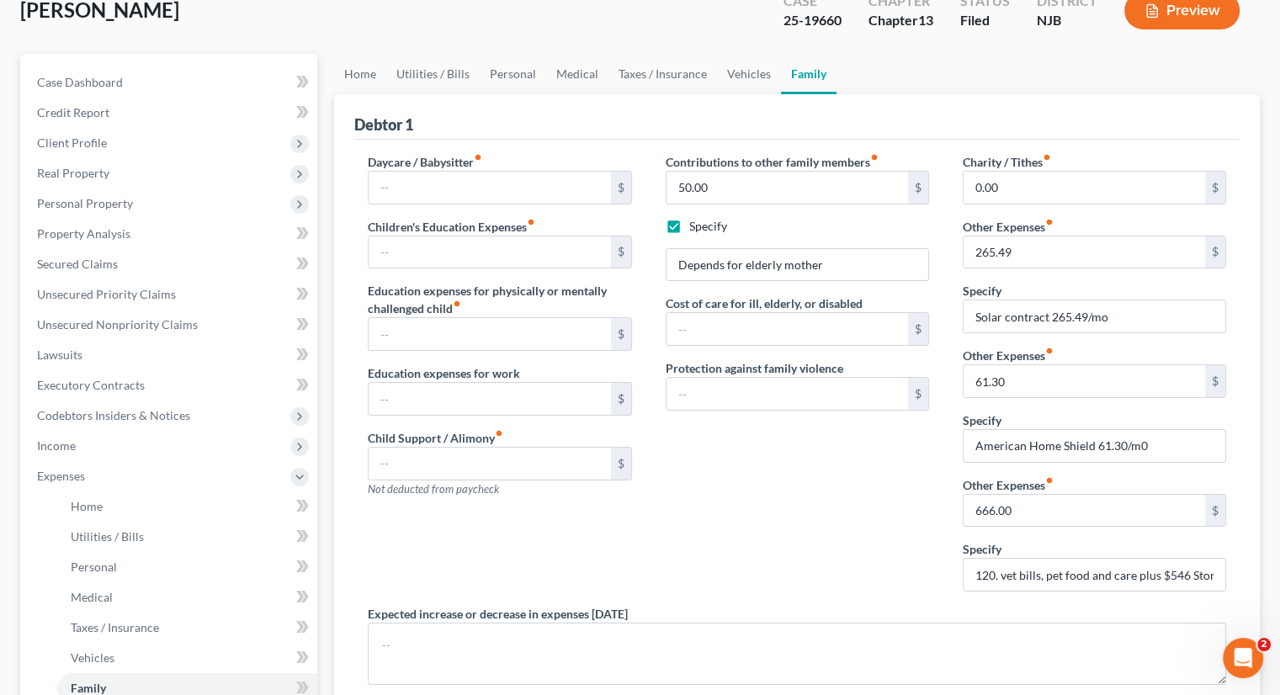
scroll to position [0, 0]
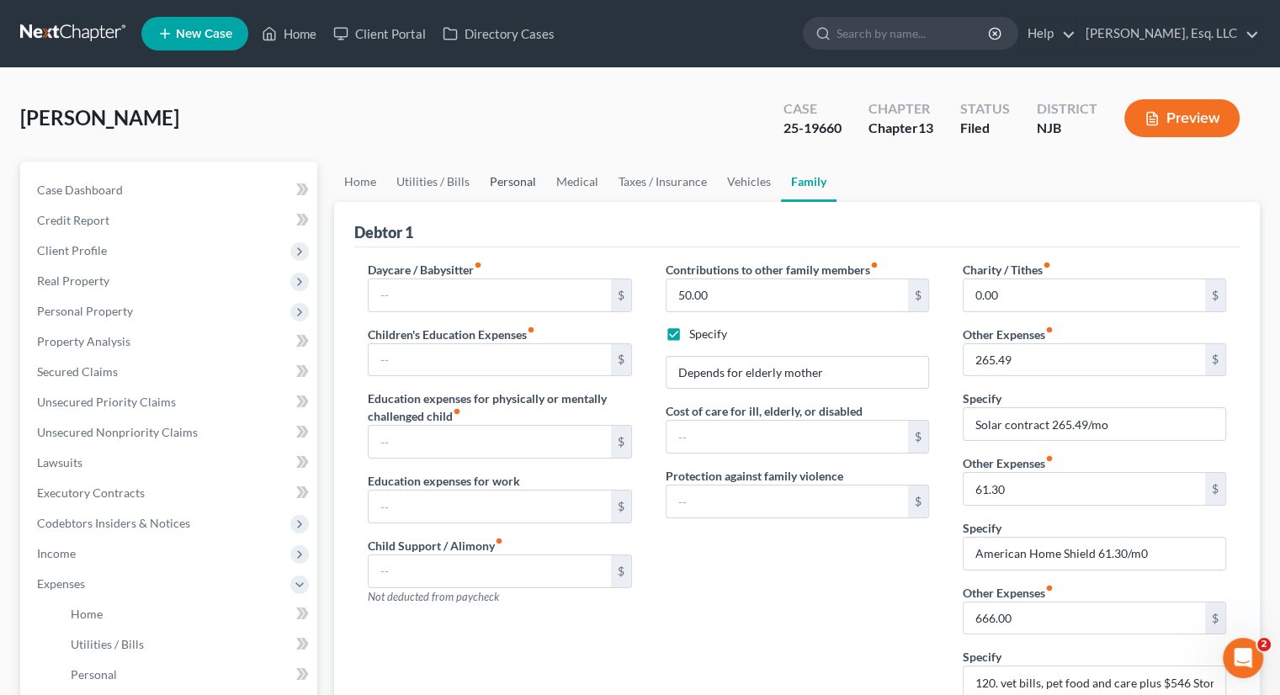
click at [518, 180] on link "Personal" at bounding box center [513, 182] width 66 height 40
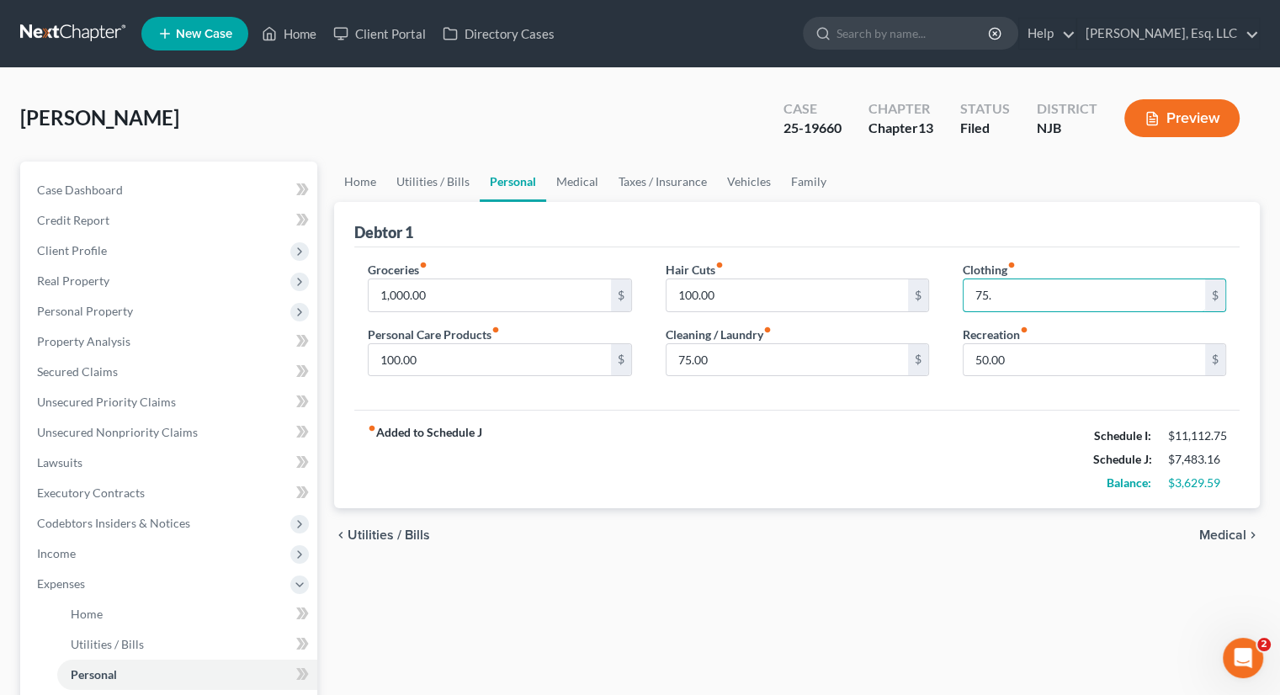
type input "75."
click at [941, 465] on div "fiber_manual_record Added to Schedule J Schedule I: $11,112.75 Schedule J: $7,4…" at bounding box center [796, 459] width 885 height 98
click at [722, 482] on div "fiber_manual_record Added to Schedule J Schedule I: $11,112.75 Schedule J: $7,4…" at bounding box center [796, 459] width 885 height 98
click at [737, 293] on input "100.00" at bounding box center [786, 295] width 241 height 32
type input "75."
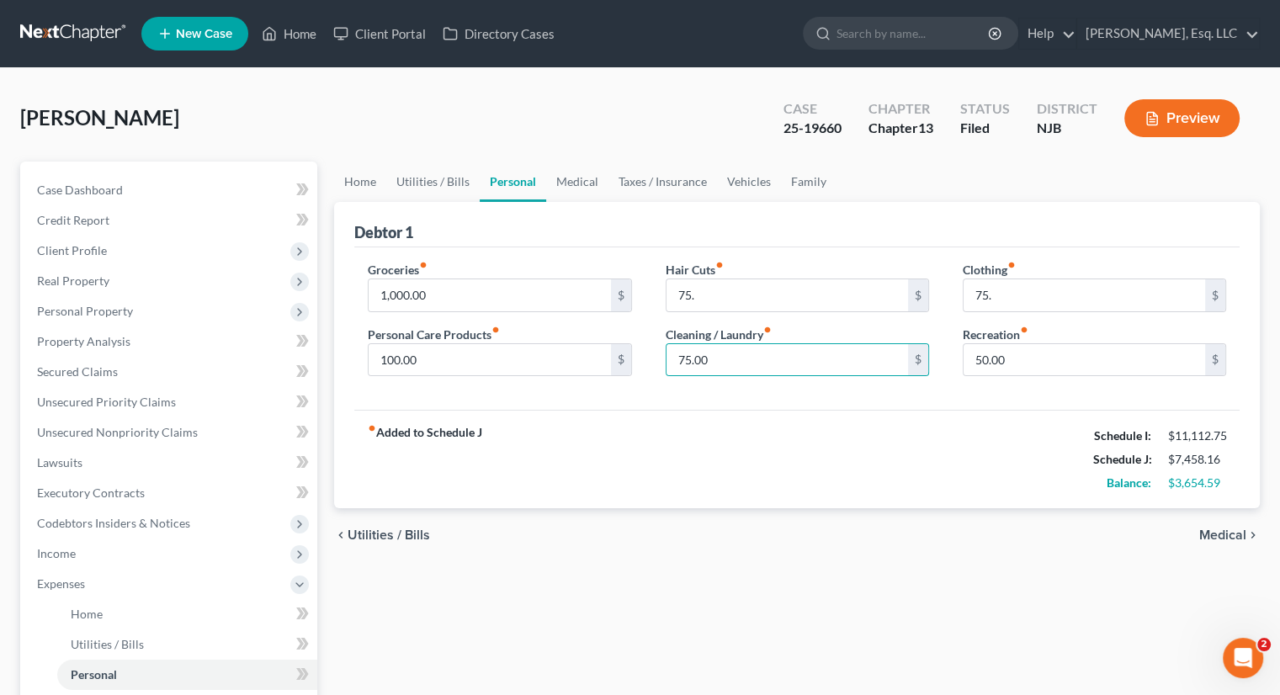
click at [665, 487] on div "fiber_manual_record Added to Schedule J Schedule I: $11,112.75 Schedule J: $7,4…" at bounding box center [796, 459] width 885 height 98
click at [572, 441] on div "fiber_manual_record Added to Schedule J Schedule I: $11,112.75 Schedule J: $7,4…" at bounding box center [796, 459] width 885 height 98
click at [427, 355] on input "100.00" at bounding box center [488, 360] width 241 height 32
click at [838, 430] on div "fiber_manual_record Added to Schedule J Schedule I: $11,112.75 Schedule J: $7,4…" at bounding box center [796, 459] width 885 height 98
click at [427, 361] on input "60." at bounding box center [488, 360] width 241 height 32
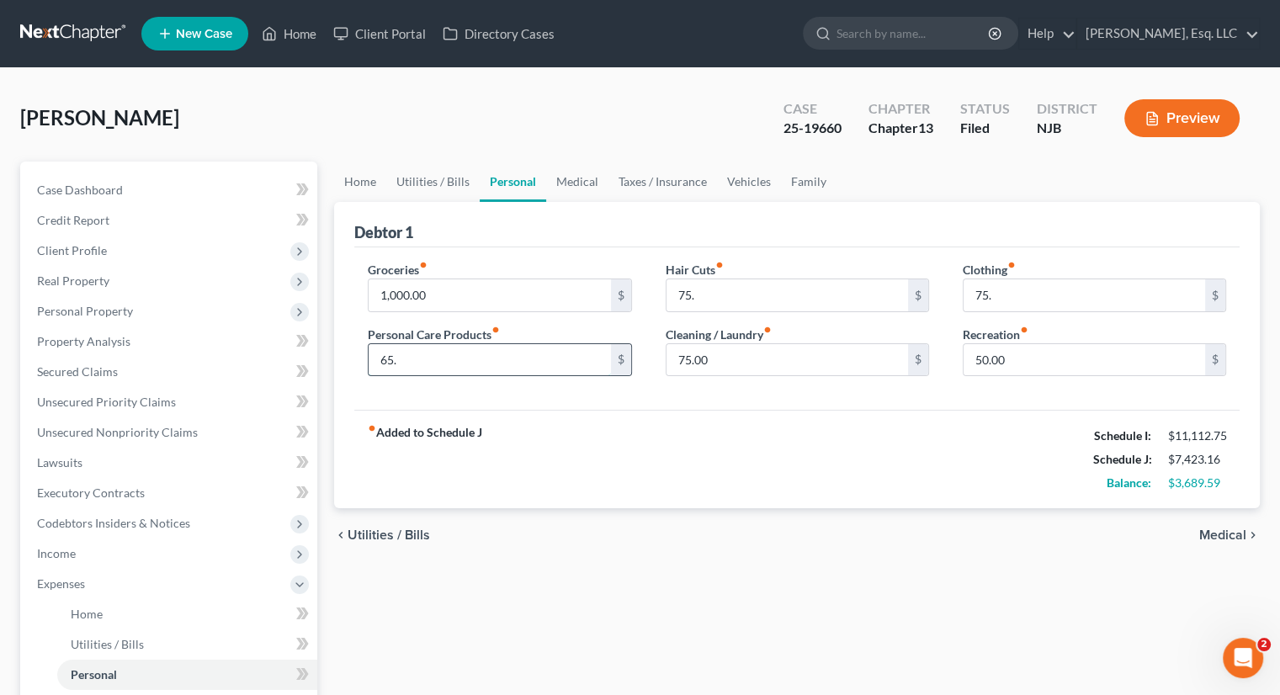
type input "65."
click at [628, 410] on div "fiber_manual_record Added to Schedule J Schedule I: $11,112.75 Schedule J: $7,4…" at bounding box center [796, 459] width 885 height 98
click at [984, 287] on input "75." at bounding box center [1083, 295] width 241 height 32
type input "85."
click at [980, 508] on div "chevron_left Utilities / Bills Medical chevron_right" at bounding box center [796, 535] width 925 height 54
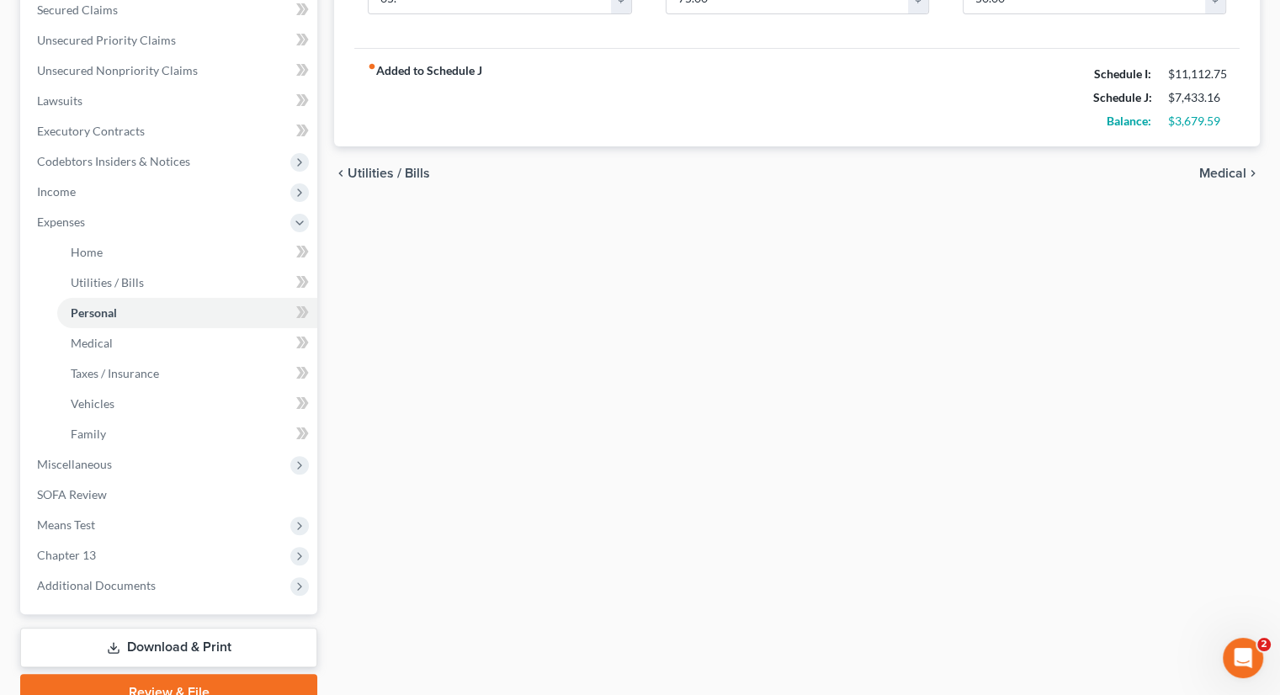
scroll to position [441, 0]
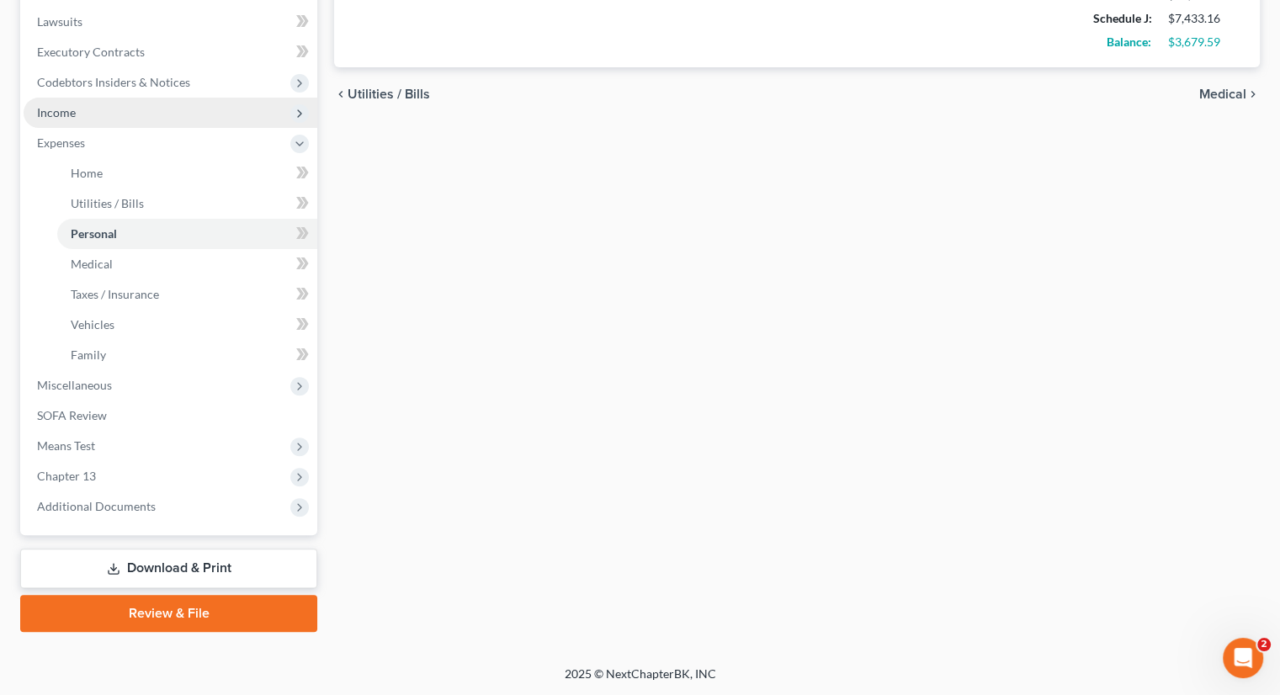
drag, startPoint x: 113, startPoint y: 109, endPoint x: 136, endPoint y: 117, distance: 25.0
click at [113, 109] on span "Income" at bounding box center [171, 113] width 294 height 30
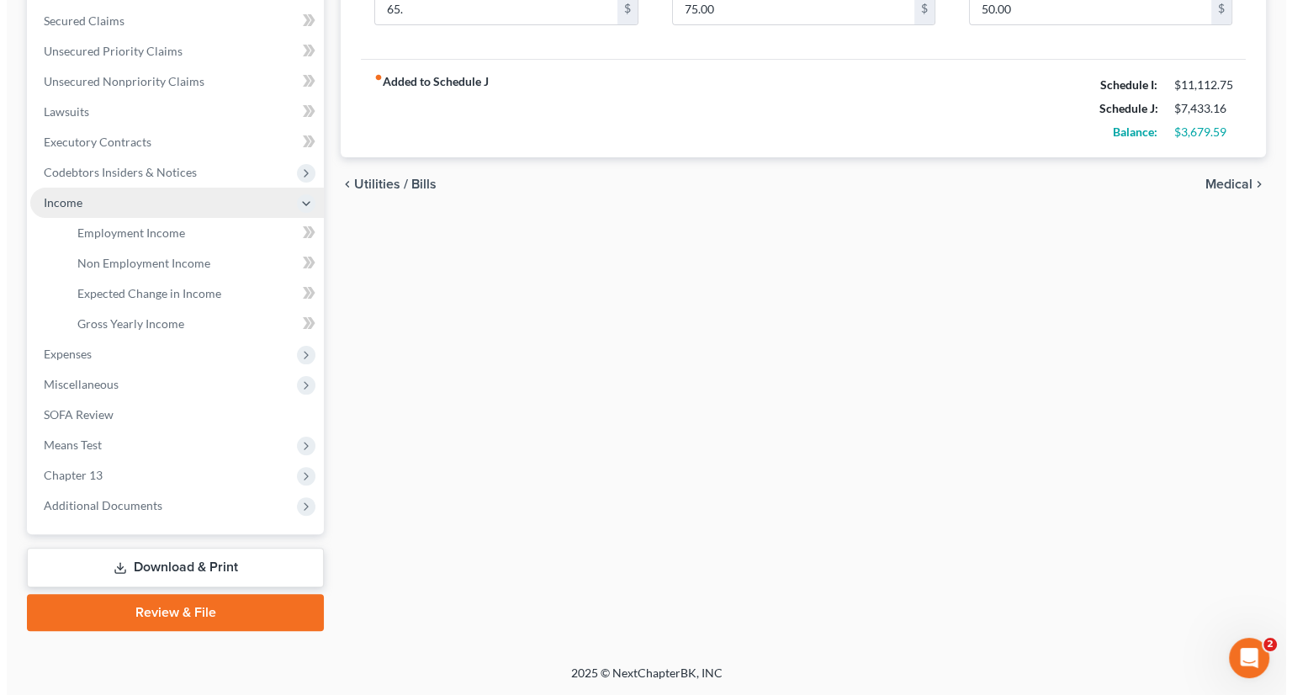
scroll to position [350, 0]
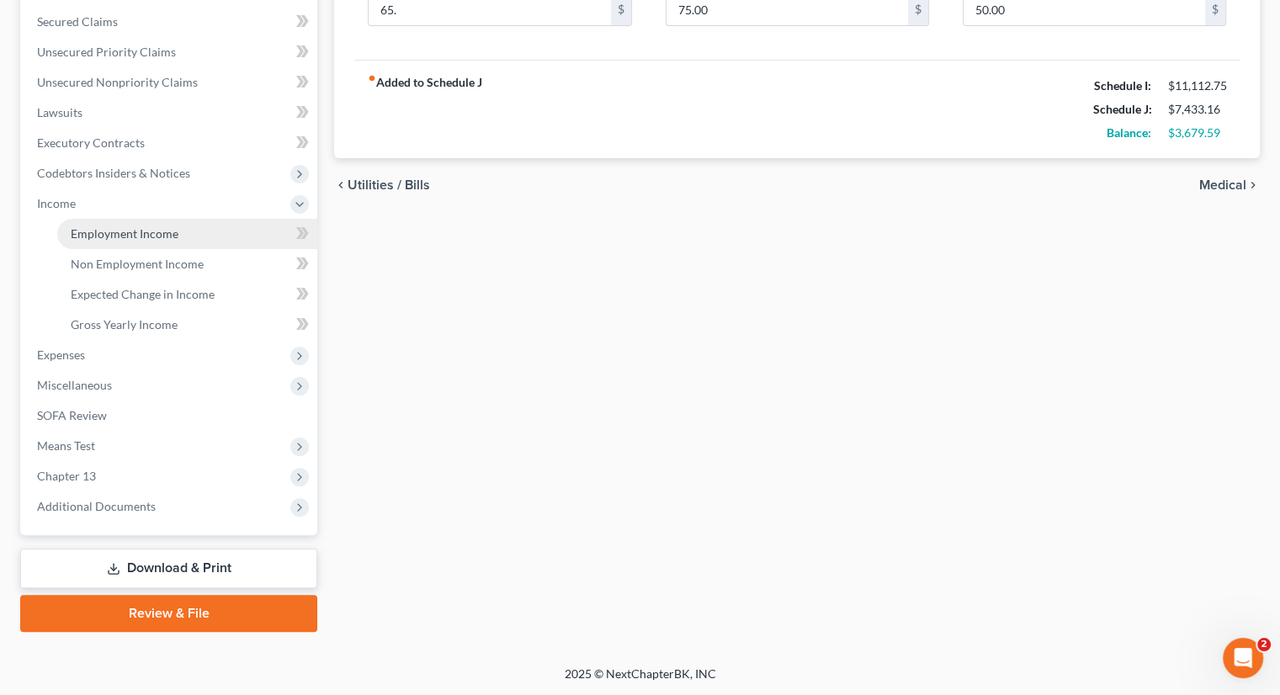
click at [175, 236] on span "Employment Income" at bounding box center [125, 233] width 108 height 14
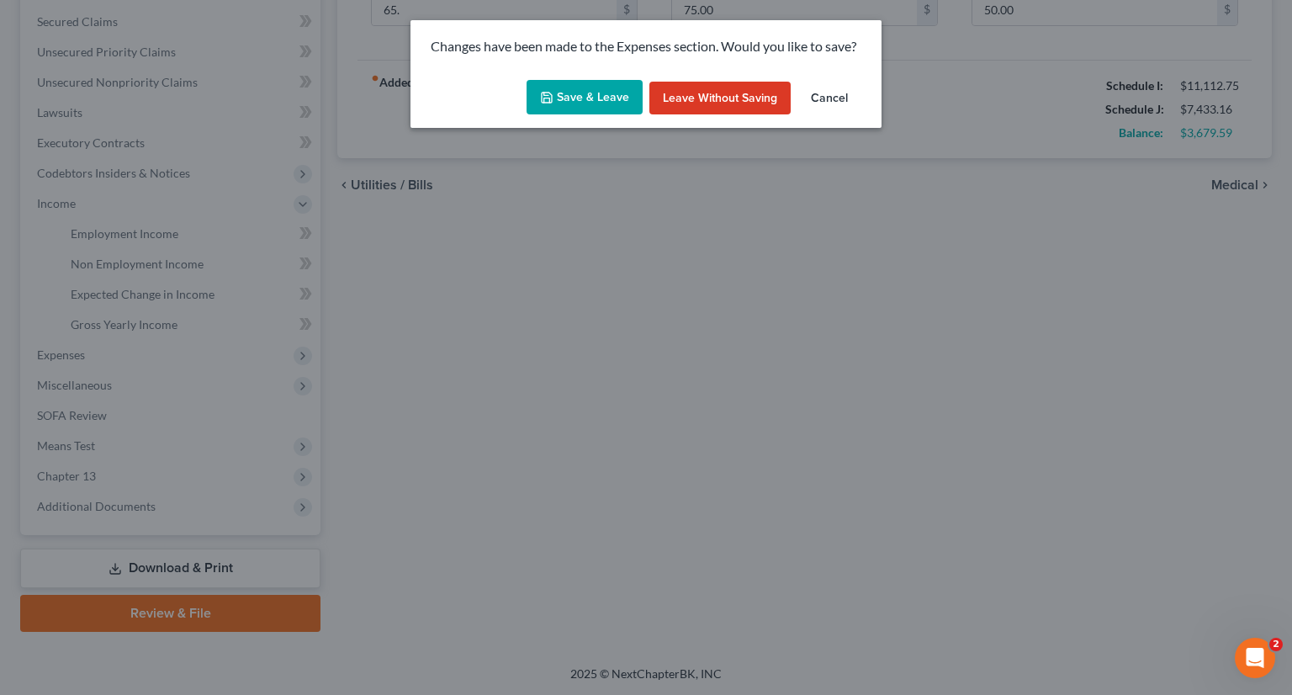
click at [613, 105] on button "Save & Leave" at bounding box center [585, 97] width 116 height 35
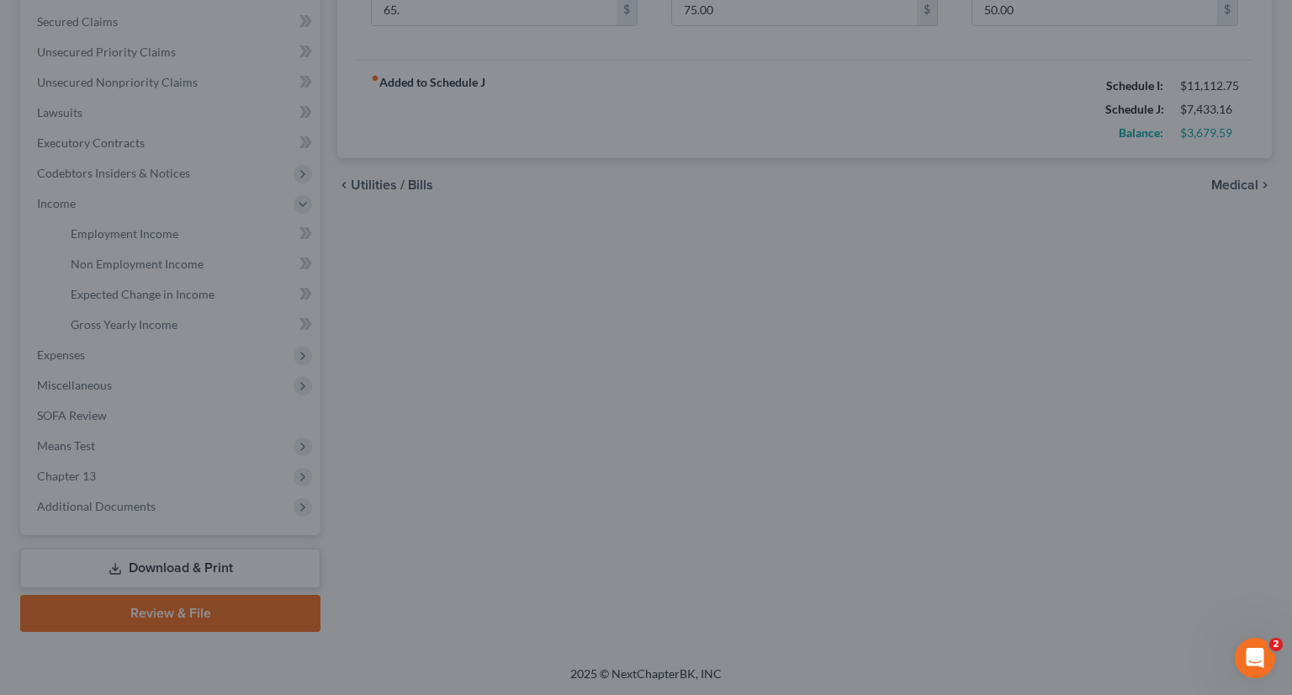
type input "65.00"
type input "75.00"
type input "85.00"
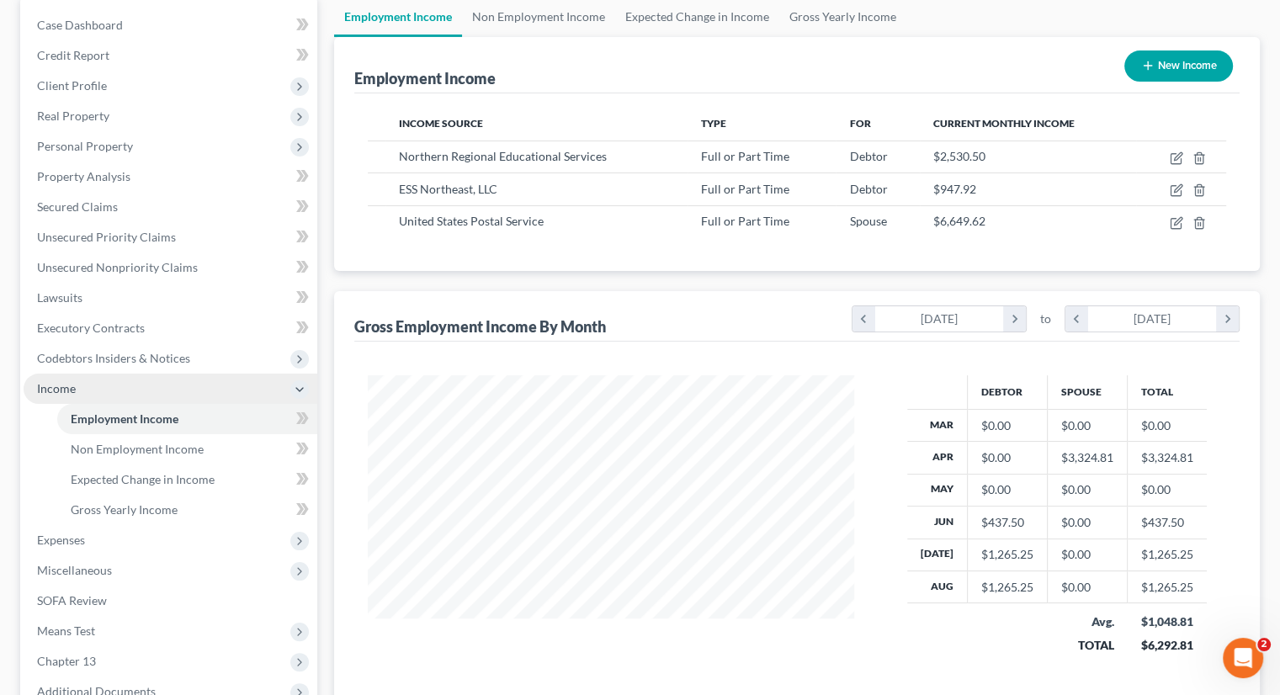
scroll to position [168, 0]
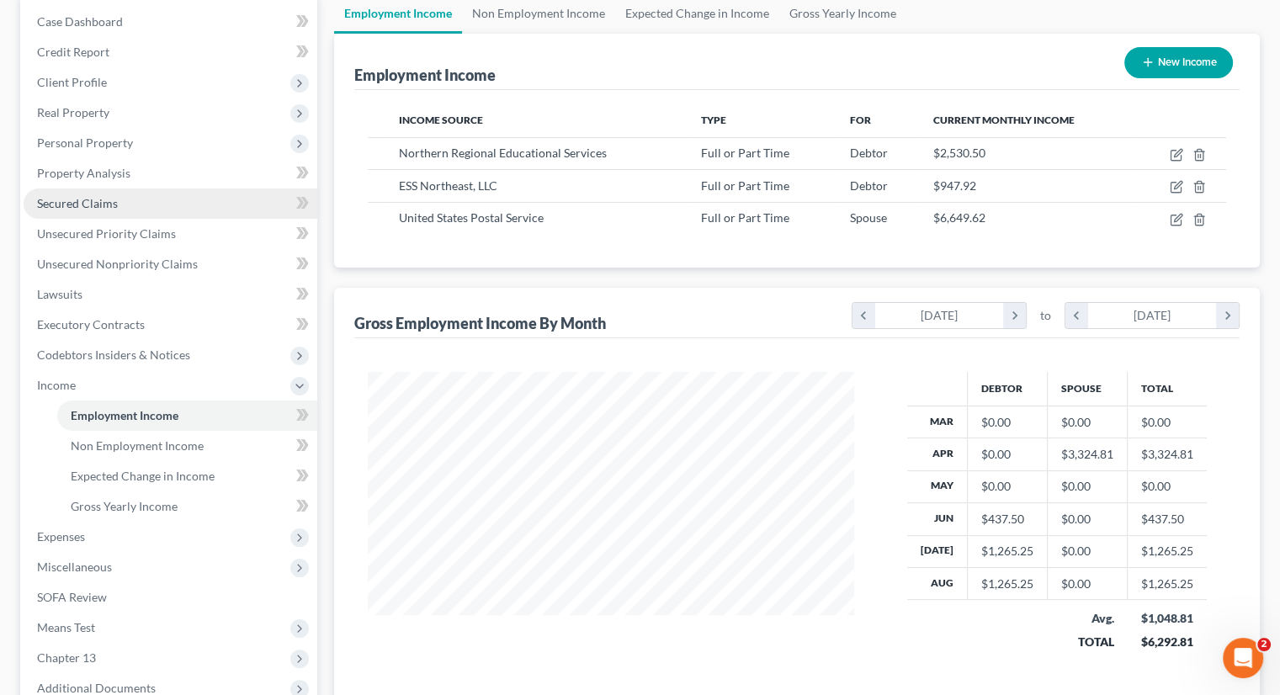
click at [114, 199] on span "Secured Claims" at bounding box center [77, 203] width 81 height 14
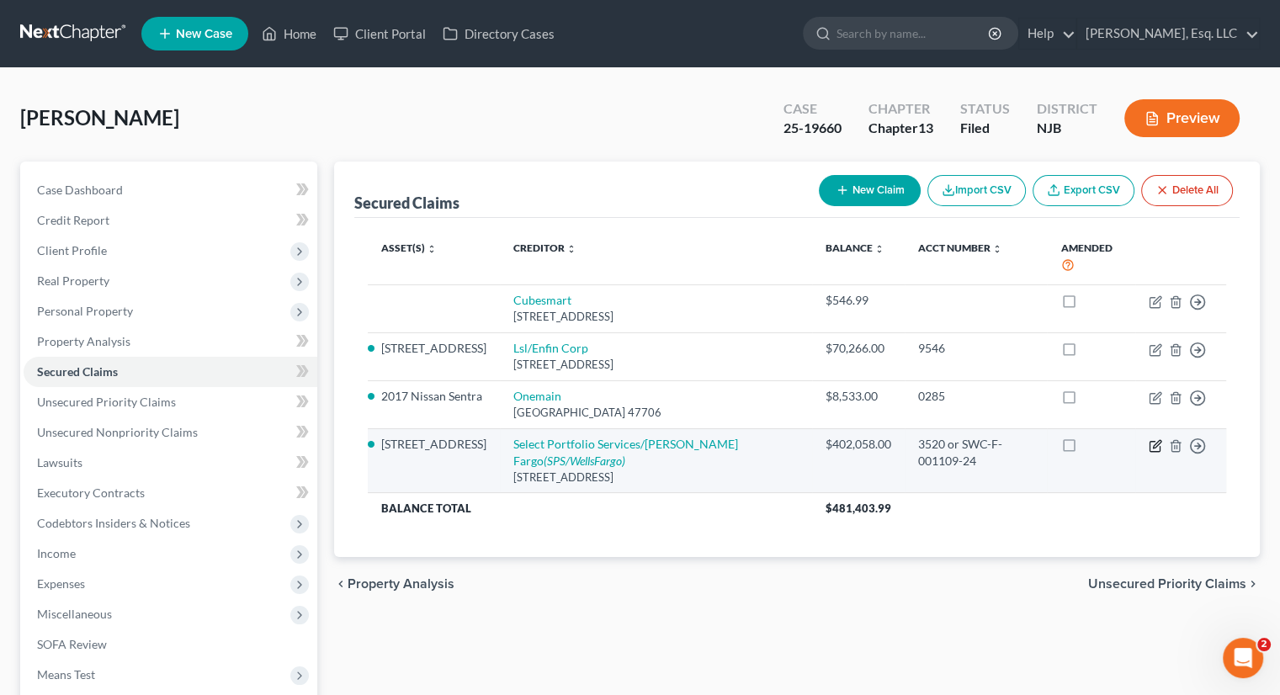
click at [1154, 444] on icon "button" at bounding box center [1157, 444] width 8 height 8
select select "9"
select select "6"
select select "2"
select select "0"
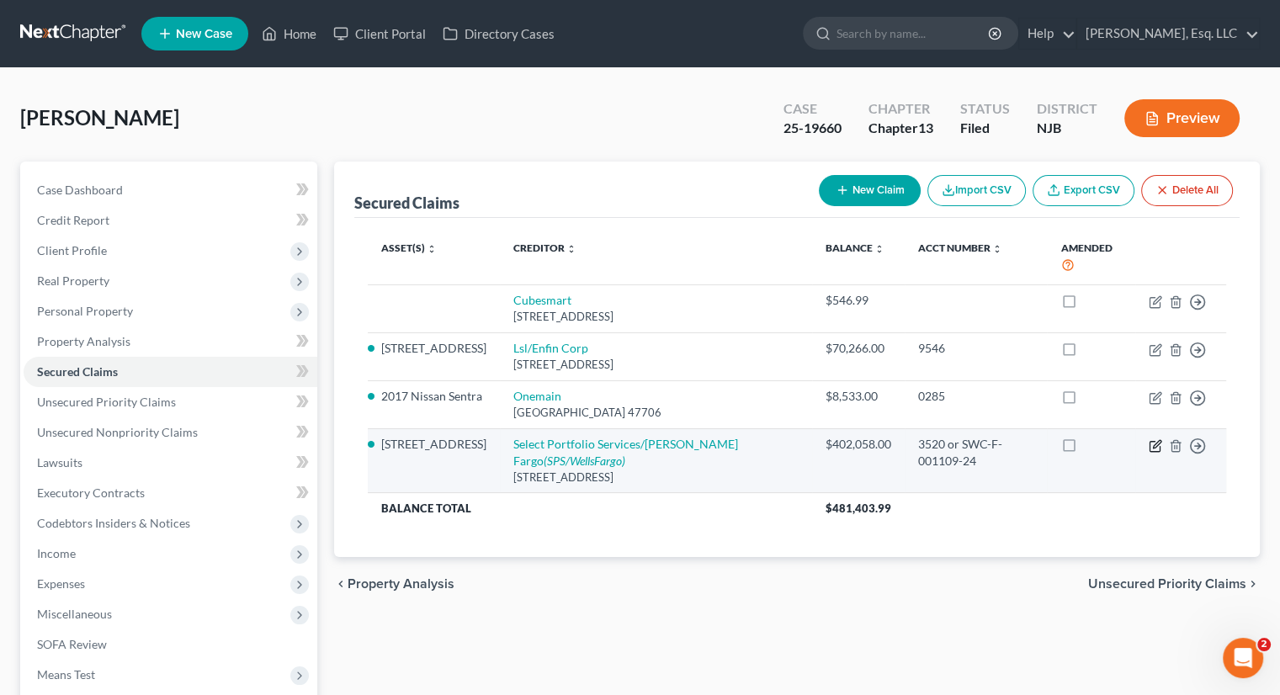
select select "0"
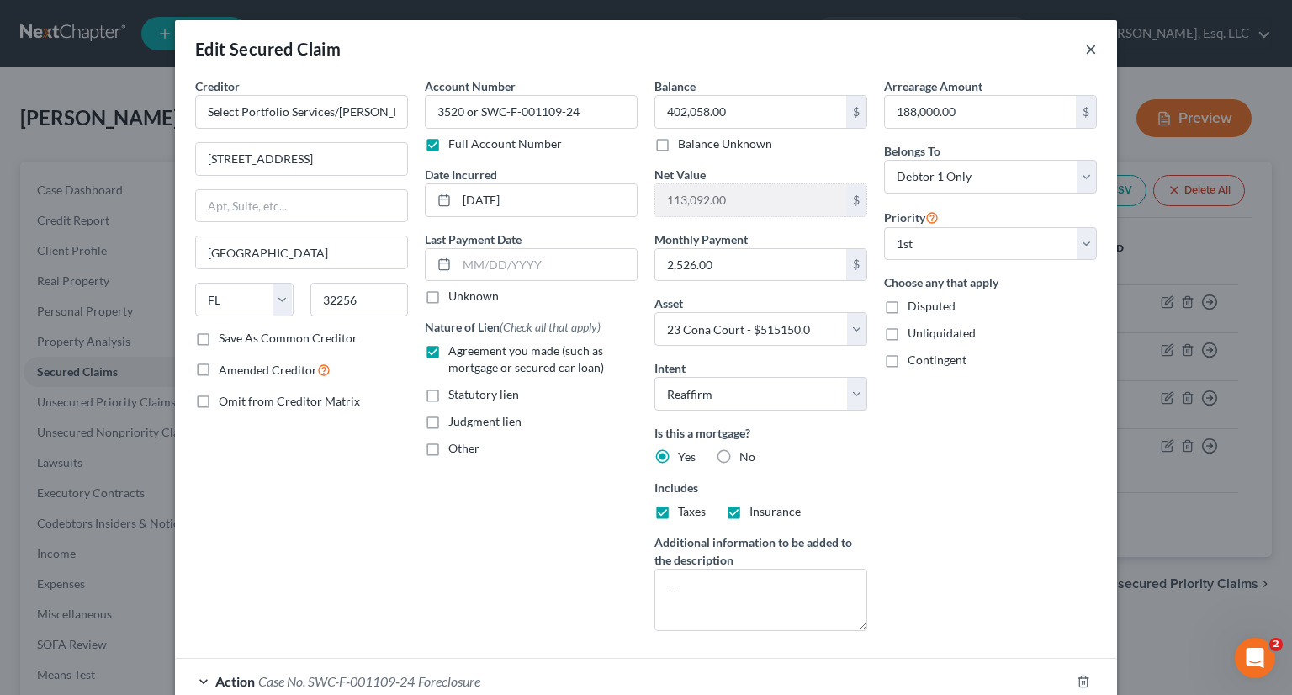
click at [1086, 41] on button "×" at bounding box center [1091, 49] width 12 height 20
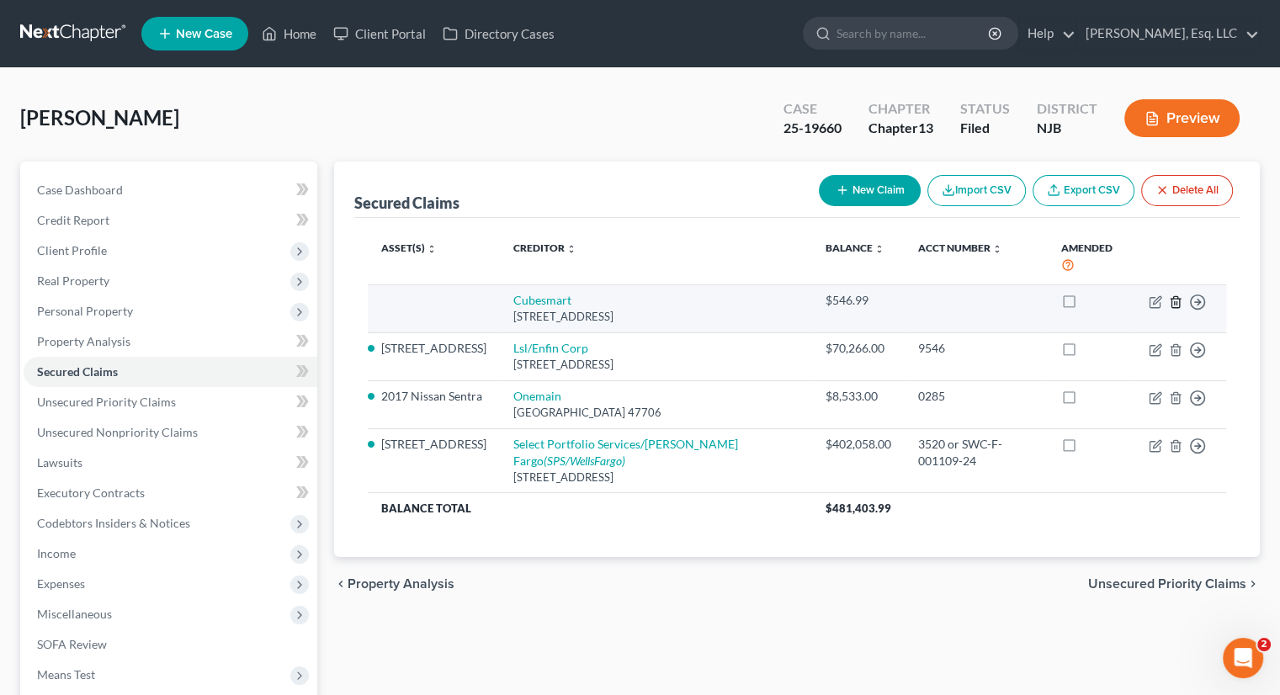
click at [1178, 300] on icon "button" at bounding box center [1175, 301] width 13 height 13
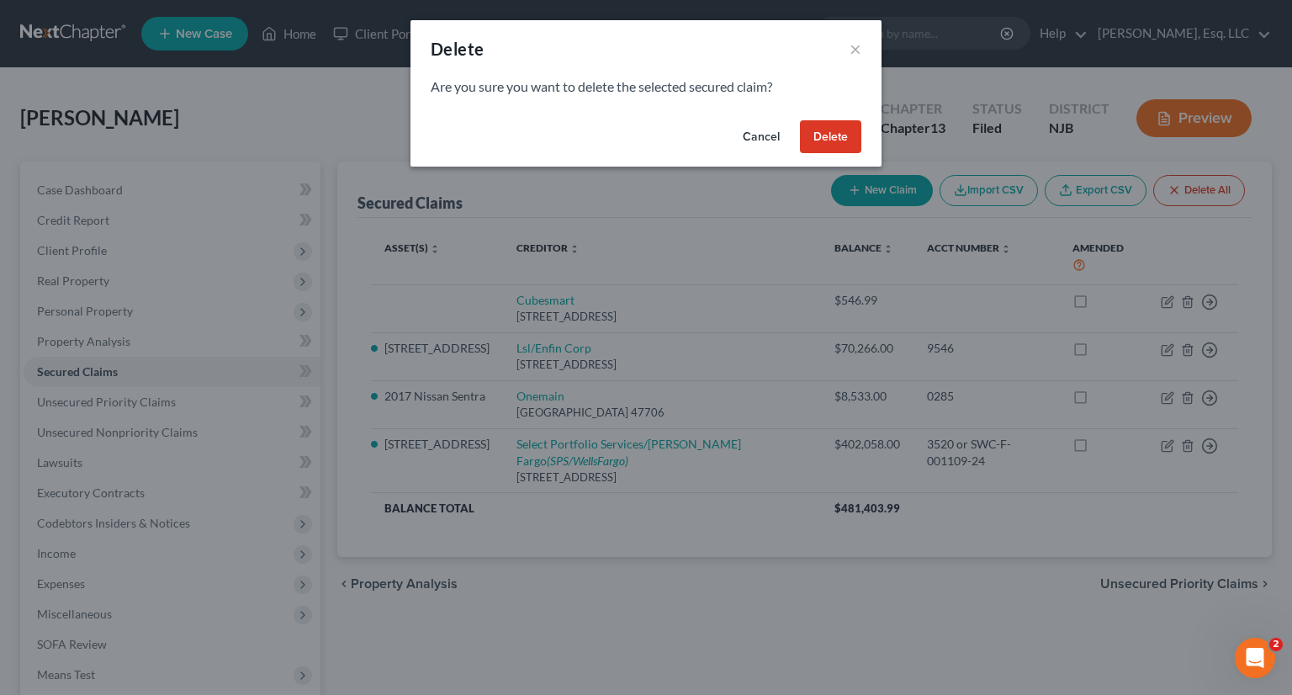
click at [820, 132] on button "Delete" at bounding box center [830, 137] width 61 height 34
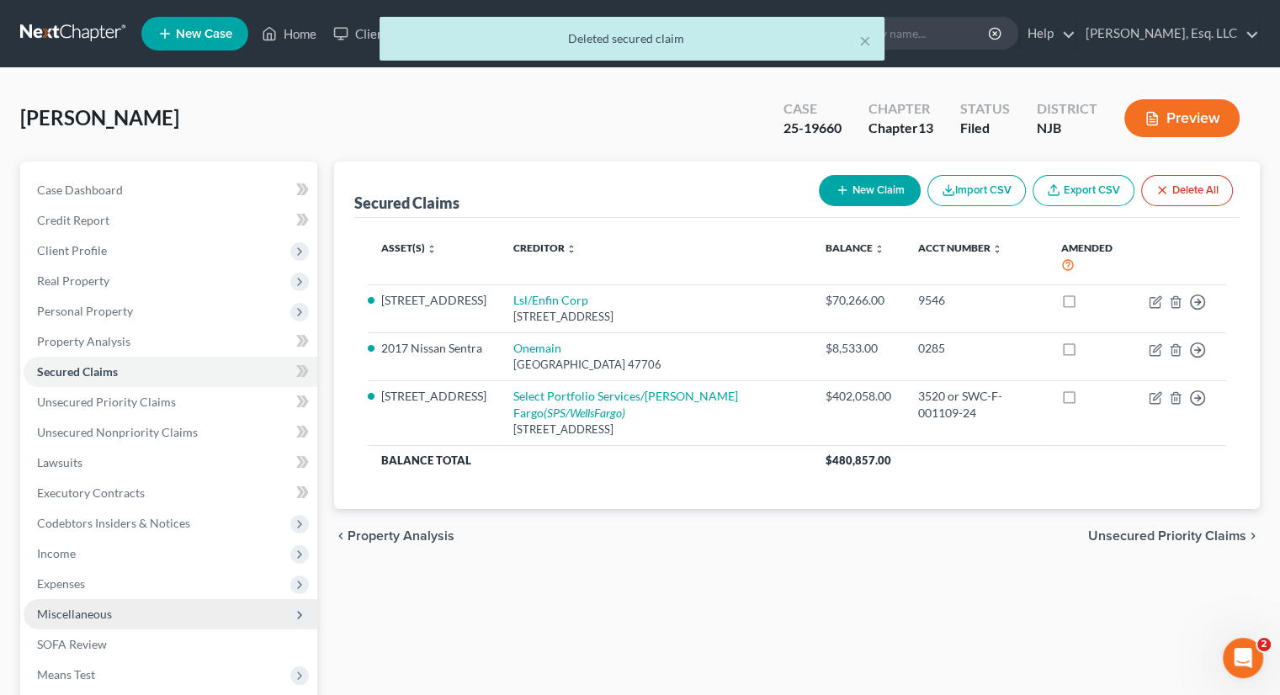
scroll to position [229, 0]
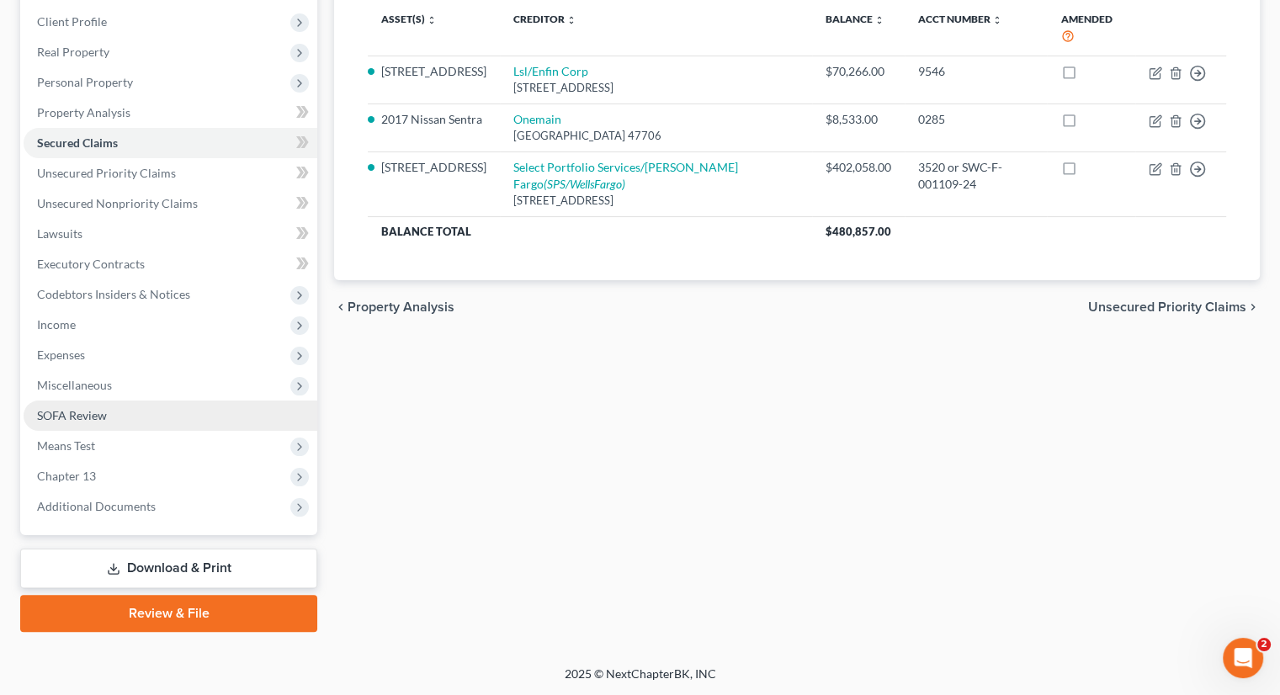
click at [101, 417] on span "SOFA Review" at bounding box center [72, 415] width 70 height 14
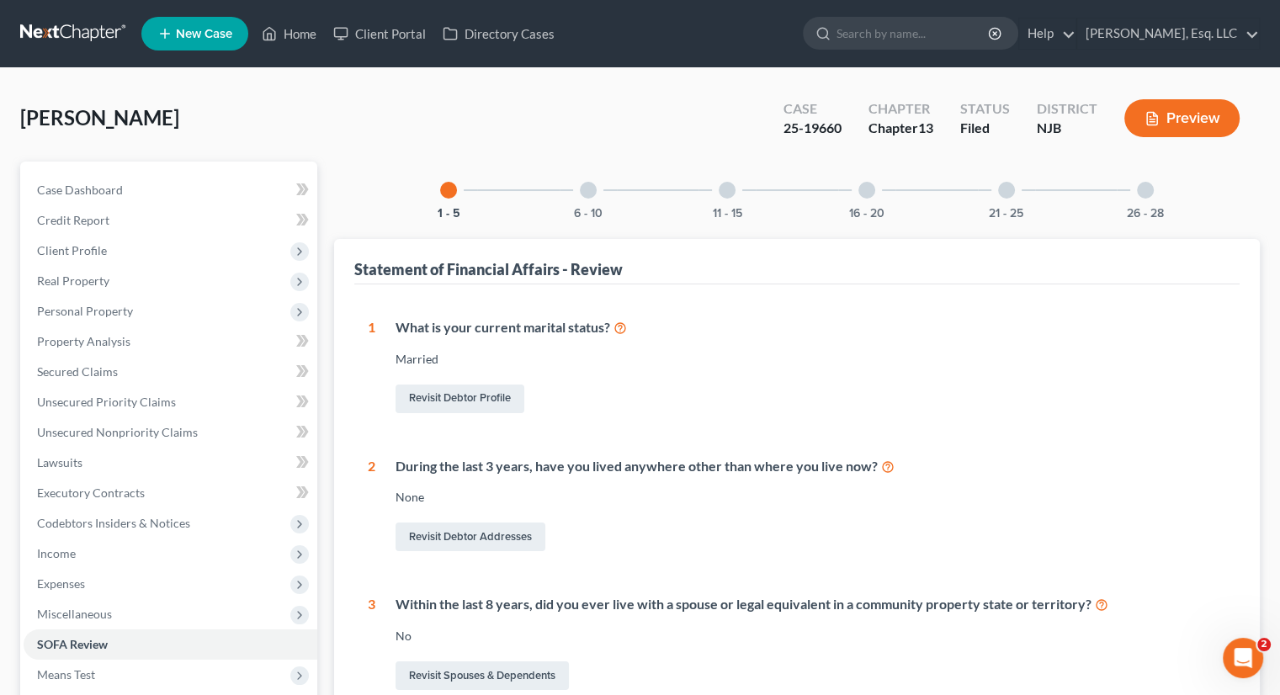
click at [868, 194] on div at bounding box center [866, 190] width 17 height 17
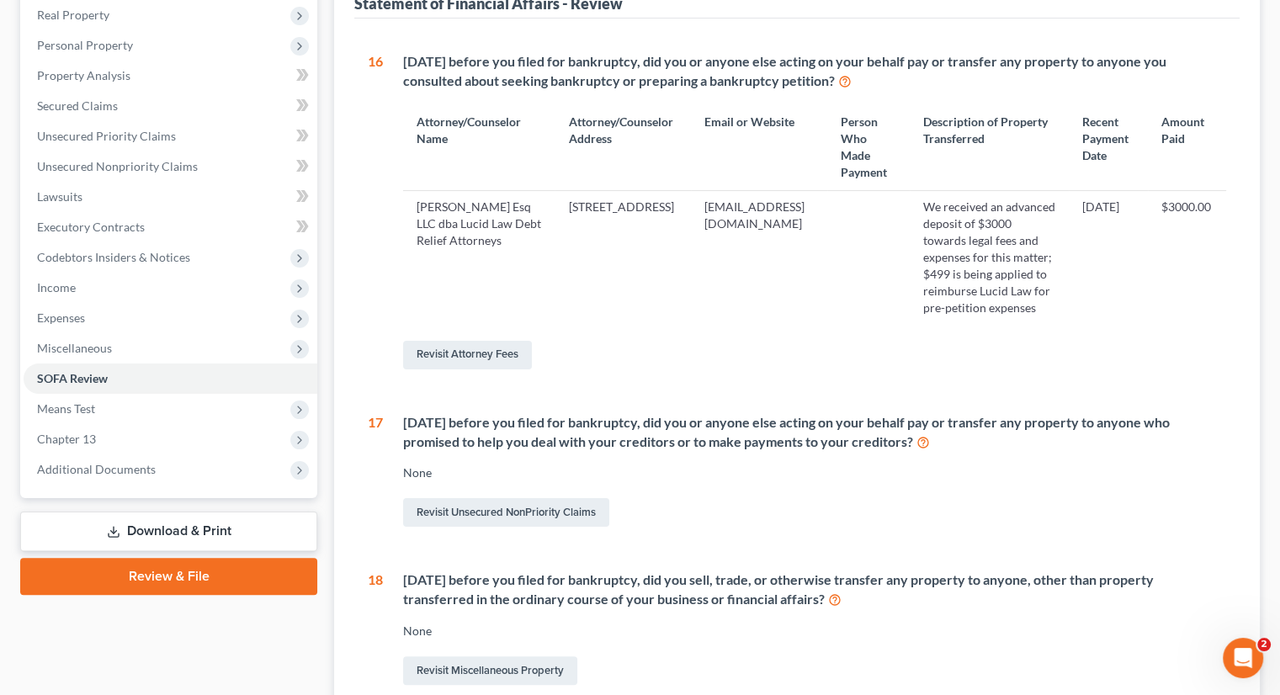
scroll to position [168, 0]
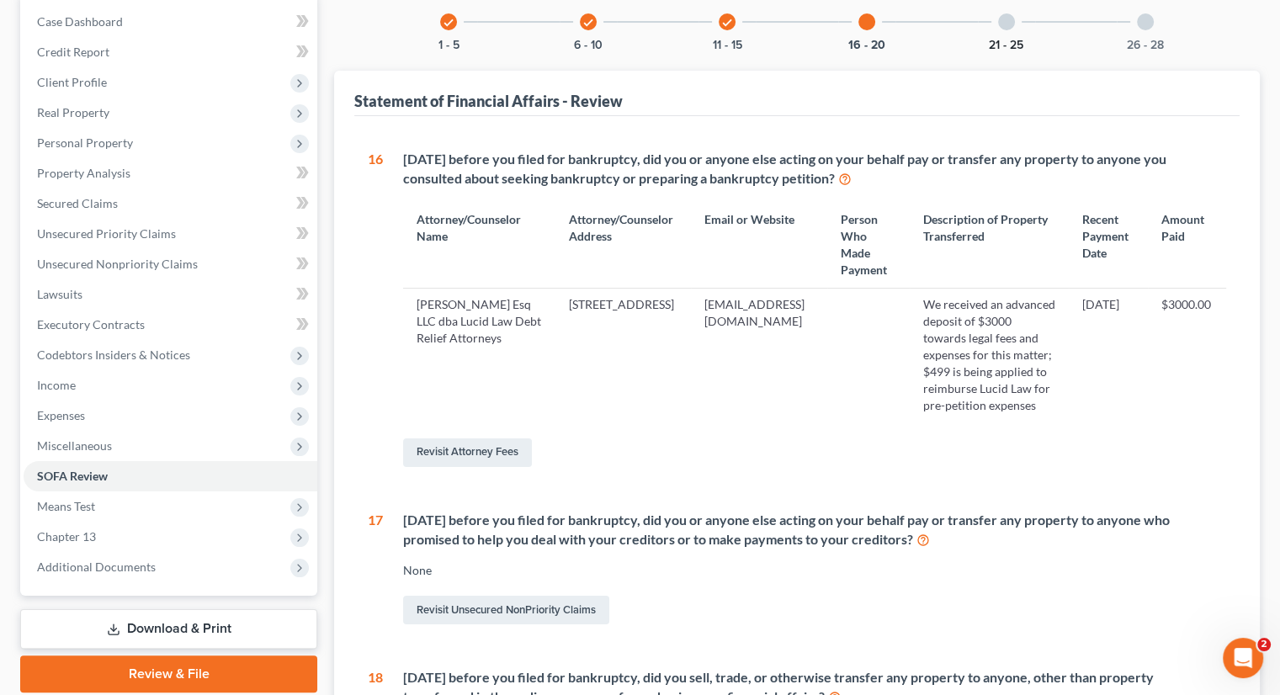
click at [999, 40] on button "21 - 25" at bounding box center [1006, 46] width 34 height 12
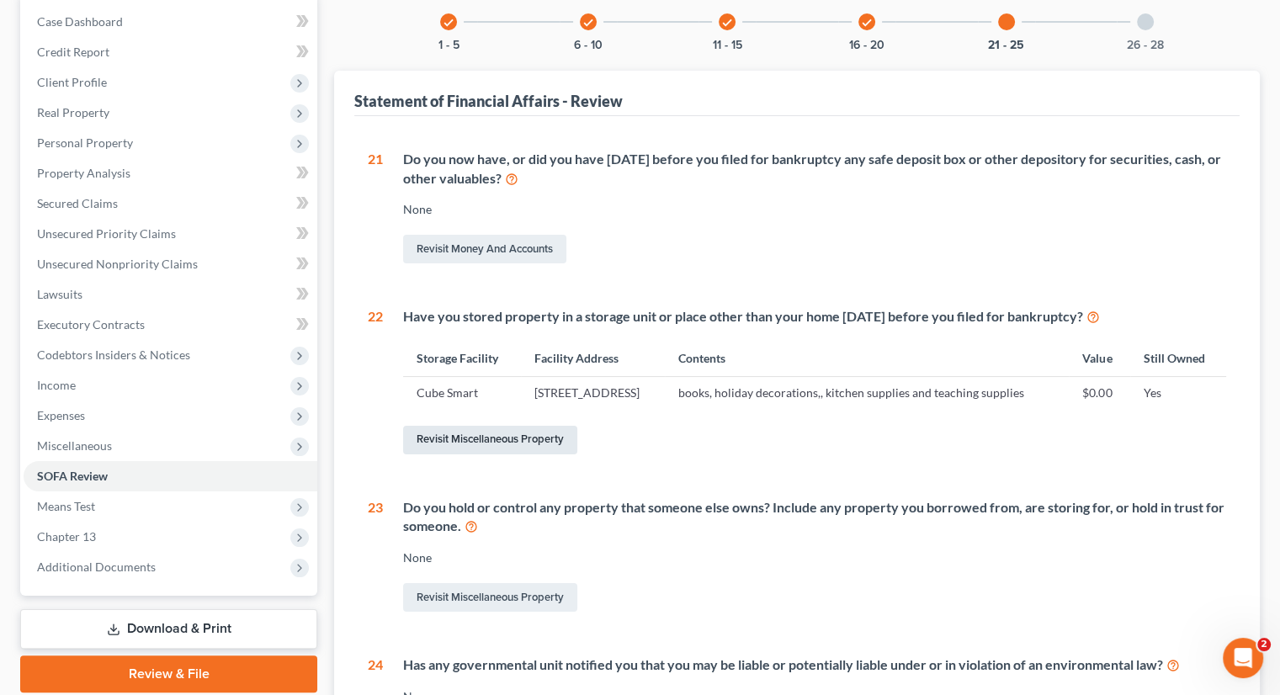
click at [497, 454] on link "Revisit Miscellaneous Property" at bounding box center [490, 440] width 174 height 29
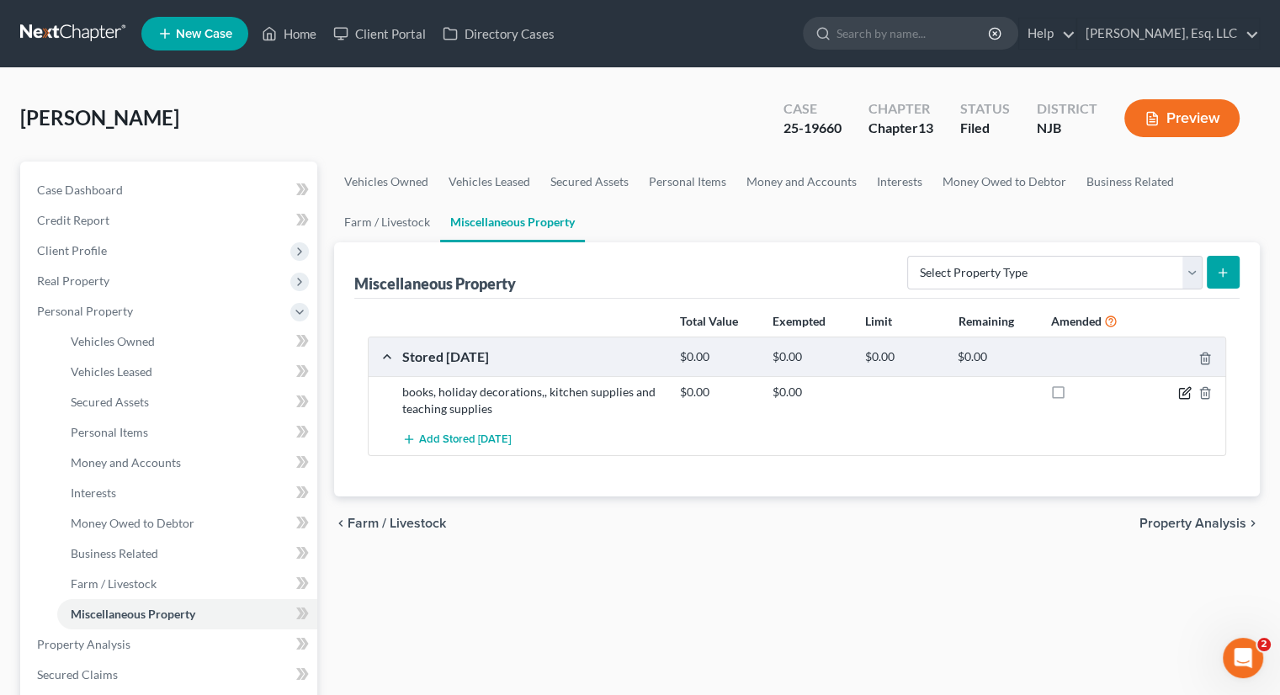
click at [1185, 391] on icon "button" at bounding box center [1184, 392] width 13 height 13
select select "33"
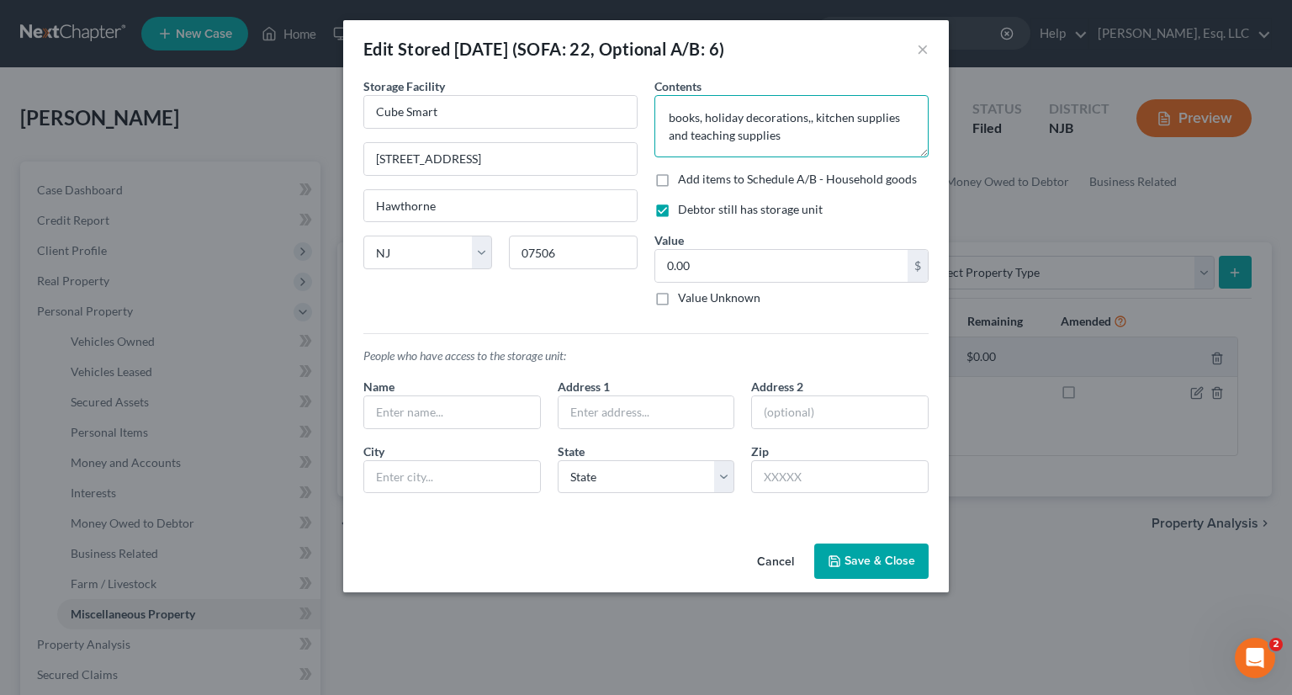
click at [665, 114] on textarea "books, holiday decorations,, kitchen supplies and teaching supplies" at bounding box center [792, 126] width 274 height 62
click at [809, 115] on textarea "teaching supplies and books, holiday decorations,, kitchen supplies and teachin…" at bounding box center [792, 126] width 274 height 62
drag, startPoint x: 804, startPoint y: 136, endPoint x: 824, endPoint y: 147, distance: 23.0
click at [824, 147] on textarea "teaching supplies and books for various grade levels, holiday decorations,, kit…" at bounding box center [792, 126] width 274 height 62
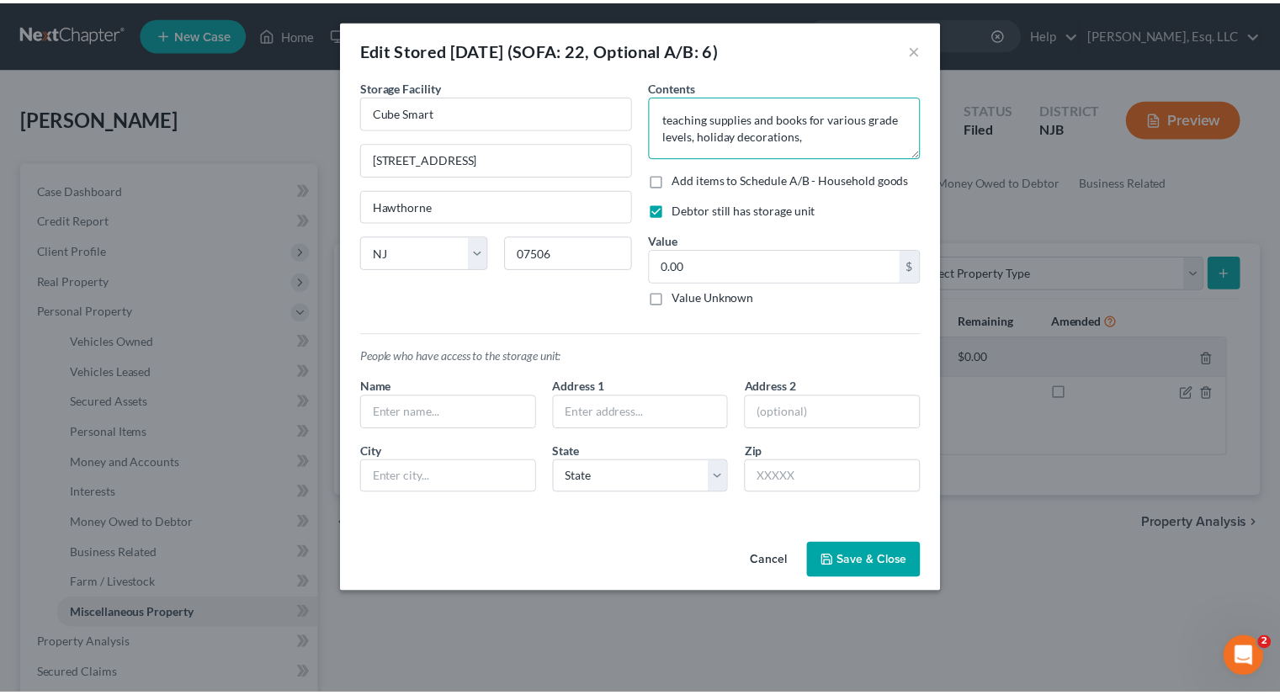
scroll to position [0, 0]
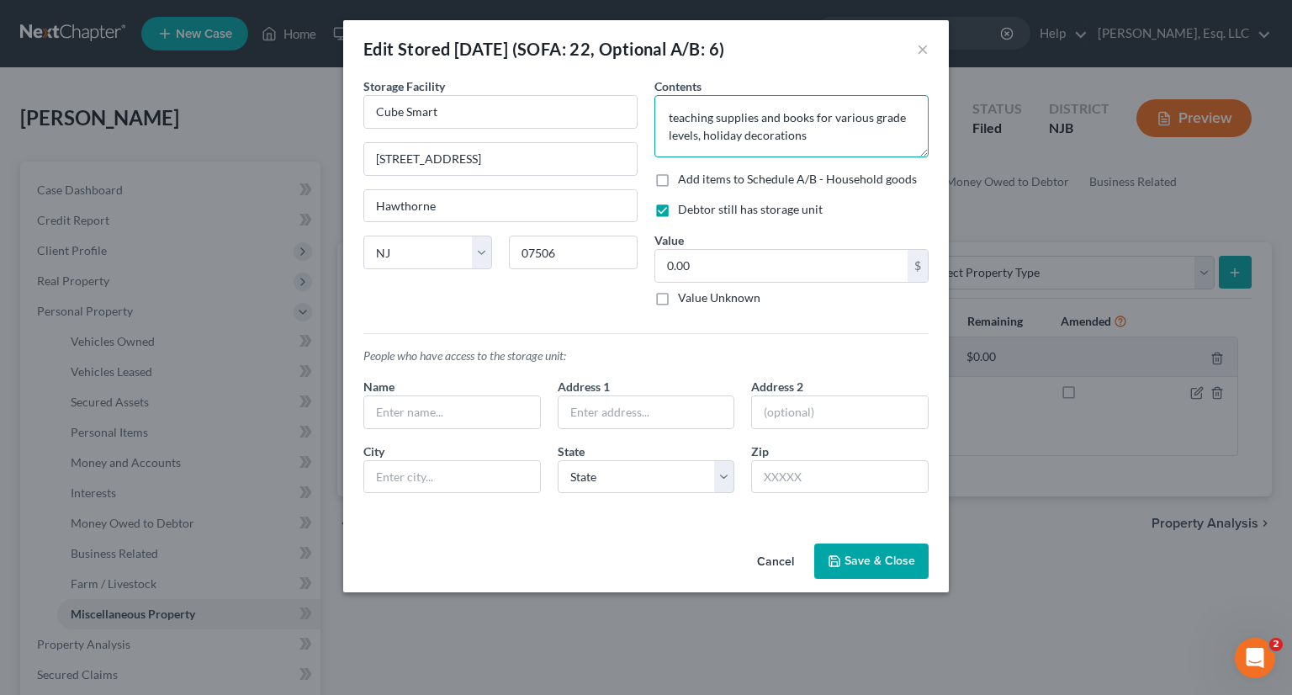
click at [703, 134] on textarea "teaching supplies and books for various grade levels, holiday decorations" at bounding box center [792, 126] width 274 height 62
type textarea "teaching supplies and books for various grade levels, holiday decorations"
click at [865, 557] on button "Save & Close" at bounding box center [871, 560] width 114 height 35
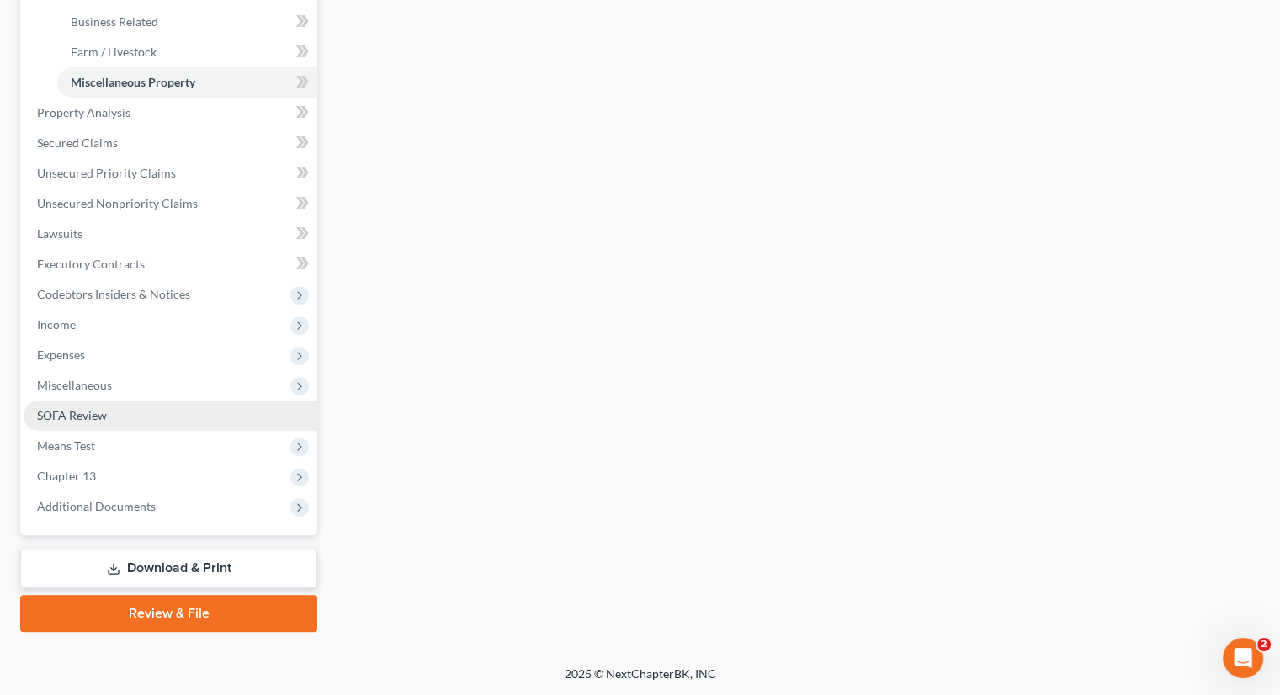
scroll to position [363, 0]
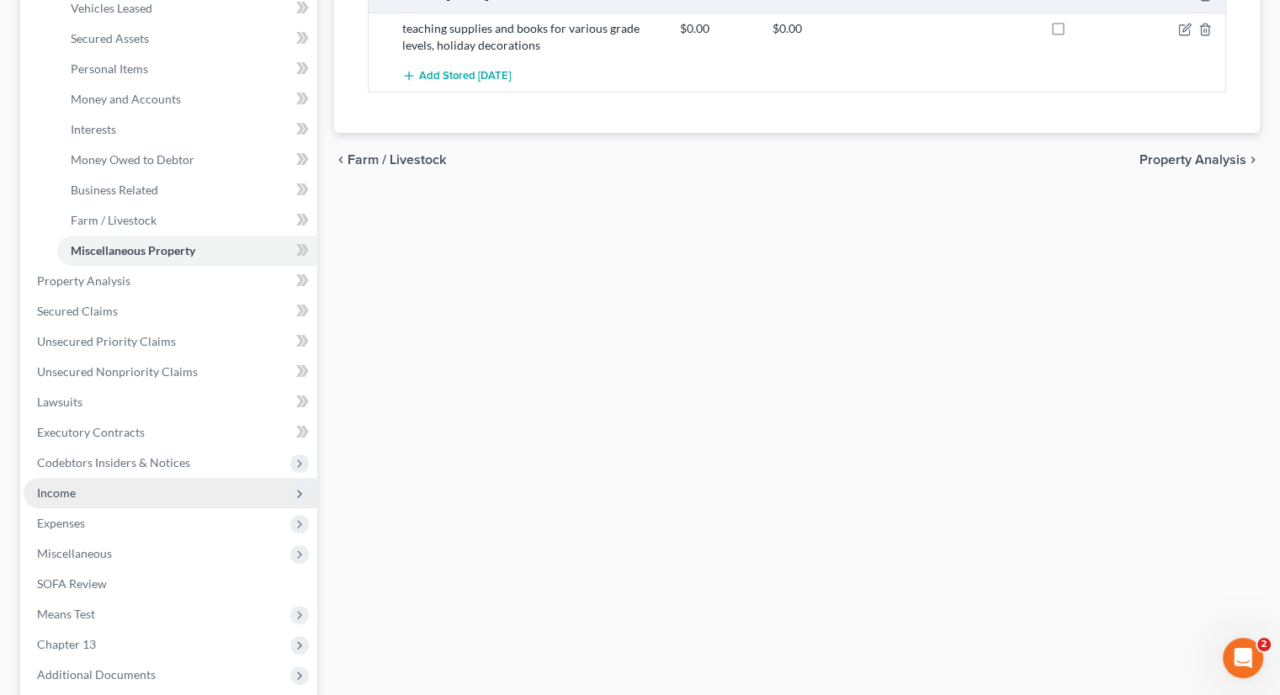
click at [94, 485] on span "Income" at bounding box center [171, 493] width 294 height 30
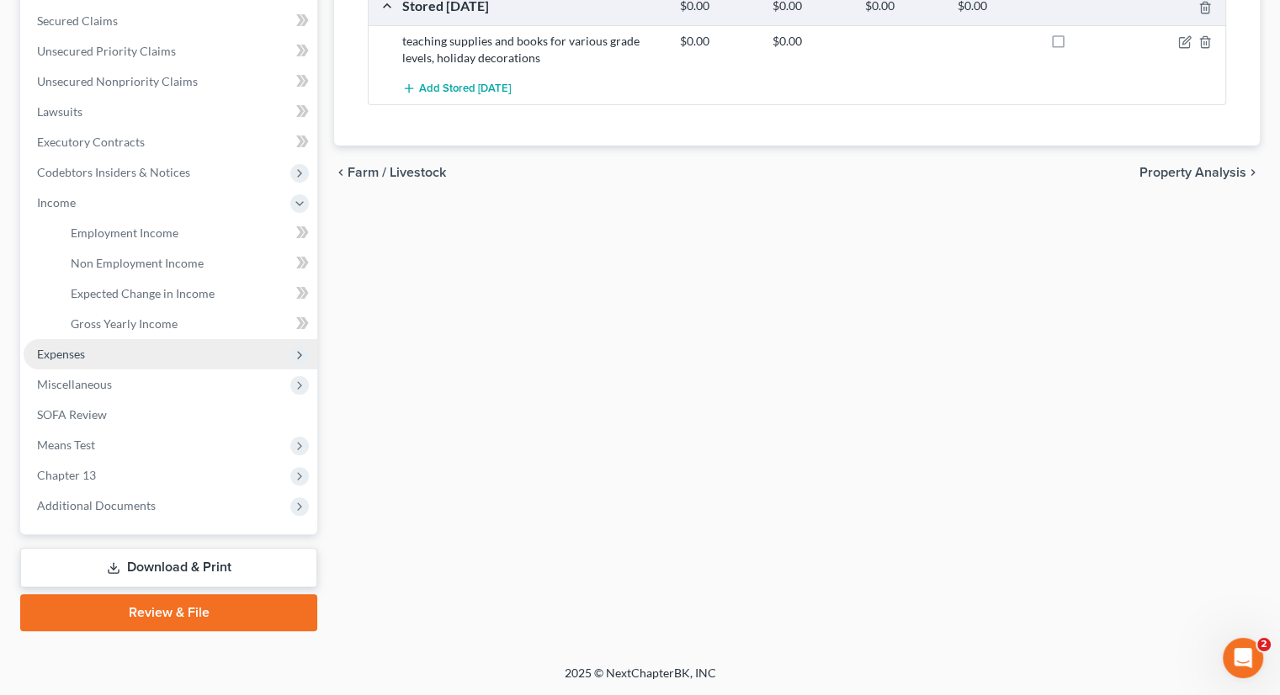
scroll to position [350, 0]
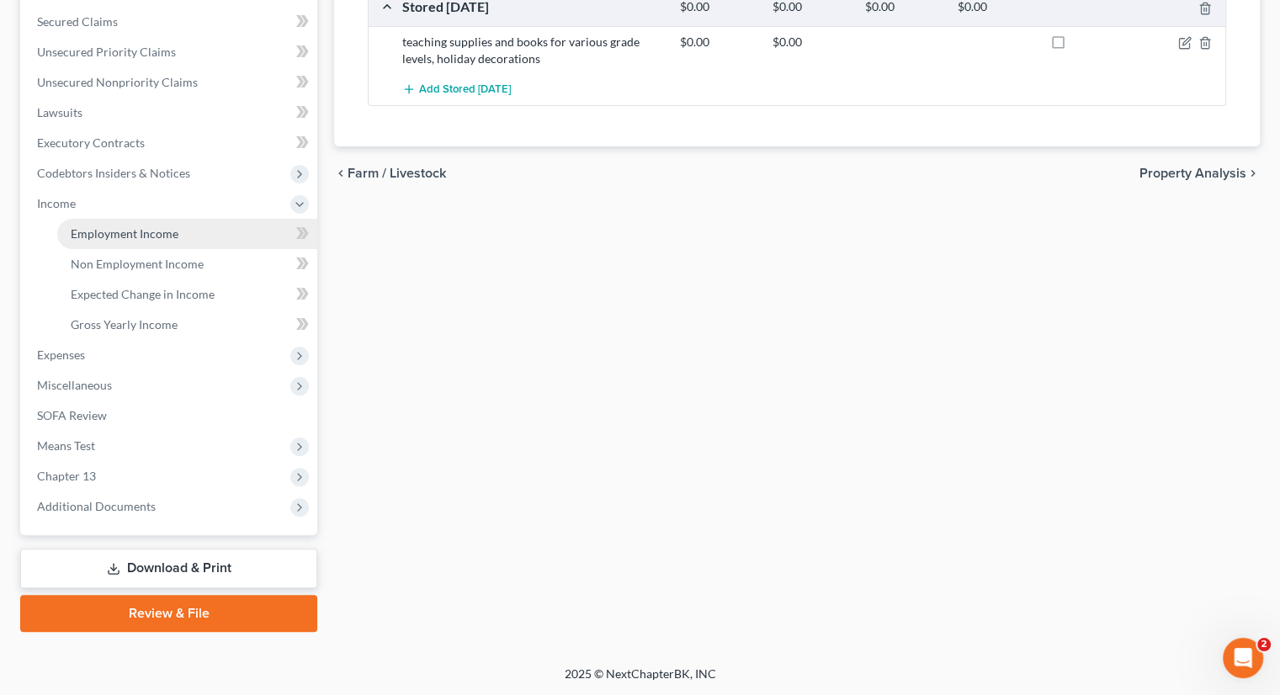
click at [202, 235] on link "Employment Income" at bounding box center [187, 234] width 260 height 30
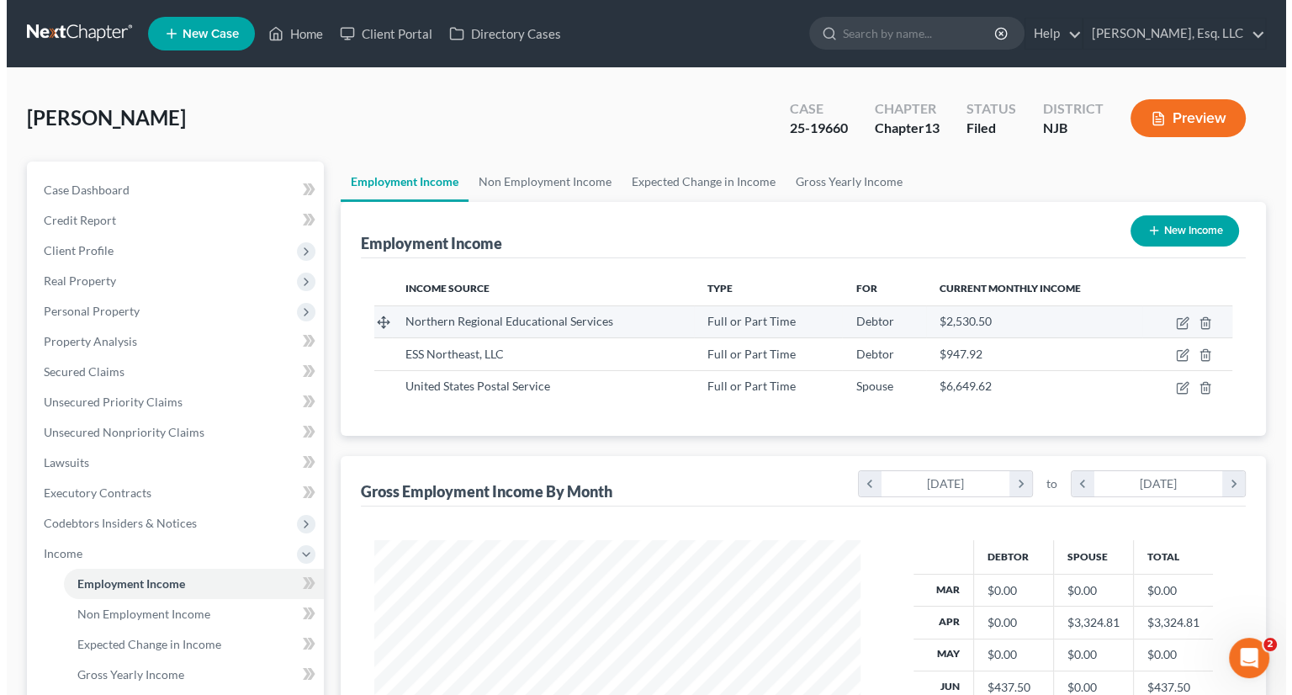
scroll to position [84, 0]
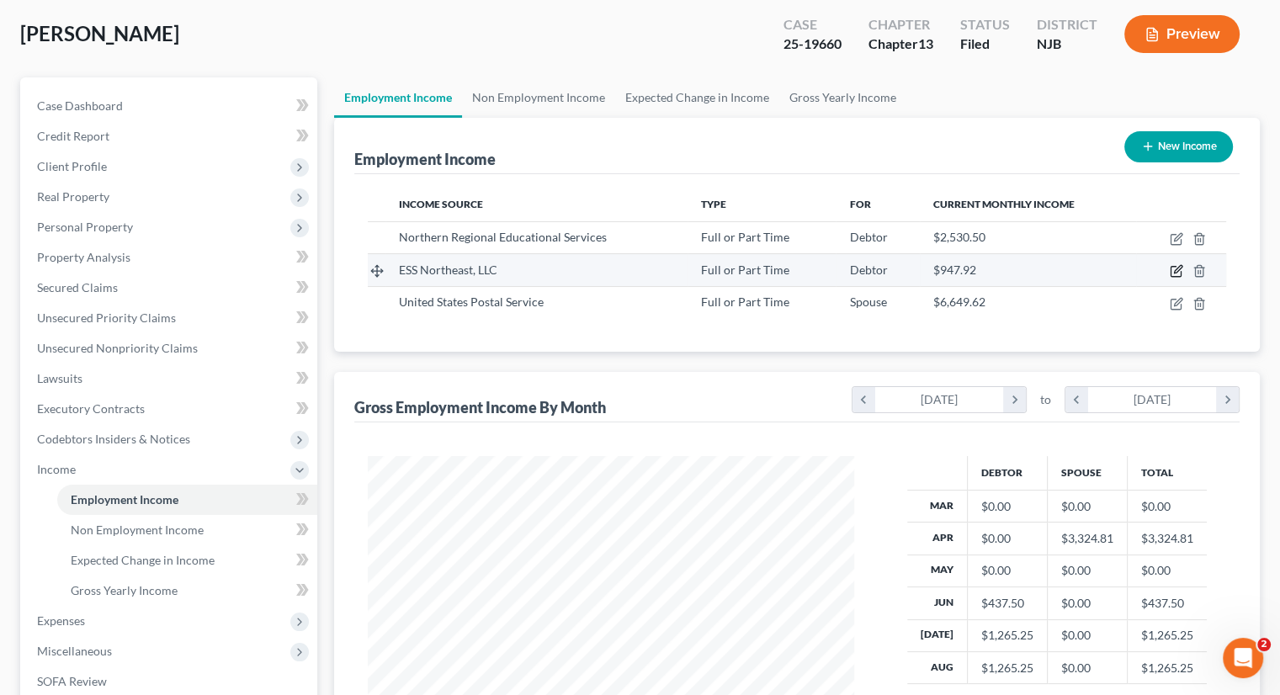
click at [1174, 274] on icon "button" at bounding box center [1175, 270] width 13 height 13
select select "0"
select select "44"
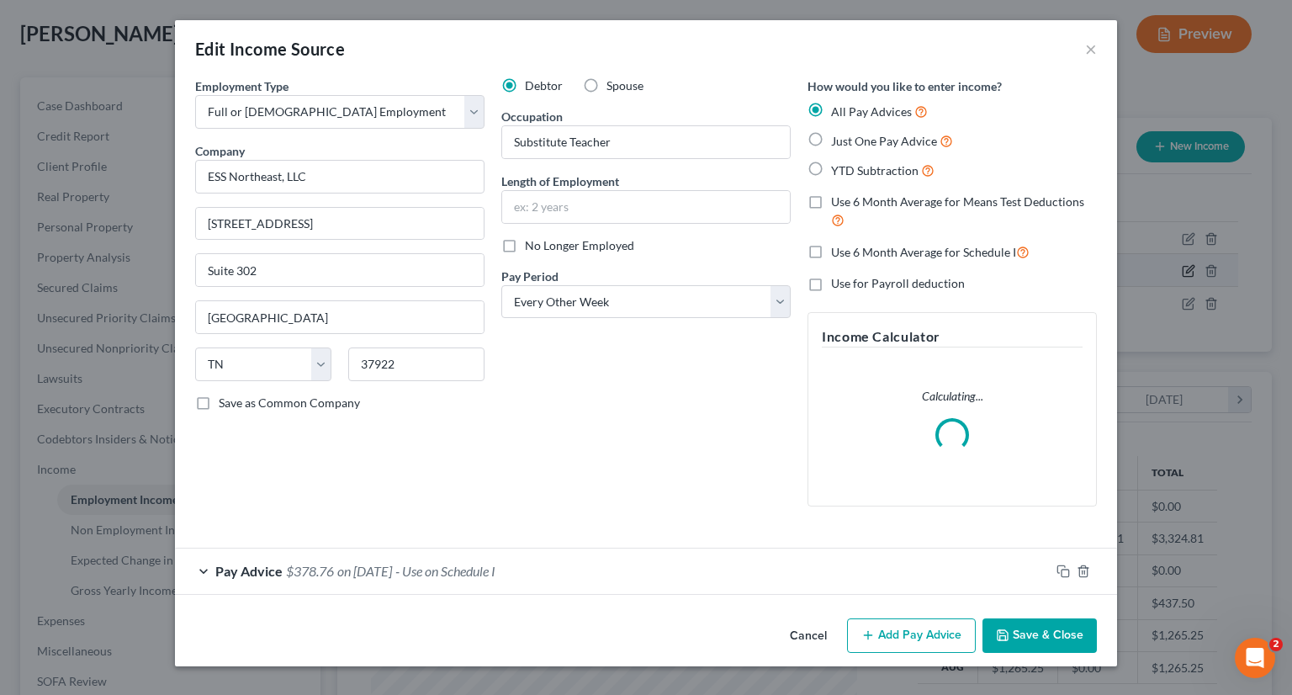
scroll to position [300, 525]
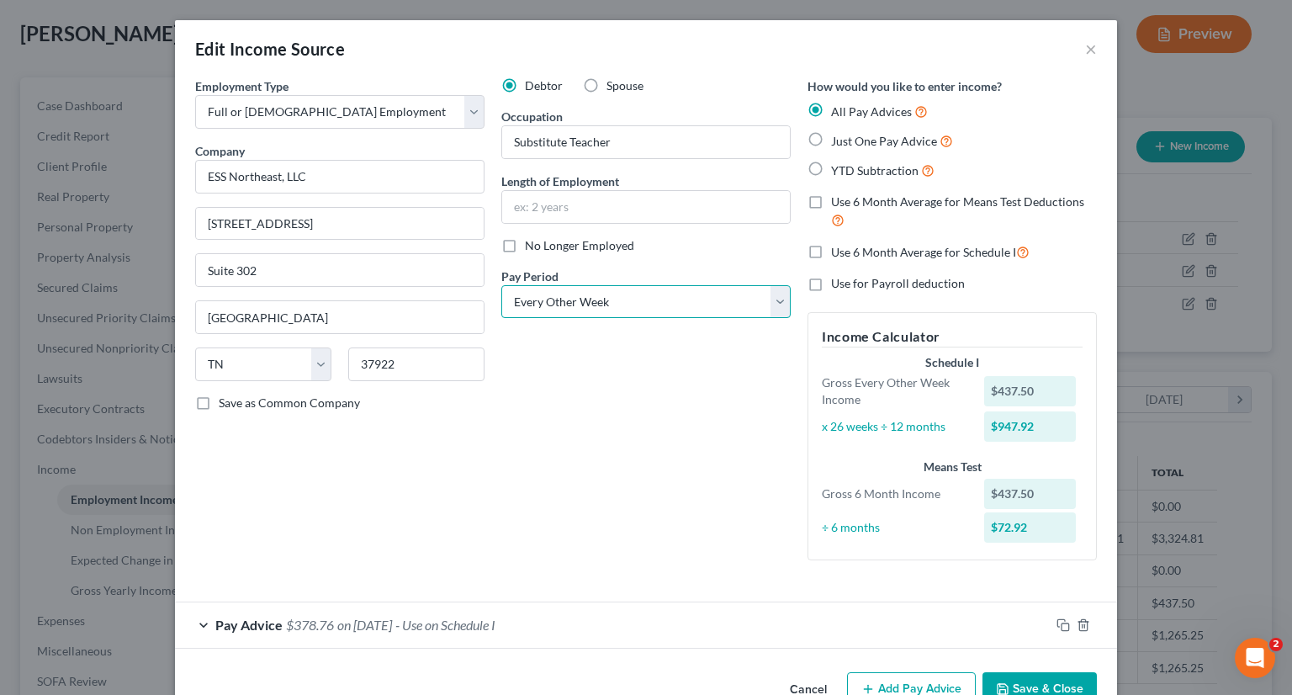
click at [757, 302] on select "Select Monthly Twice Monthly Every Other Week Weekly" at bounding box center [645, 302] width 289 height 34
select select "0"
click at [501, 285] on select "Select Monthly Twice Monthly Every Other Week Weekly" at bounding box center [645, 302] width 289 height 34
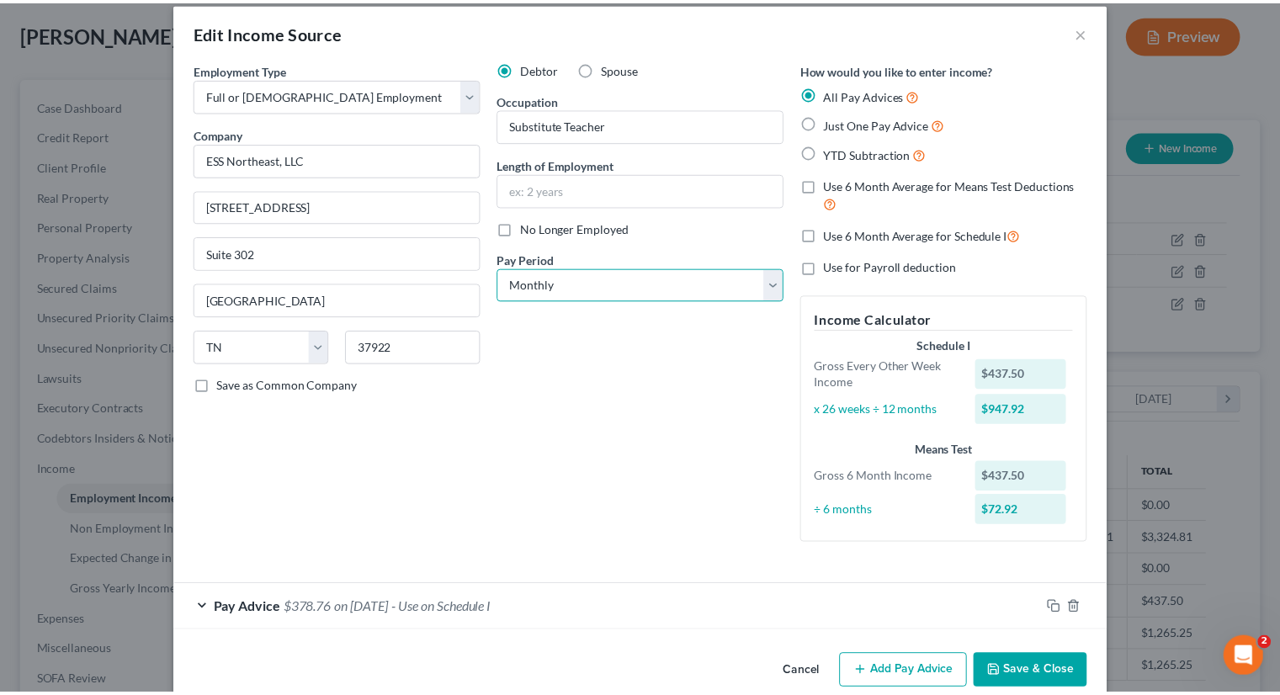
scroll to position [45, 0]
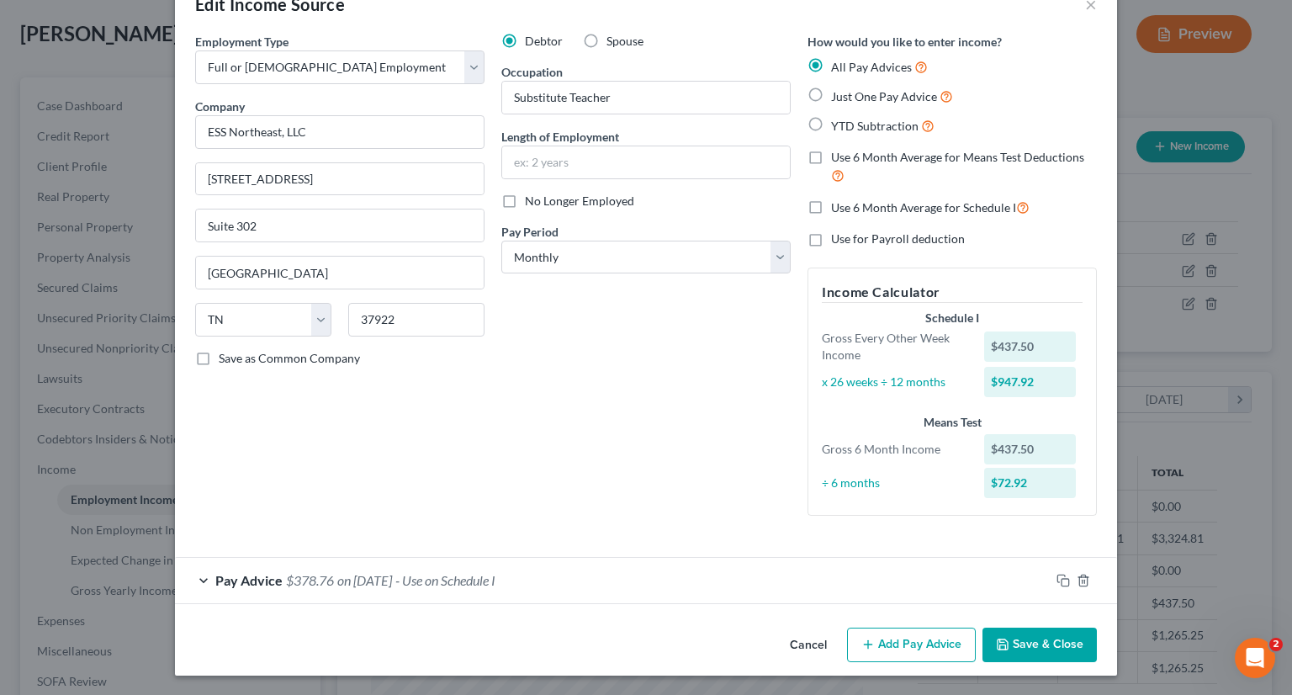
click at [1040, 636] on button "Save & Close" at bounding box center [1040, 645] width 114 height 35
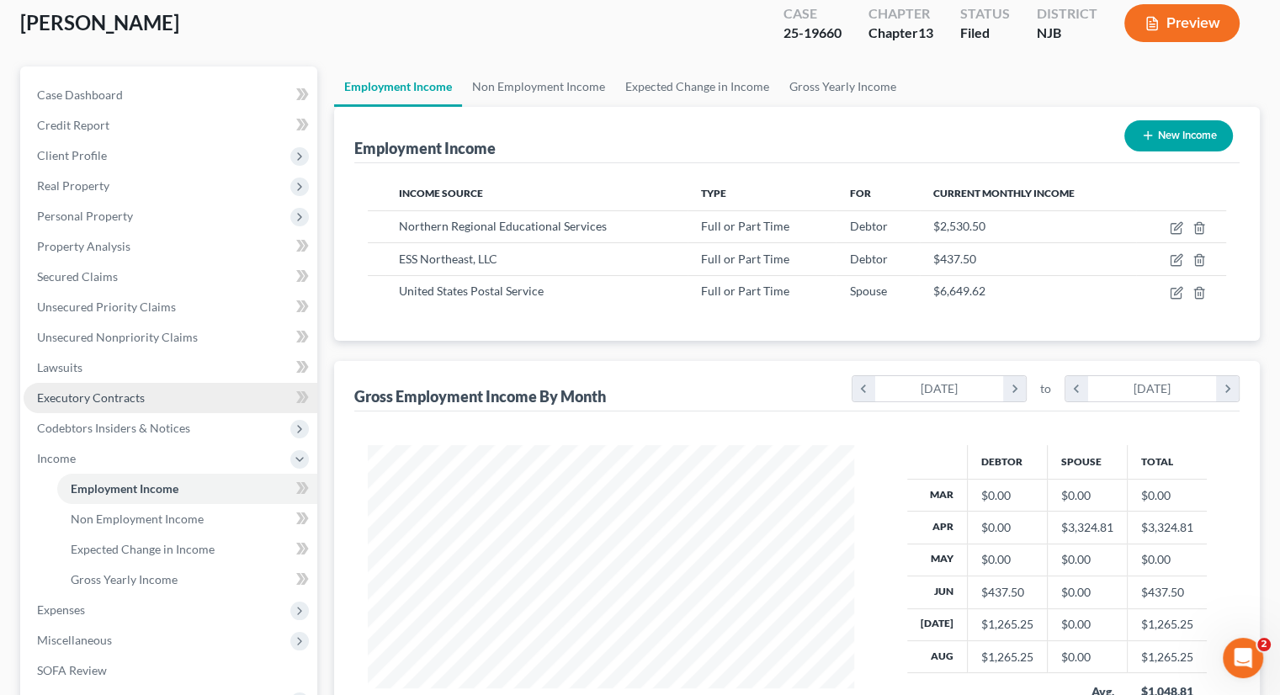
scroll to position [252, 0]
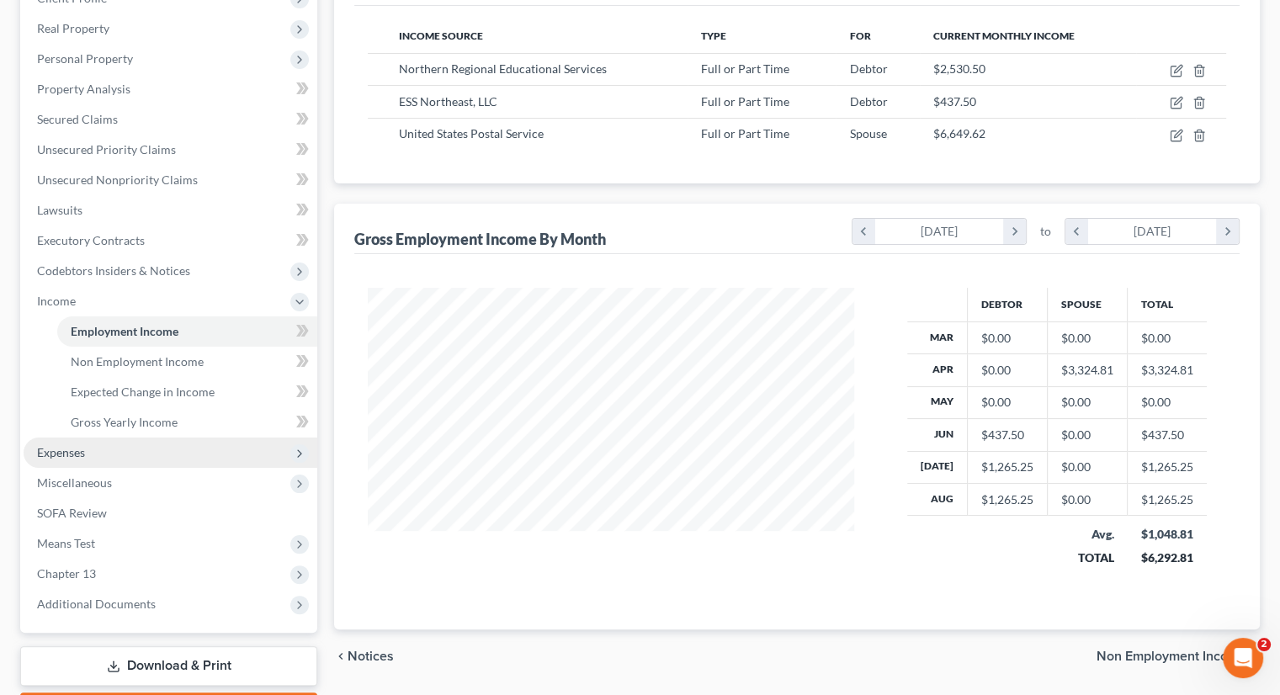
drag, startPoint x: 104, startPoint y: 444, endPoint x: 151, endPoint y: 445, distance: 47.1
click at [104, 444] on span "Expenses" at bounding box center [171, 452] width 294 height 30
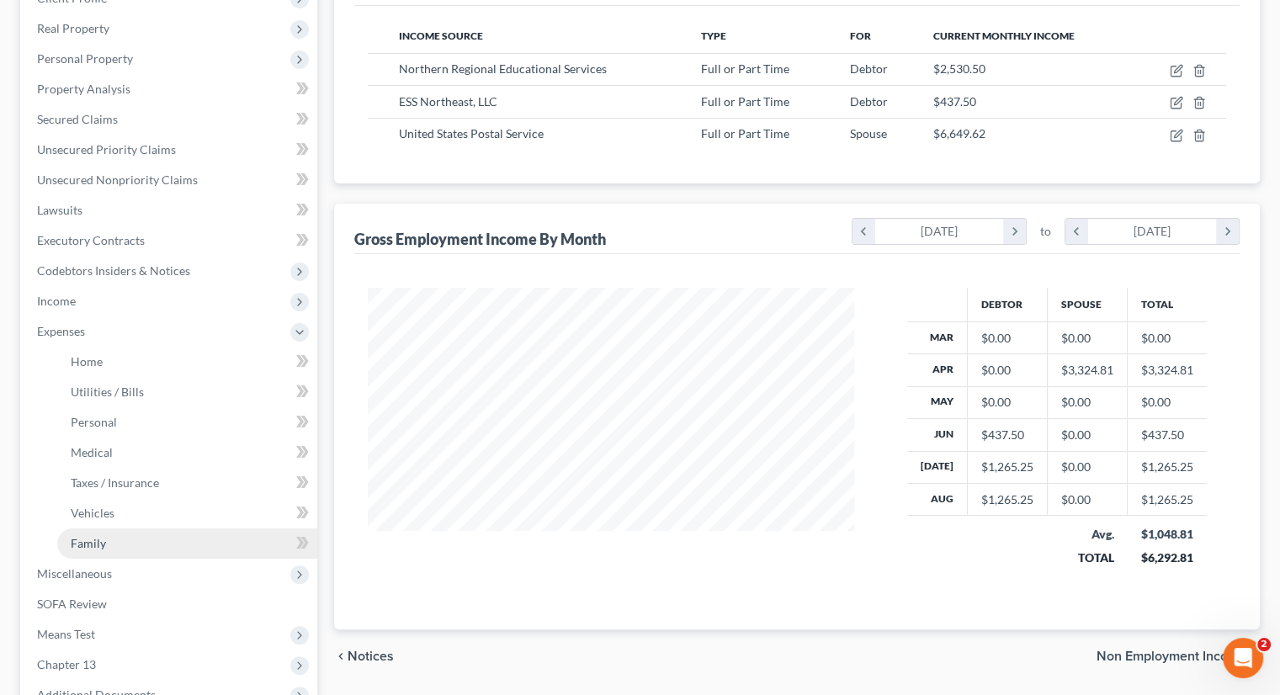
click at [128, 539] on link "Family" at bounding box center [187, 543] width 260 height 30
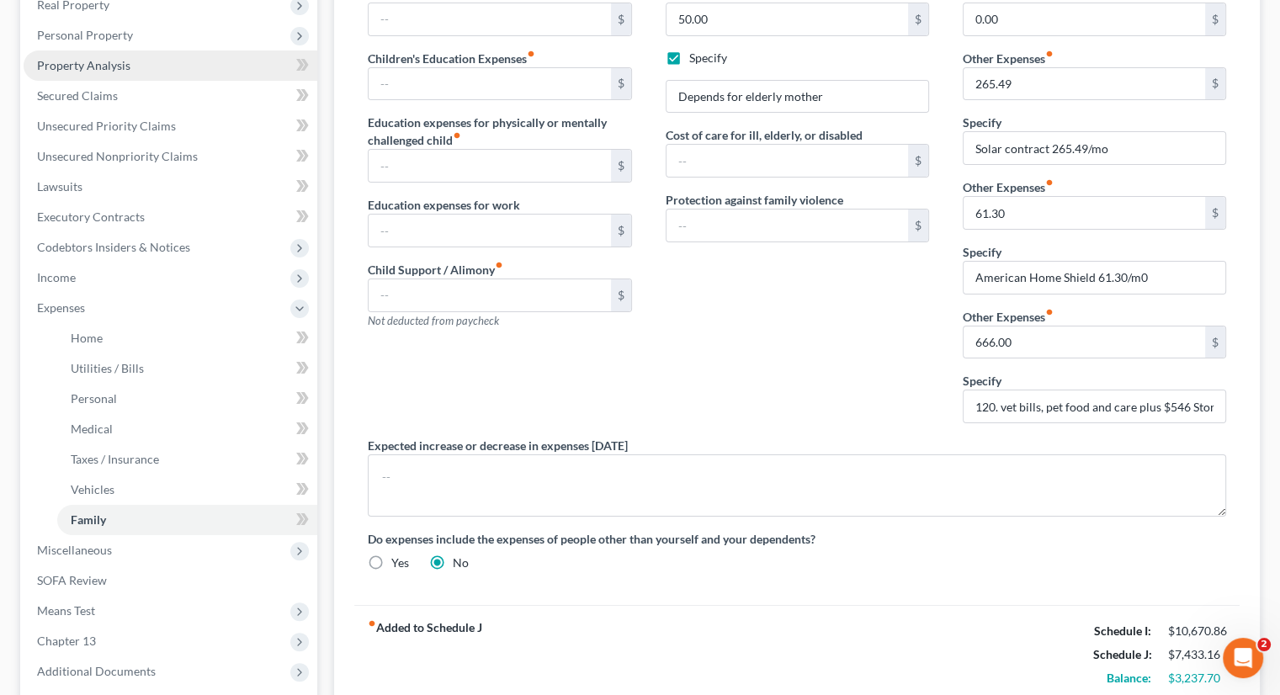
scroll to position [421, 0]
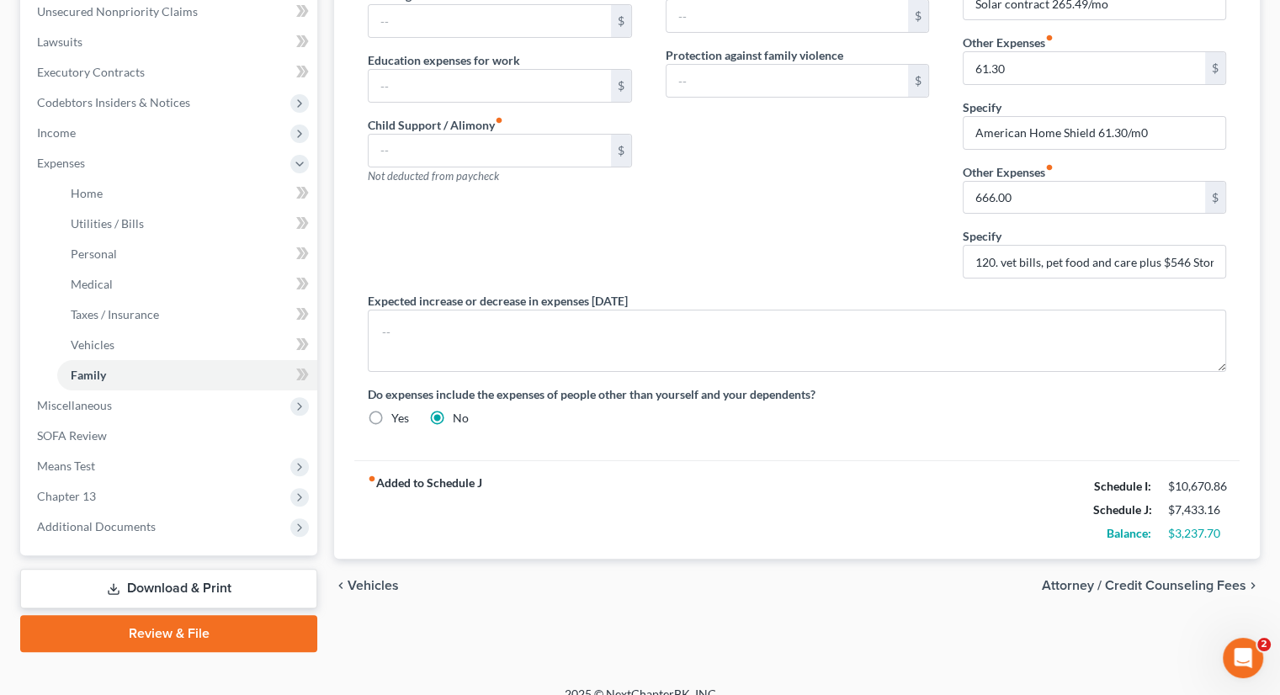
drag, startPoint x: 162, startPoint y: 584, endPoint x: 236, endPoint y: 585, distance: 74.0
click at [162, 584] on link "Download & Print" at bounding box center [168, 589] width 297 height 40
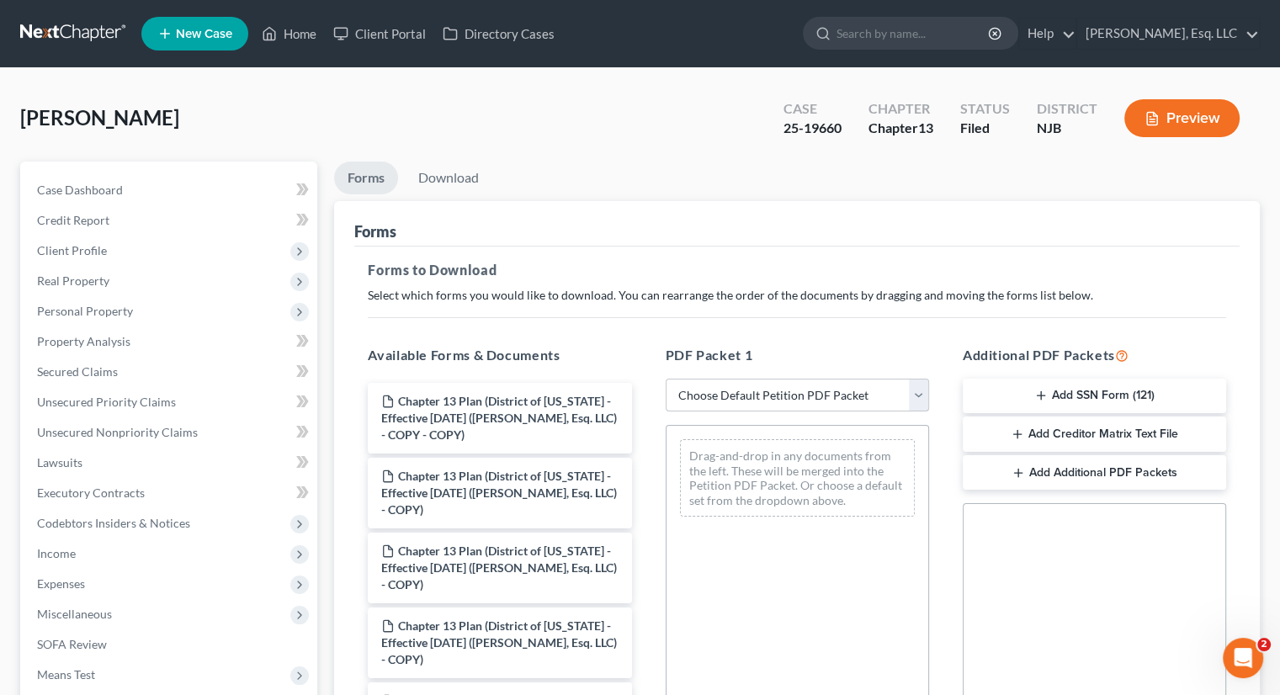
click at [865, 395] on select "Choose Default Petition PDF Packet Complete Bankruptcy Petition (all forms and …" at bounding box center [796, 396] width 263 height 34
select select "7"
click at [665, 379] on select "Choose Default Petition PDF Packet Complete Bankruptcy Petition (all forms and …" at bounding box center [796, 396] width 263 height 34
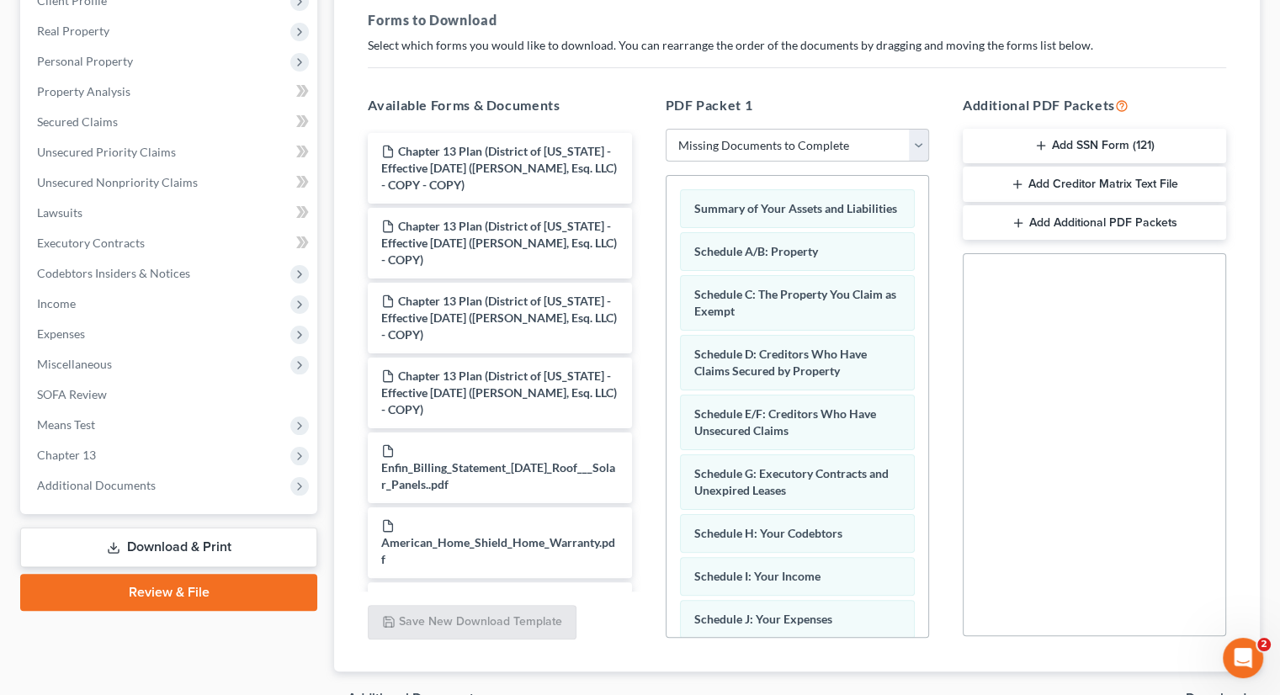
scroll to position [343, 0]
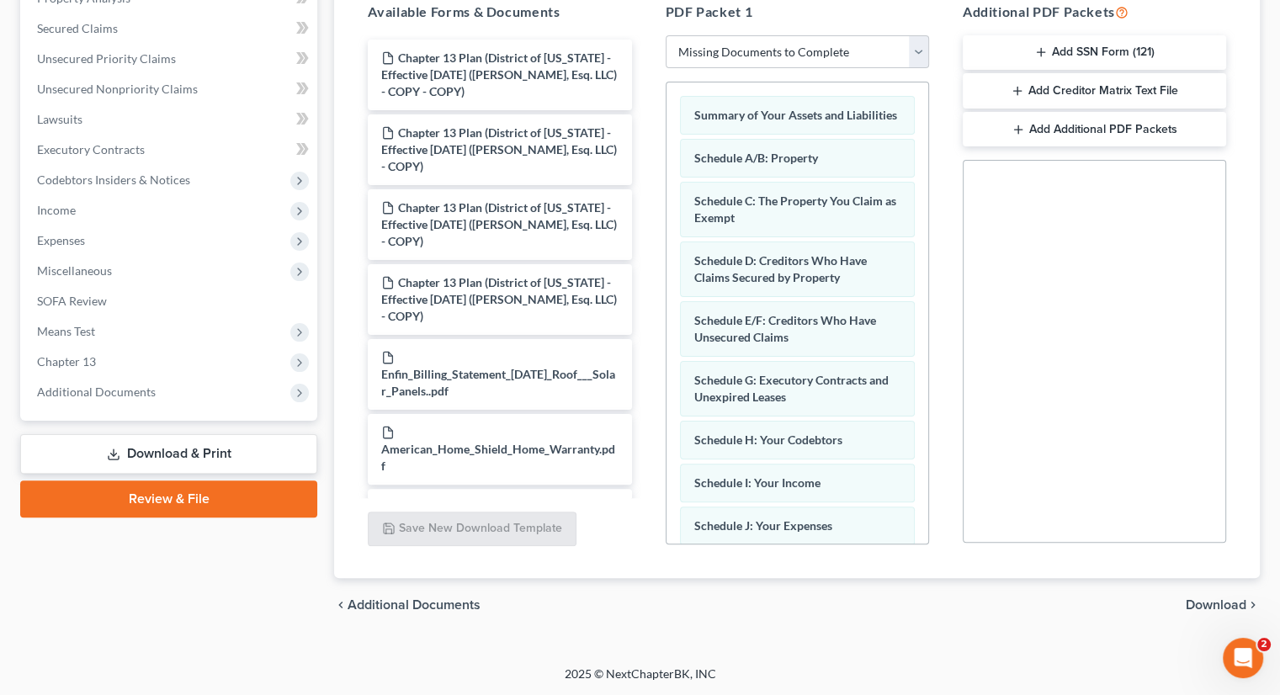
click at [1225, 607] on span "Download" at bounding box center [1215, 604] width 61 height 13
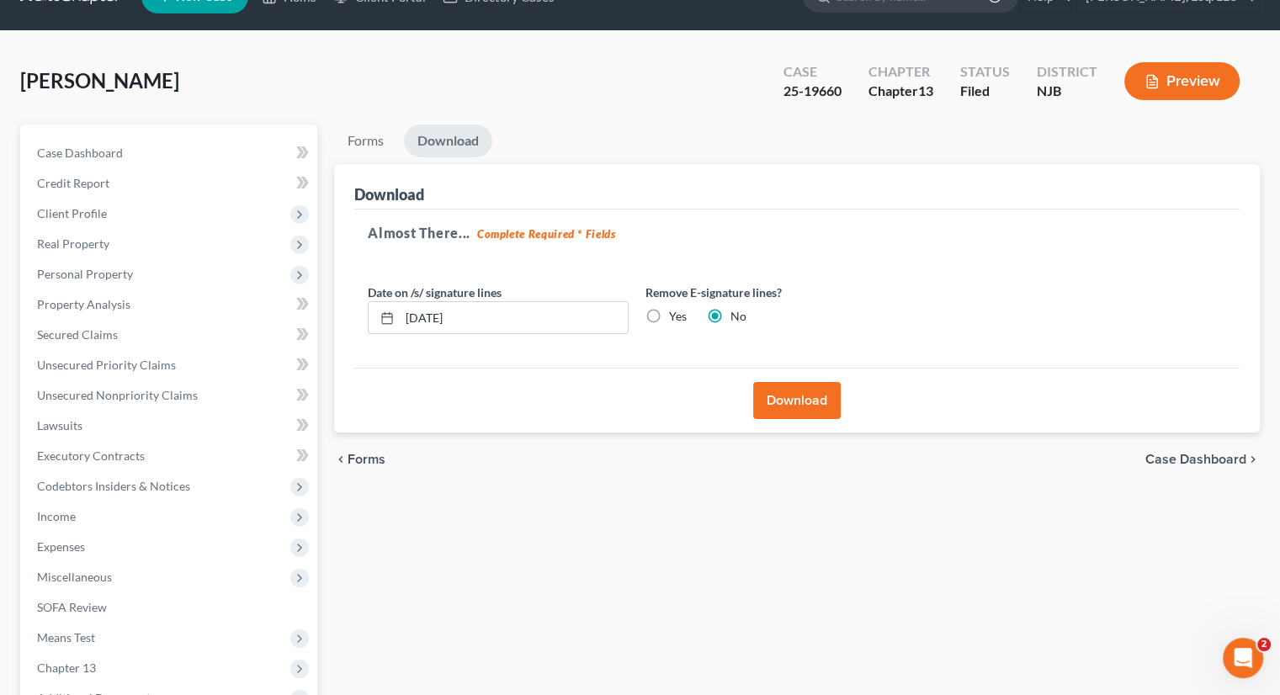
scroll to position [0, 0]
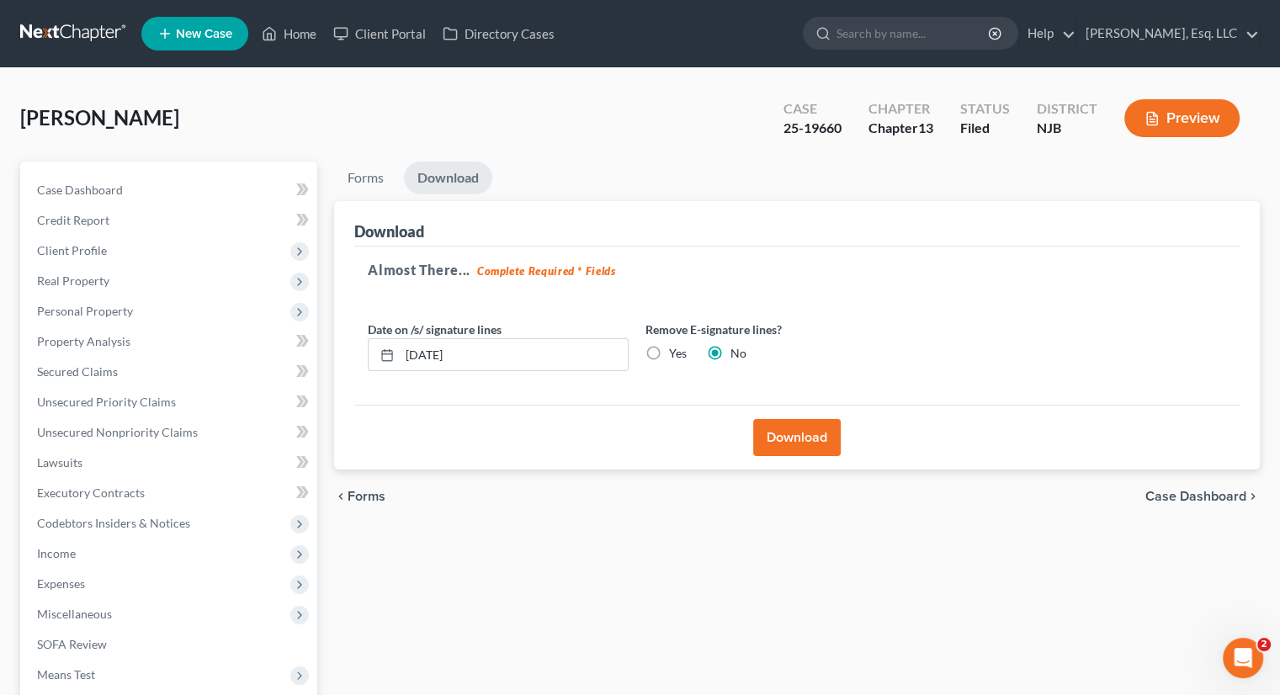
click at [792, 435] on button "Download" at bounding box center [796, 437] width 87 height 37
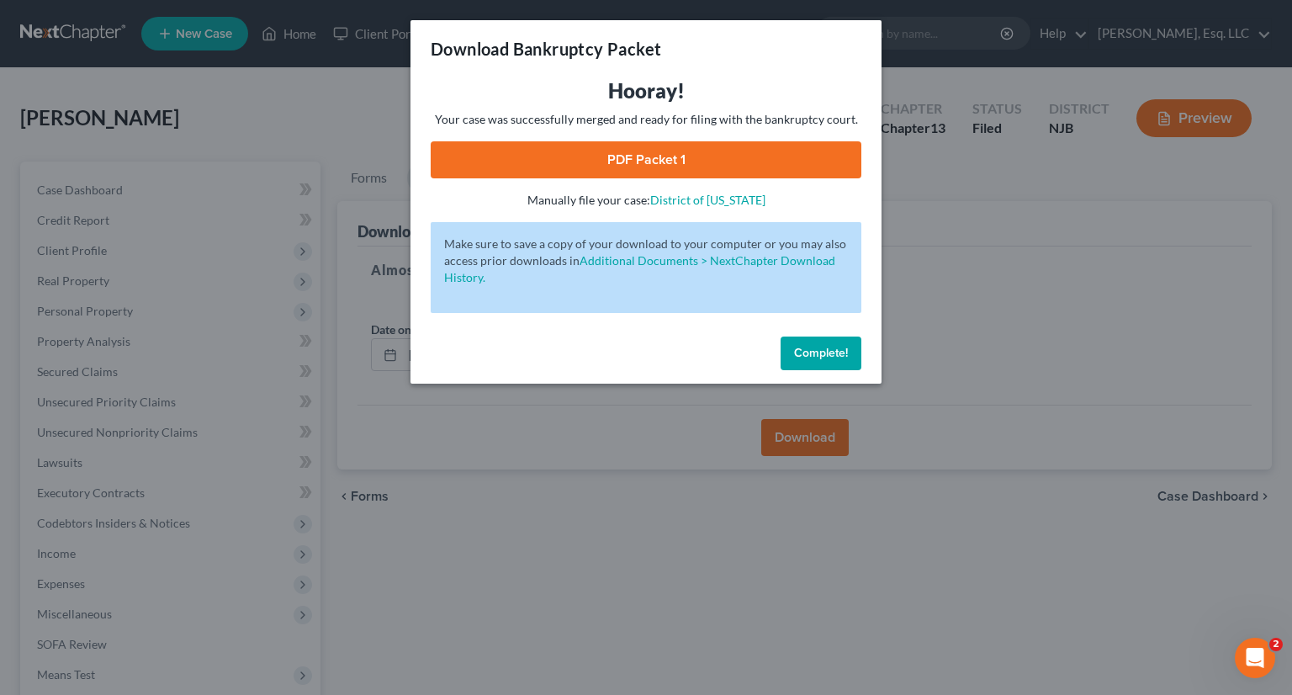
click at [668, 164] on link "PDF Packet 1" at bounding box center [646, 159] width 431 height 37
click at [644, 148] on link "PDF Packet 1" at bounding box center [646, 159] width 431 height 37
click at [822, 358] on span "Complete!" at bounding box center [821, 353] width 54 height 14
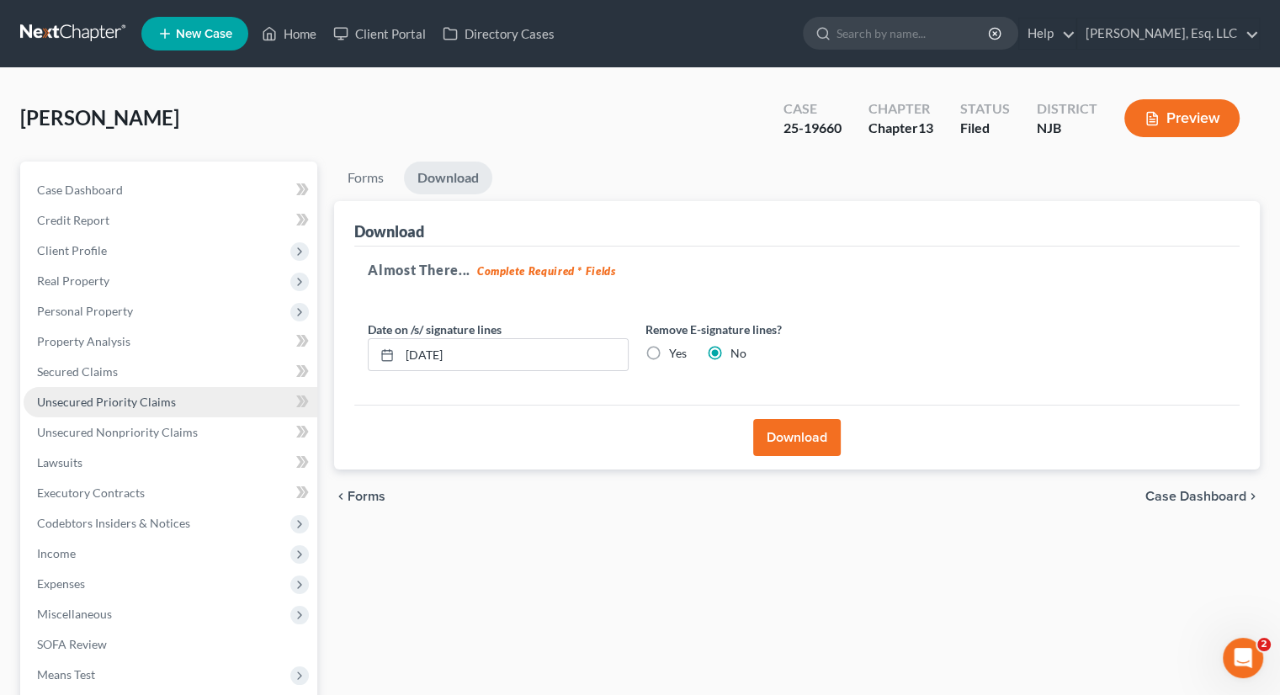
scroll to position [229, 0]
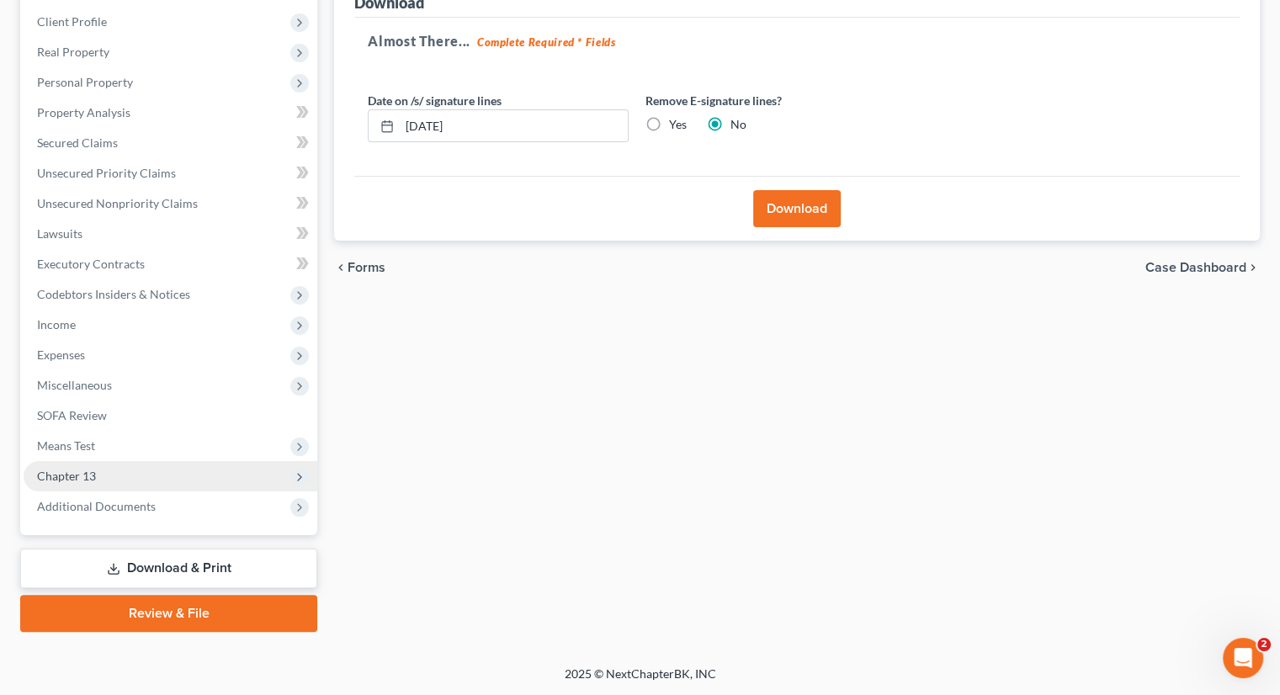
click at [77, 473] on span "Chapter 13" at bounding box center [66, 476] width 59 height 14
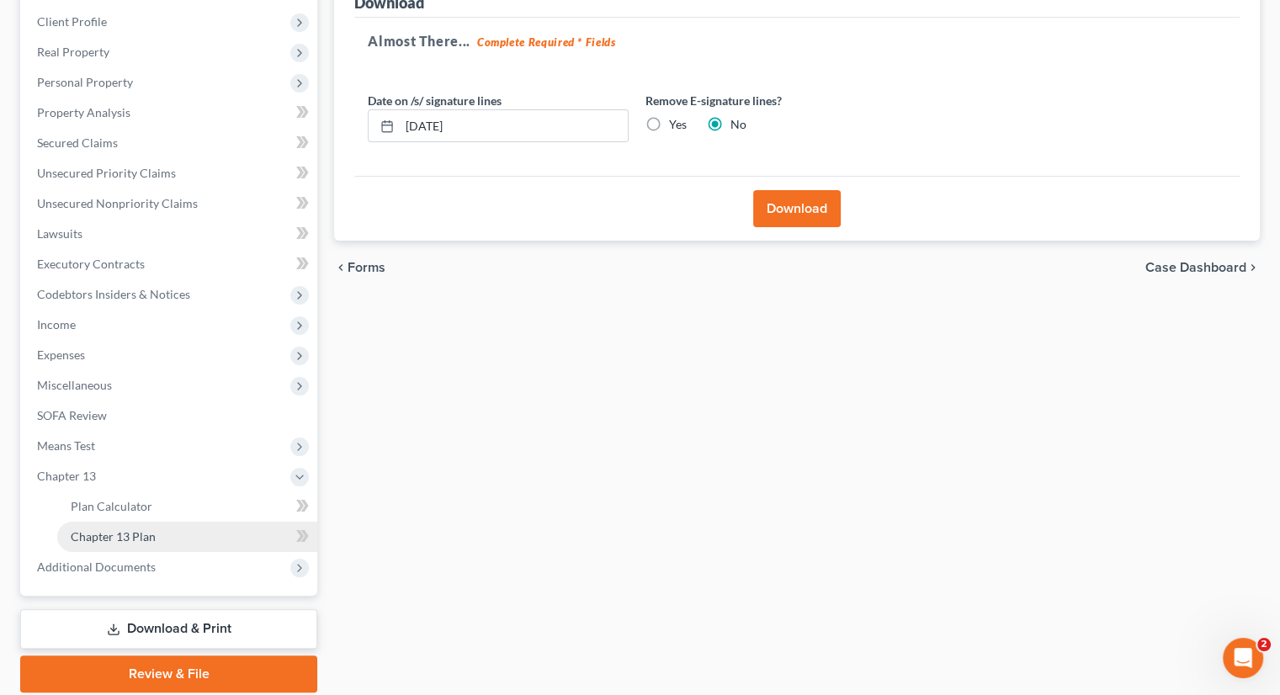
click at [133, 538] on span "Chapter 13 Plan" at bounding box center [113, 536] width 85 height 14
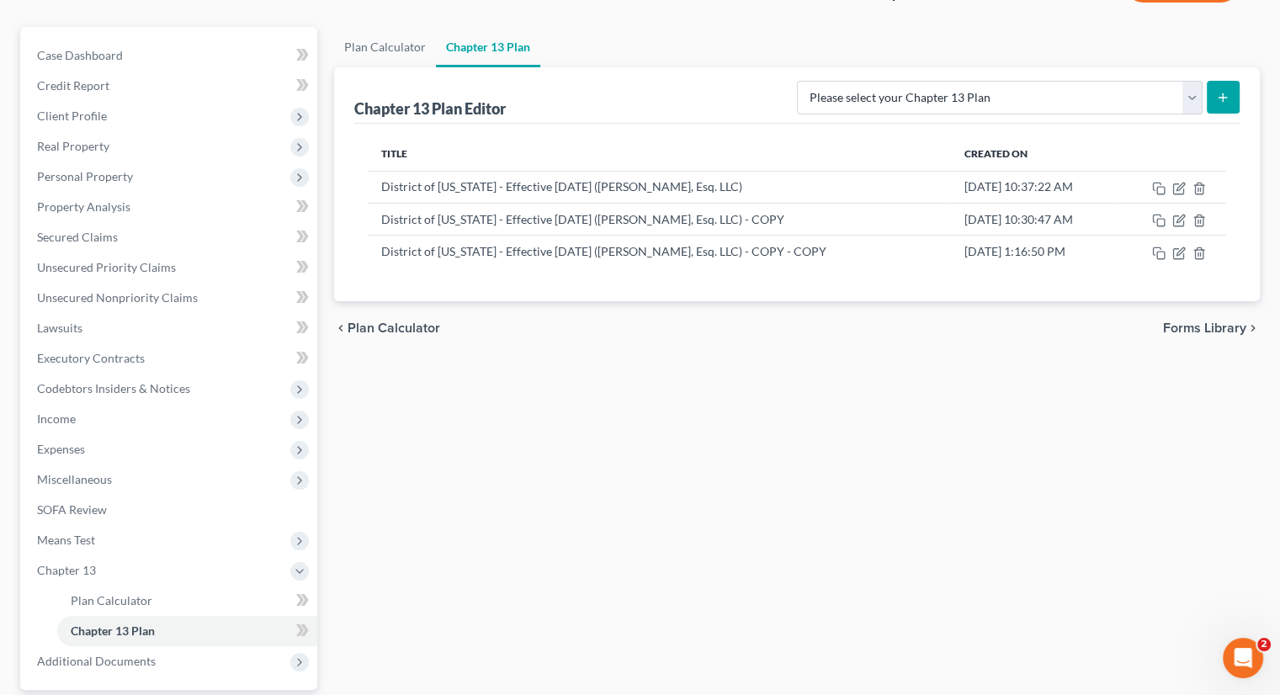
scroll to position [289, 0]
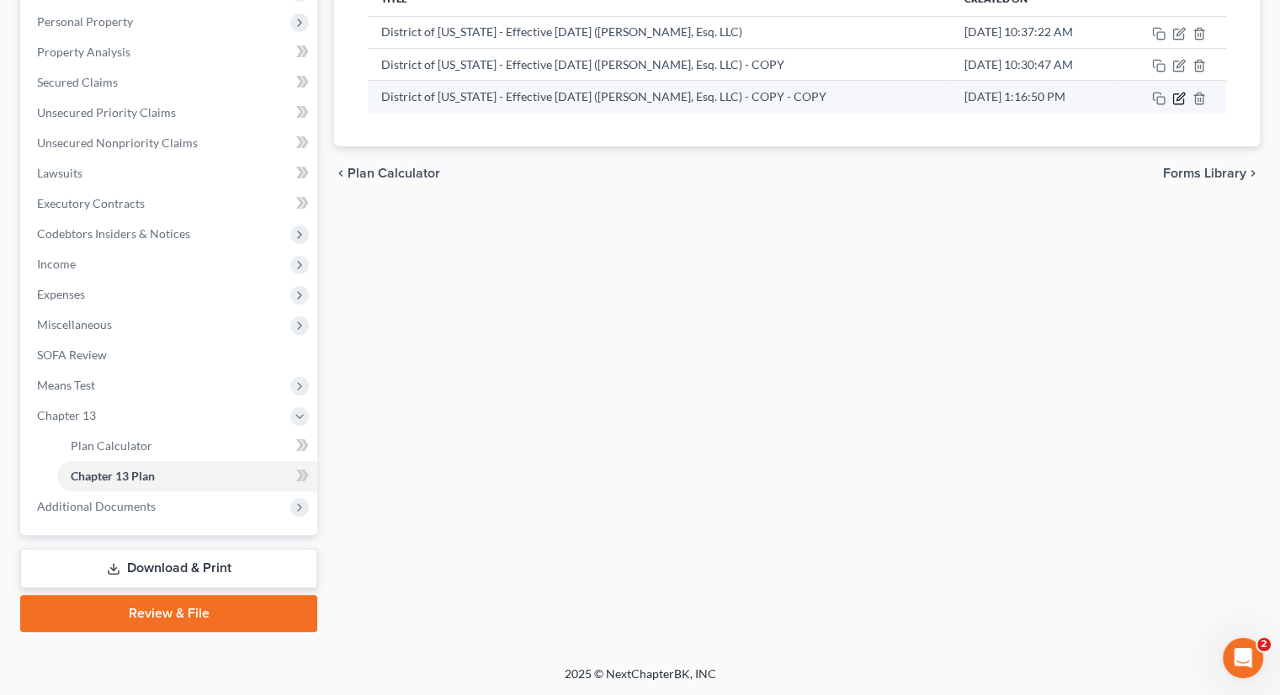
click at [1178, 100] on icon "button" at bounding box center [1178, 98] width 13 height 13
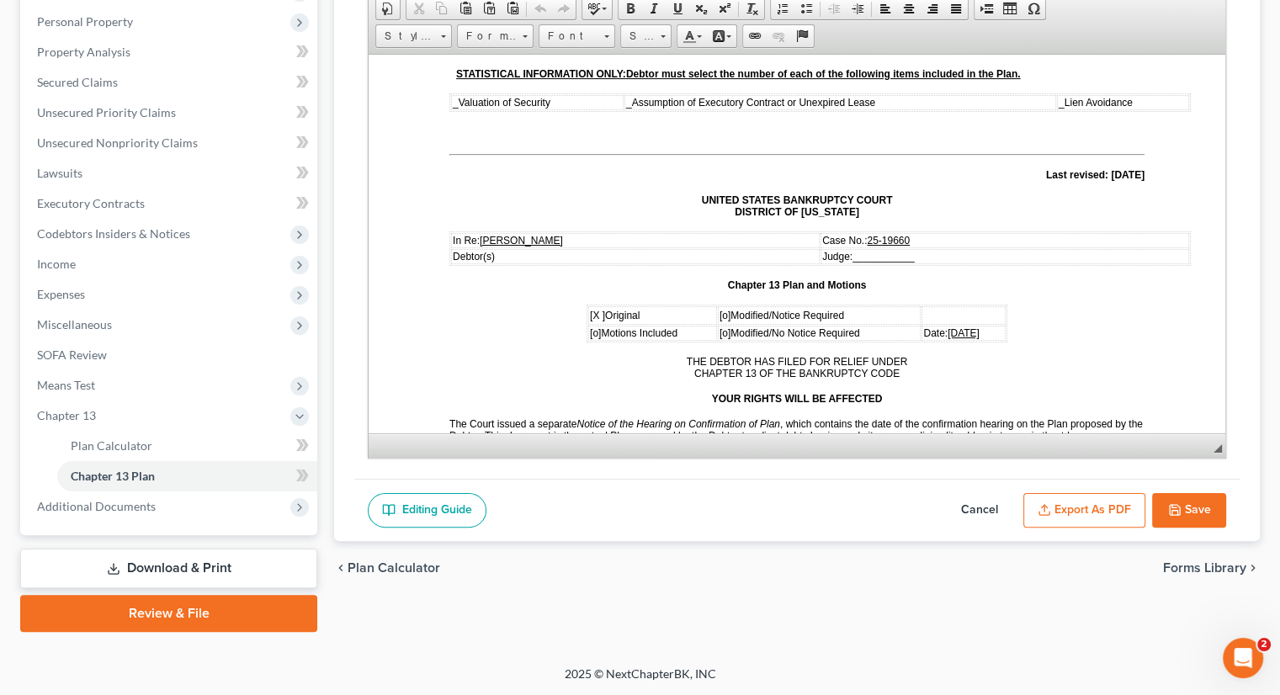
scroll to position [168, 0]
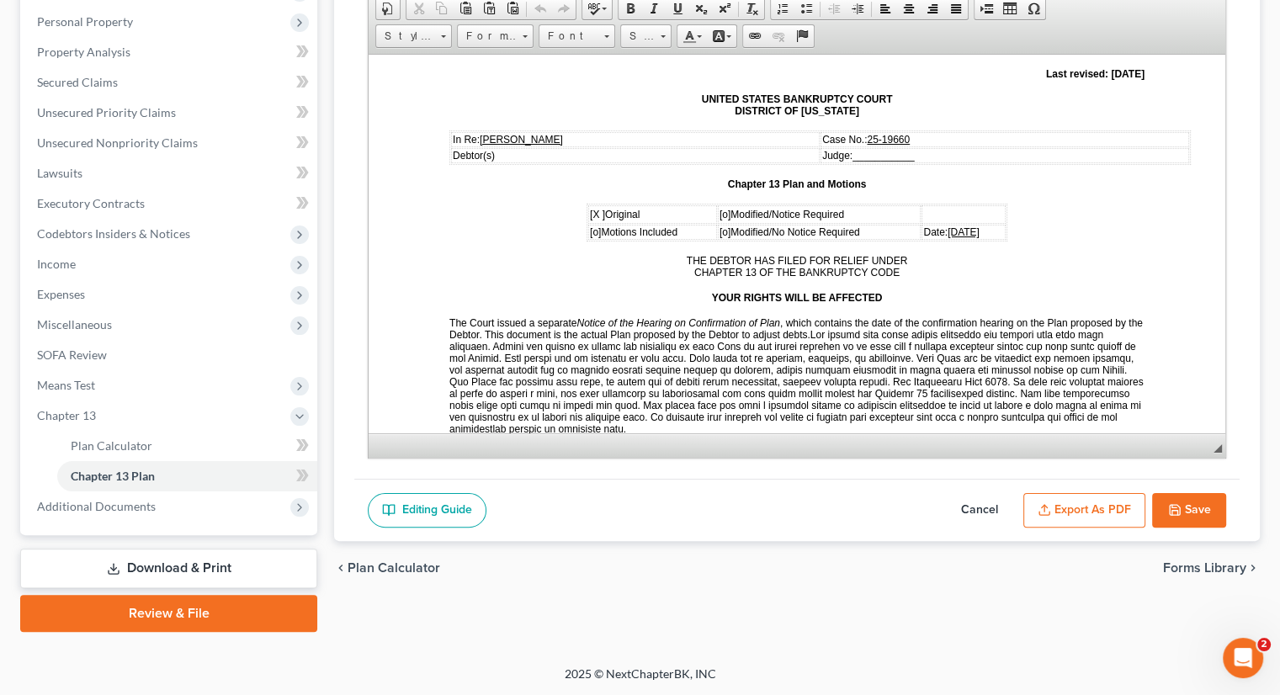
drag, startPoint x: 926, startPoint y: 638, endPoint x: 961, endPoint y: 642, distance: 34.7
click at [925, 639] on div "Petition Navigation Case Dashboard Payments Invoices Payments Payments Credit R…" at bounding box center [639, 258] width 1239 height 773
click at [920, 134] on p "Case No.: 25-19660" at bounding box center [1004, 139] width 365 height 12
click at [885, 150] on span "___________" at bounding box center [882, 155] width 61 height 12
drag, startPoint x: 887, startPoint y: 149, endPoint x: 904, endPoint y: 146, distance: 17.8
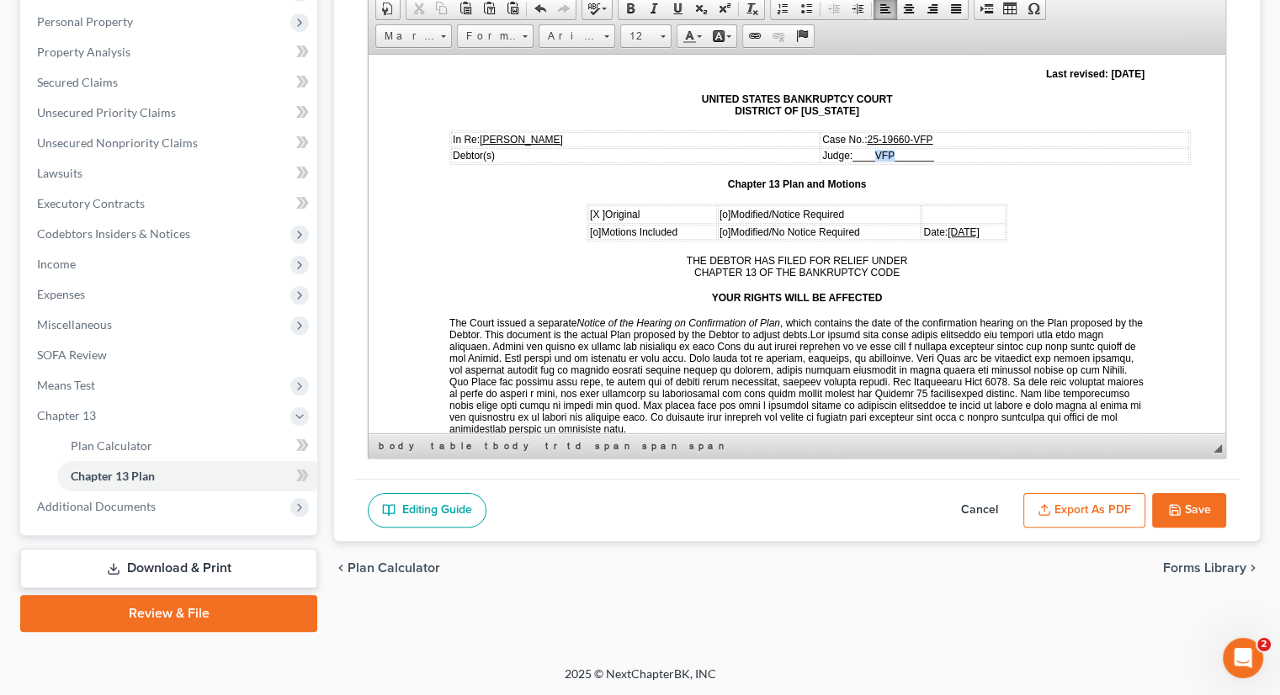
click at [904, 149] on span "____VFP_______" at bounding box center [893, 155] width 82 height 12
drag, startPoint x: 675, startPoint y: 4, endPoint x: 700, endPoint y: 31, distance: 36.9
click at [675, 4] on span at bounding box center [677, 8] width 13 height 13
click at [1106, 291] on p "YOUR RIGHTS WILL BE AFFECTED" at bounding box center [796, 297] width 695 height 12
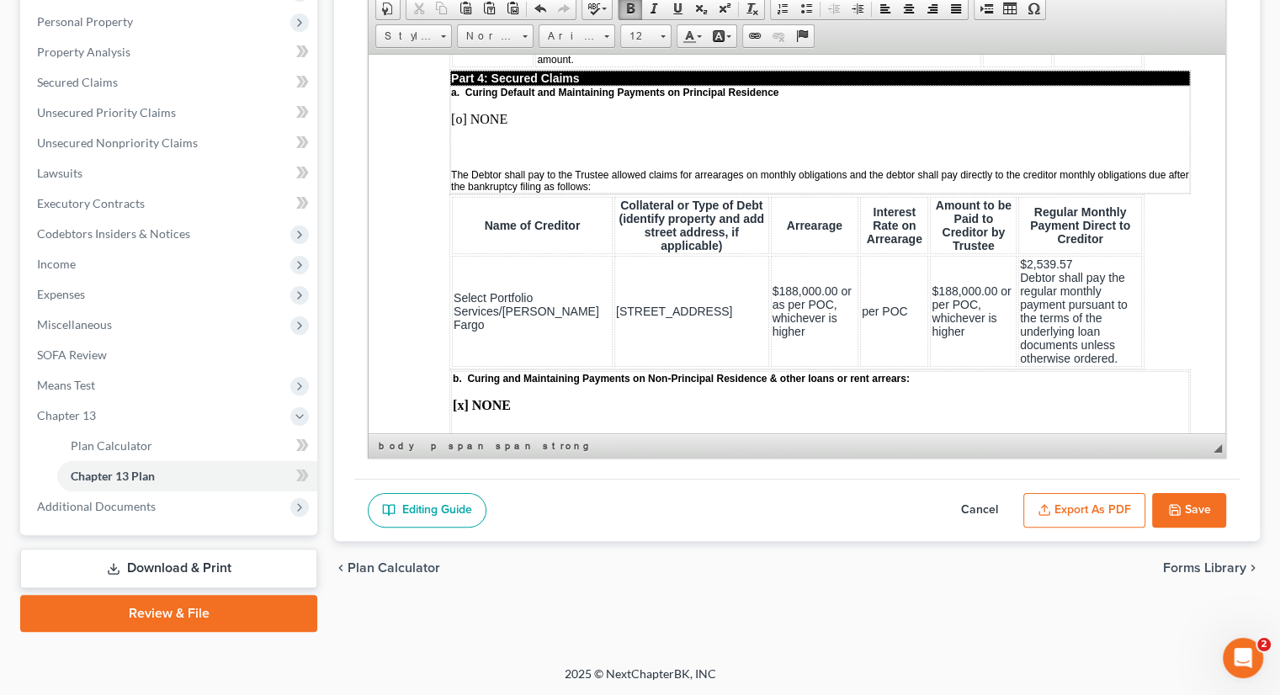
scroll to position [2272, 0]
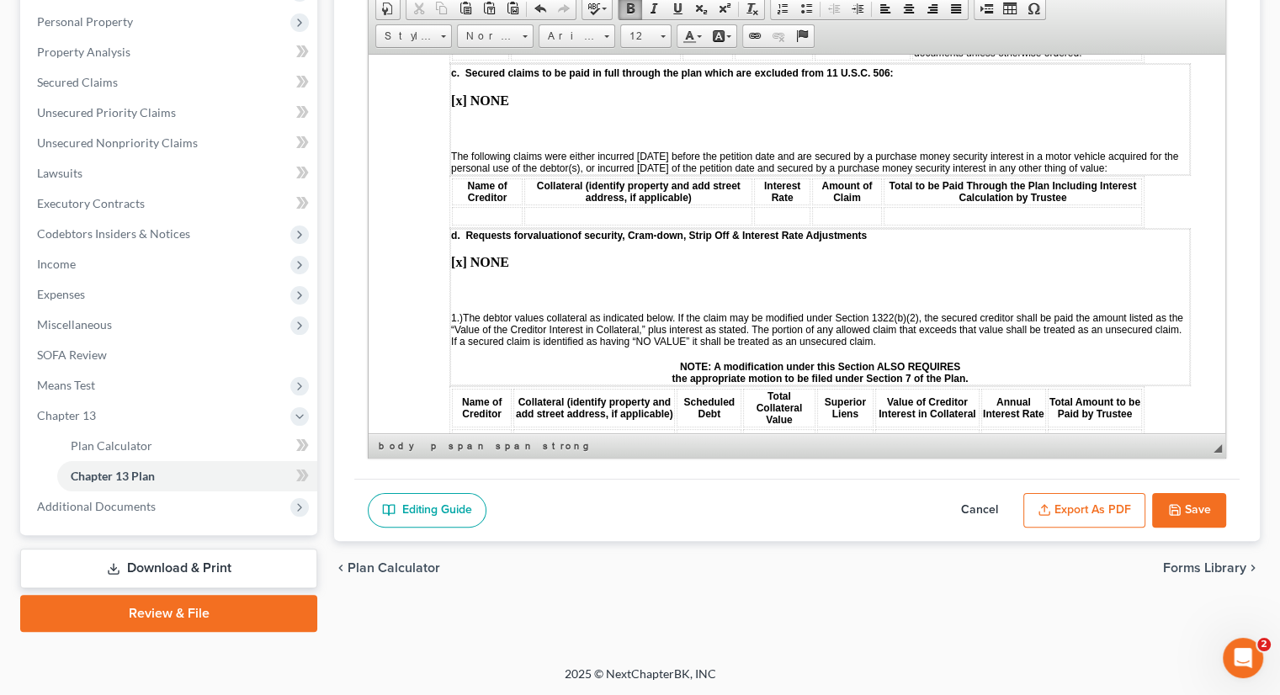
click at [1190, 507] on button "Save" at bounding box center [1189, 510] width 74 height 35
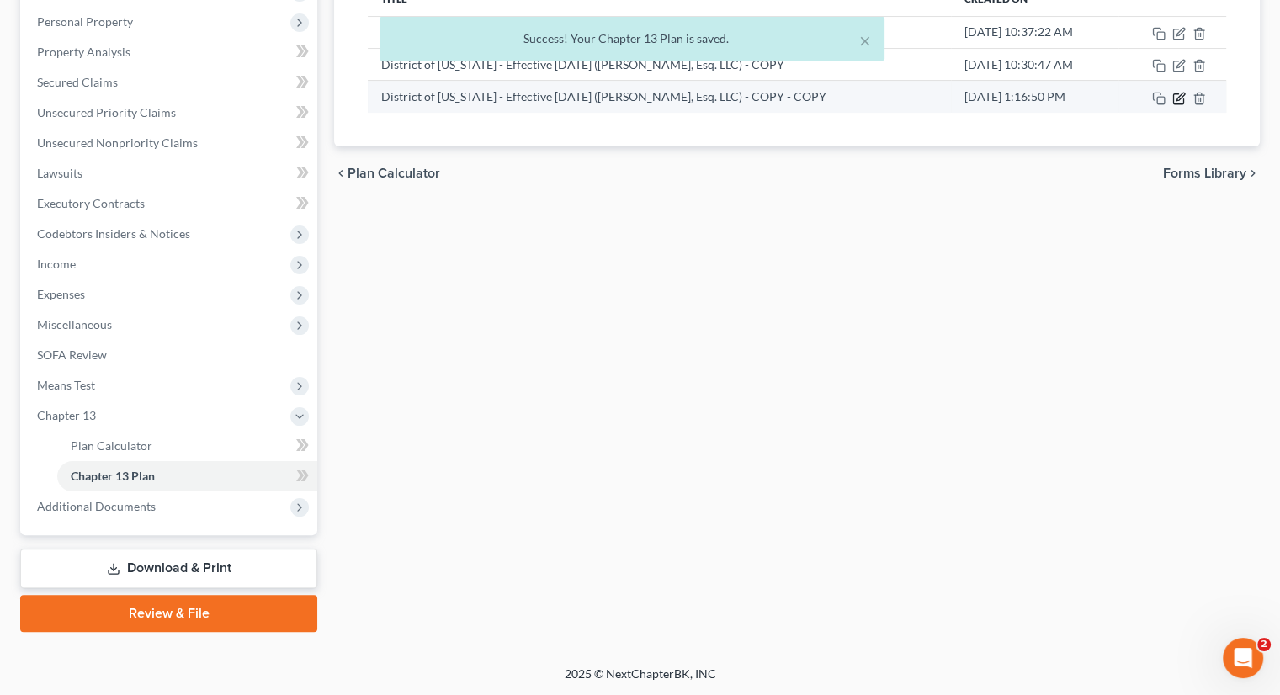
click at [1178, 102] on icon "button" at bounding box center [1178, 98] width 10 height 10
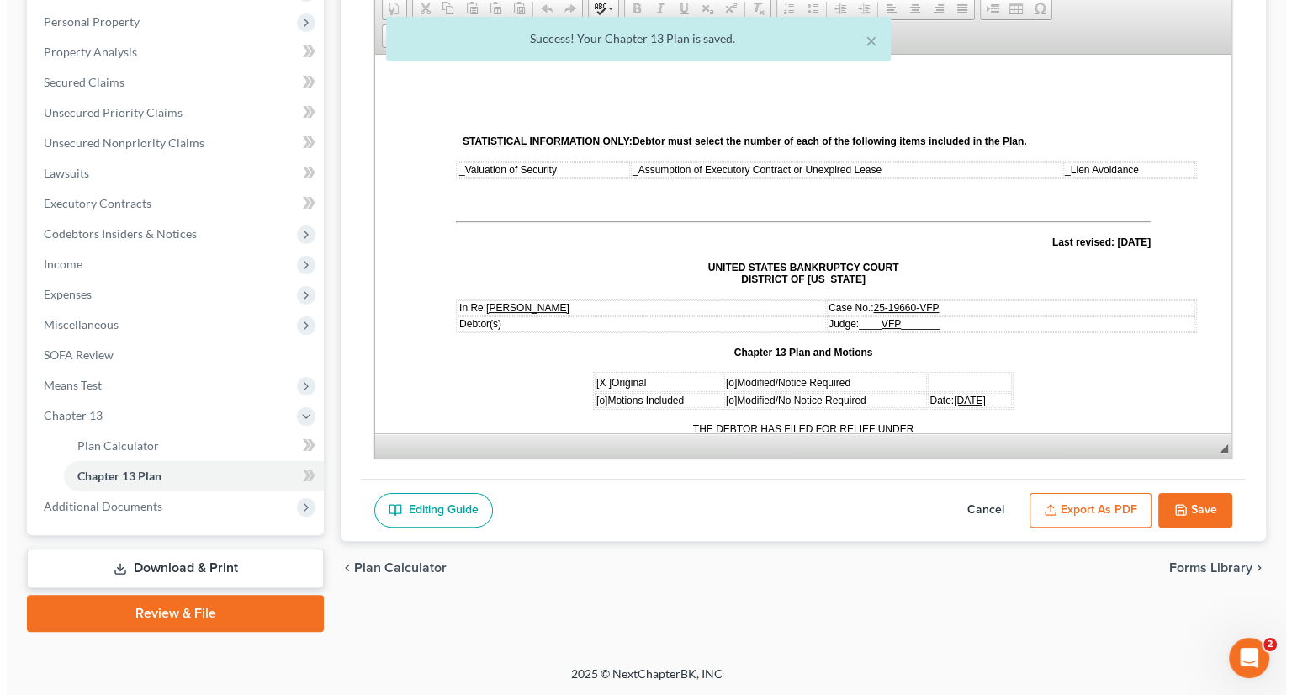
scroll to position [0, 0]
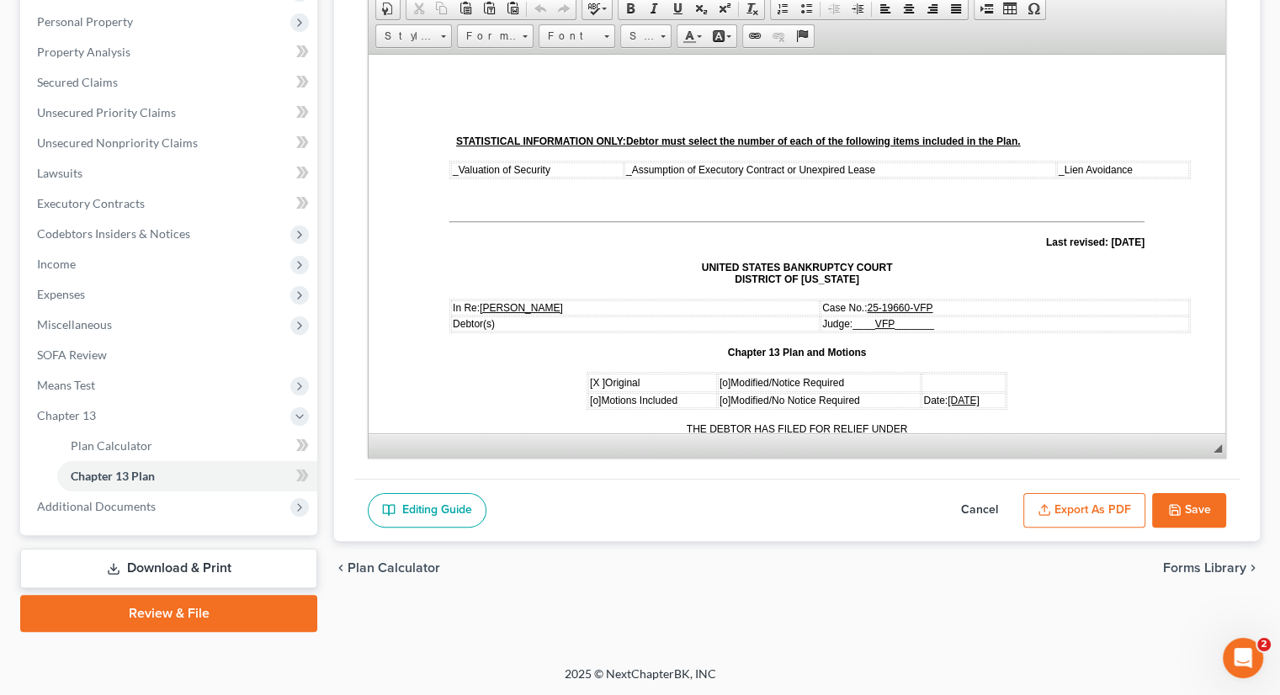
click at [1077, 505] on button "Export as PDF" at bounding box center [1084, 510] width 122 height 35
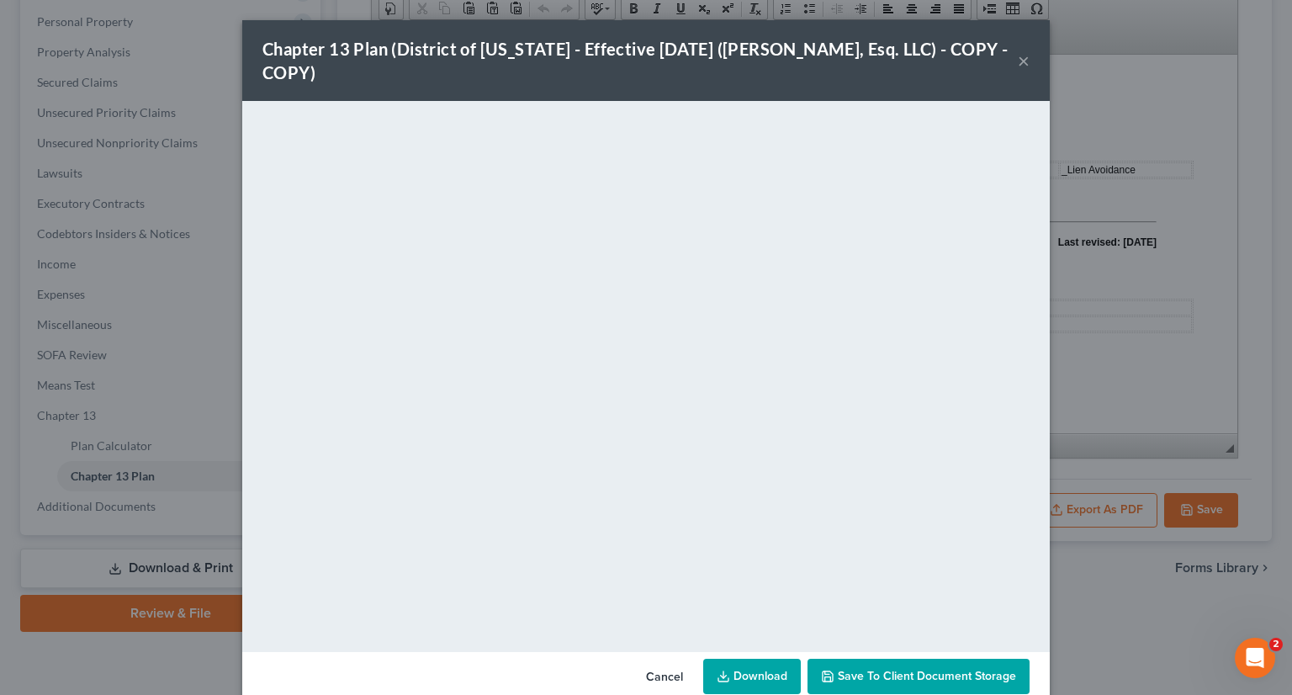
click at [925, 667] on button "Save to Client Document Storage" at bounding box center [919, 676] width 222 height 35
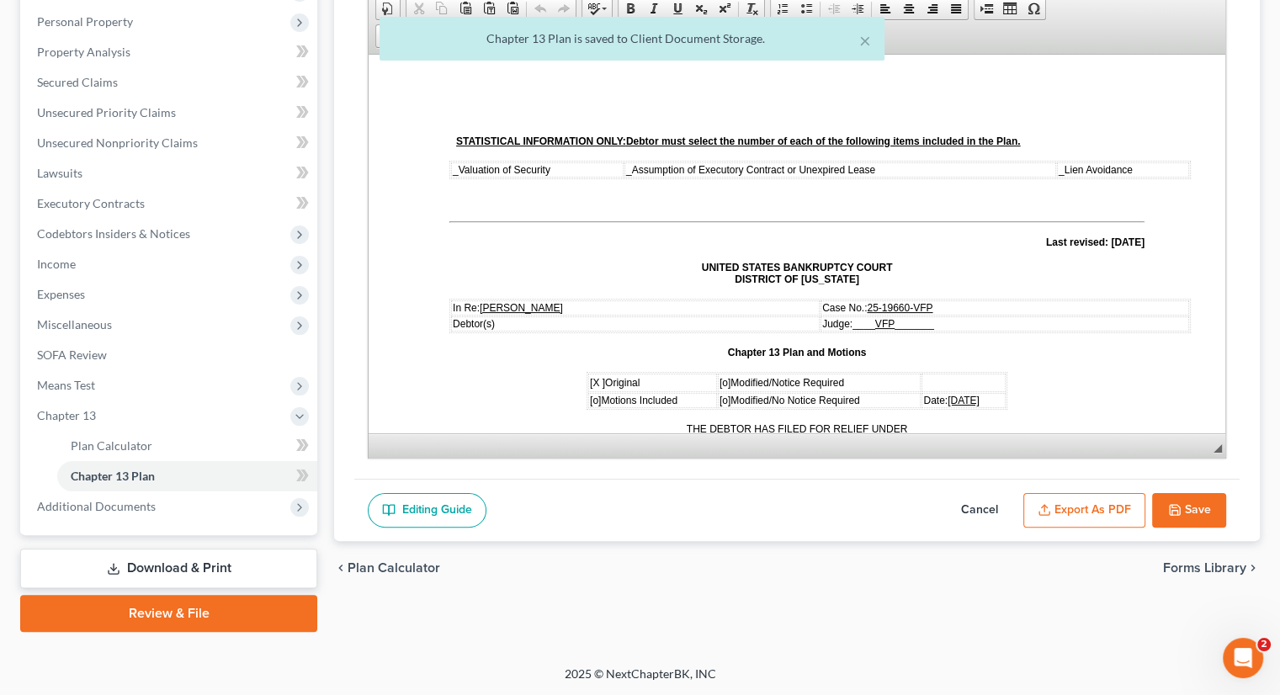
click at [1082, 512] on button "Export as PDF" at bounding box center [1084, 510] width 122 height 35
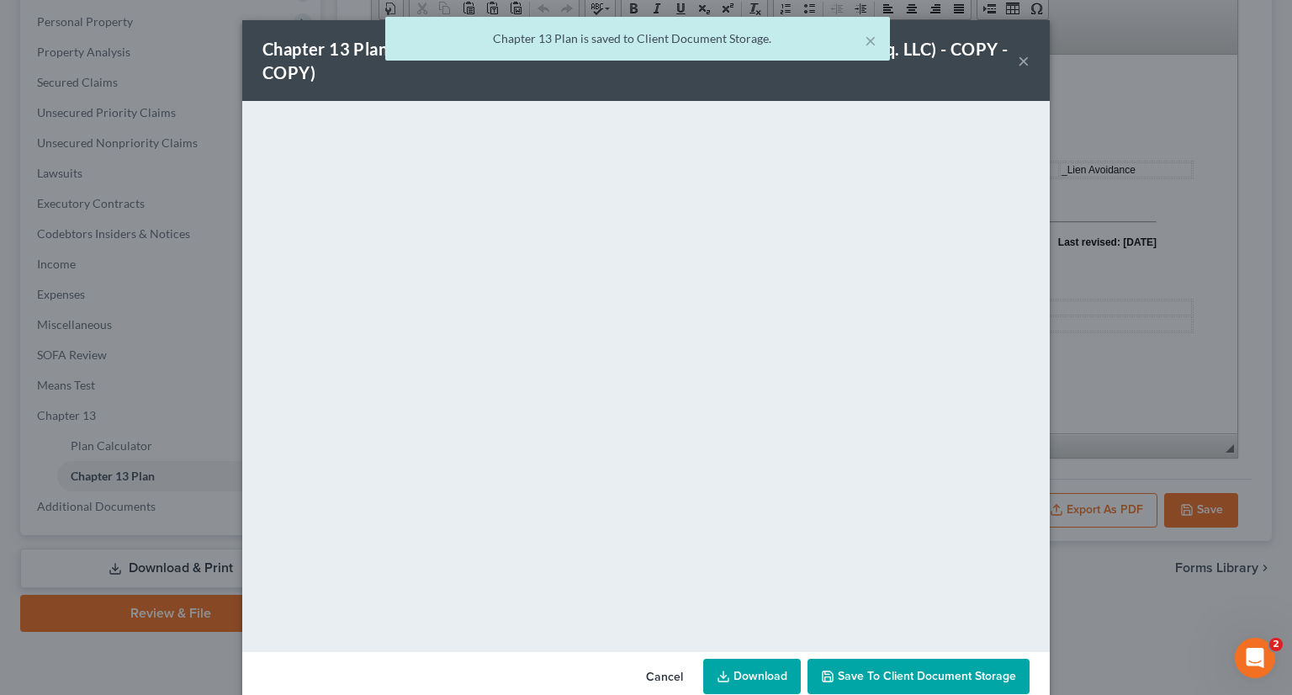
click at [731, 674] on link "Download" at bounding box center [752, 676] width 98 height 35
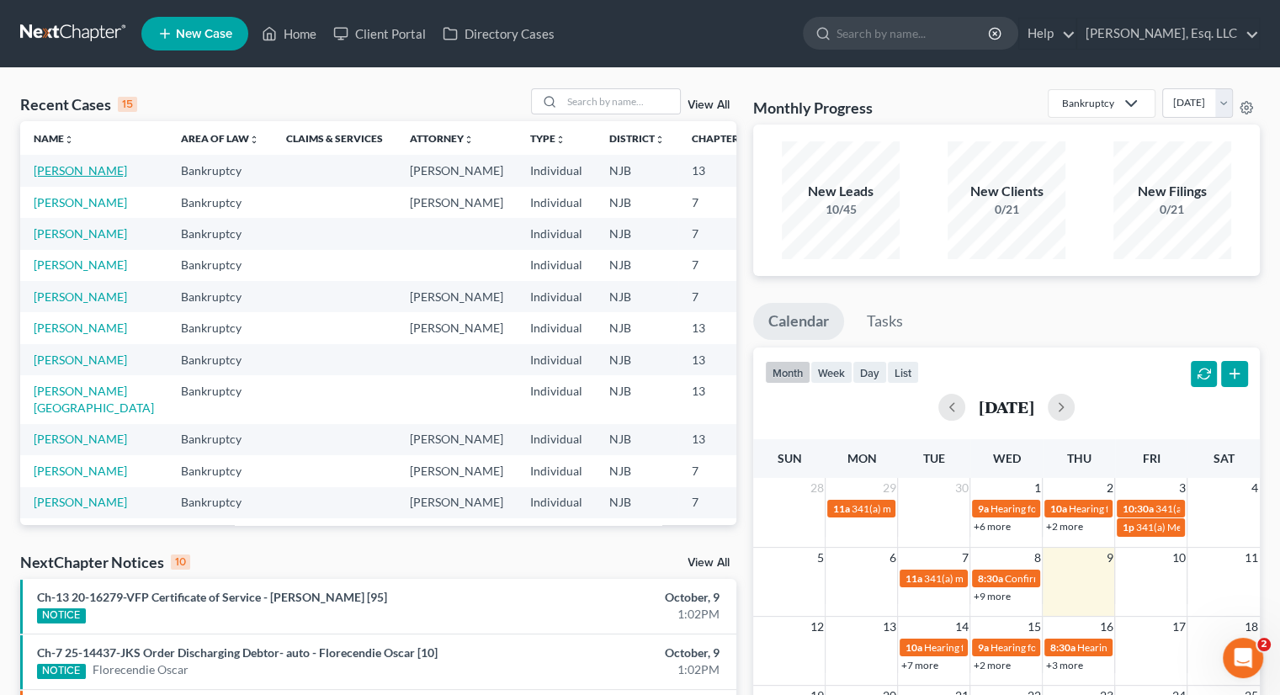
click at [49, 177] on link "[PERSON_NAME]" at bounding box center [80, 170] width 93 height 14
select select "0"
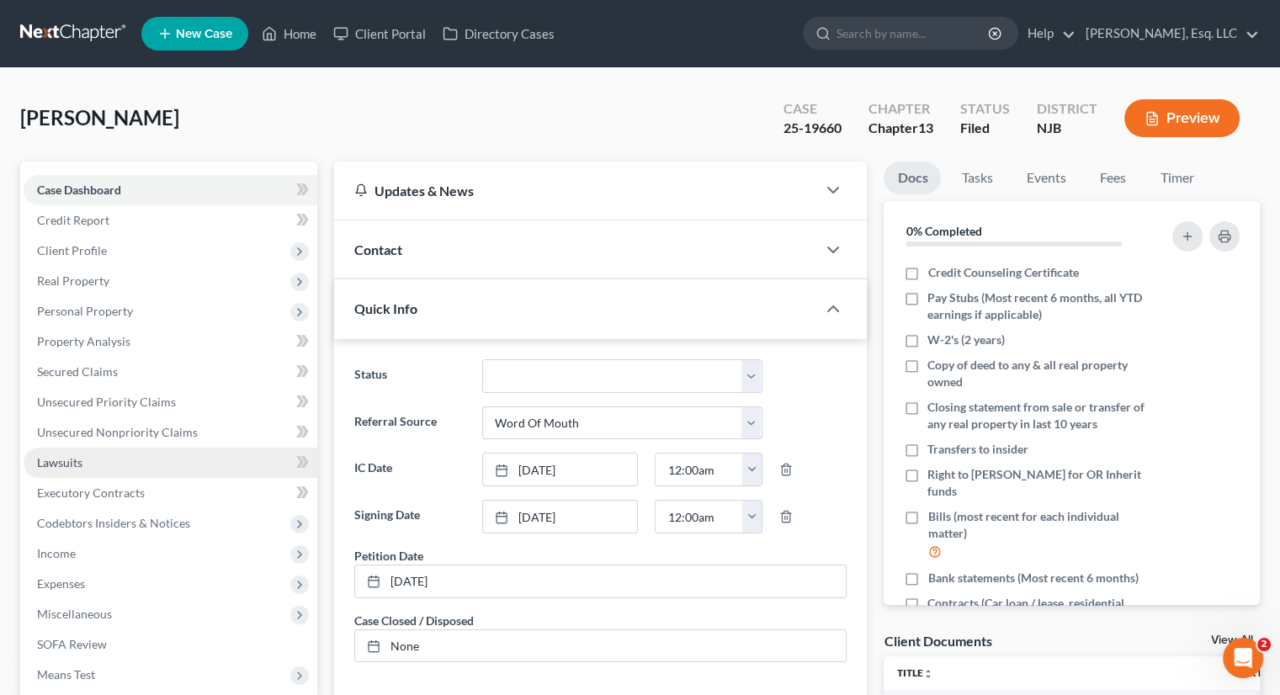
scroll to position [404, 0]
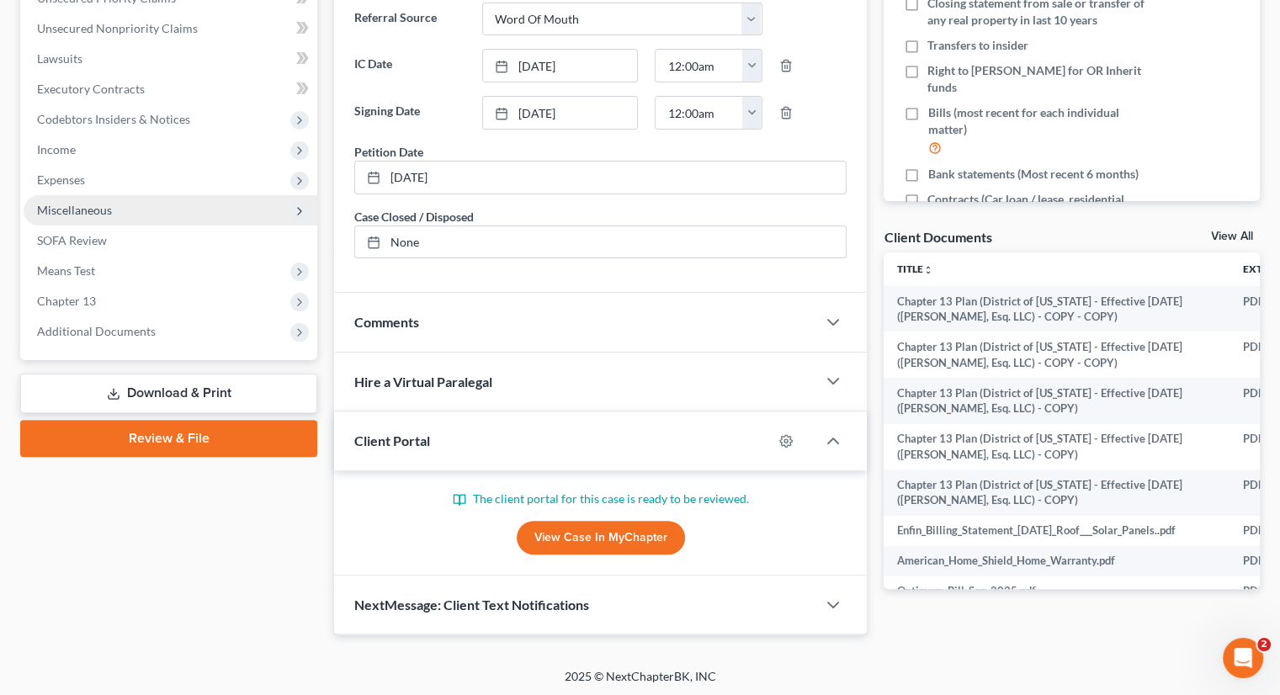
click at [108, 206] on span "Miscellaneous" at bounding box center [74, 210] width 75 height 14
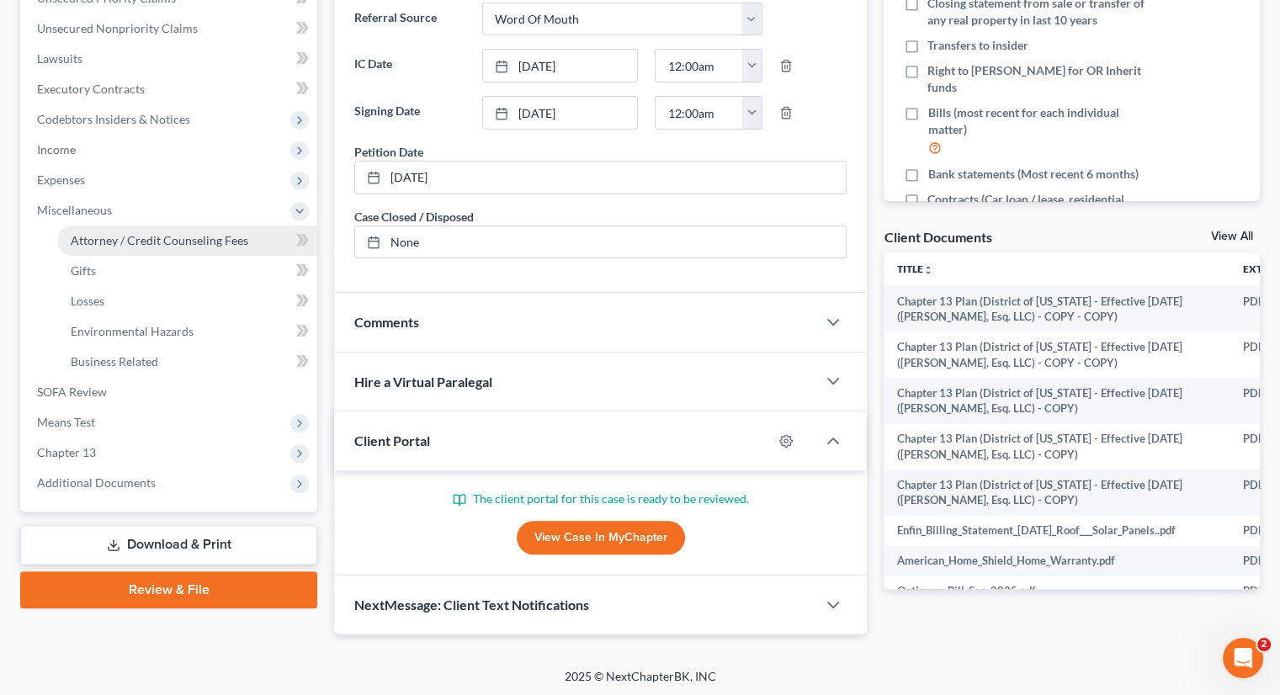
click at [155, 231] on link "Attorney / Credit Counseling Fees" at bounding box center [187, 240] width 260 height 30
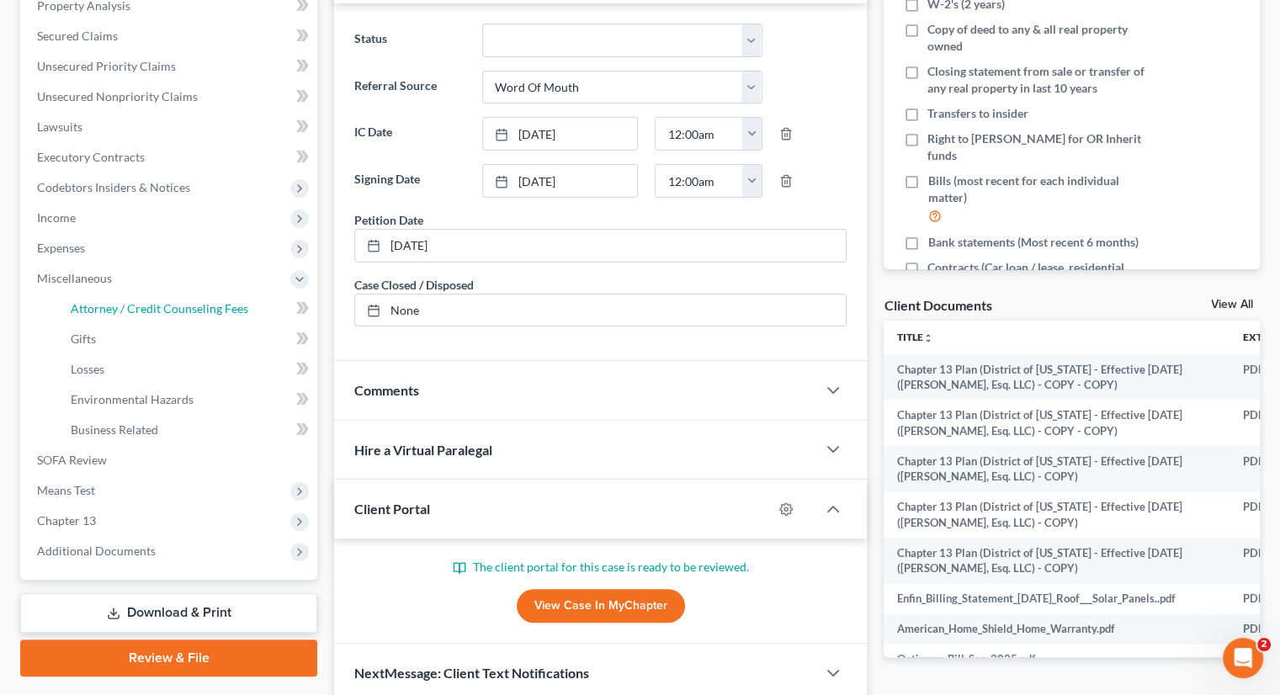
select select "0"
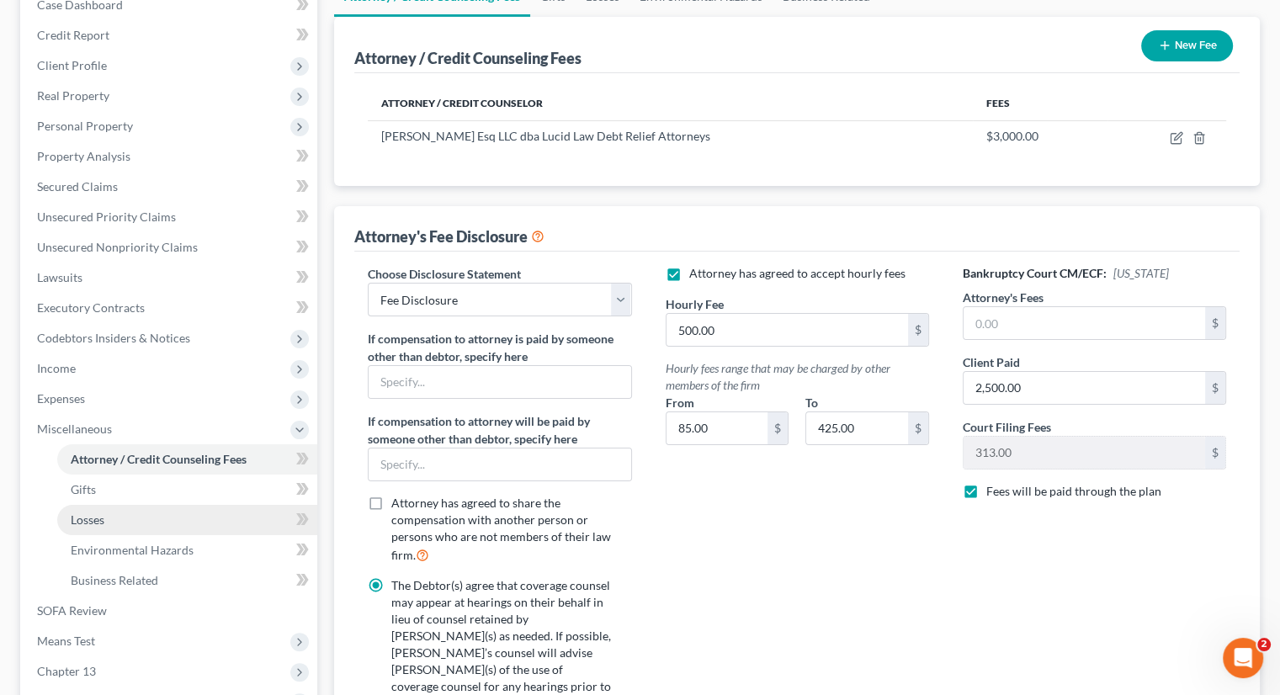
scroll to position [486, 0]
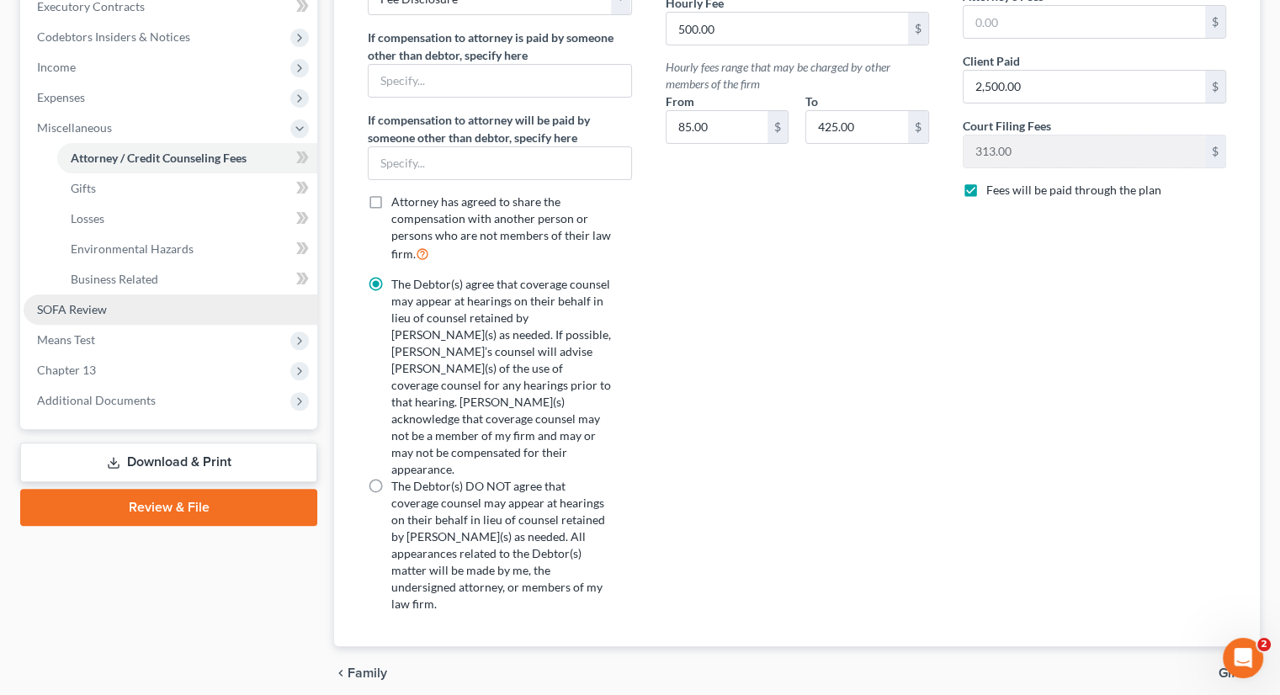
click at [97, 311] on span "SOFA Review" at bounding box center [72, 309] width 70 height 14
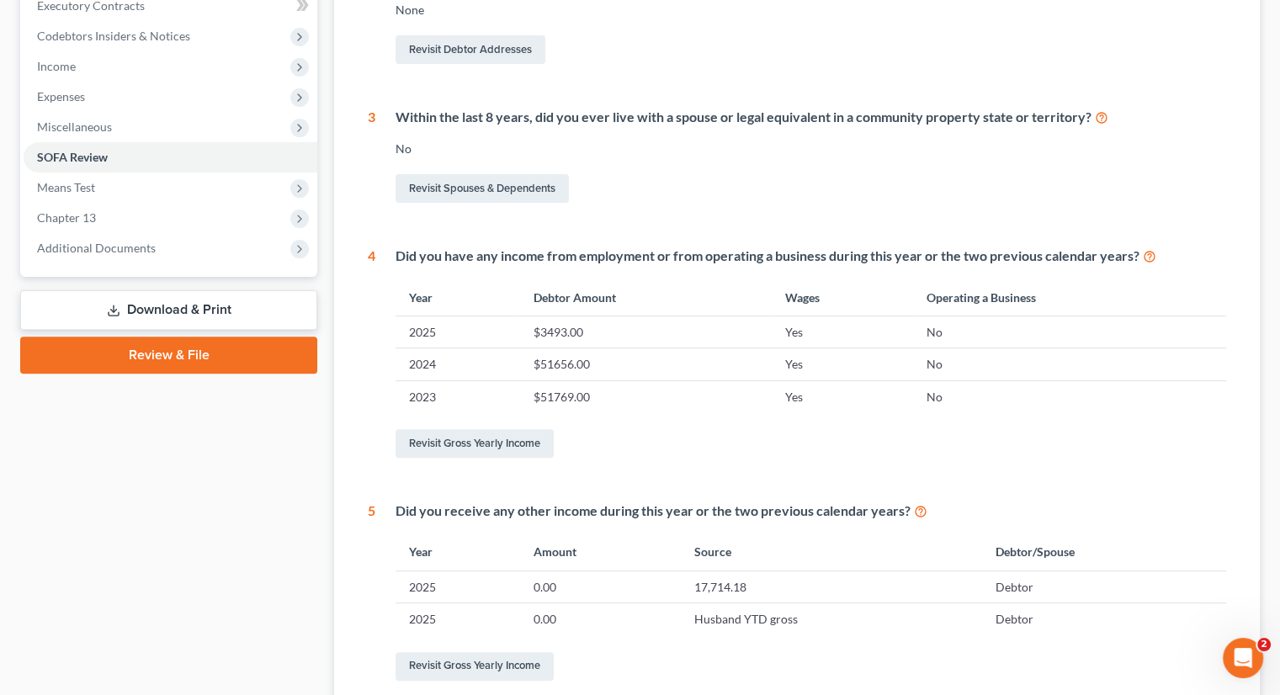
scroll to position [148, 0]
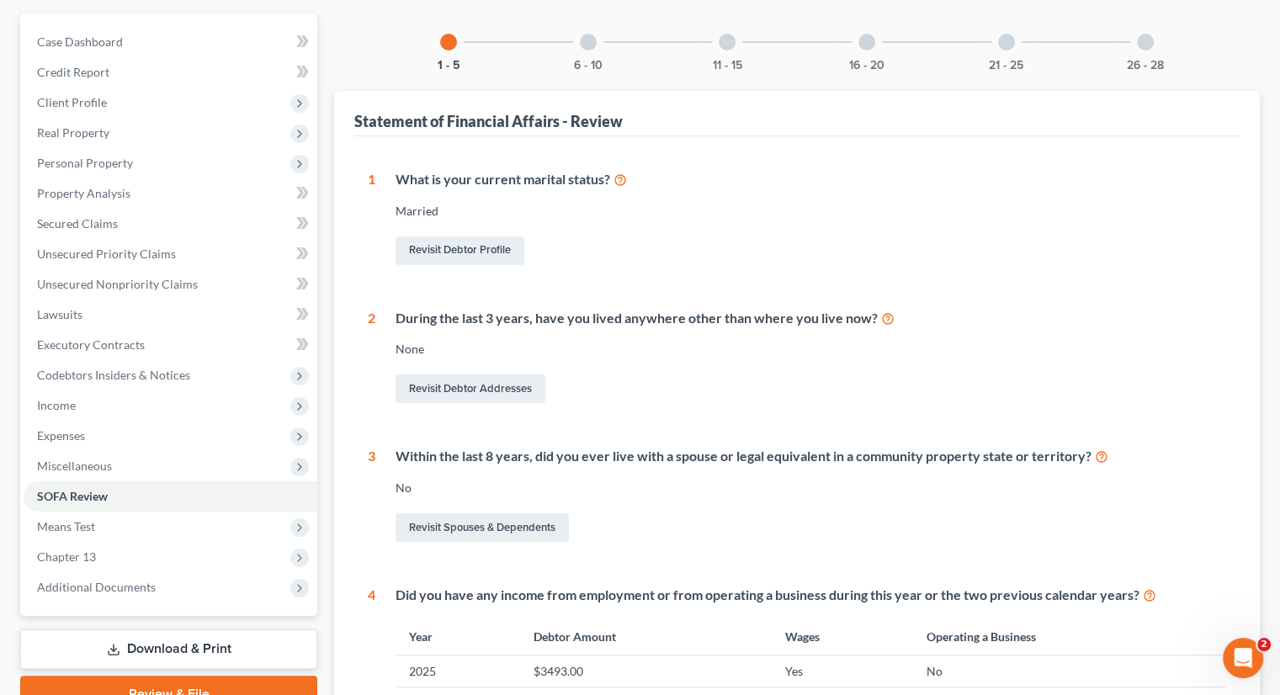
click at [585, 48] on div at bounding box center [588, 42] width 17 height 17
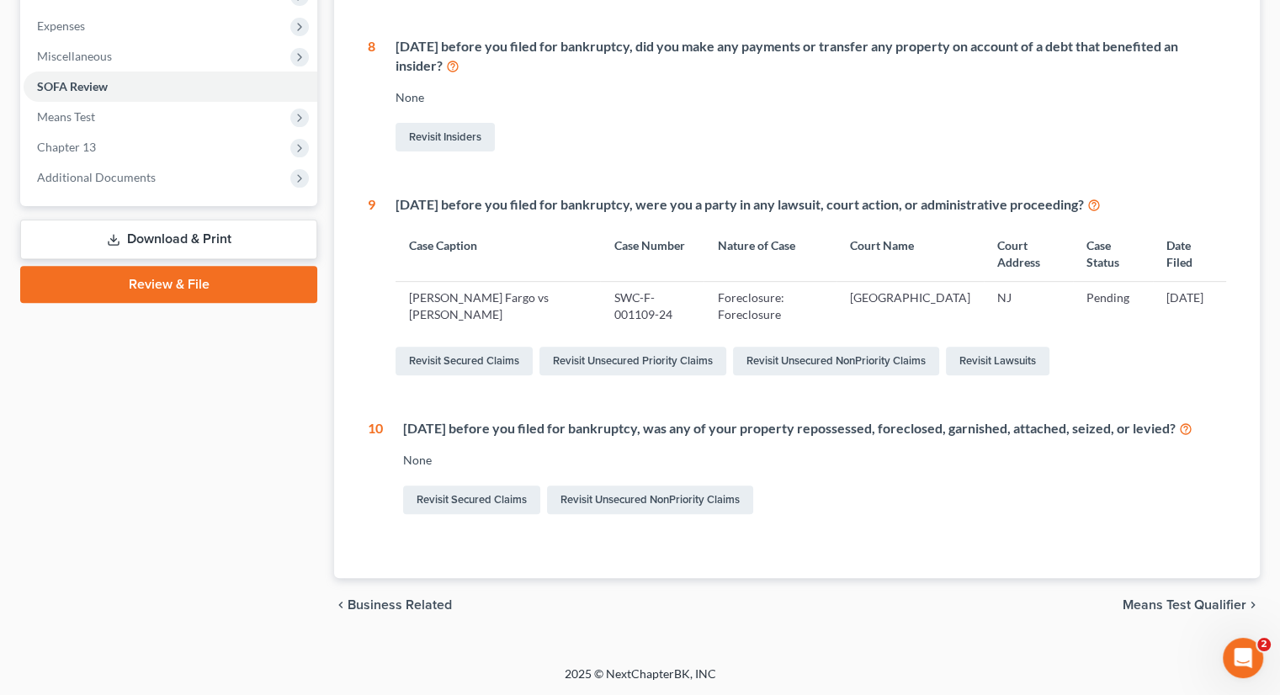
scroll to position [53, 0]
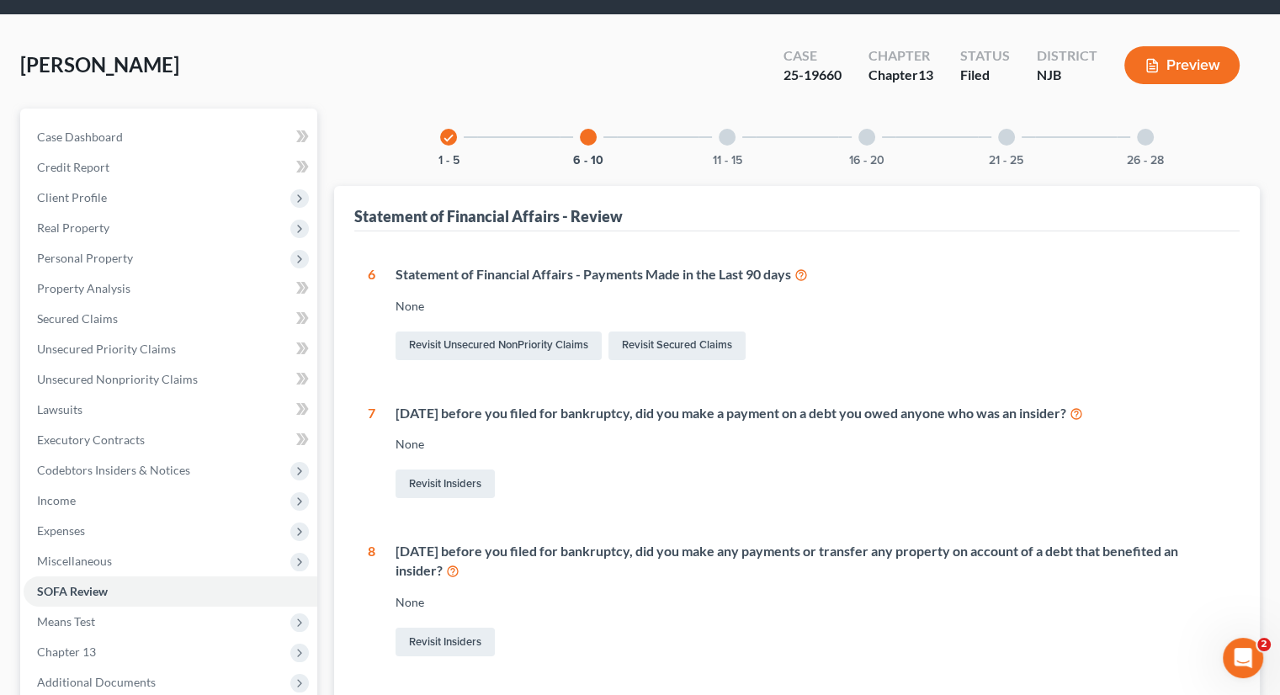
click at [720, 140] on div at bounding box center [726, 137] width 17 height 17
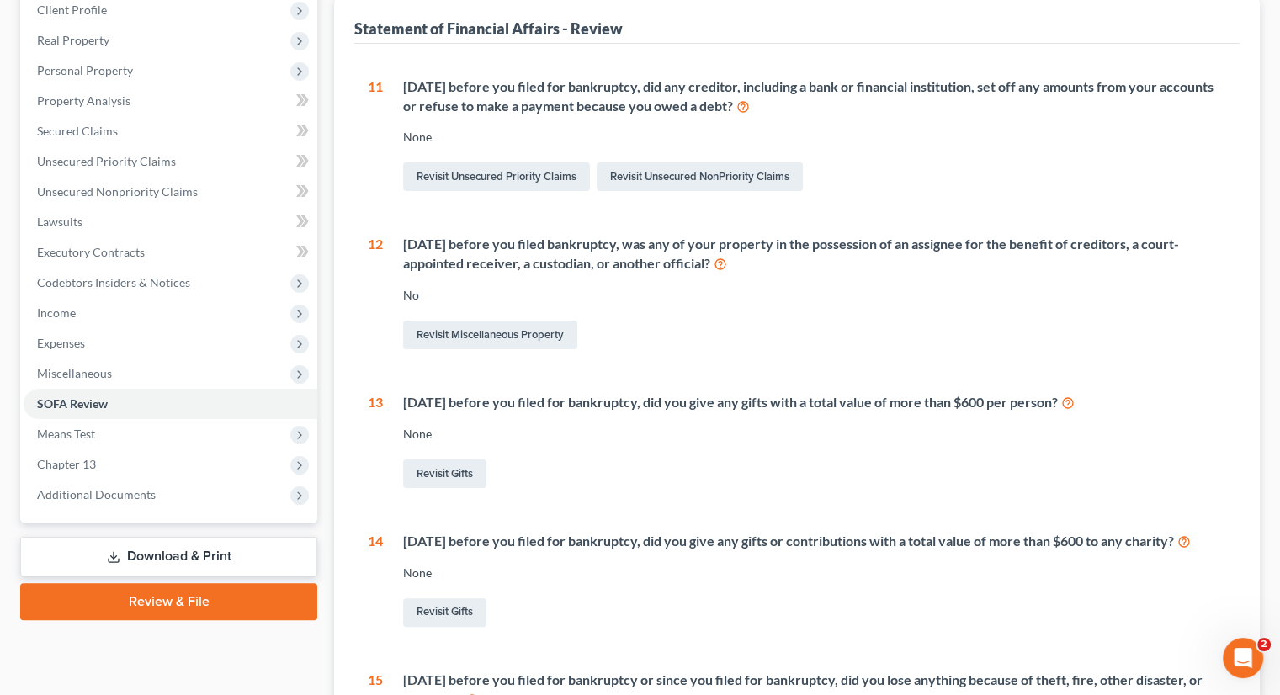
scroll to position [137, 0]
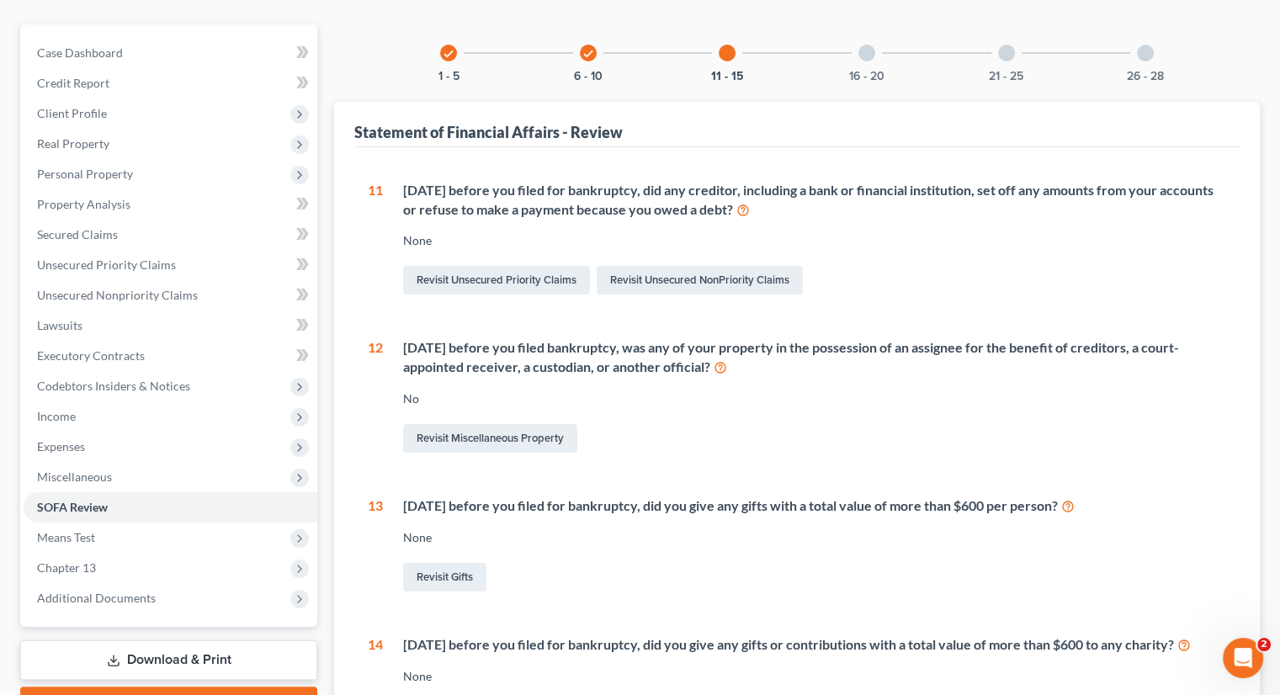
click at [872, 58] on div at bounding box center [866, 53] width 17 height 17
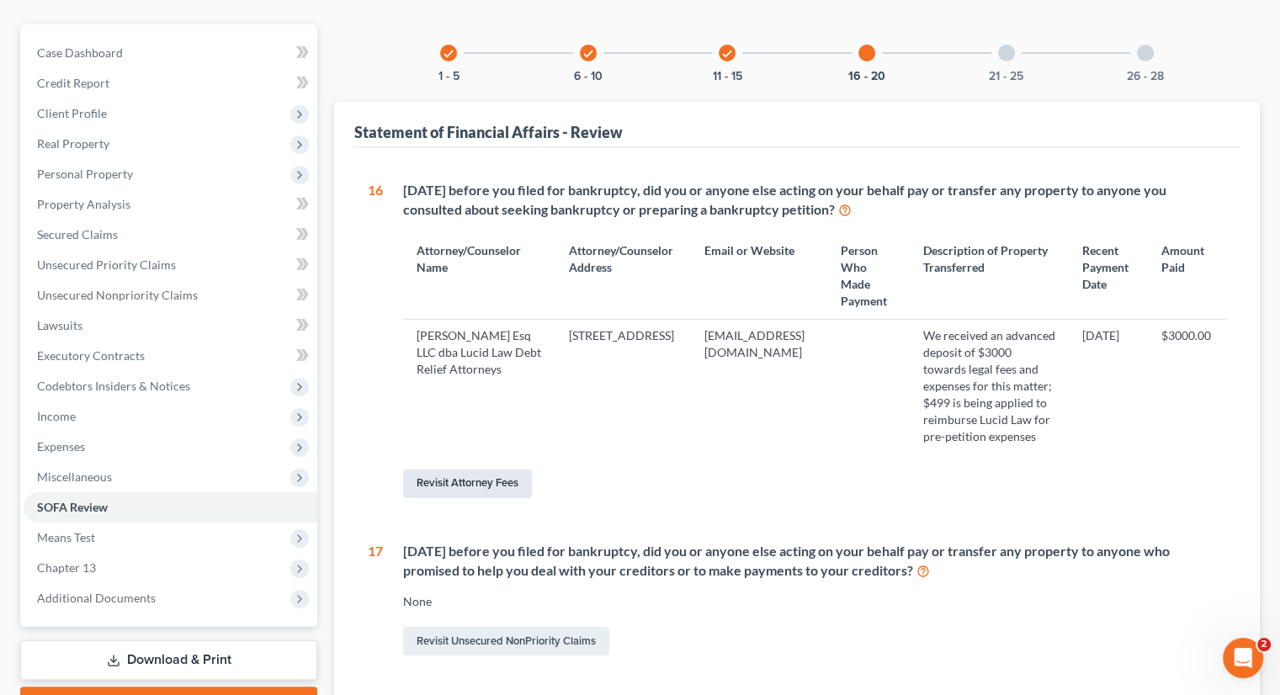
click at [477, 498] on link "Revisit Attorney Fees" at bounding box center [467, 483] width 129 height 29
select select "0"
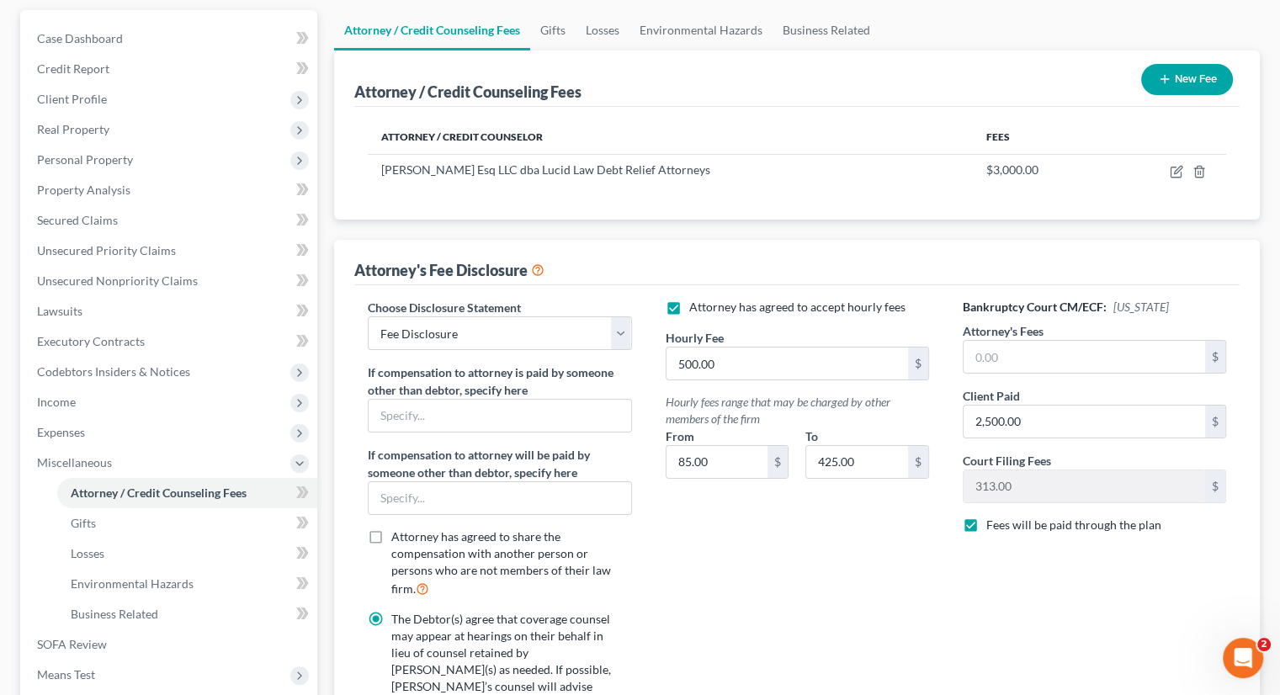
scroll to position [150, 0]
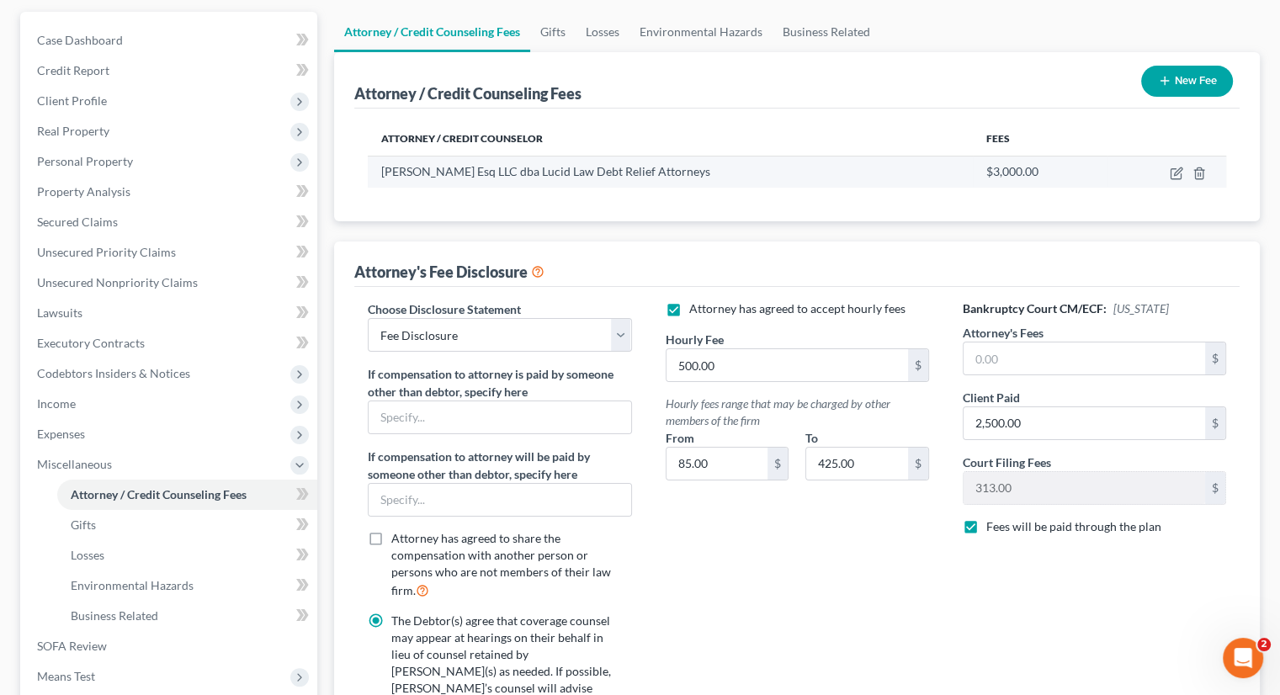
click at [1168, 170] on td at bounding box center [1166, 172] width 119 height 32
click at [1174, 172] on icon "button" at bounding box center [1178, 171] width 8 height 8
select select "33"
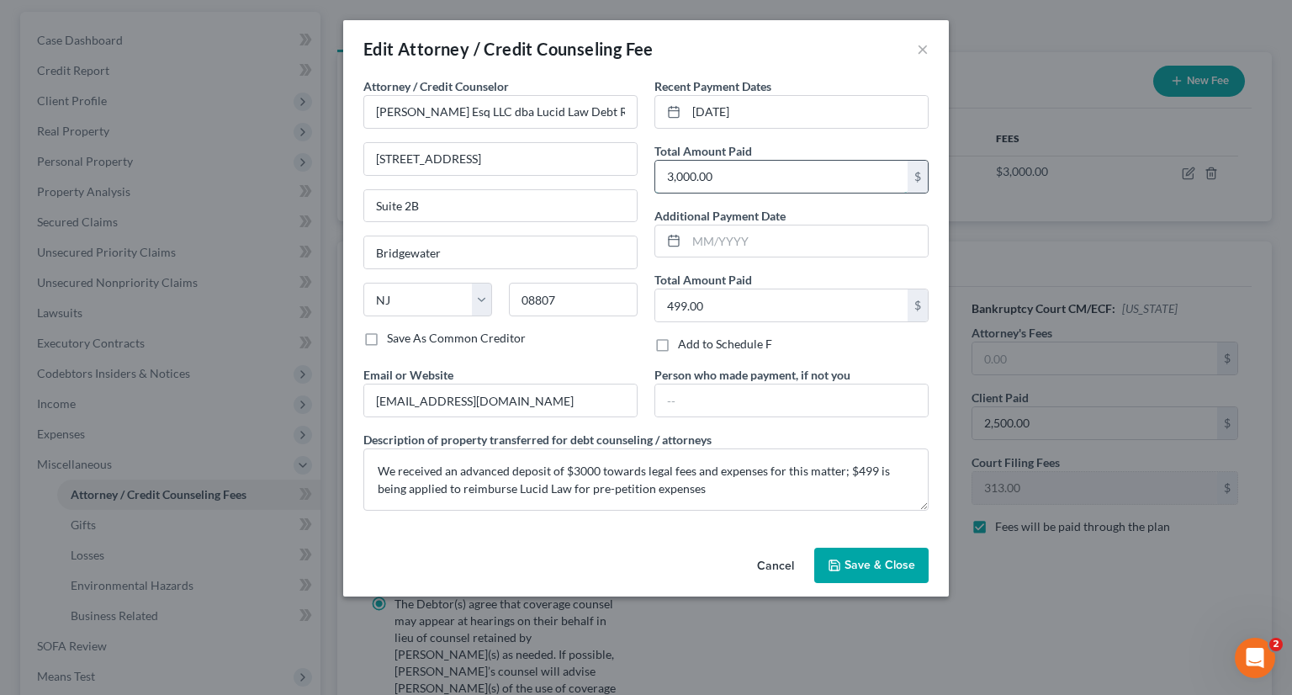
click at [754, 172] on input "3,000.00" at bounding box center [781, 177] width 252 height 32
type input "2,500."
click at [855, 572] on button "Save & Close" at bounding box center [871, 565] width 114 height 35
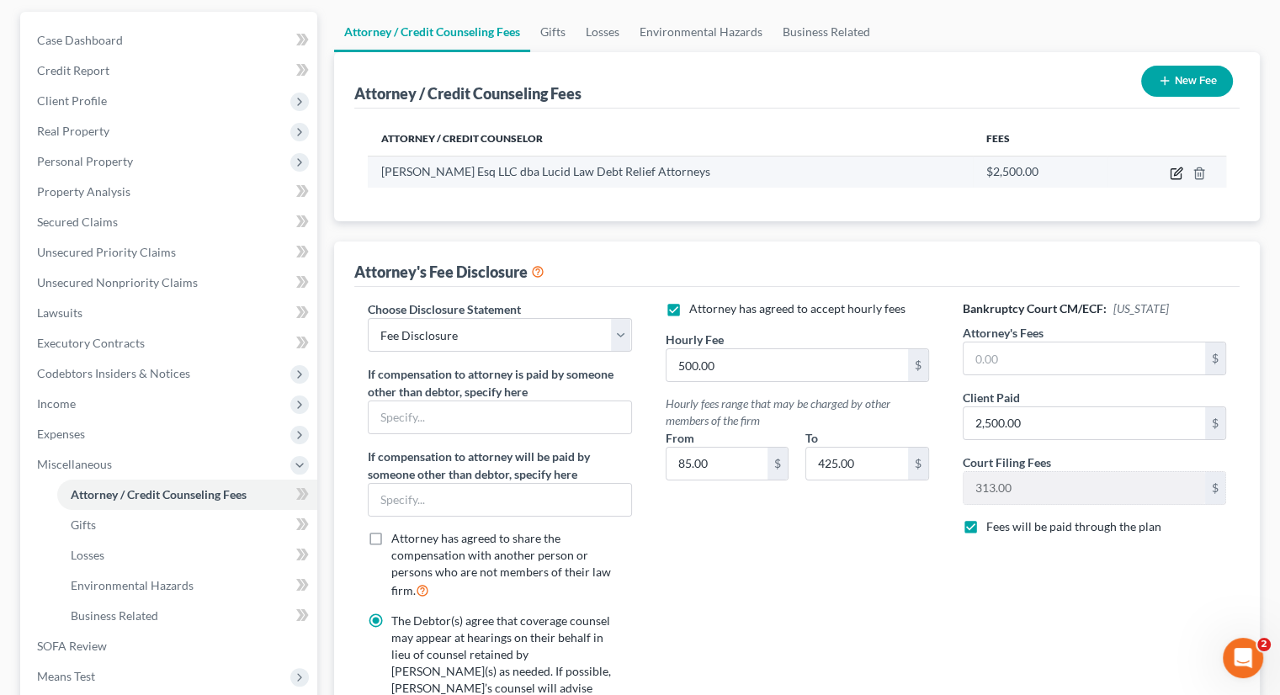
click at [1178, 174] on icon "button" at bounding box center [1175, 173] width 13 height 13
select select "33"
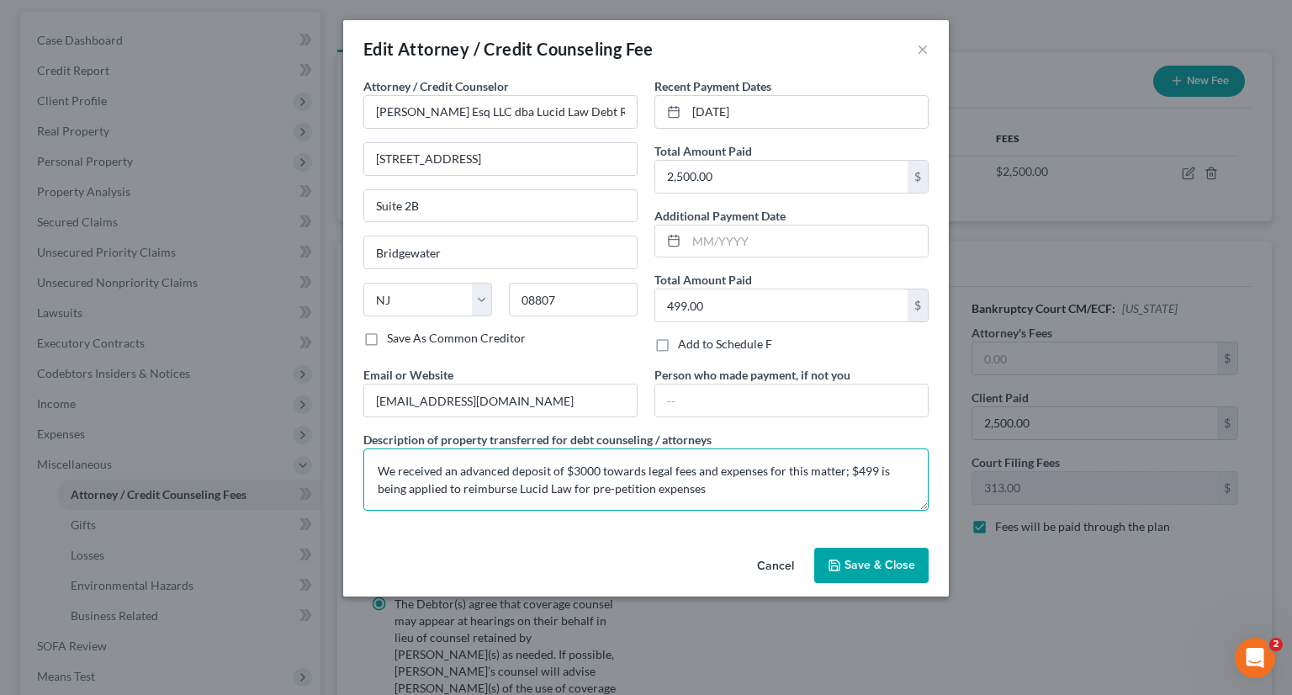
click at [597, 469] on textarea "We received an advanced deposit of $3000 towards legal fees and expenses for th…" at bounding box center [645, 479] width 565 height 62
click at [736, 471] on textarea "We received an advanced deposit of $3000: $2500 towards legal fees and expenses…" at bounding box center [645, 479] width 565 height 62
drag, startPoint x: 761, startPoint y: 470, endPoint x: 883, endPoint y: 469, distance: 122.8
click at [883, 469] on textarea "We received an advanced deposit of $3000: $2500 towards legal fees and expenses…" at bounding box center [645, 479] width 565 height 62
click at [607, 466] on textarea "We received an advanced deposit of $3000: $2500 towards legal fees and $499 is …" at bounding box center [645, 479] width 565 height 62
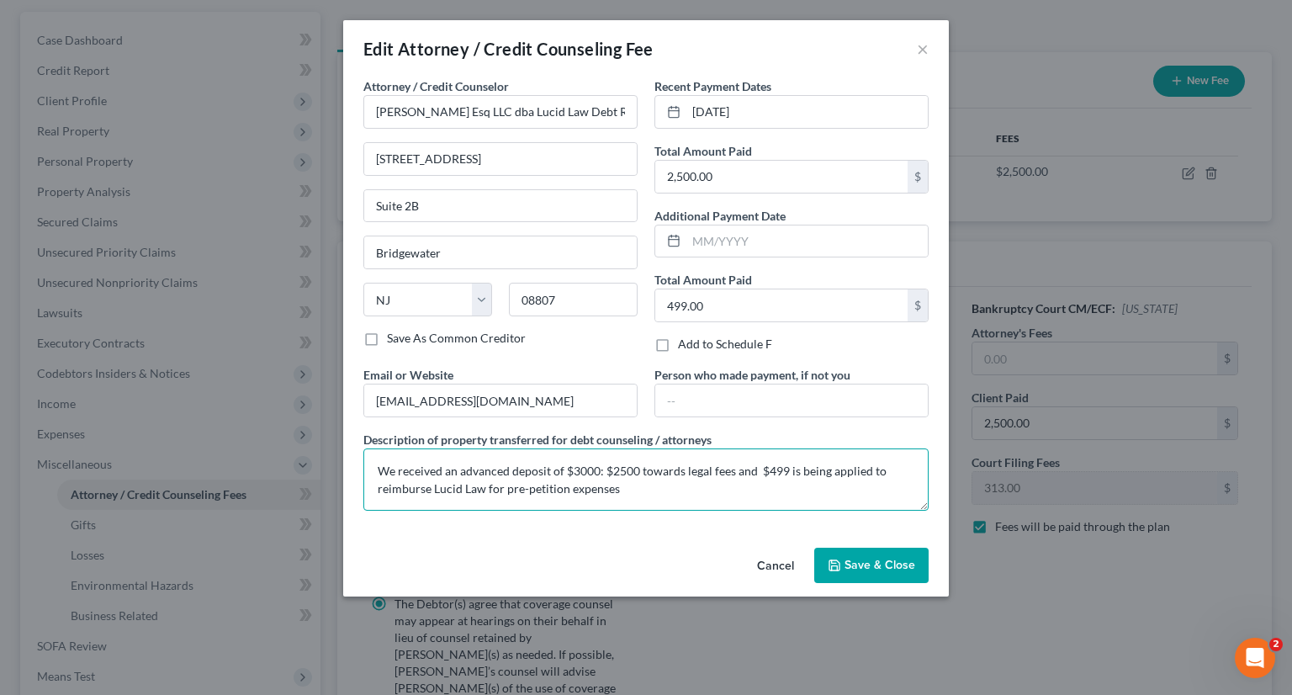
click at [602, 465] on textarea "We received an advanced deposit of $3000: $2500 towards legal fees and $499 is …" at bounding box center [645, 479] width 565 height 62
click at [567, 485] on textarea "We received an advanced deposit of $3000: $2500 towards legal fees and $499 is …" at bounding box center [645, 479] width 565 height 62
type textarea "We received an advanced deposit of $3000: $2500 towards legal fees and $499 is …"
click at [883, 565] on span "Save & Close" at bounding box center [880, 565] width 71 height 14
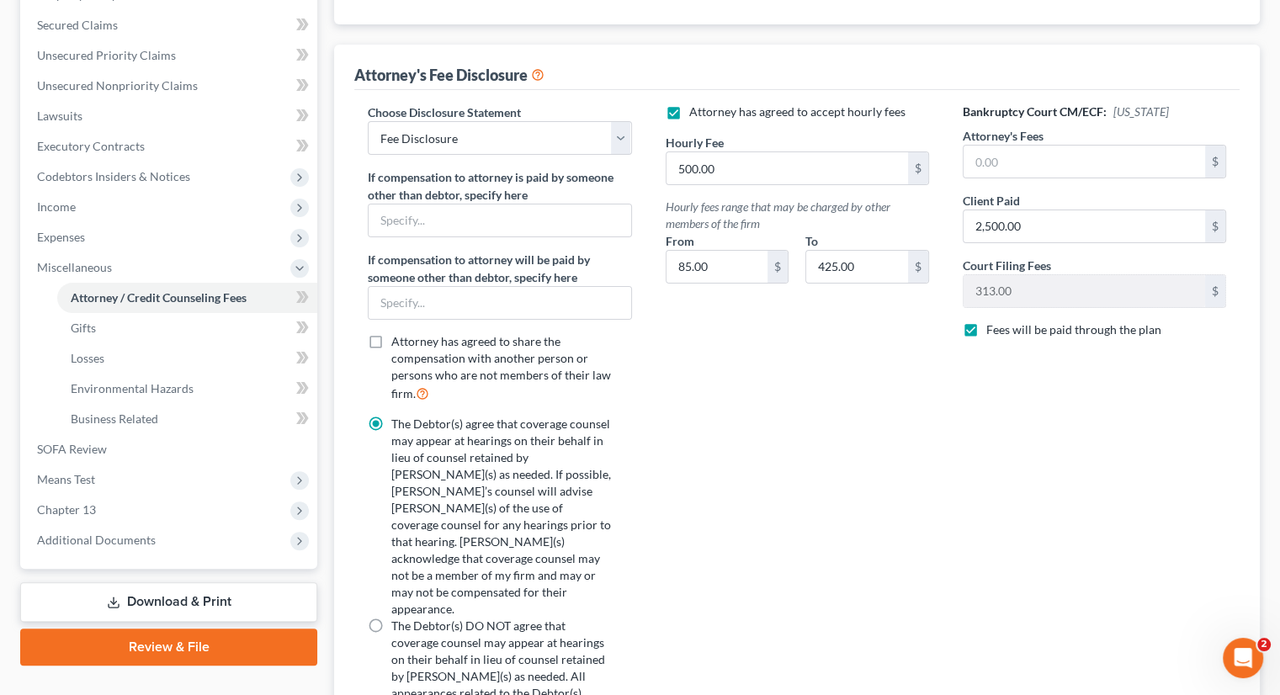
scroll to position [486, 0]
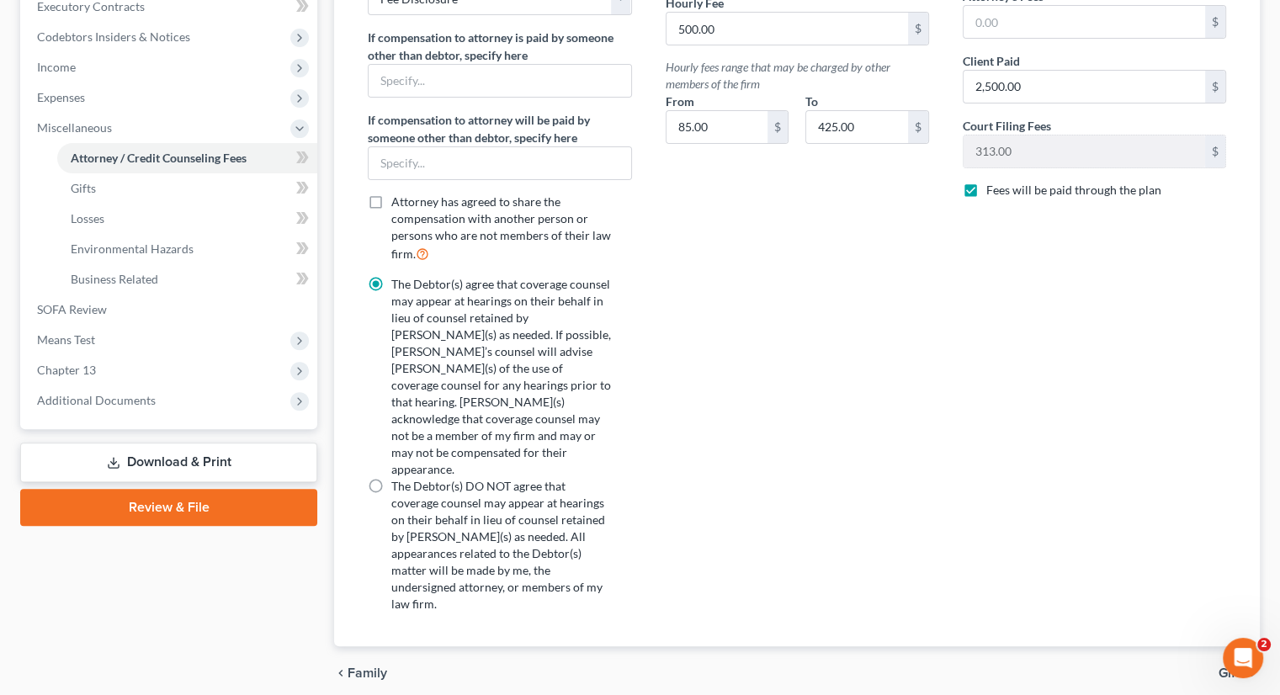
click at [172, 455] on link "Download & Print" at bounding box center [168, 463] width 297 height 40
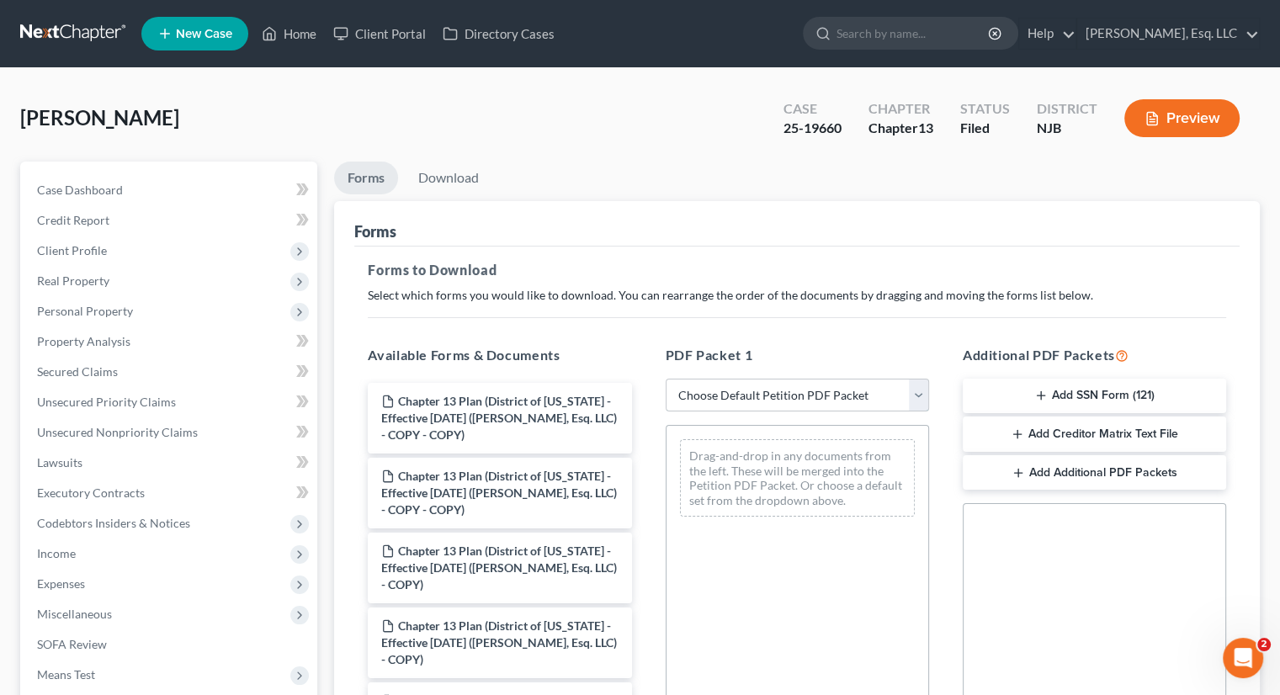
click at [912, 388] on select "Choose Default Petition PDF Packet Complete Bankruptcy Petition (all forms and …" at bounding box center [796, 396] width 263 height 34
select select "7"
click at [665, 379] on select "Choose Default Petition PDF Packet Complete Bankruptcy Petition (all forms and …" at bounding box center [796, 396] width 263 height 34
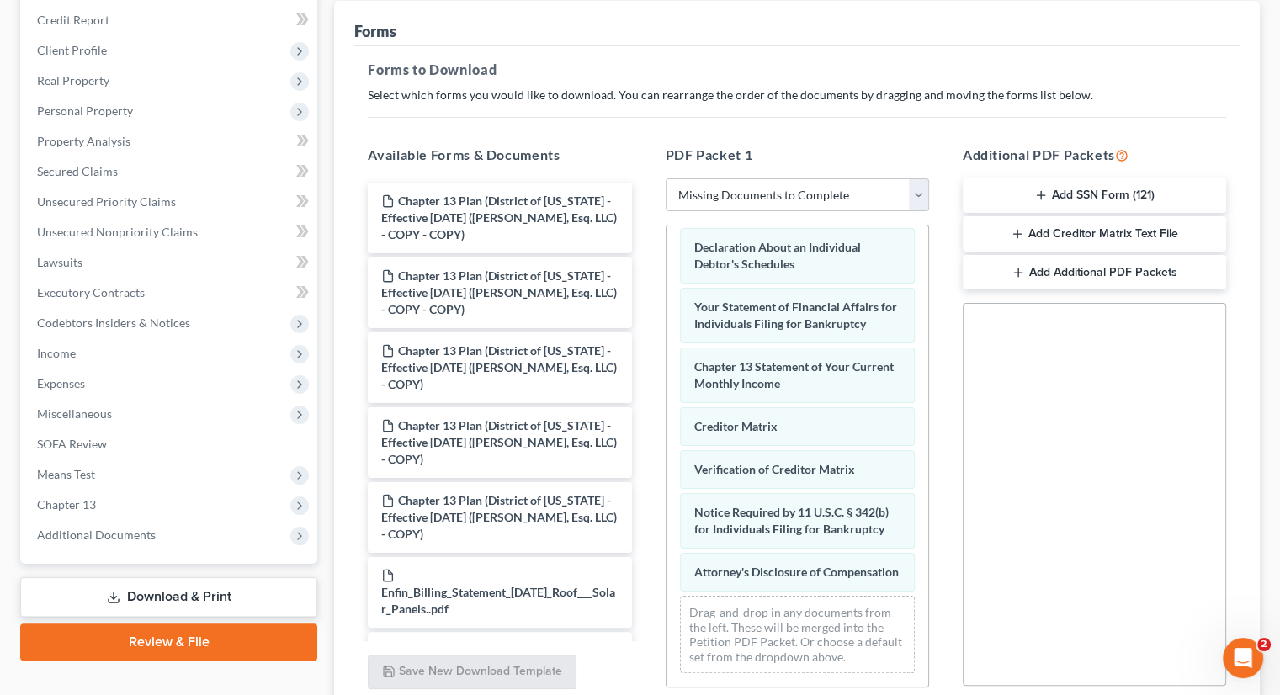
scroll to position [343, 0]
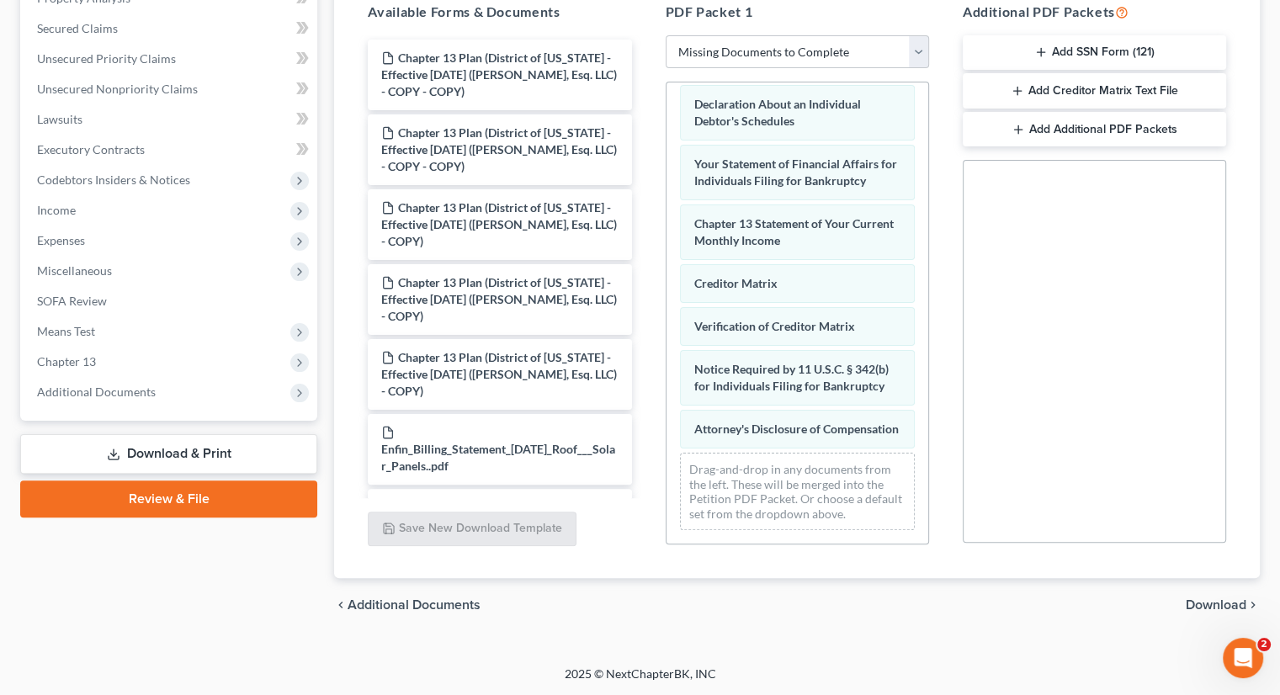
click at [1216, 602] on span "Download" at bounding box center [1215, 604] width 61 height 13
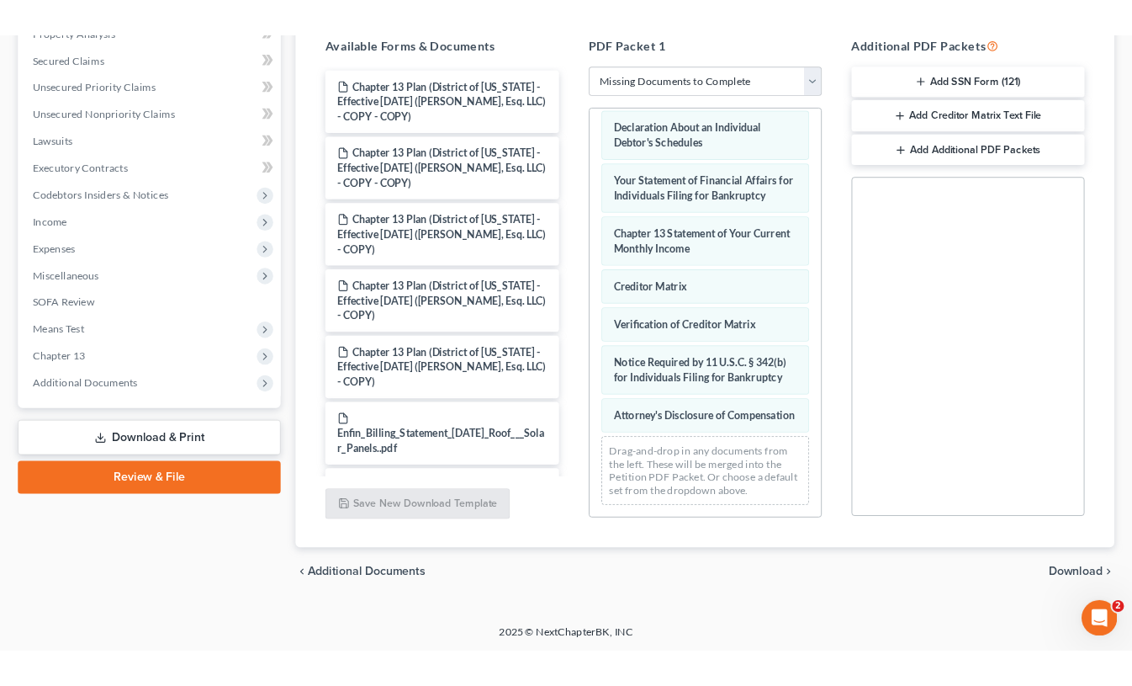
scroll to position [229, 0]
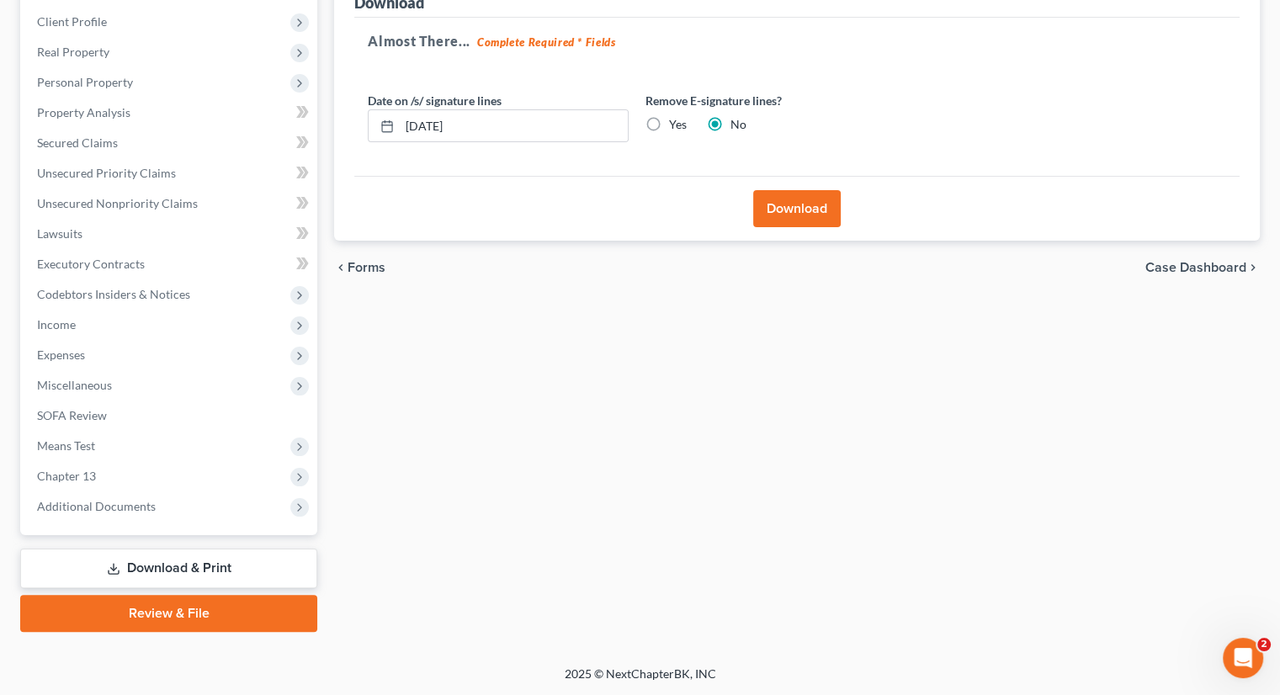
click at [775, 202] on button "Download" at bounding box center [796, 208] width 87 height 37
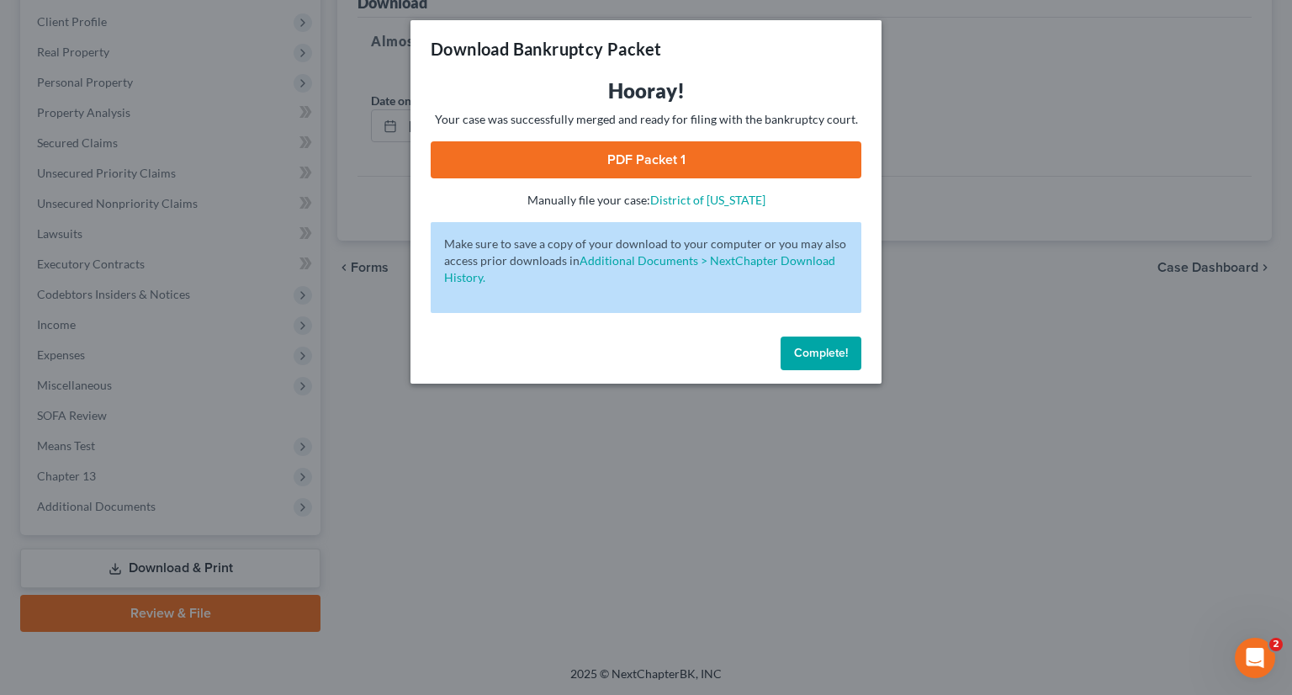
click at [644, 159] on link "PDF Packet 1" at bounding box center [646, 159] width 431 height 37
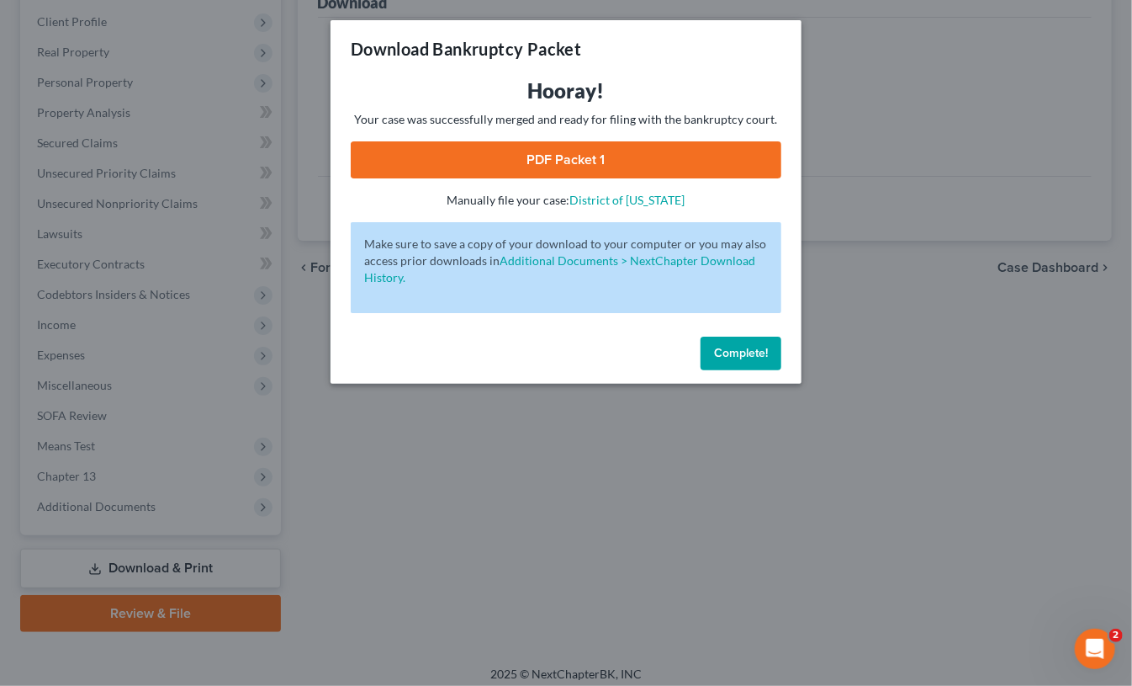
click at [618, 156] on link "PDF Packet 1" at bounding box center [566, 159] width 431 height 37
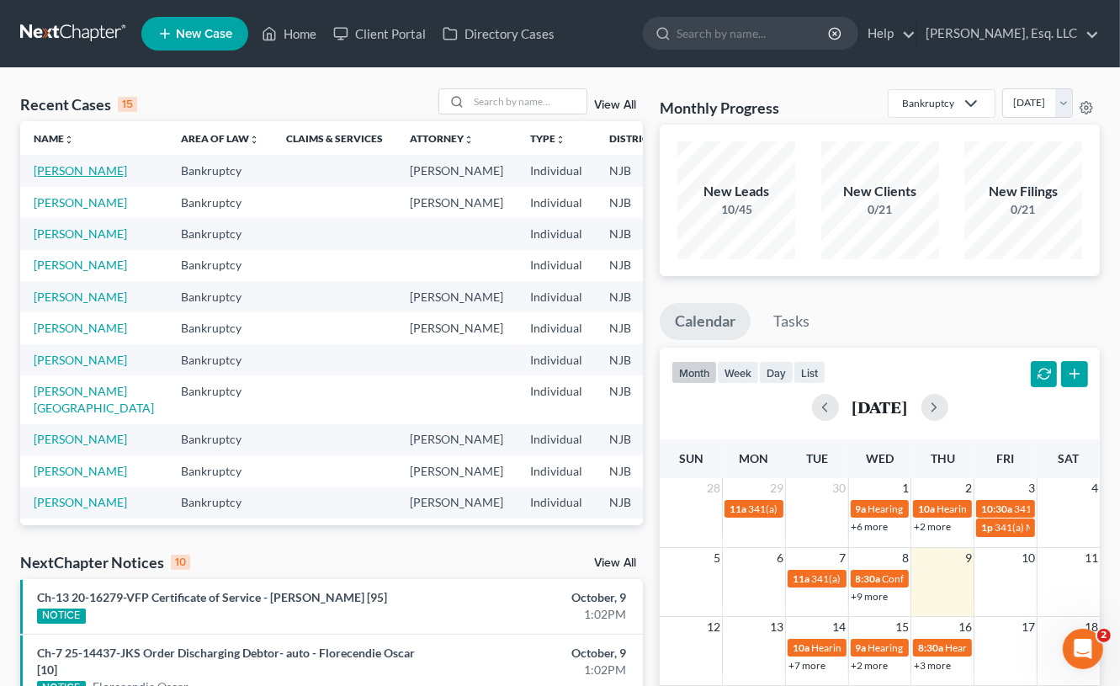
click at [48, 175] on link "[PERSON_NAME]" at bounding box center [80, 170] width 93 height 14
select select "0"
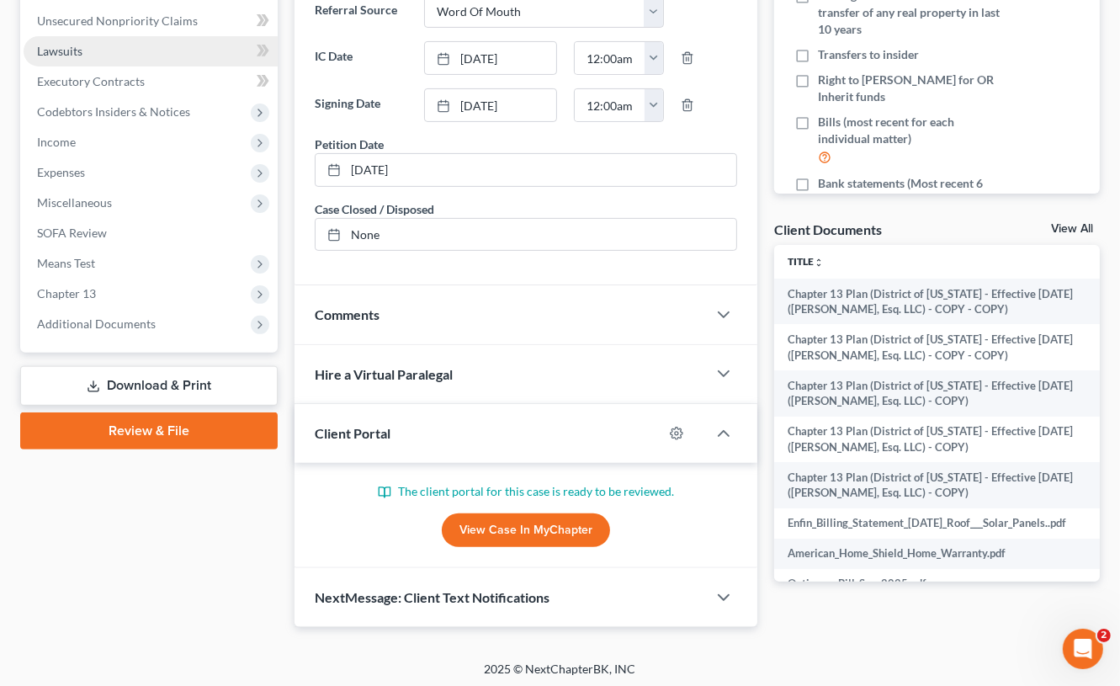
scroll to position [412, 0]
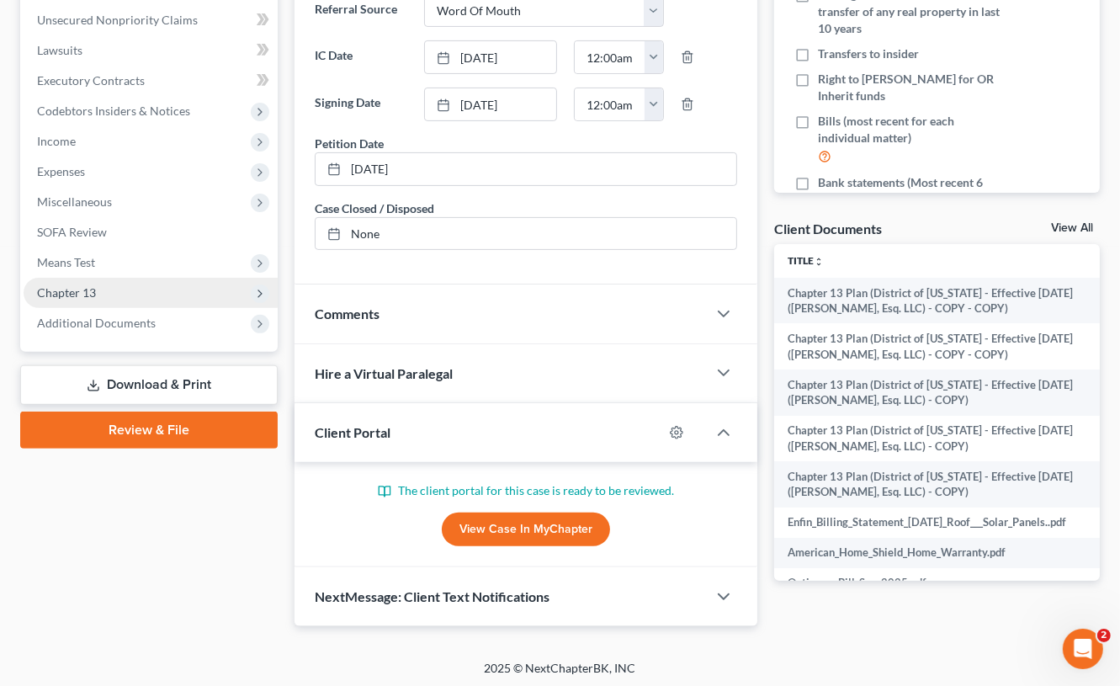
click at [98, 286] on span "Chapter 13" at bounding box center [151, 293] width 254 height 30
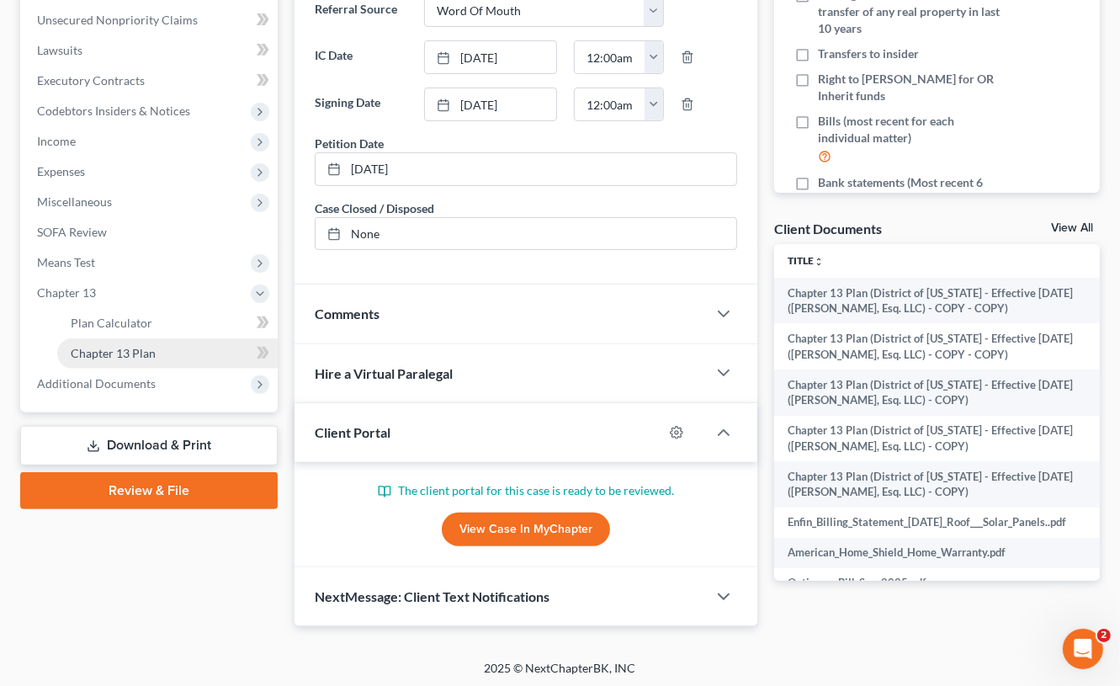
click at [100, 349] on span "Chapter 13 Plan" at bounding box center [113, 353] width 85 height 14
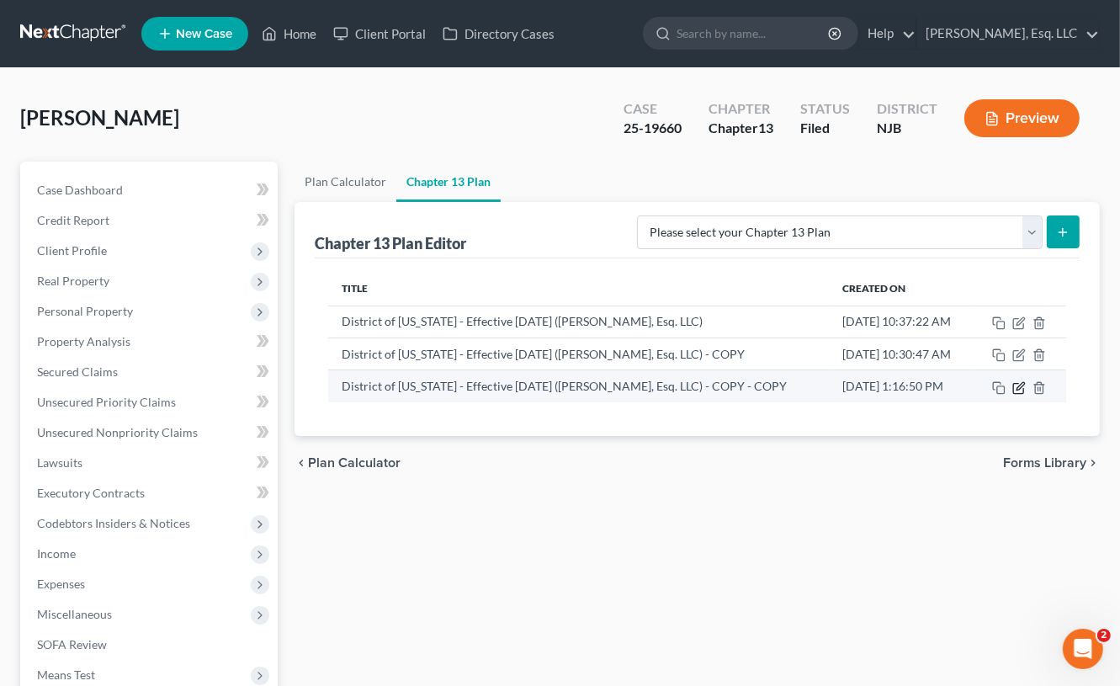
click at [1019, 381] on icon "button" at bounding box center [1018, 387] width 13 height 13
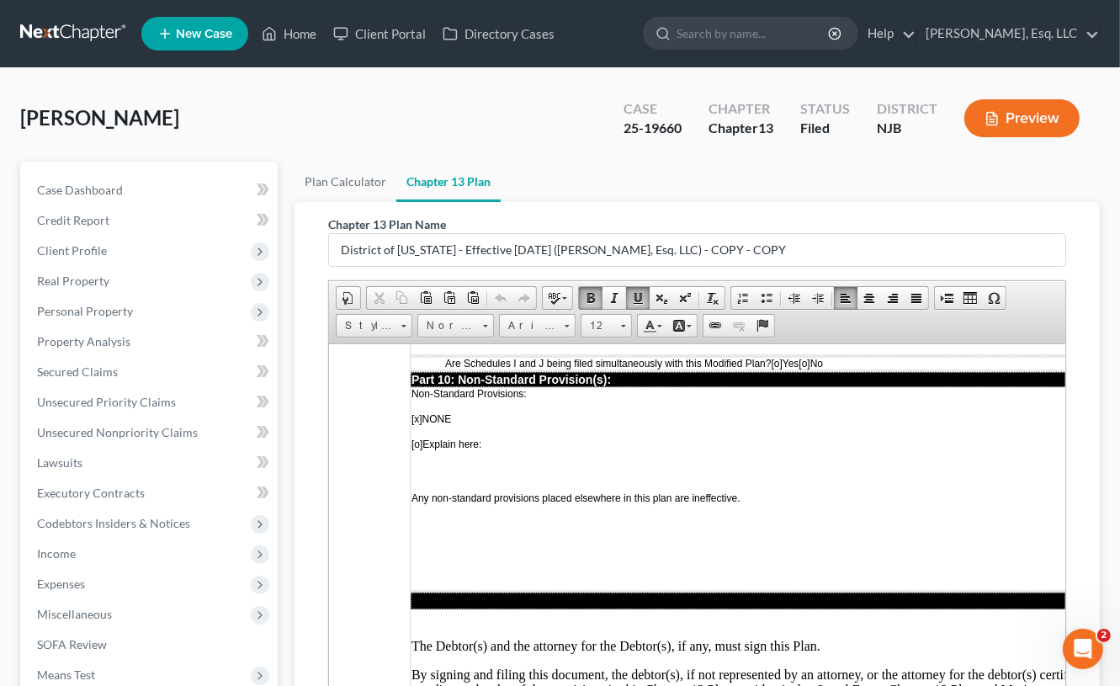
scroll to position [5013, 0]
